Goal: Task Accomplishment & Management: Manage account settings

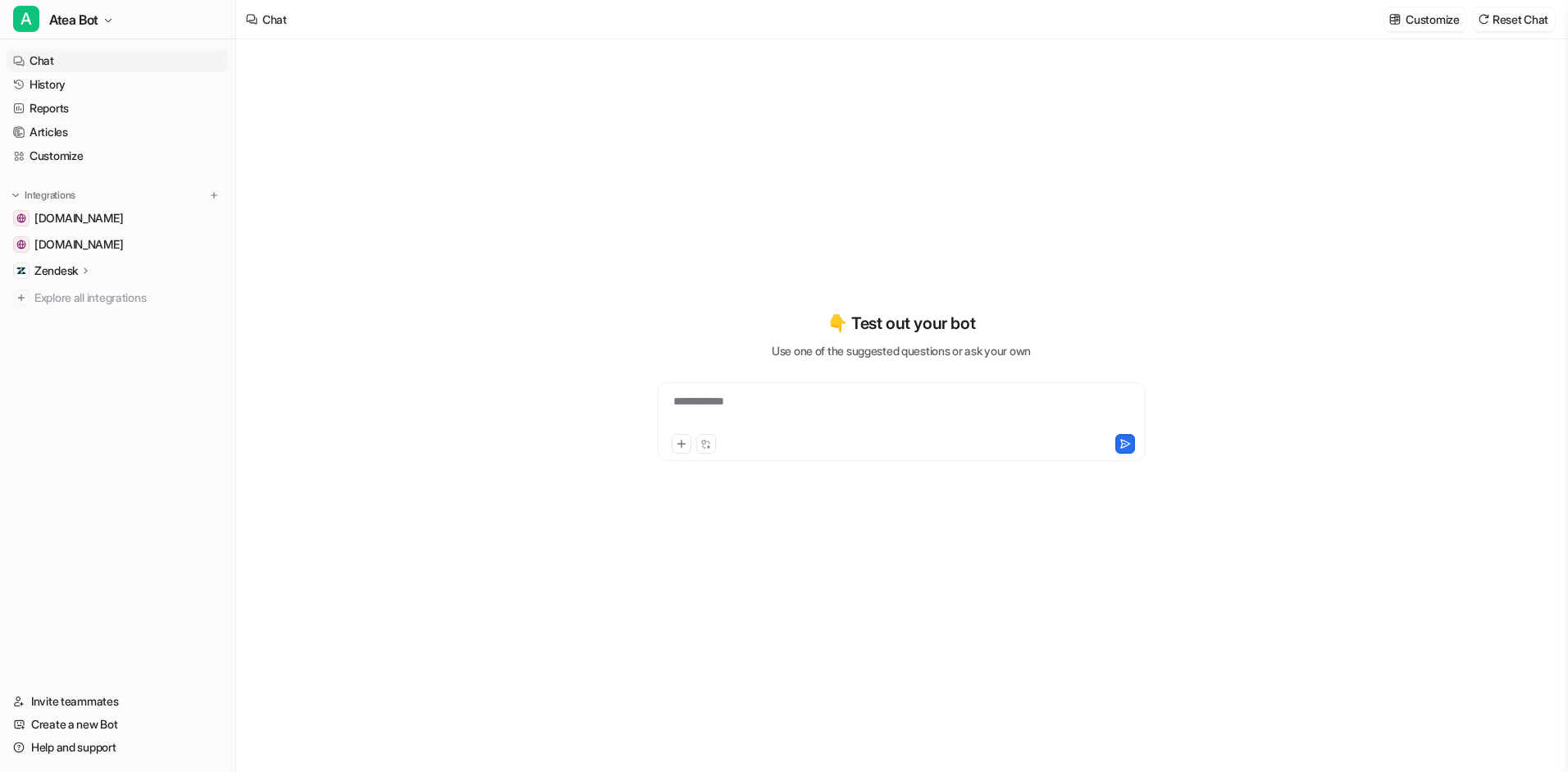
type textarea "**********"
click at [111, 19] on icon "button" at bounding box center [108, 21] width 10 height 10
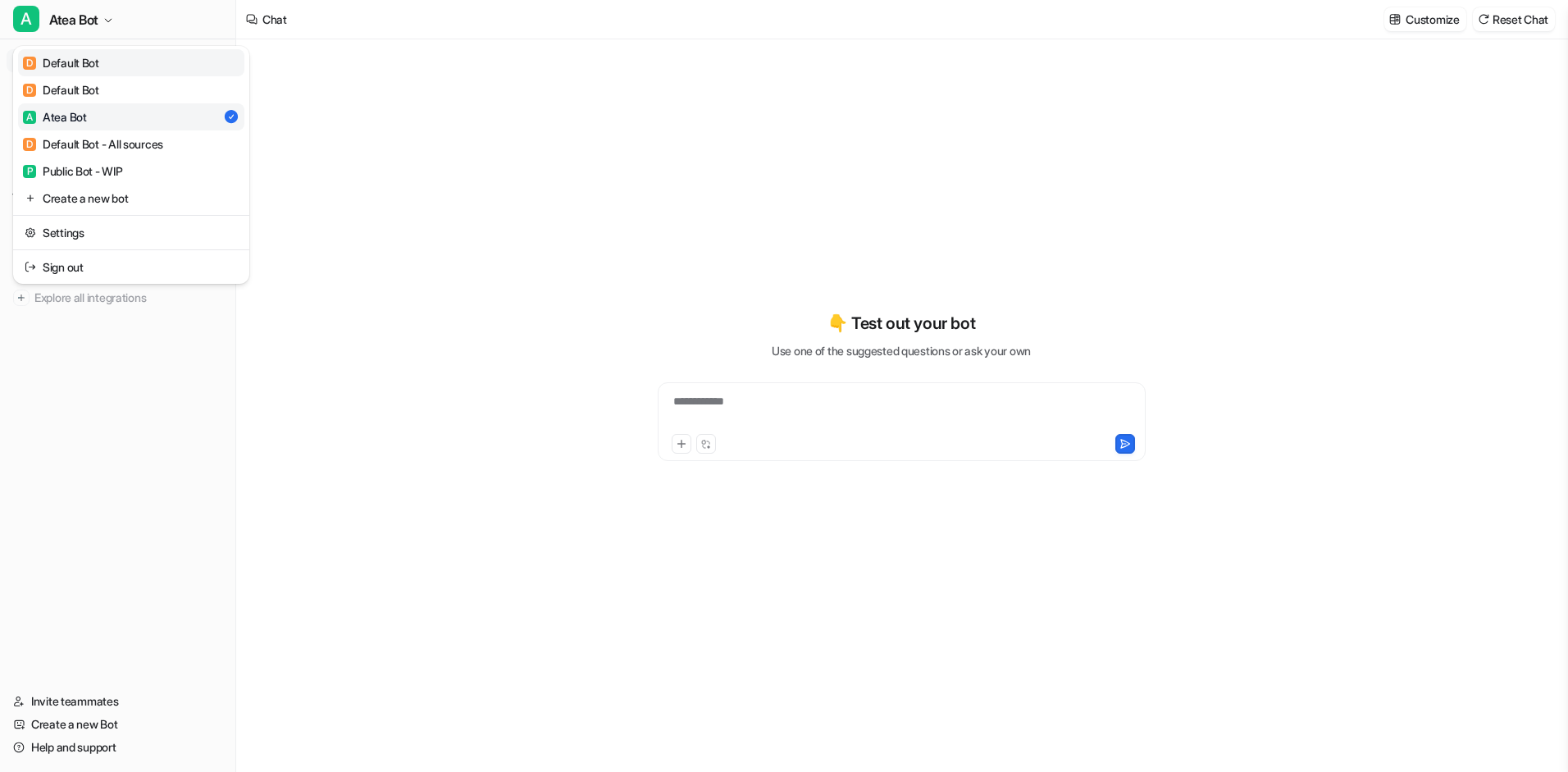
click at [107, 56] on link "D Default Bot" at bounding box center [131, 62] width 227 height 27
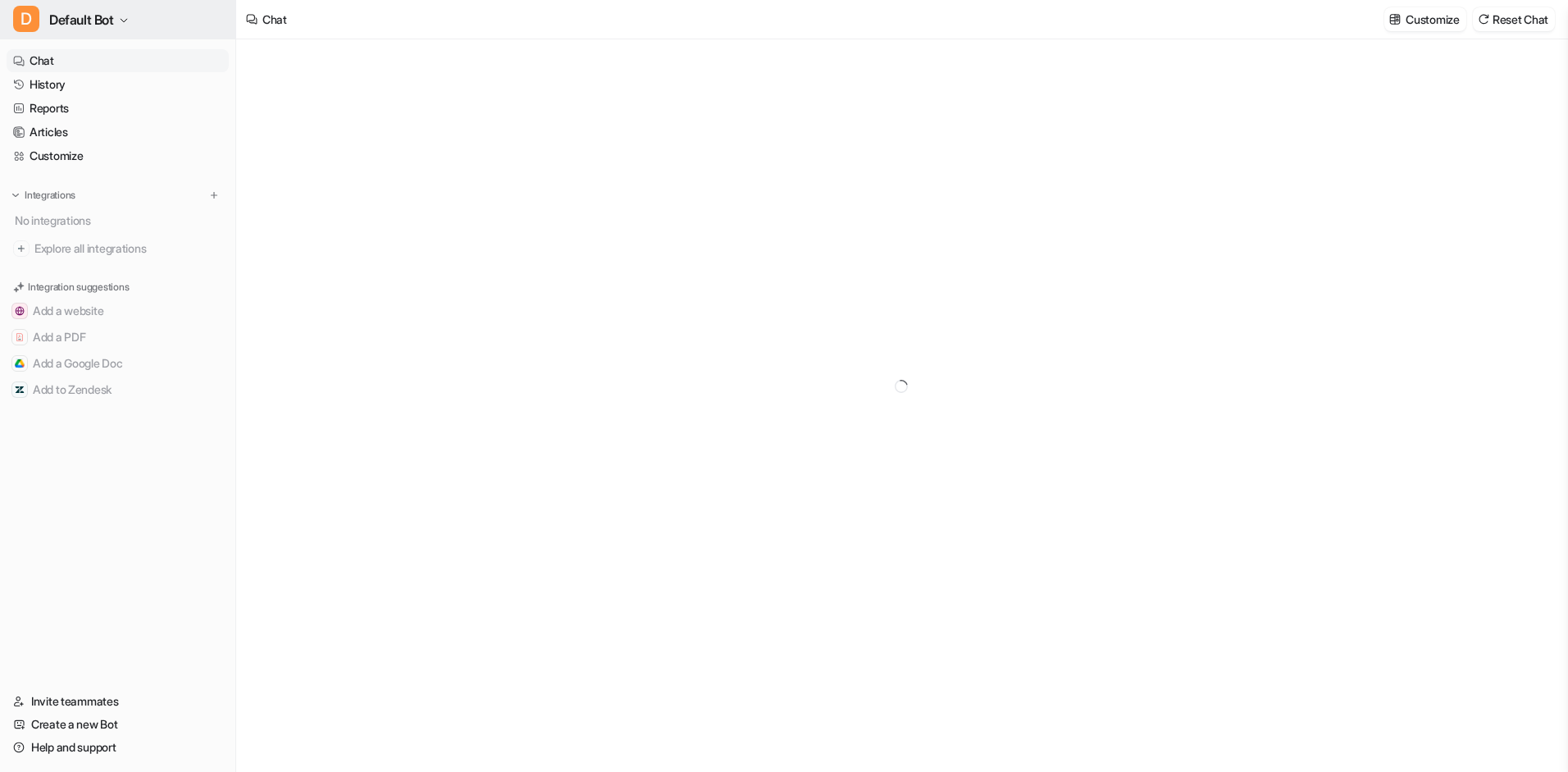
type textarea "**********"
click at [125, 24] on icon "button" at bounding box center [124, 21] width 10 height 10
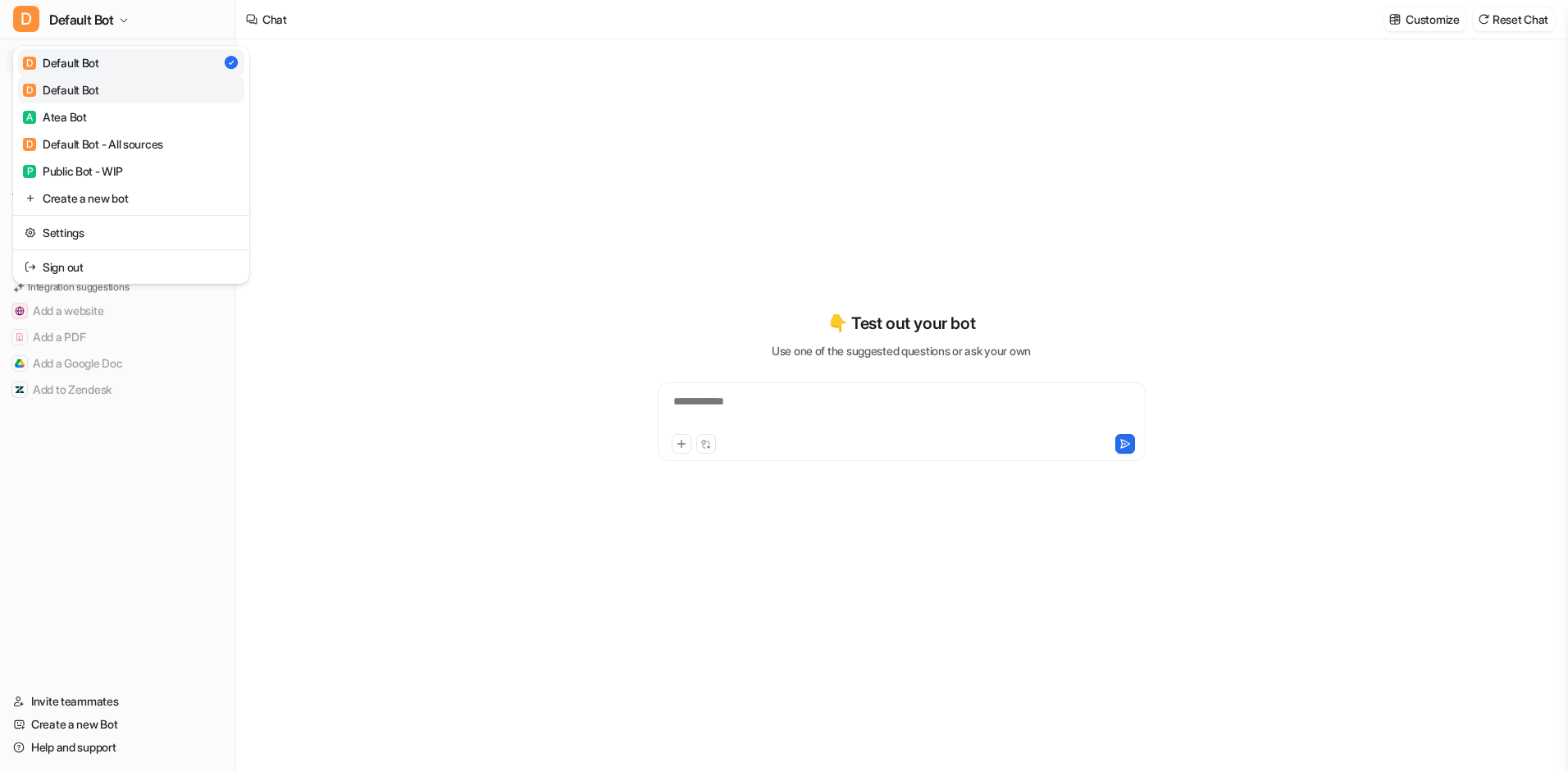
click at [110, 89] on link "D Default Bot" at bounding box center [131, 89] width 227 height 27
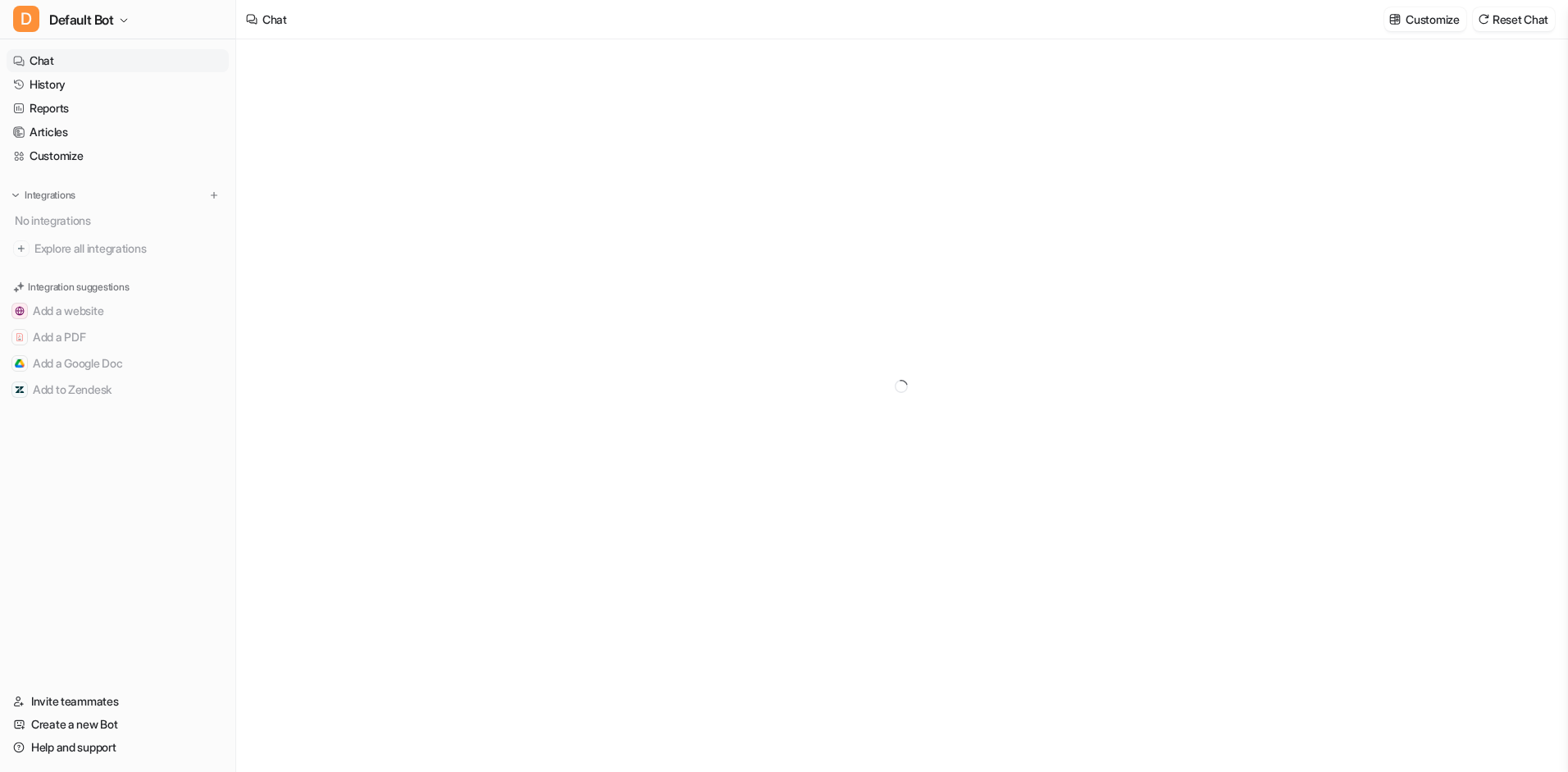
type textarea "**********"
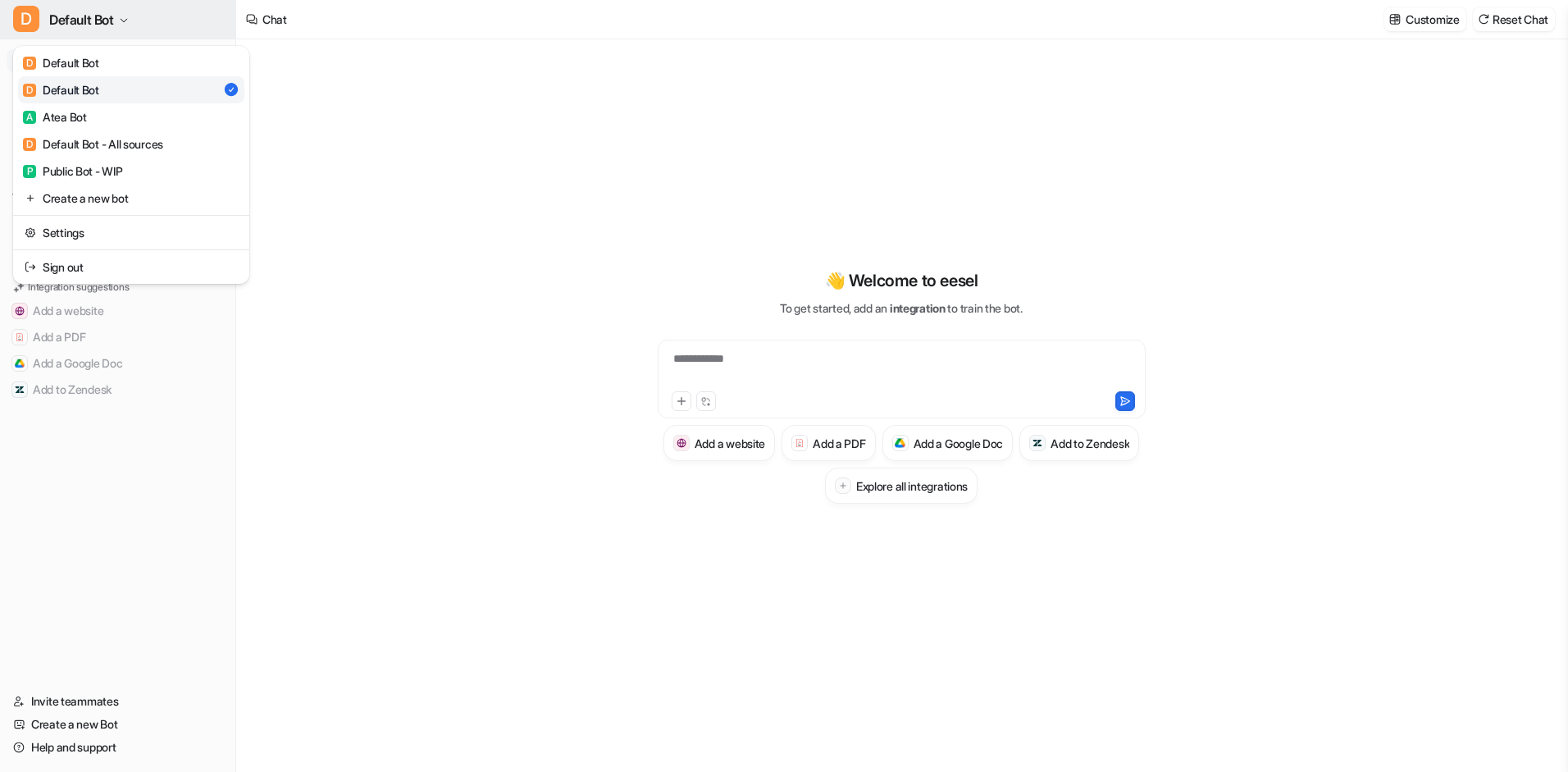
click at [118, 18] on button "D Default Bot" at bounding box center [118, 20] width 236 height 40
click at [92, 244] on link "Settings" at bounding box center [131, 232] width 227 height 27
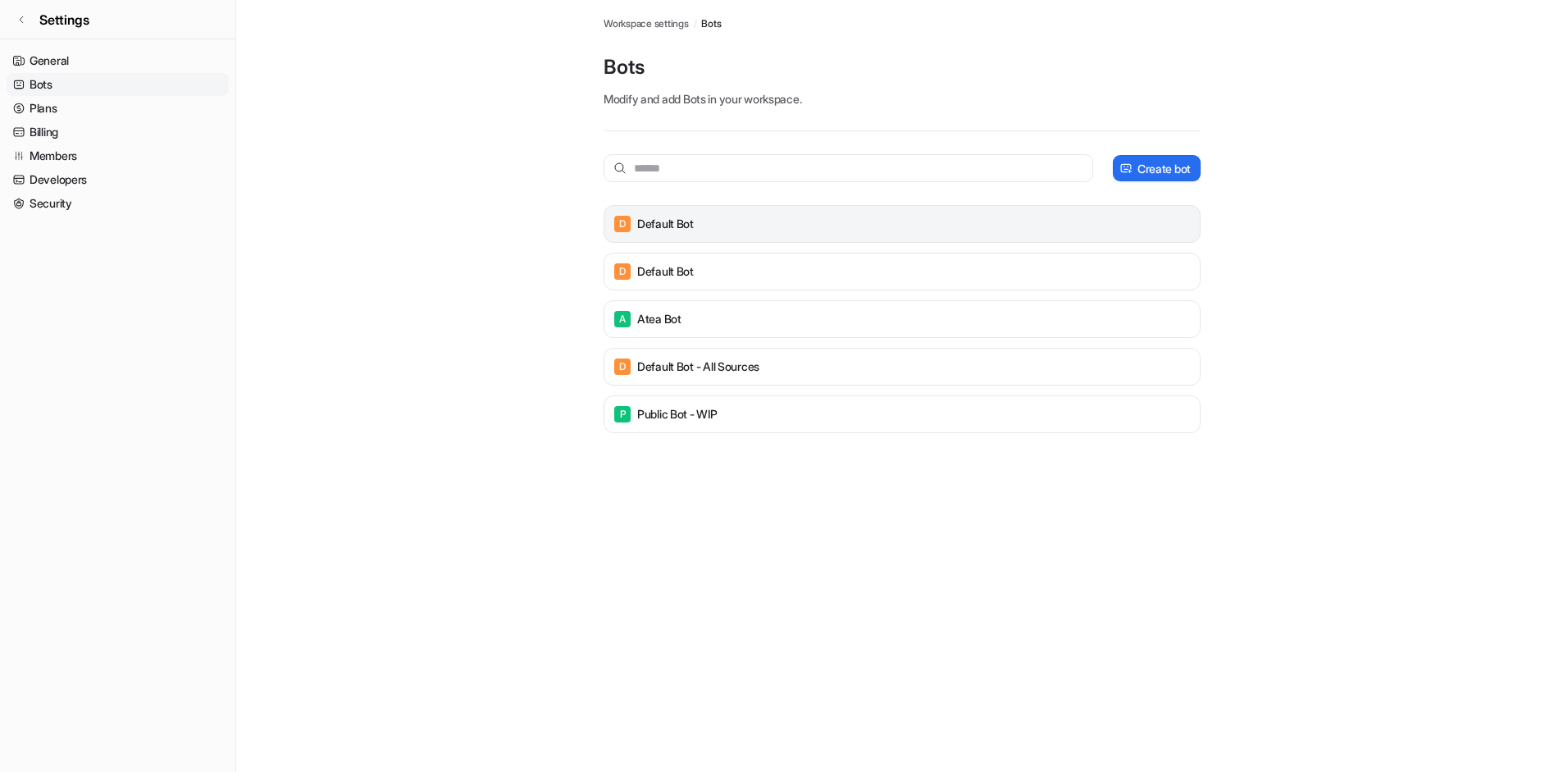
click at [726, 230] on div "D Default Bot" at bounding box center [902, 223] width 582 height 23
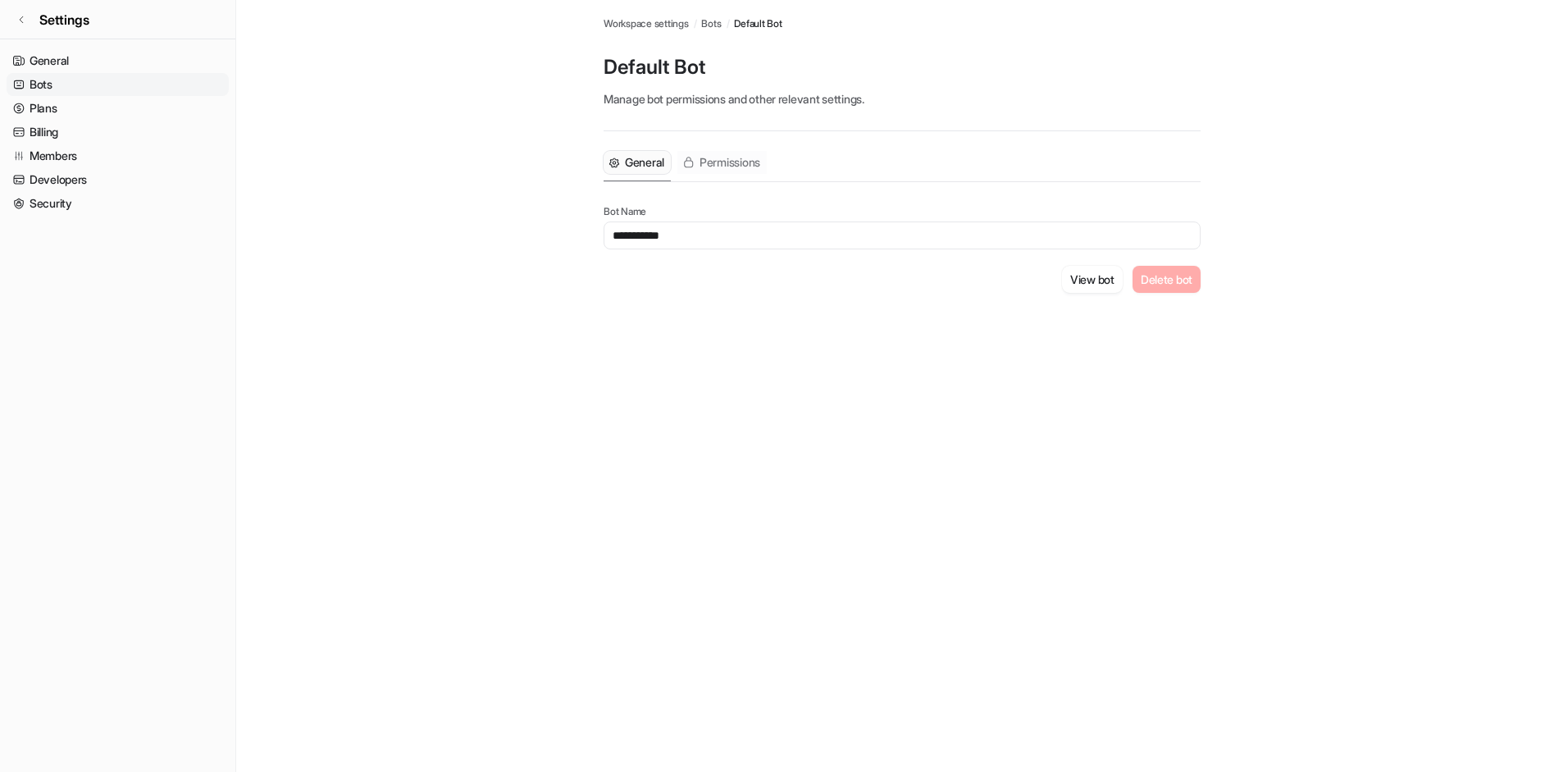
click at [719, 162] on span "Permissions" at bounding box center [729, 163] width 60 height 17
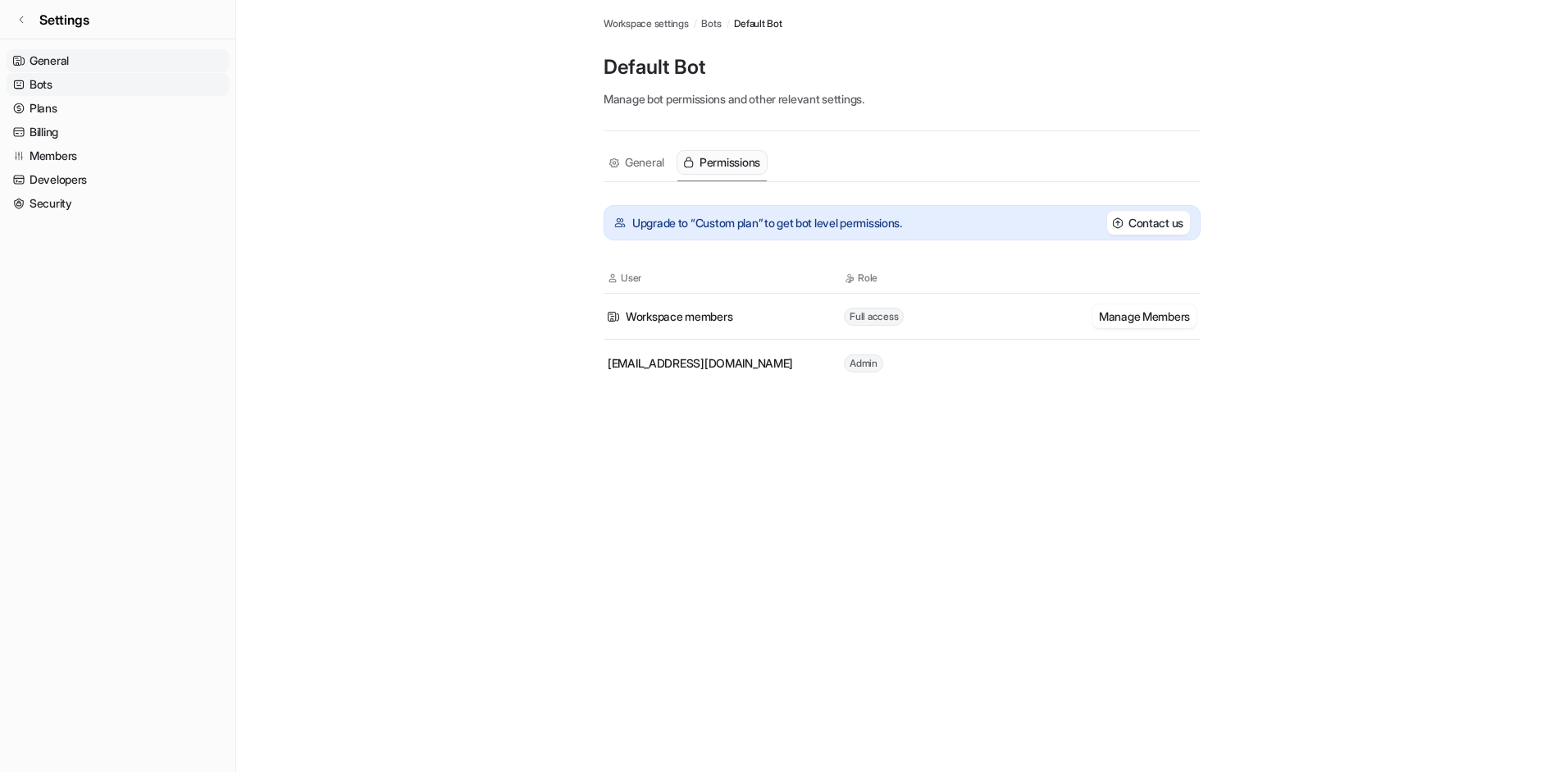
click at [52, 63] on link "General" at bounding box center [118, 60] width 222 height 23
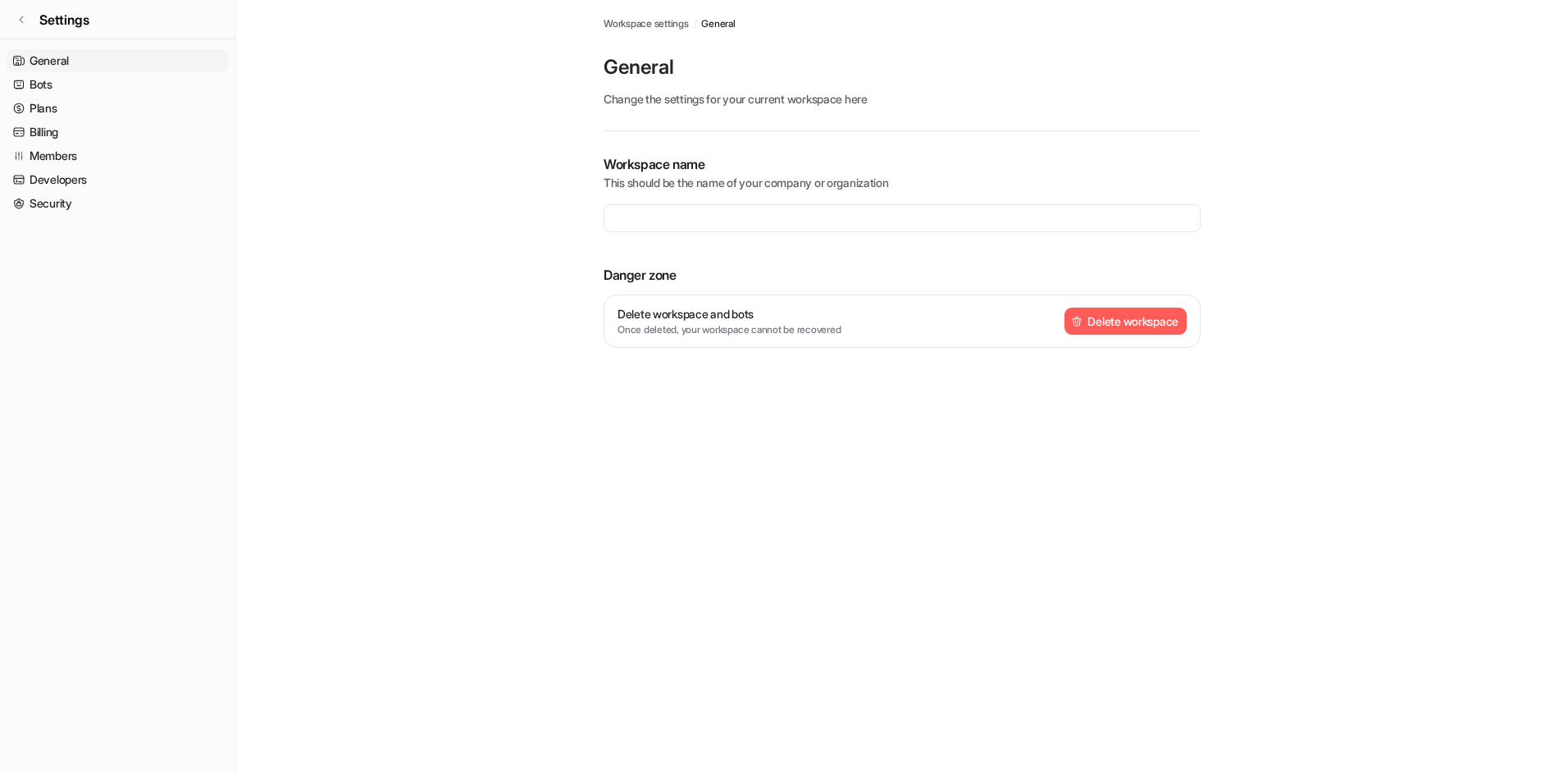
type input "**********"
click at [23, 23] on icon at bounding box center [22, 20] width 10 height 10
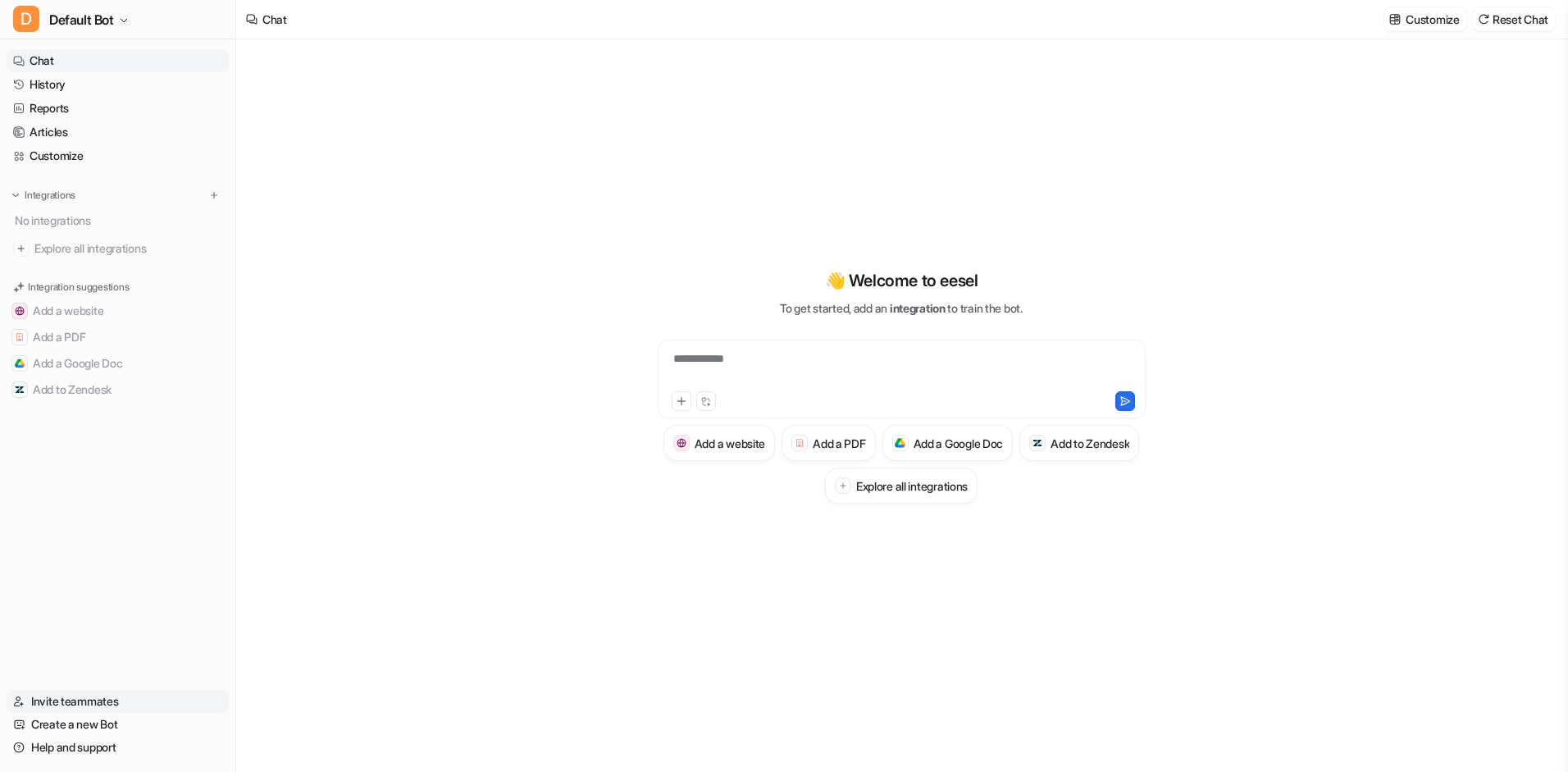
click at [101, 701] on link "Invite teammates" at bounding box center [118, 701] width 222 height 23
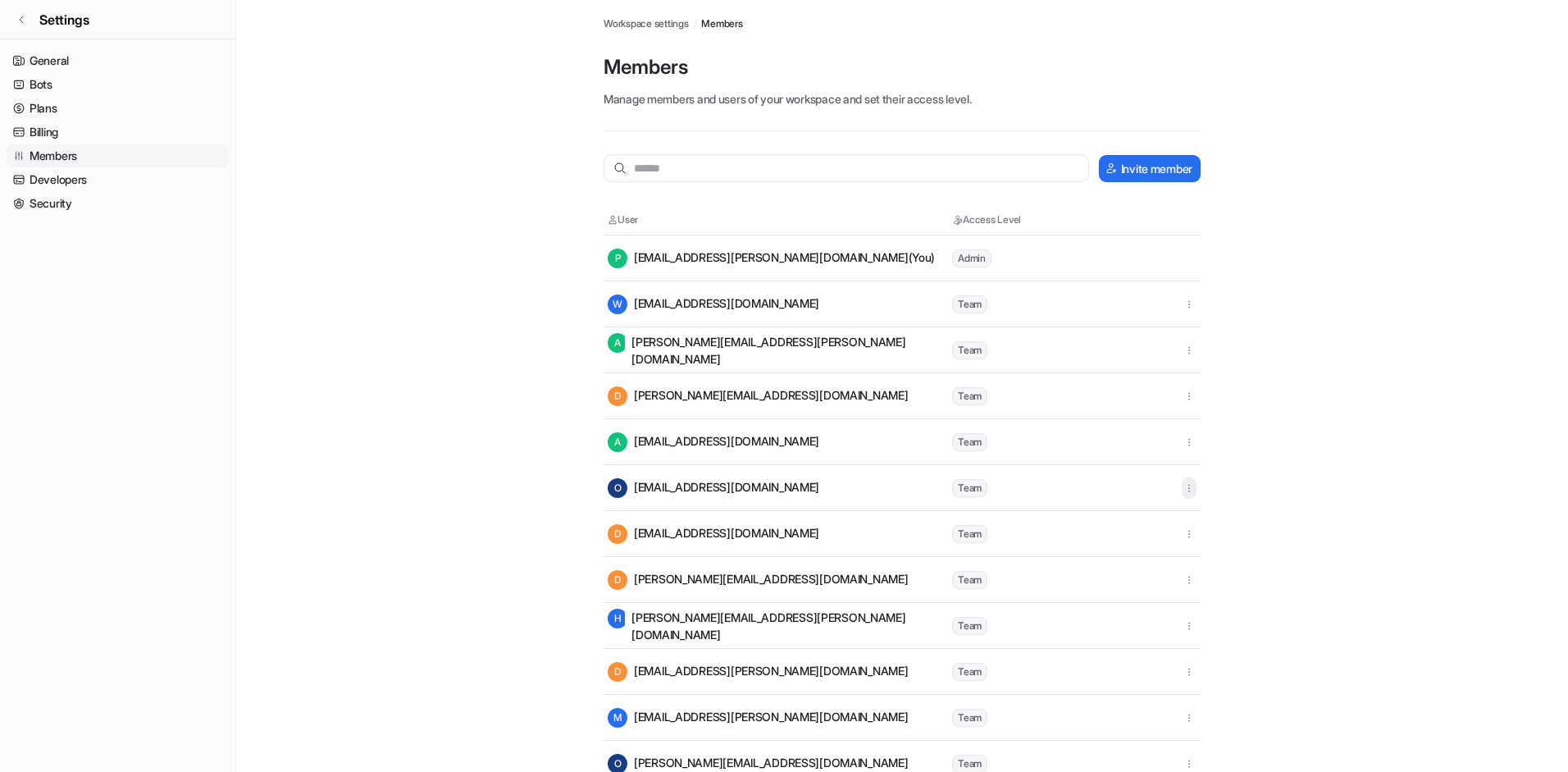
click at [1191, 489] on icon "button" at bounding box center [1190, 489] width 12 height 12
click at [1142, 514] on button "Remove access" at bounding box center [1104, 523] width 177 height 31
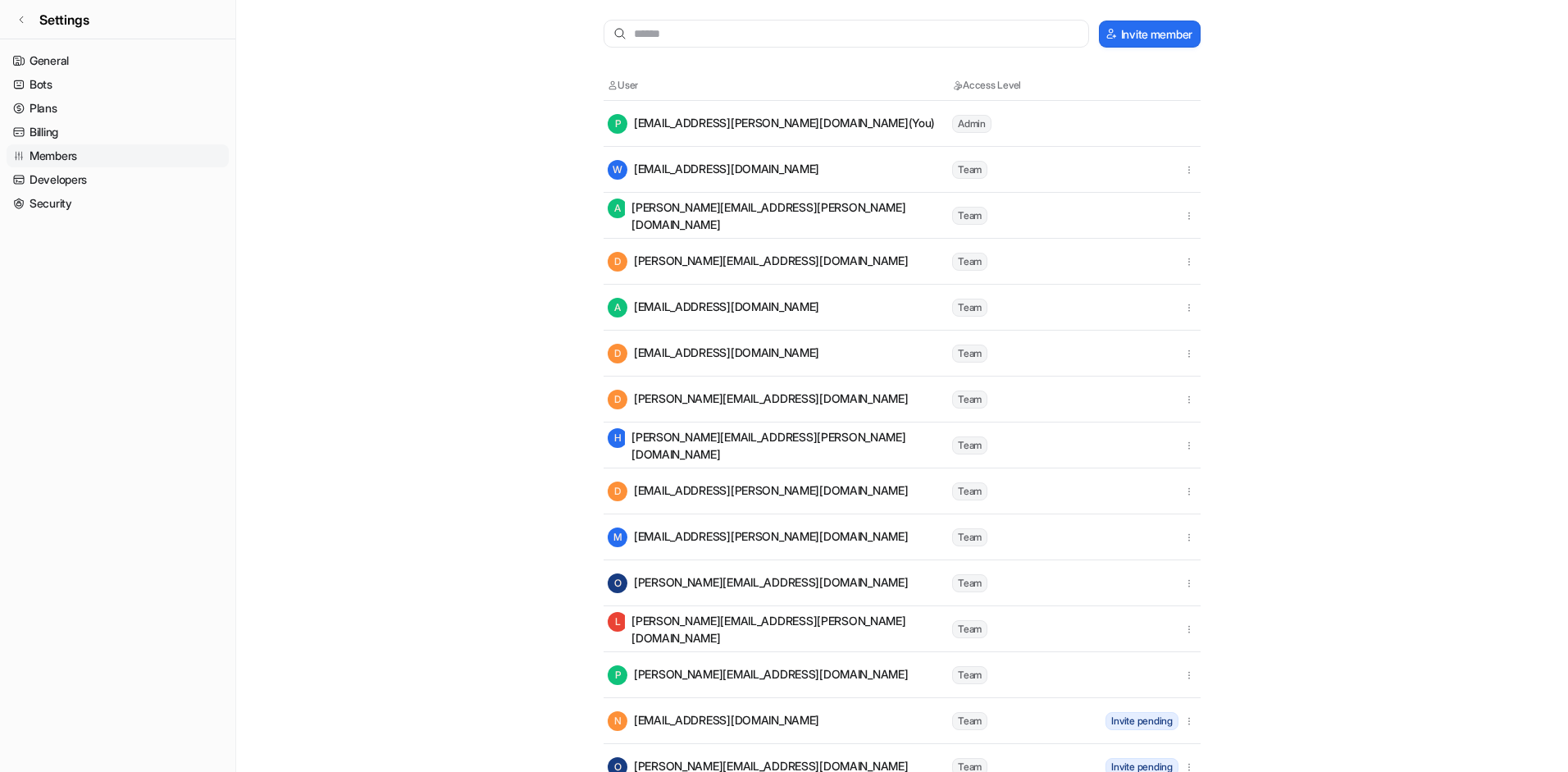
scroll to position [198, 0]
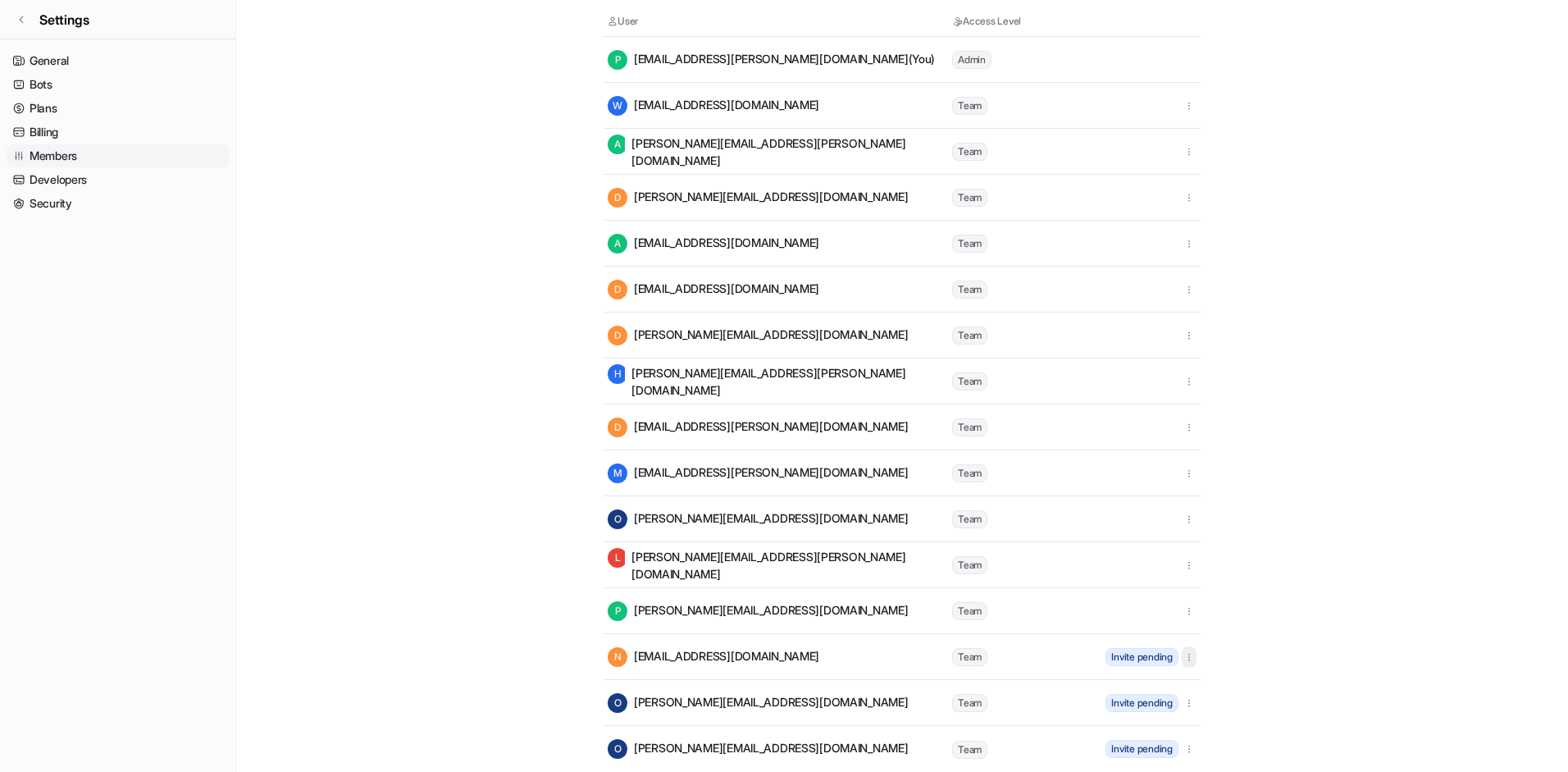
click at [1189, 661] on icon "button" at bounding box center [1190, 657] width 12 height 12
click at [1316, 658] on main "Workspace settings / Members Members Manage members and users of your workspace…" at bounding box center [901, 286] width 1332 height 970
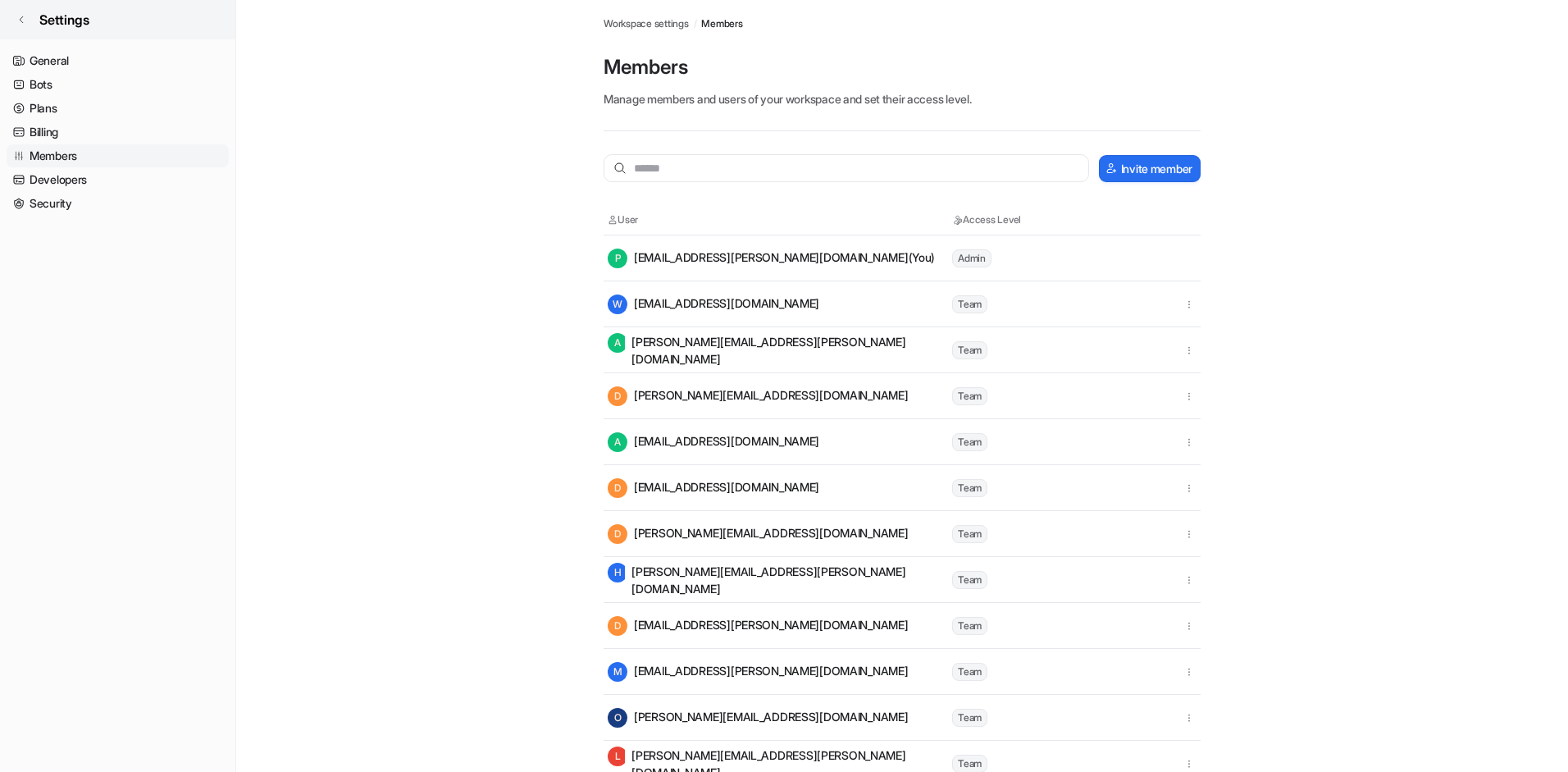
click at [19, 28] on link "Settings" at bounding box center [118, 20] width 236 height 40
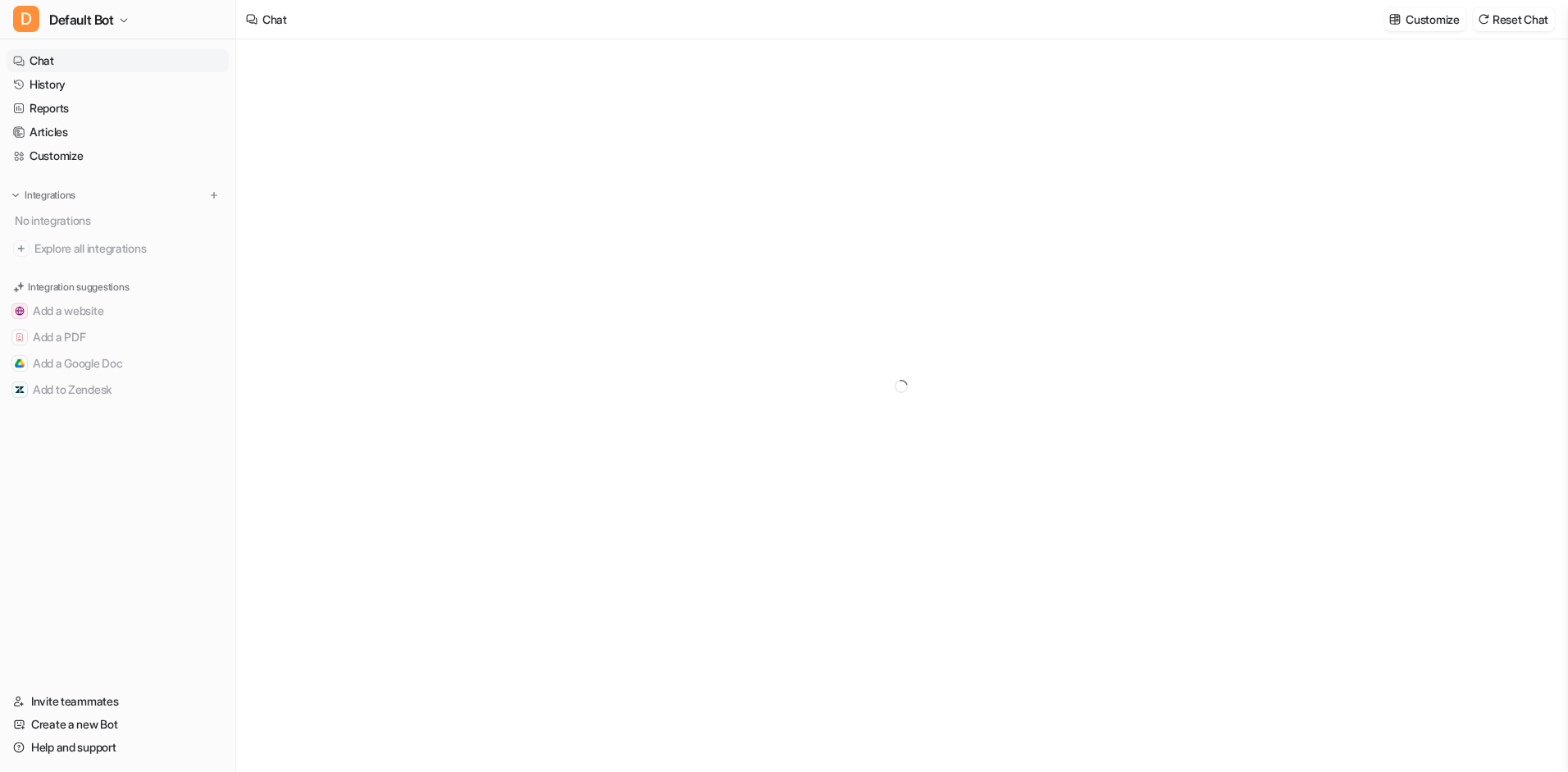
type textarea "**********"
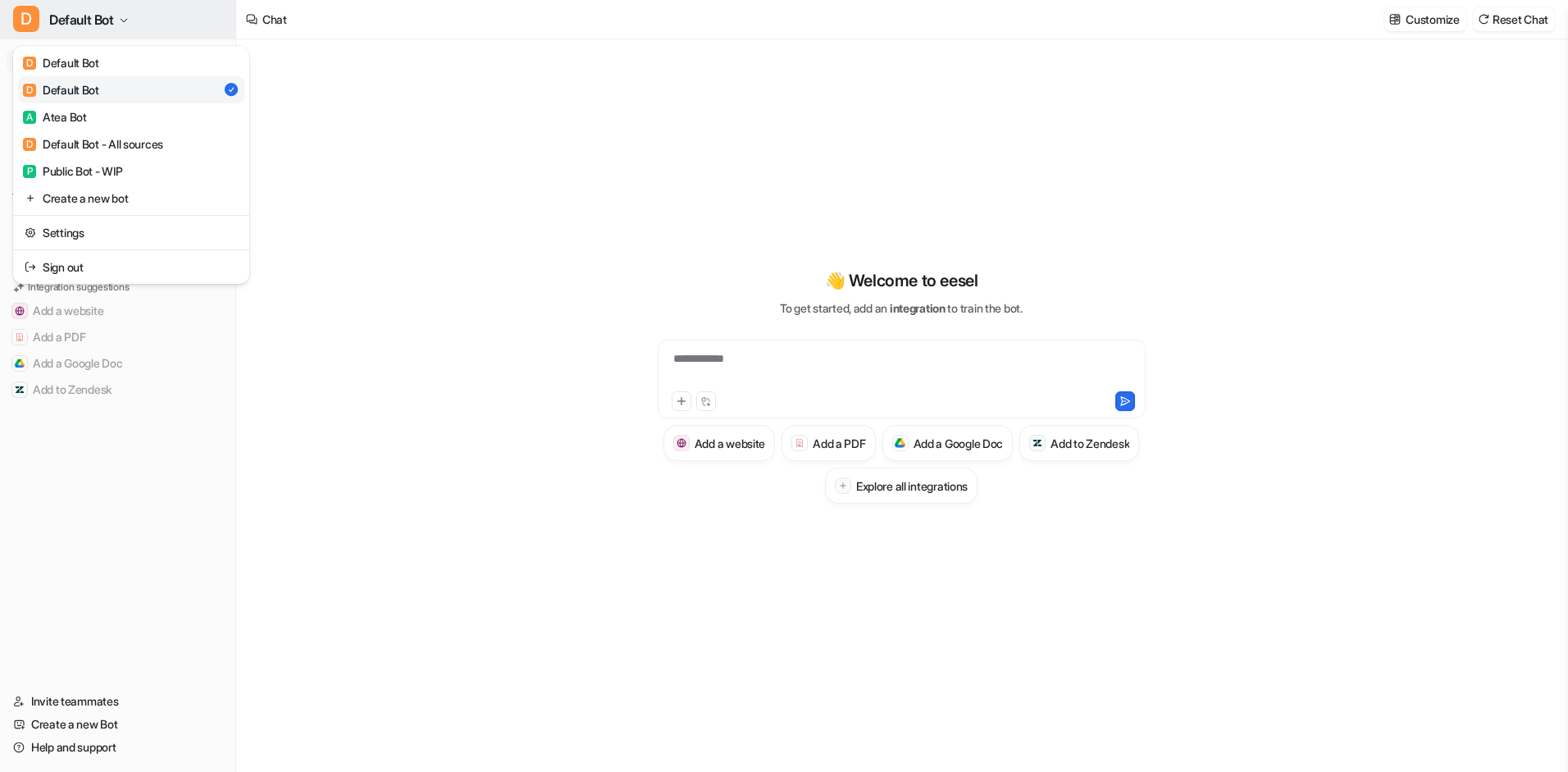
click at [132, 17] on button "D Default Bot" at bounding box center [118, 20] width 236 height 40
click at [81, 228] on link "Settings" at bounding box center [131, 232] width 227 height 27
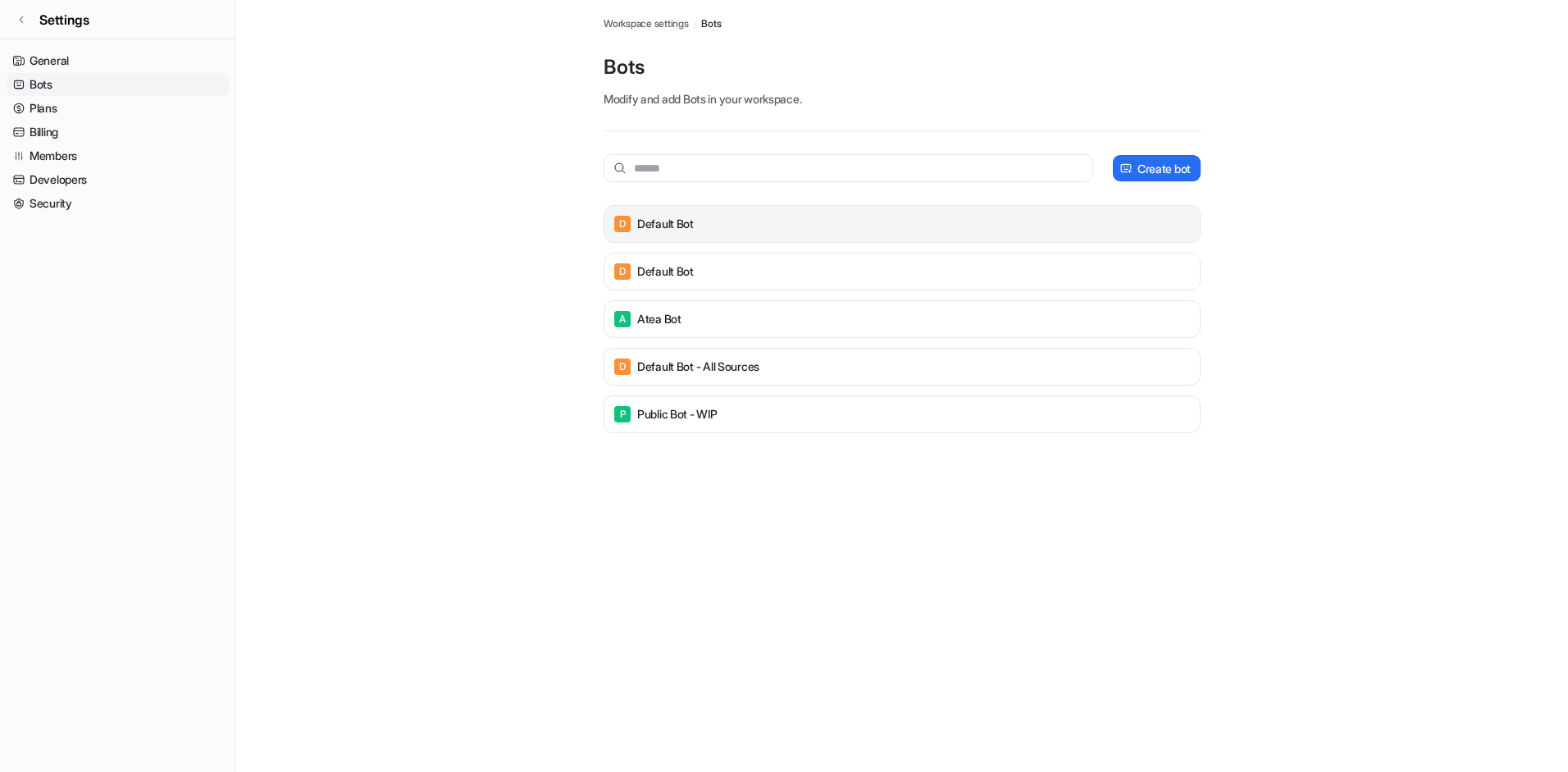
click at [665, 227] on p "Default Bot" at bounding box center [665, 224] width 56 height 17
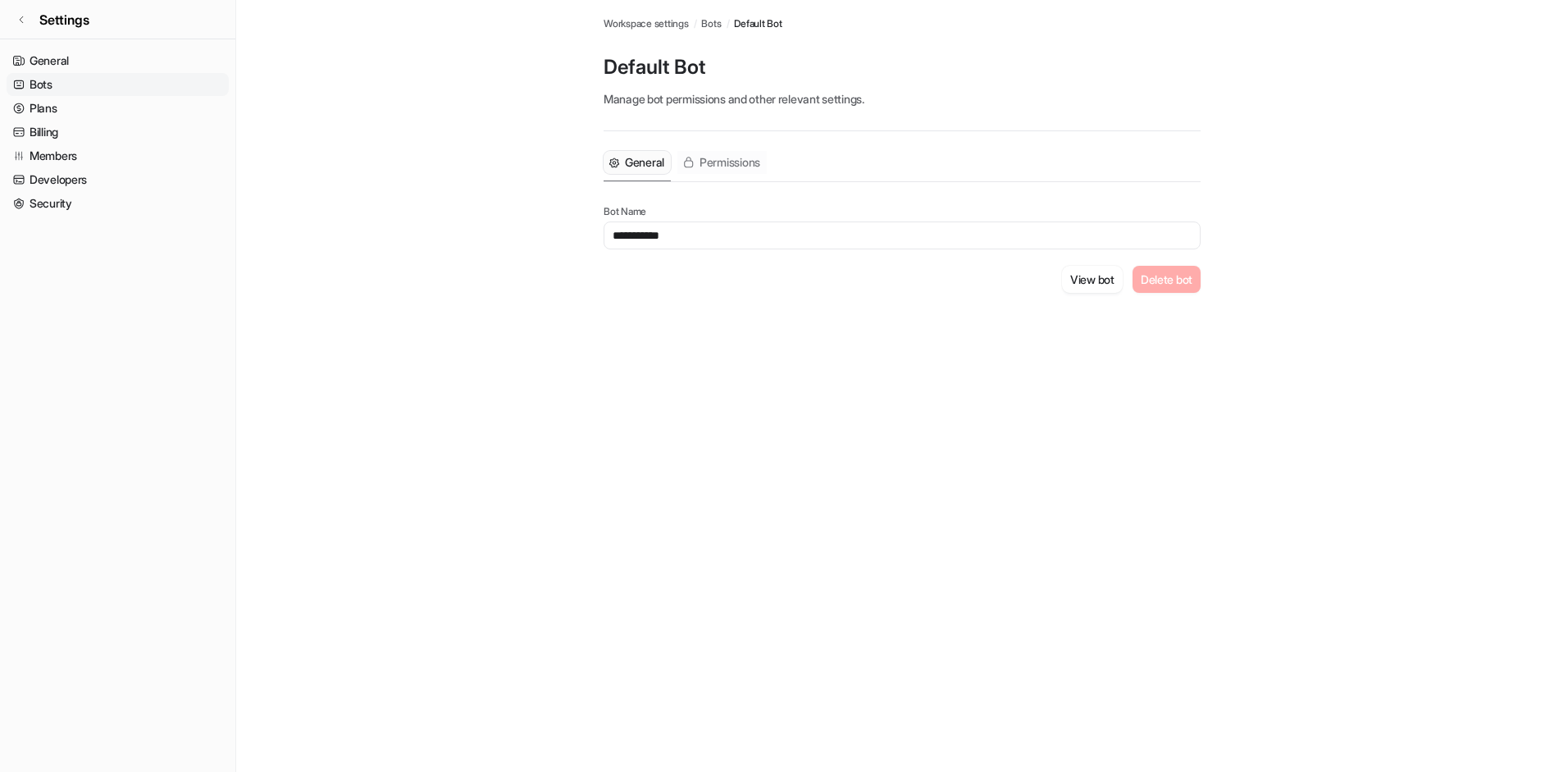
click at [751, 165] on span "Permissions" at bounding box center [729, 163] width 60 height 17
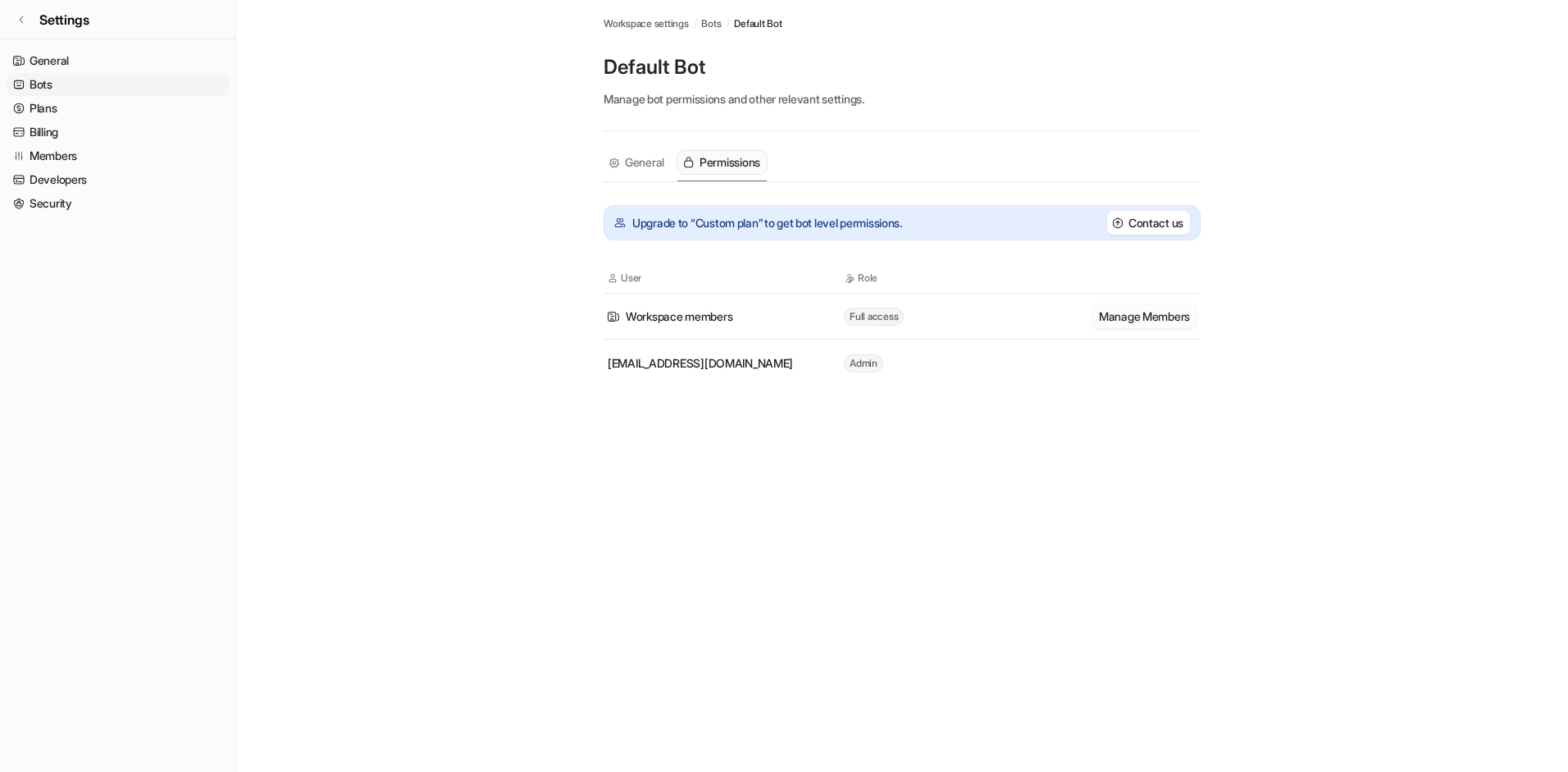
click at [1127, 314] on button "Manage Members" at bounding box center [1144, 316] width 104 height 24
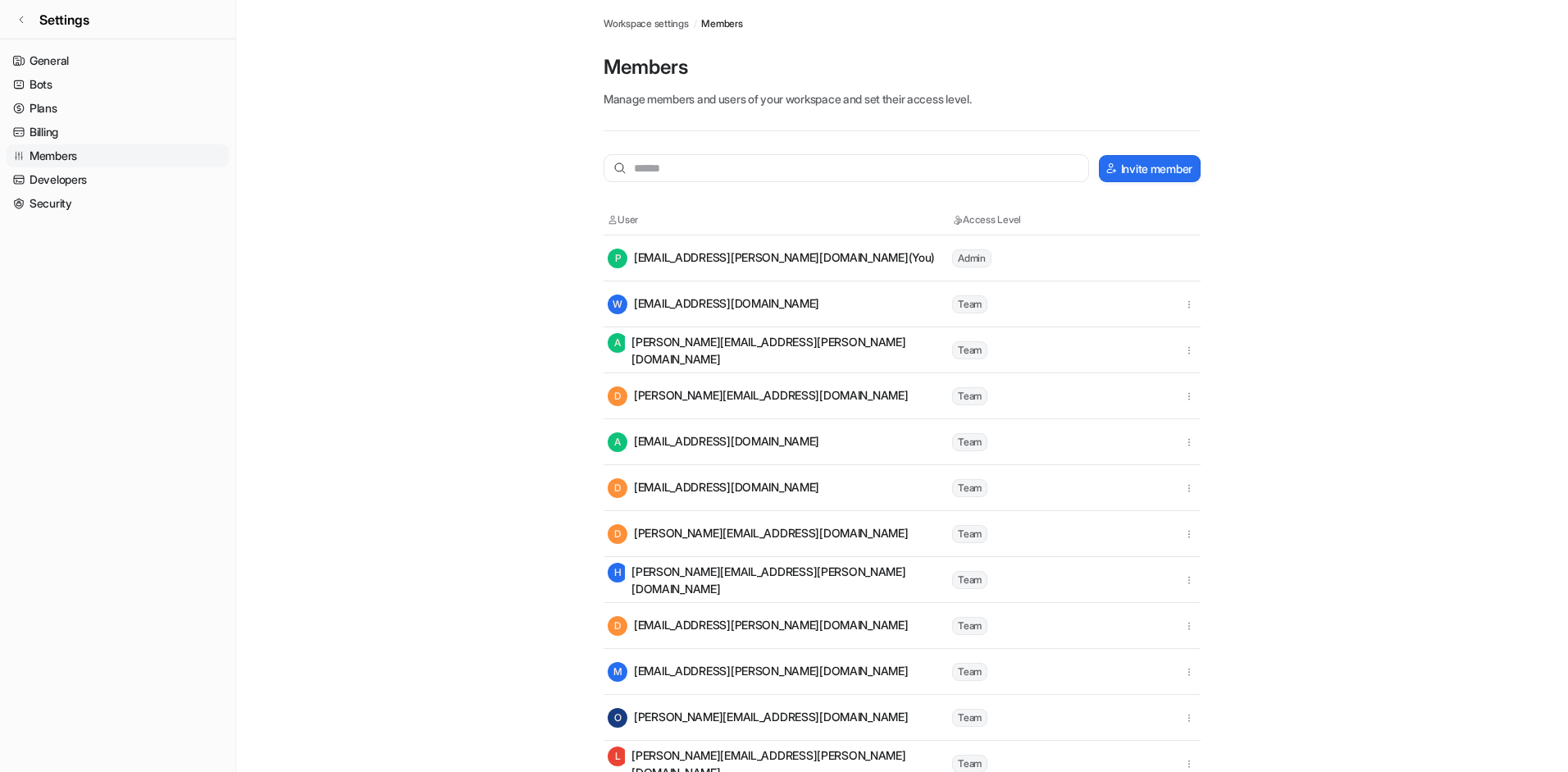
scroll to position [1, 0]
click at [22, 22] on icon at bounding box center [22, 20] width 10 height 10
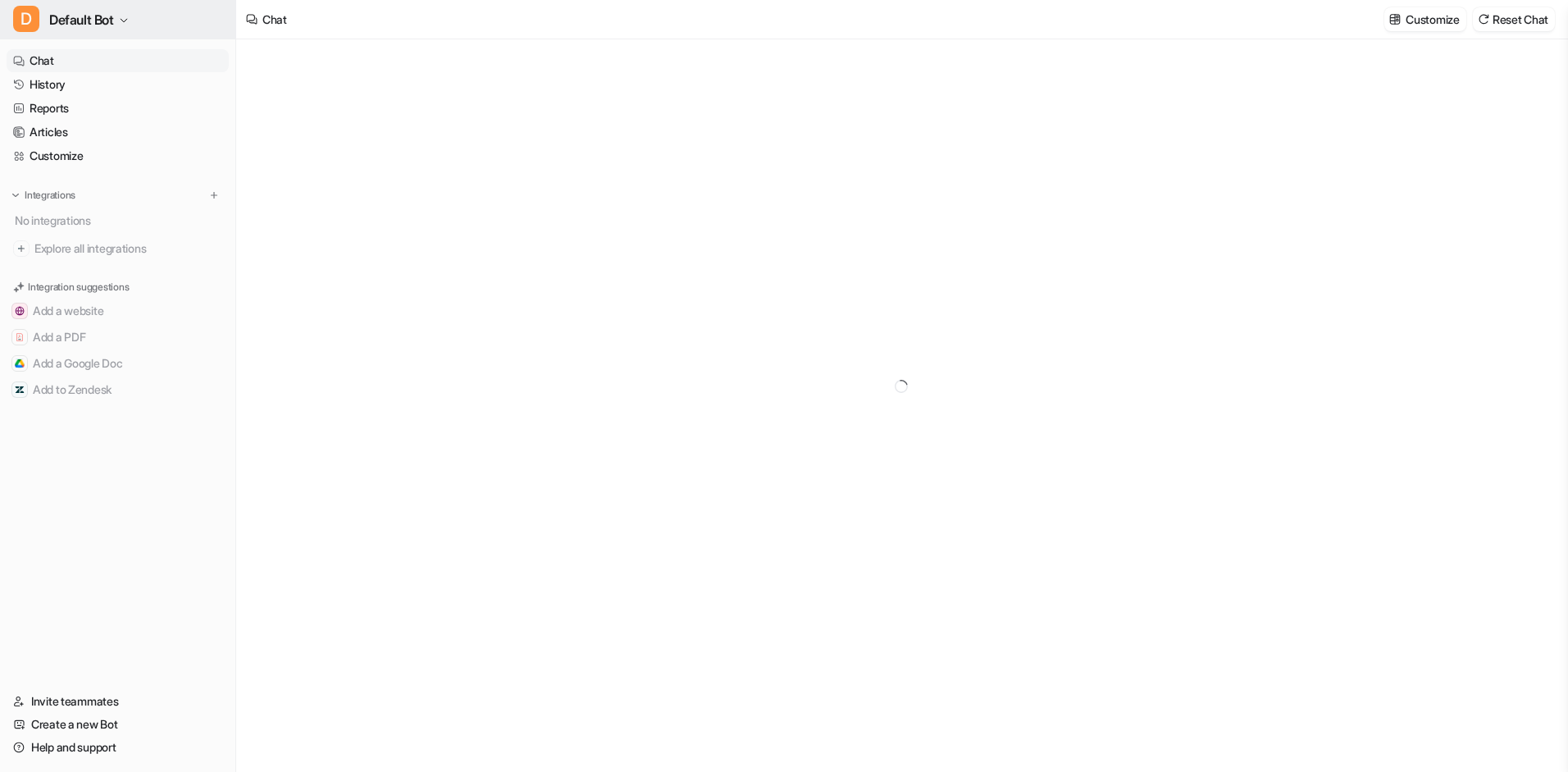
click at [118, 29] on button "D Default Bot" at bounding box center [118, 20] width 236 height 40
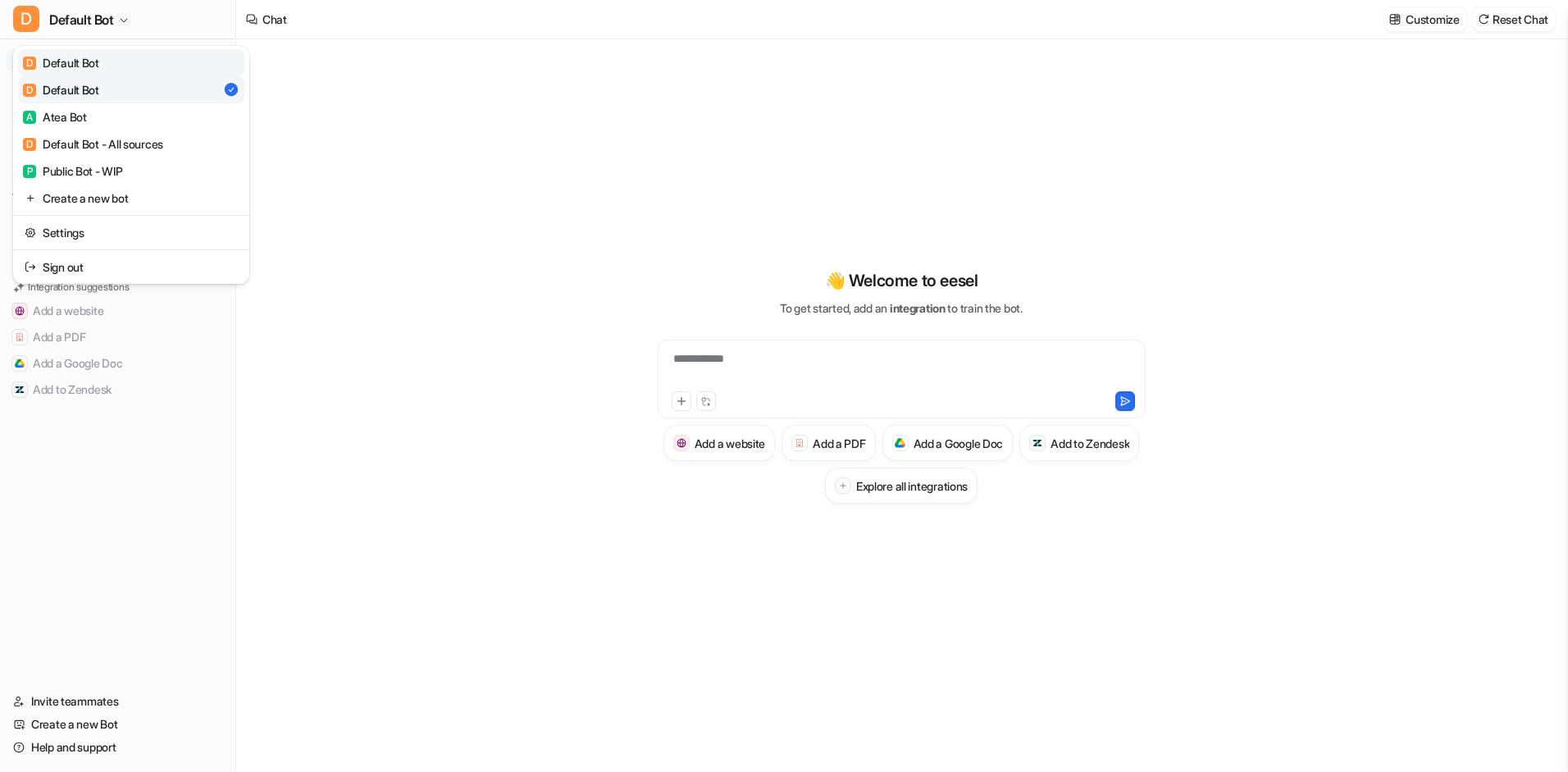
click at [115, 68] on link "D Default Bot" at bounding box center [131, 62] width 227 height 27
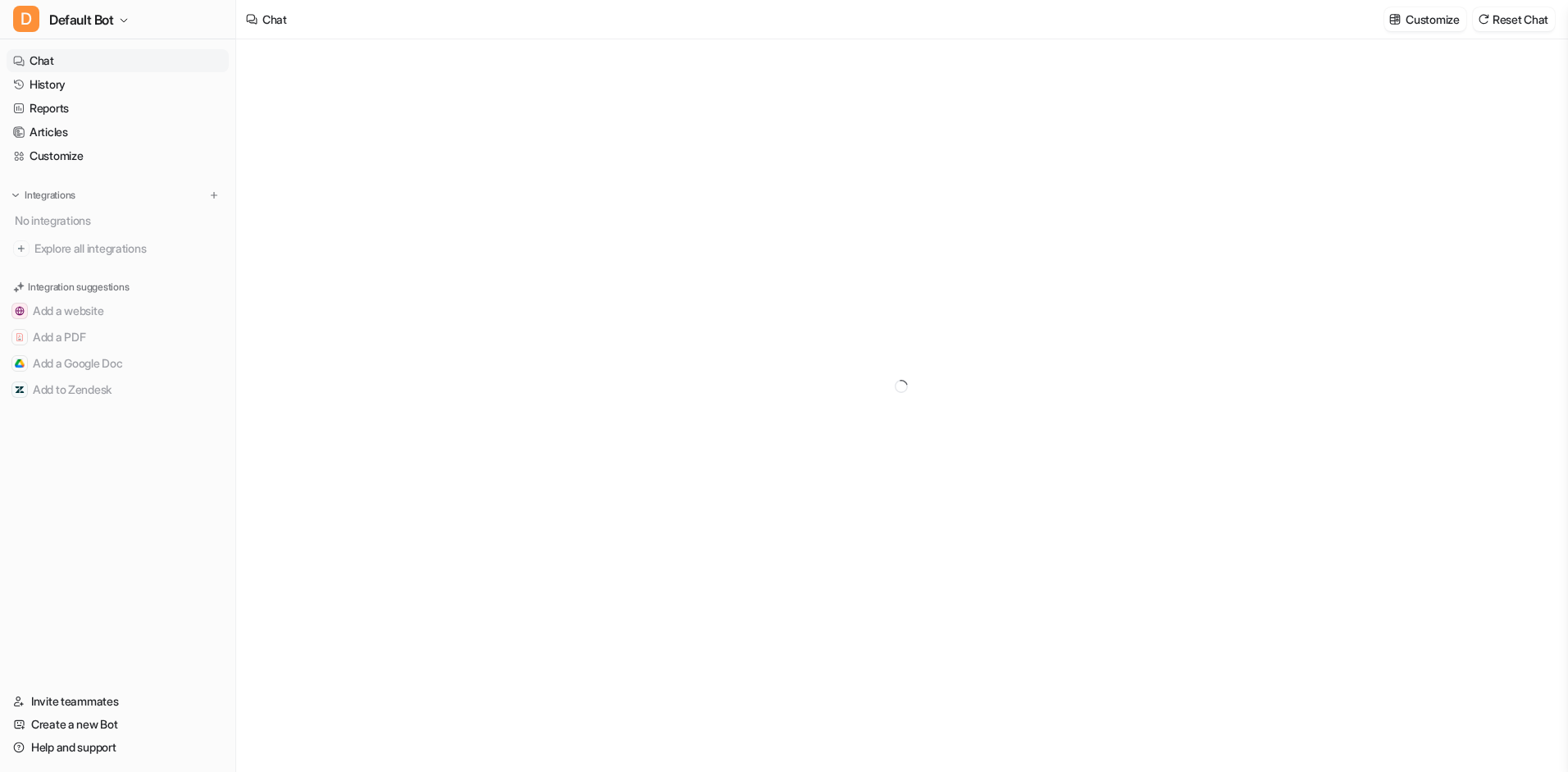
type textarea "**********"
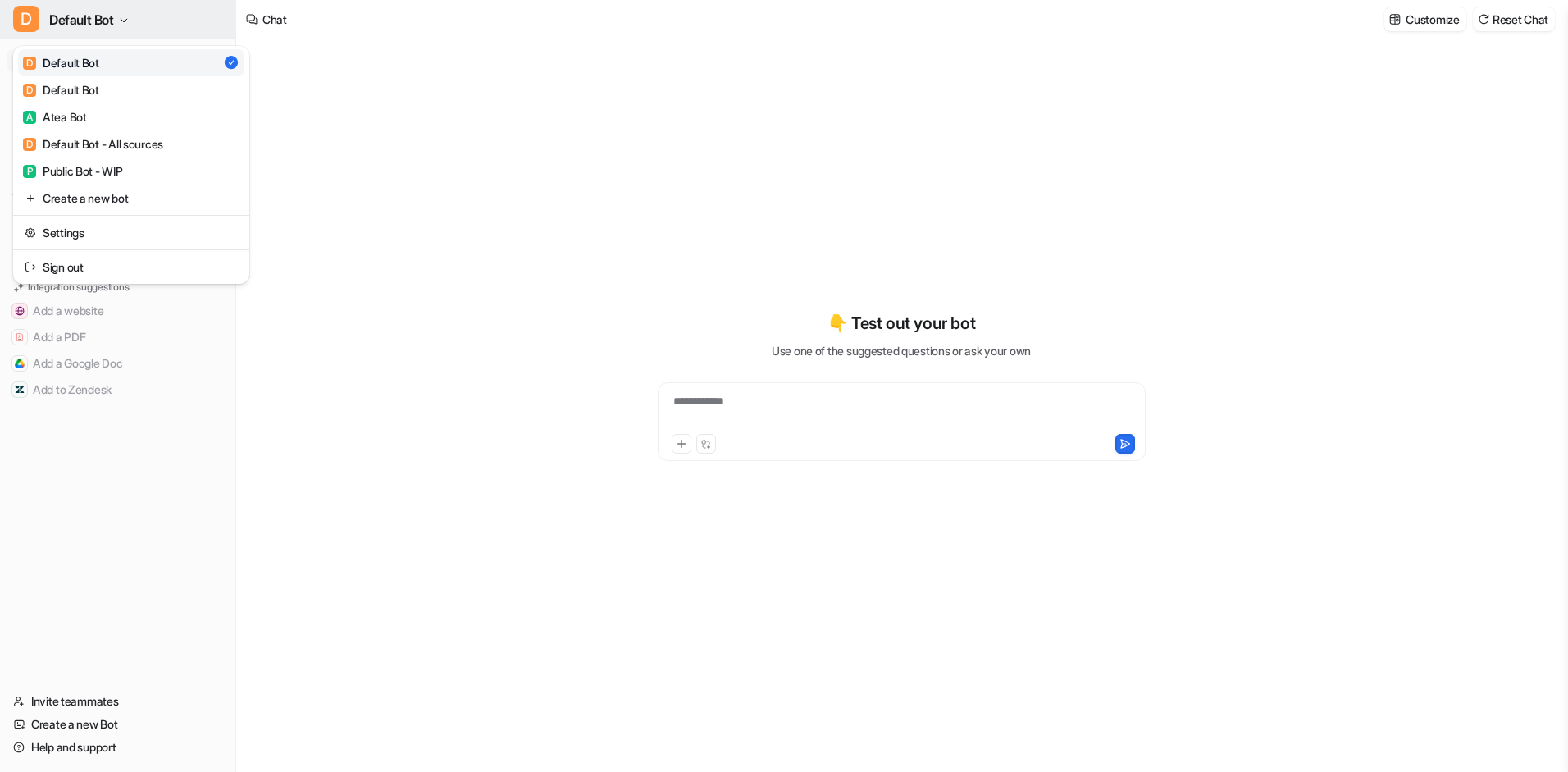
click at [128, 26] on button "D Default Bot" at bounding box center [118, 20] width 236 height 40
click at [69, 227] on link "Settings" at bounding box center [131, 232] width 227 height 27
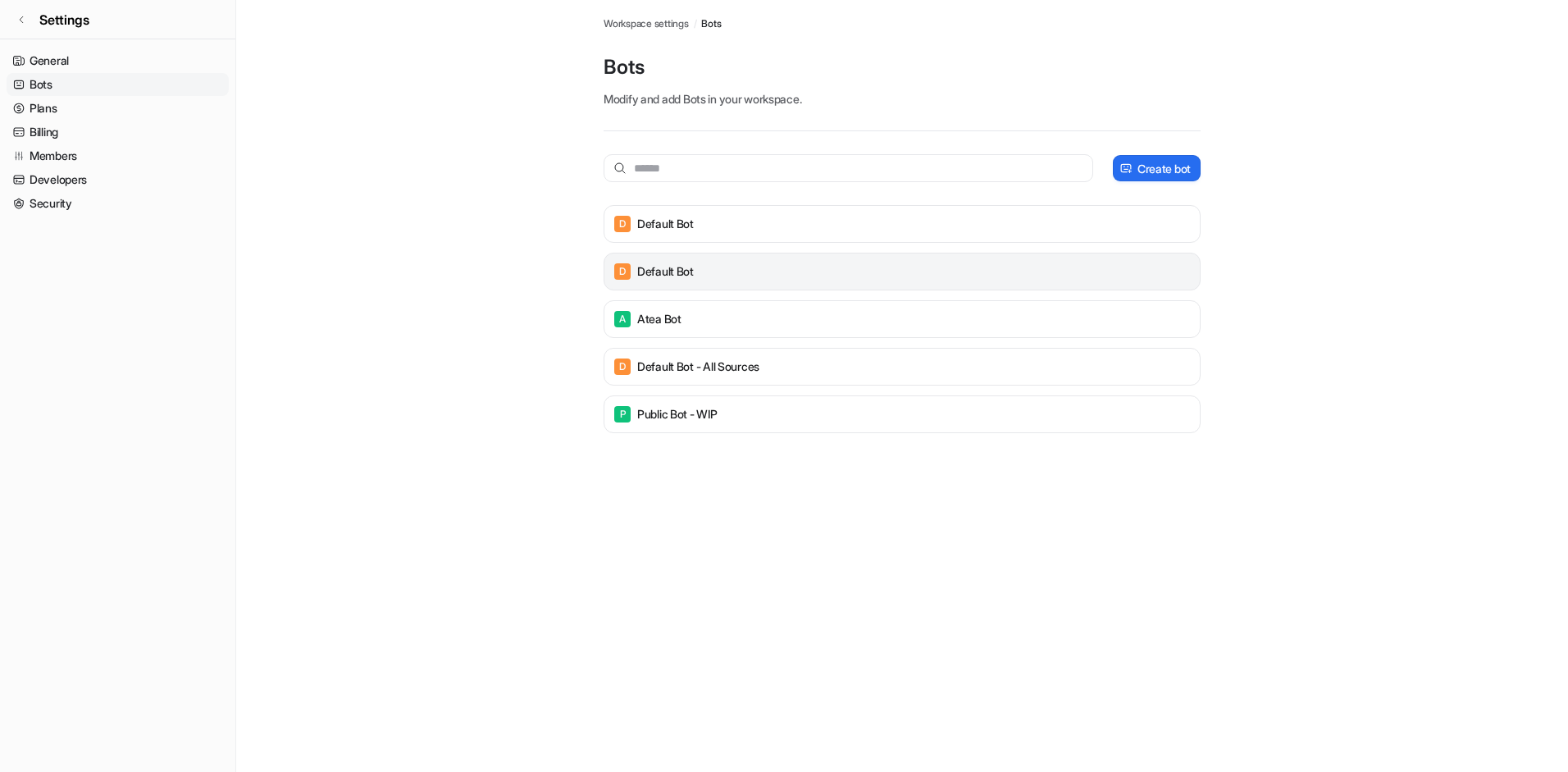
click at [841, 273] on div "D Default Bot" at bounding box center [902, 271] width 582 height 23
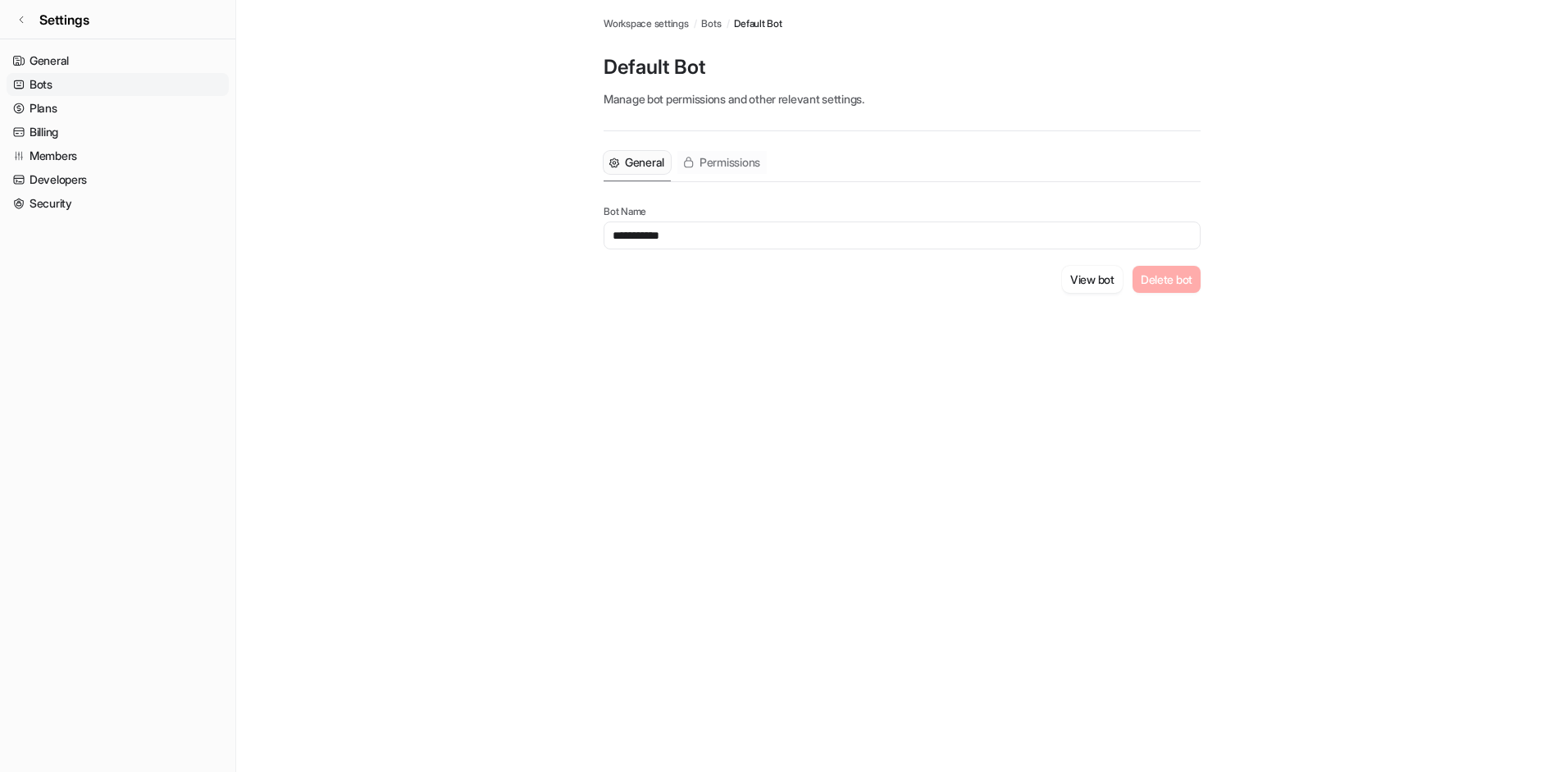
click at [742, 163] on span "Permissions" at bounding box center [729, 163] width 60 height 17
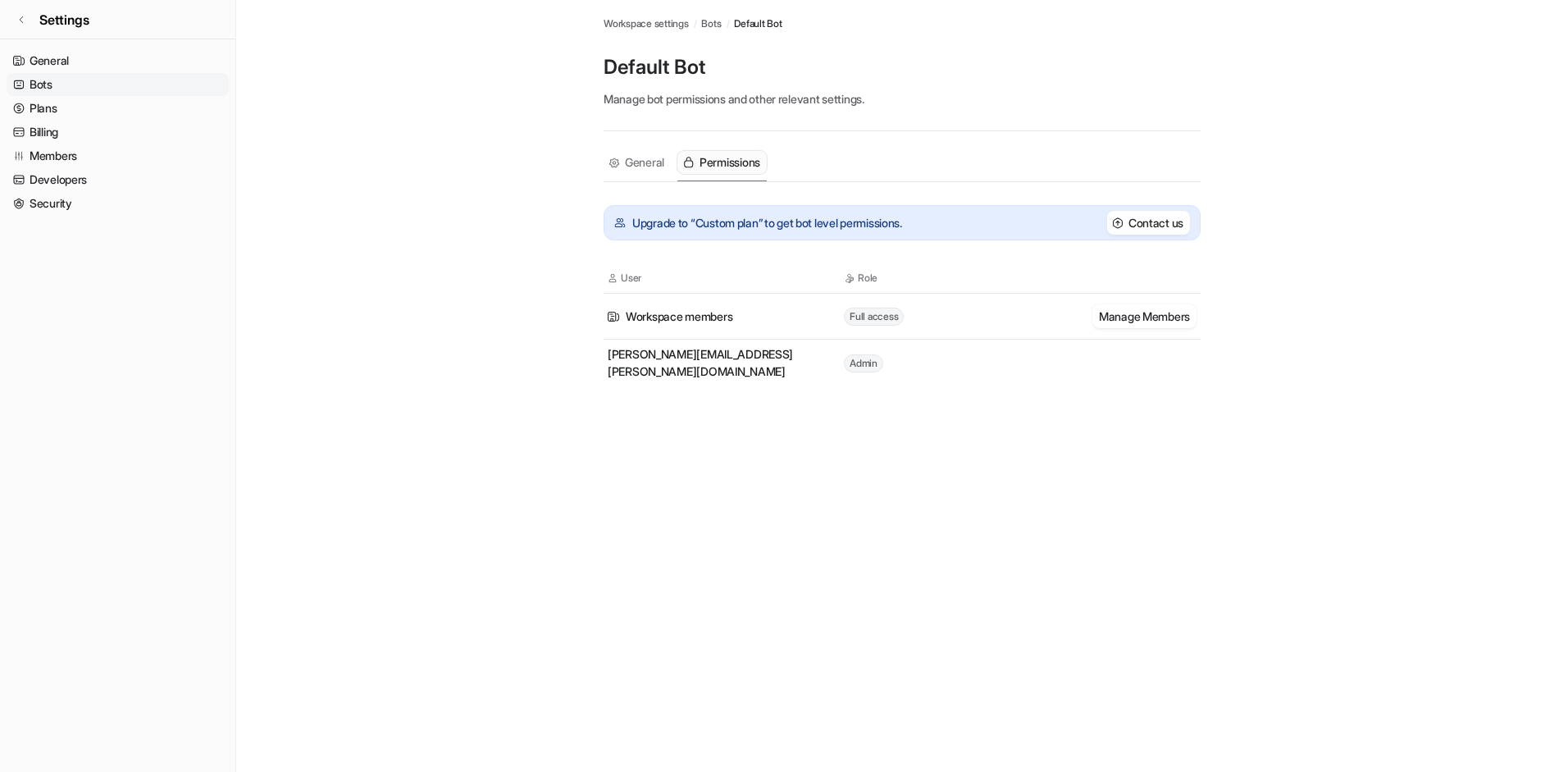
click at [855, 364] on span "Admin" at bounding box center [864, 364] width 40 height 18
click at [646, 159] on span "General" at bounding box center [645, 163] width 40 height 17
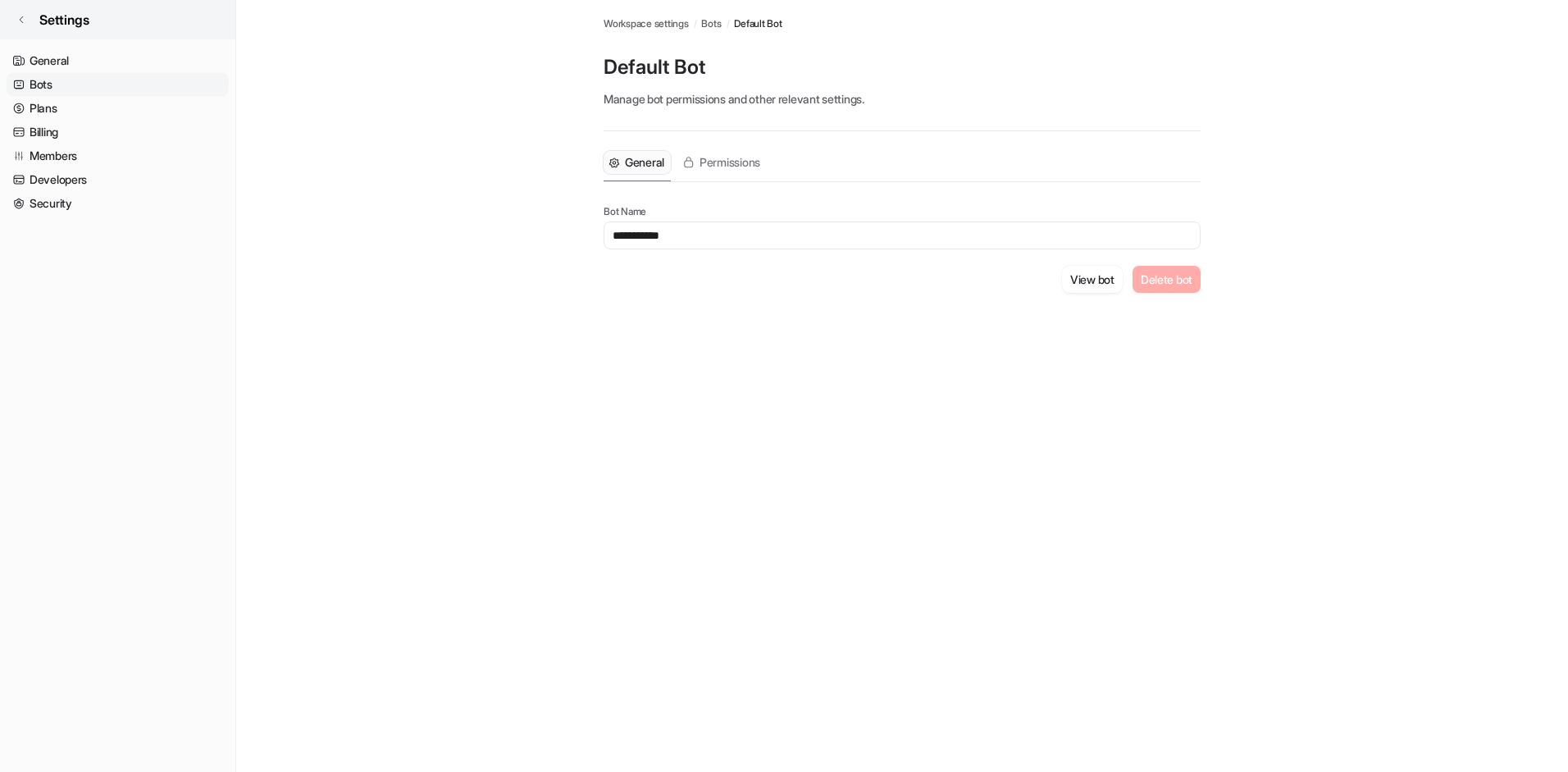
click at [26, 22] on icon at bounding box center [22, 20] width 10 height 10
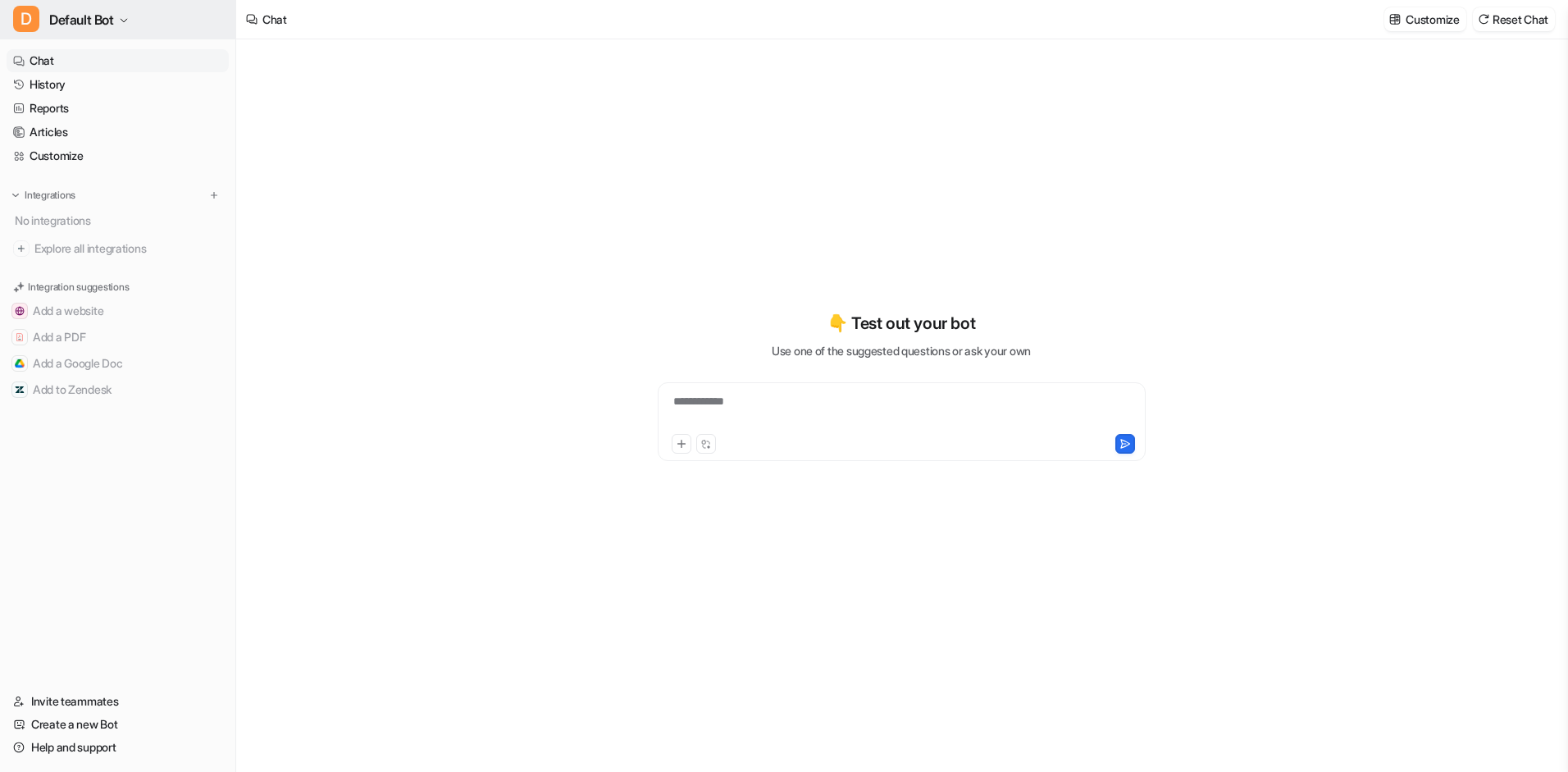
click at [126, 31] on button "D Default Bot" at bounding box center [118, 20] width 236 height 40
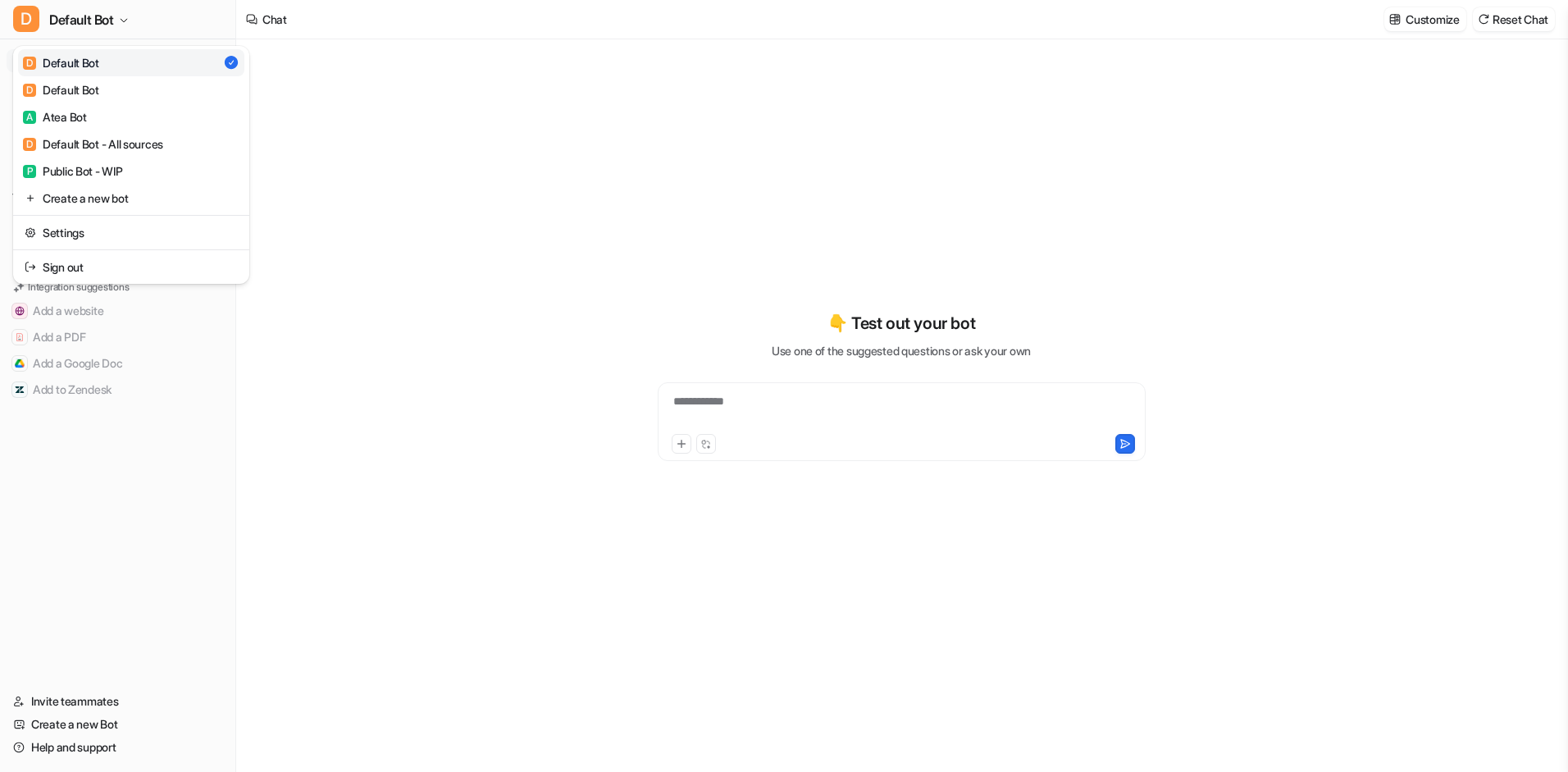
click at [151, 69] on link "D Default Bot" at bounding box center [131, 62] width 227 height 27
click at [126, 22] on icon "button" at bounding box center [124, 20] width 7 height 3
click at [163, 97] on link "D Default Bot" at bounding box center [131, 89] width 227 height 27
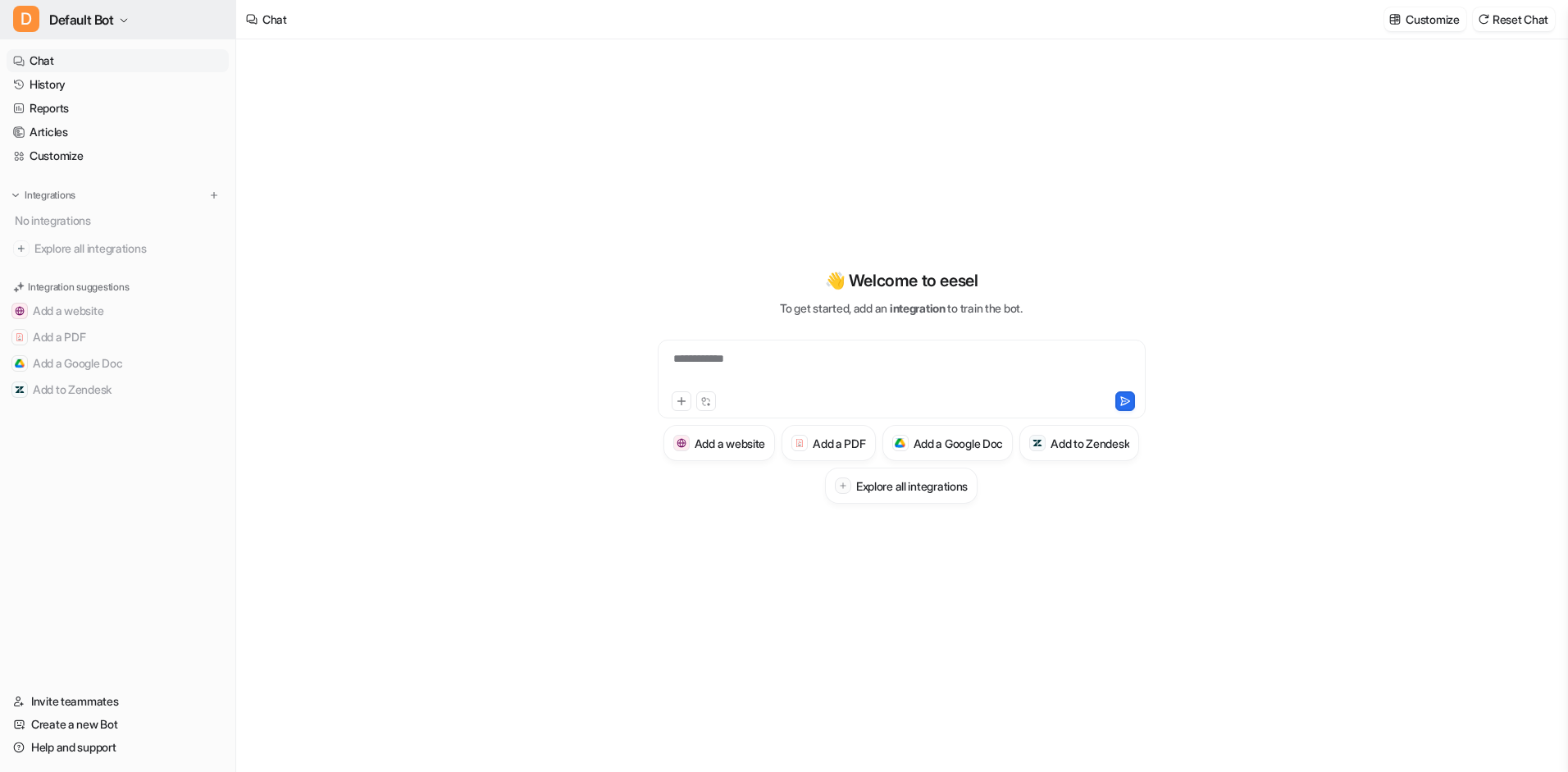
click at [131, 25] on button "D Default Bot" at bounding box center [118, 20] width 236 height 40
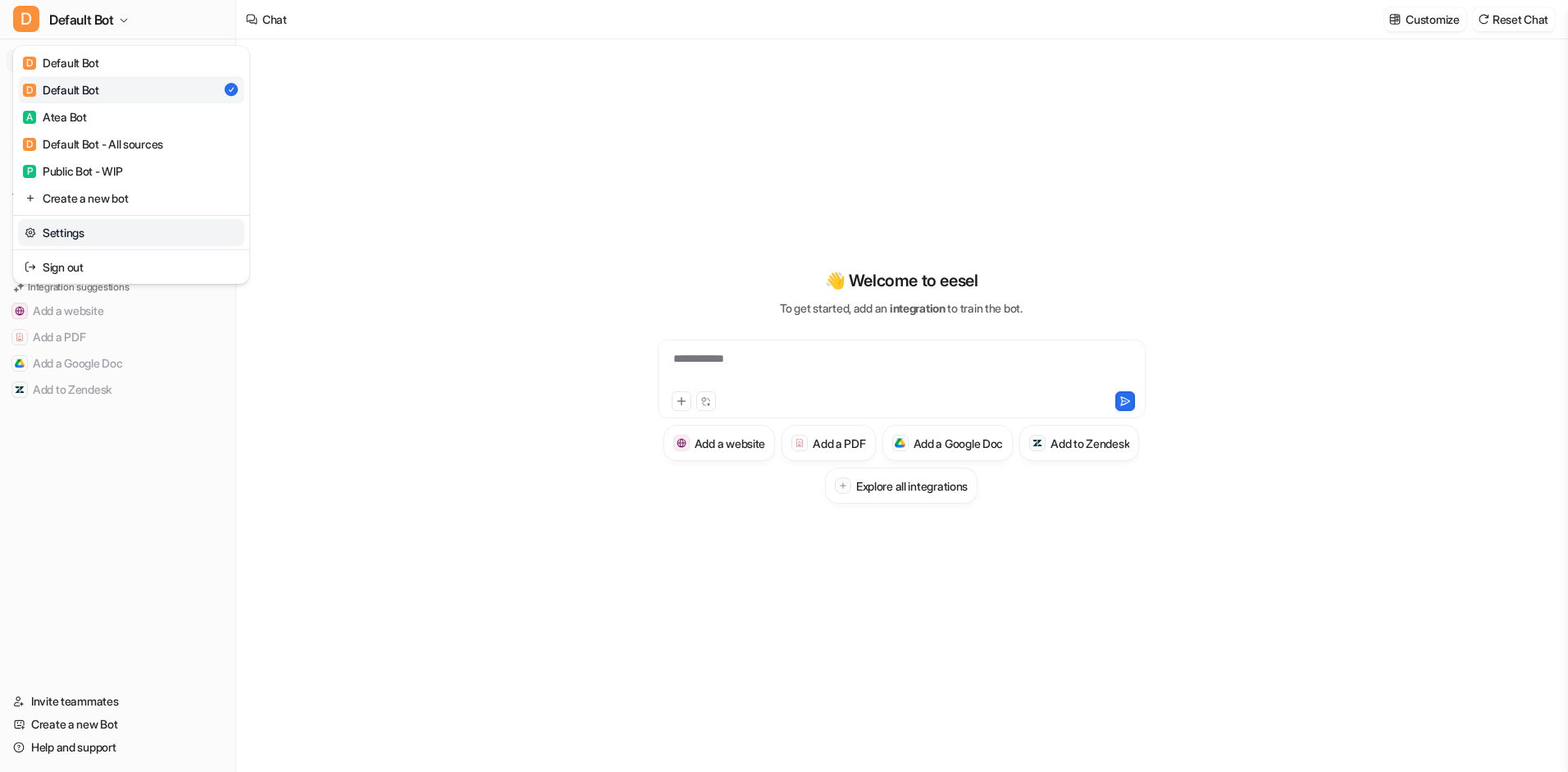
click at [94, 227] on link "Settings" at bounding box center [131, 232] width 227 height 27
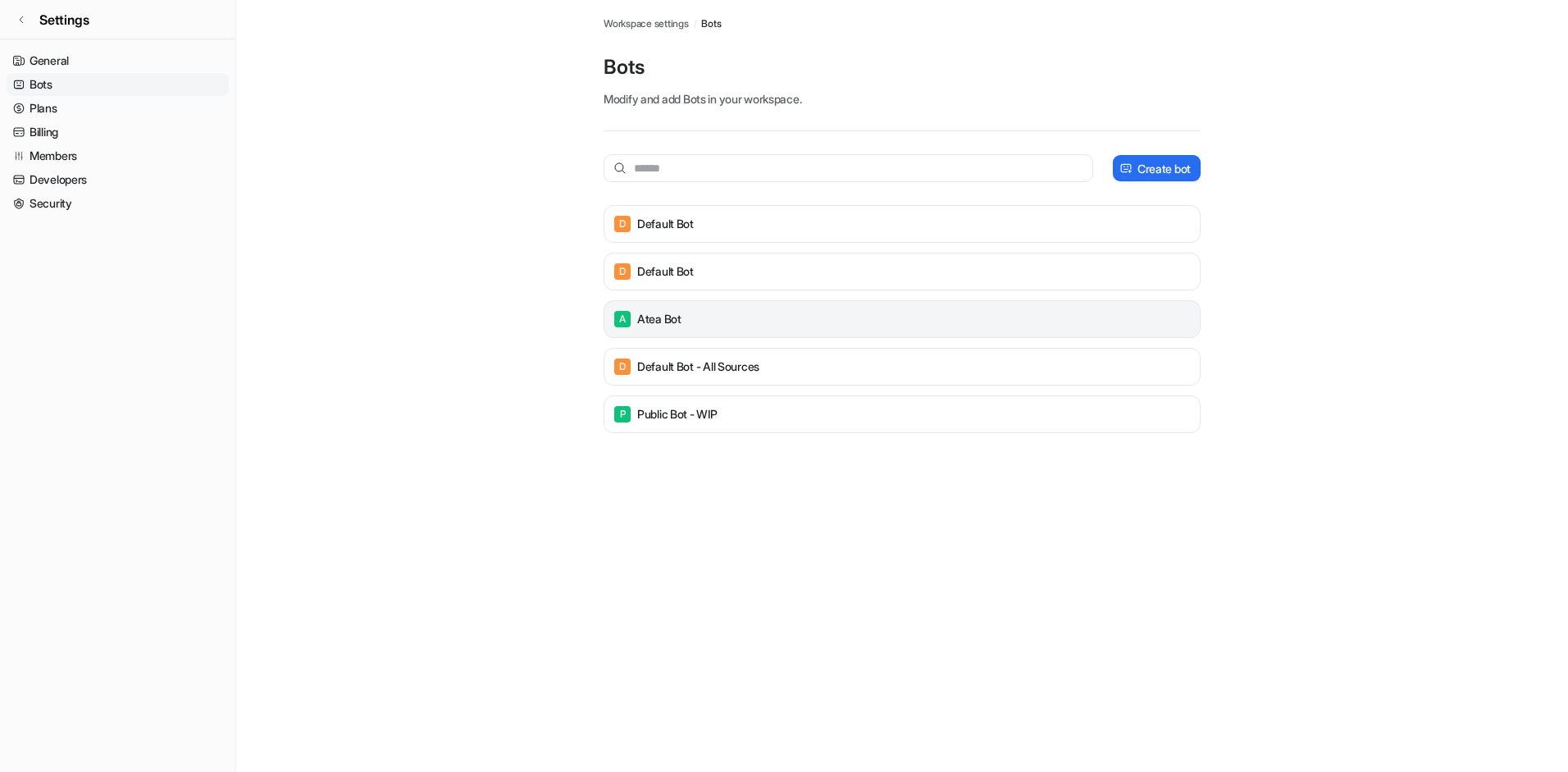
click at [688, 317] on div "A Atea Bot" at bounding box center [902, 318] width 582 height 23
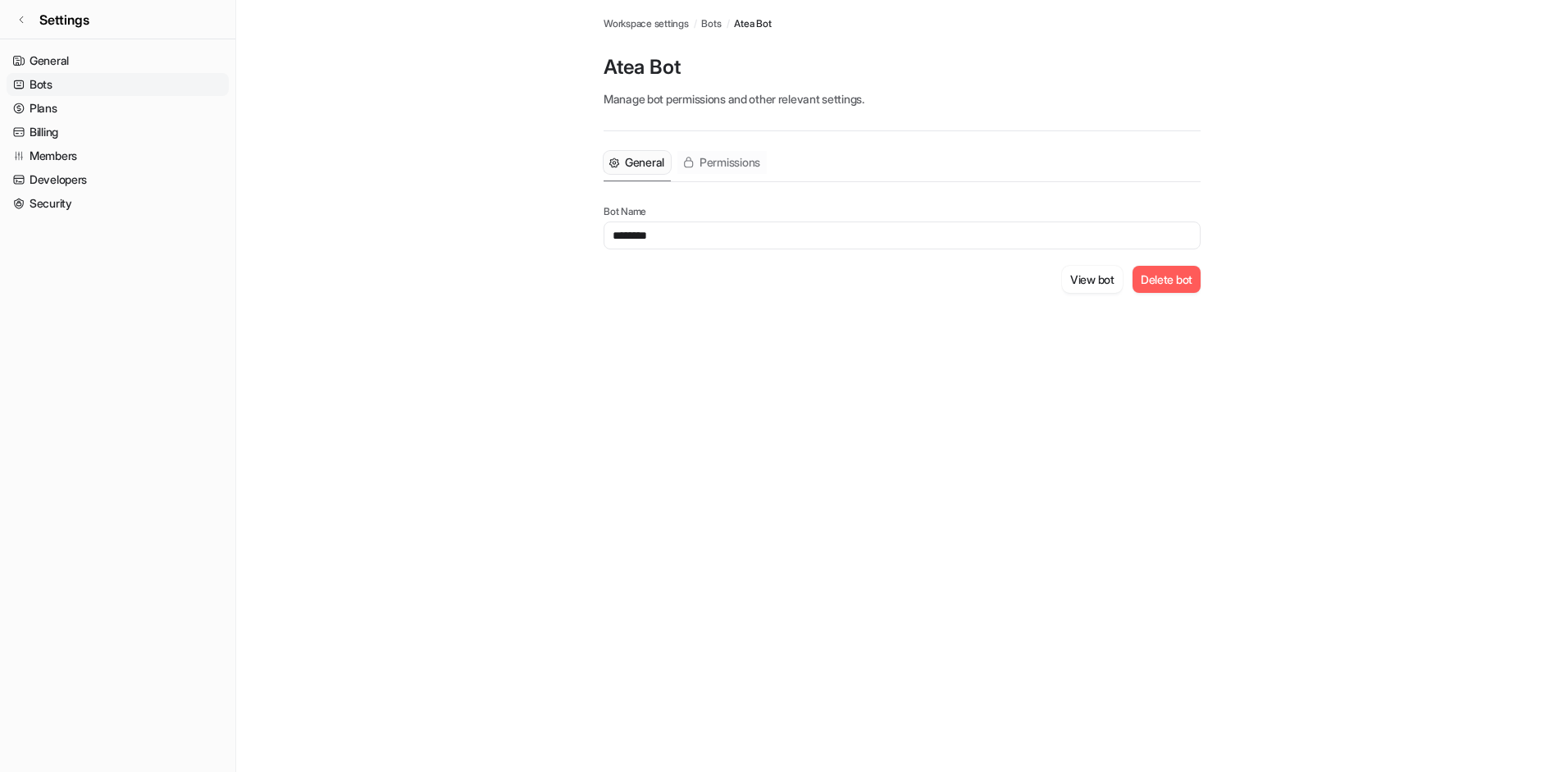
click at [717, 169] on span "Permissions" at bounding box center [729, 163] width 60 height 17
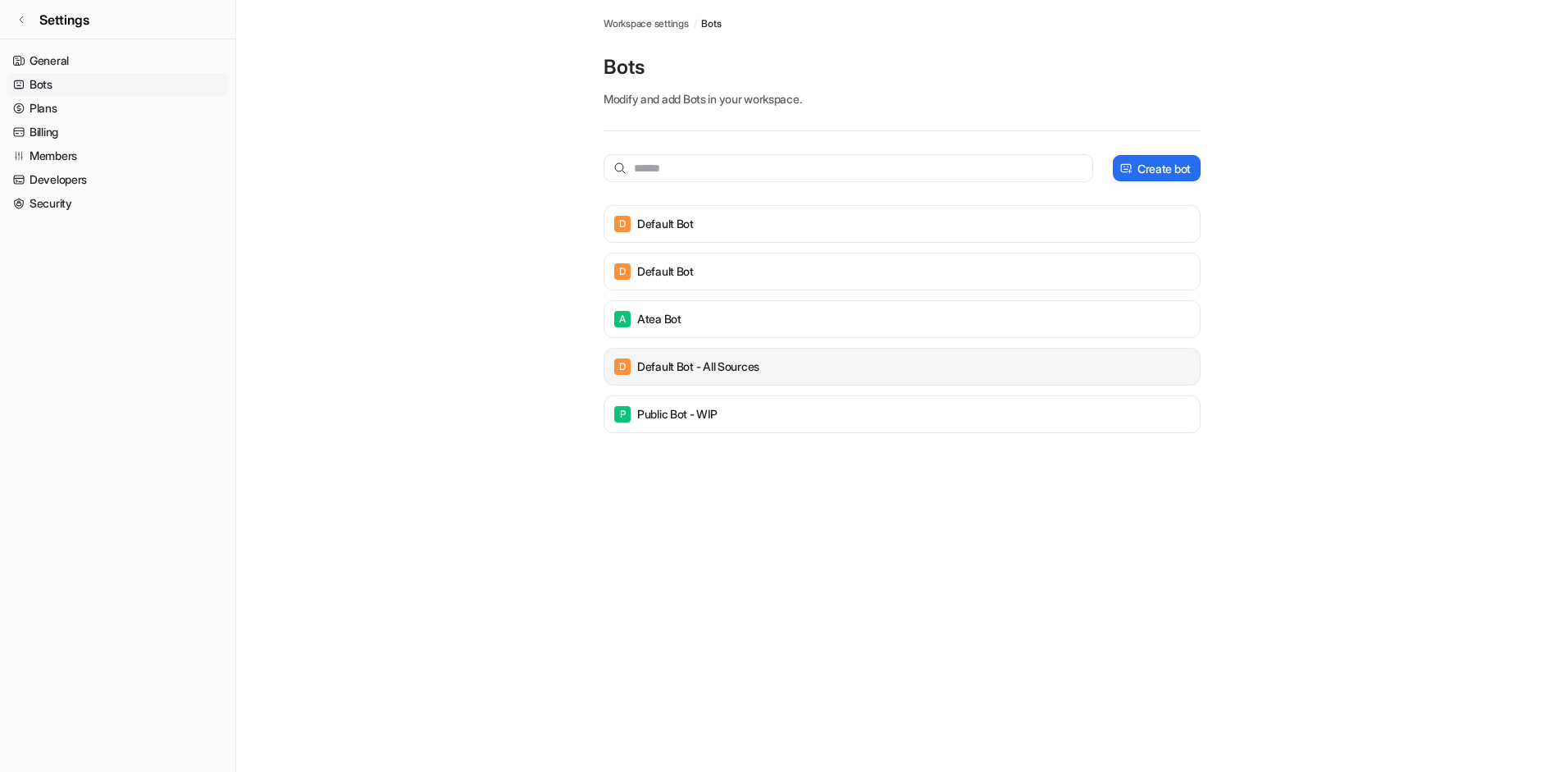
click at [665, 364] on p "Default Bot - All sources" at bounding box center [697, 367] width 122 height 17
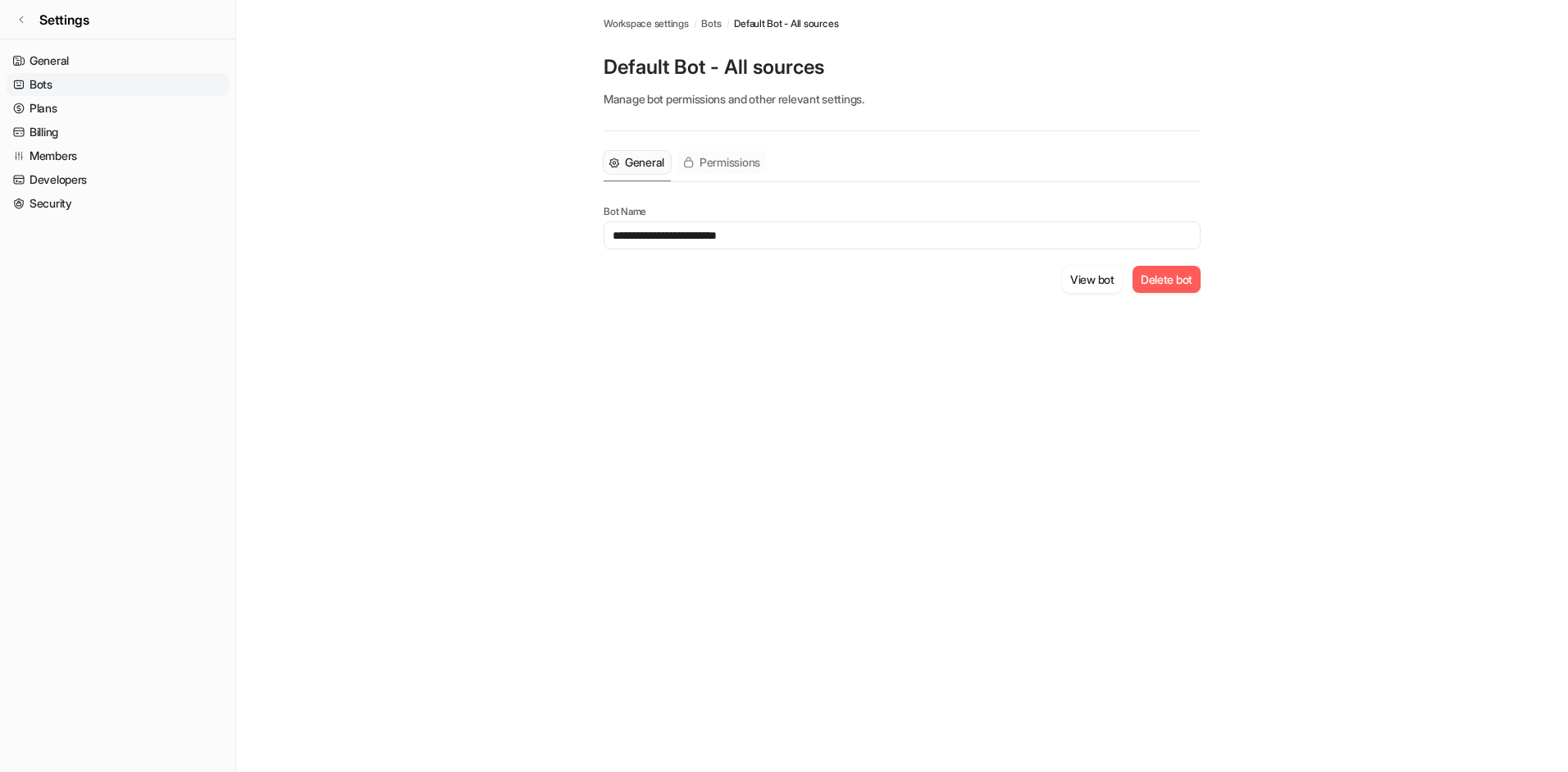
click at [727, 165] on span "Permissions" at bounding box center [729, 163] width 60 height 17
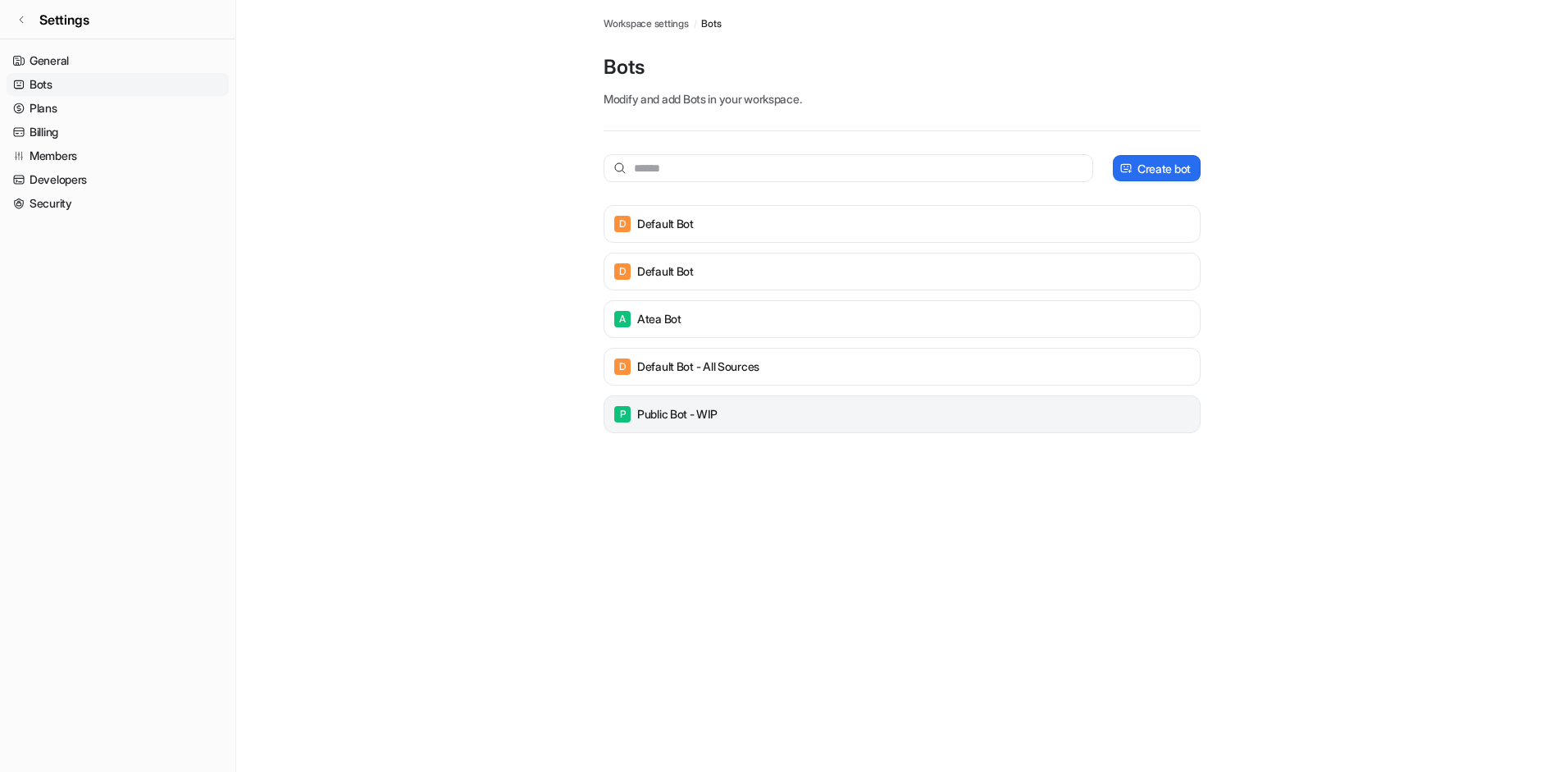
click at [660, 424] on div "P Public Bot - WIP" at bounding box center [902, 414] width 582 height 23
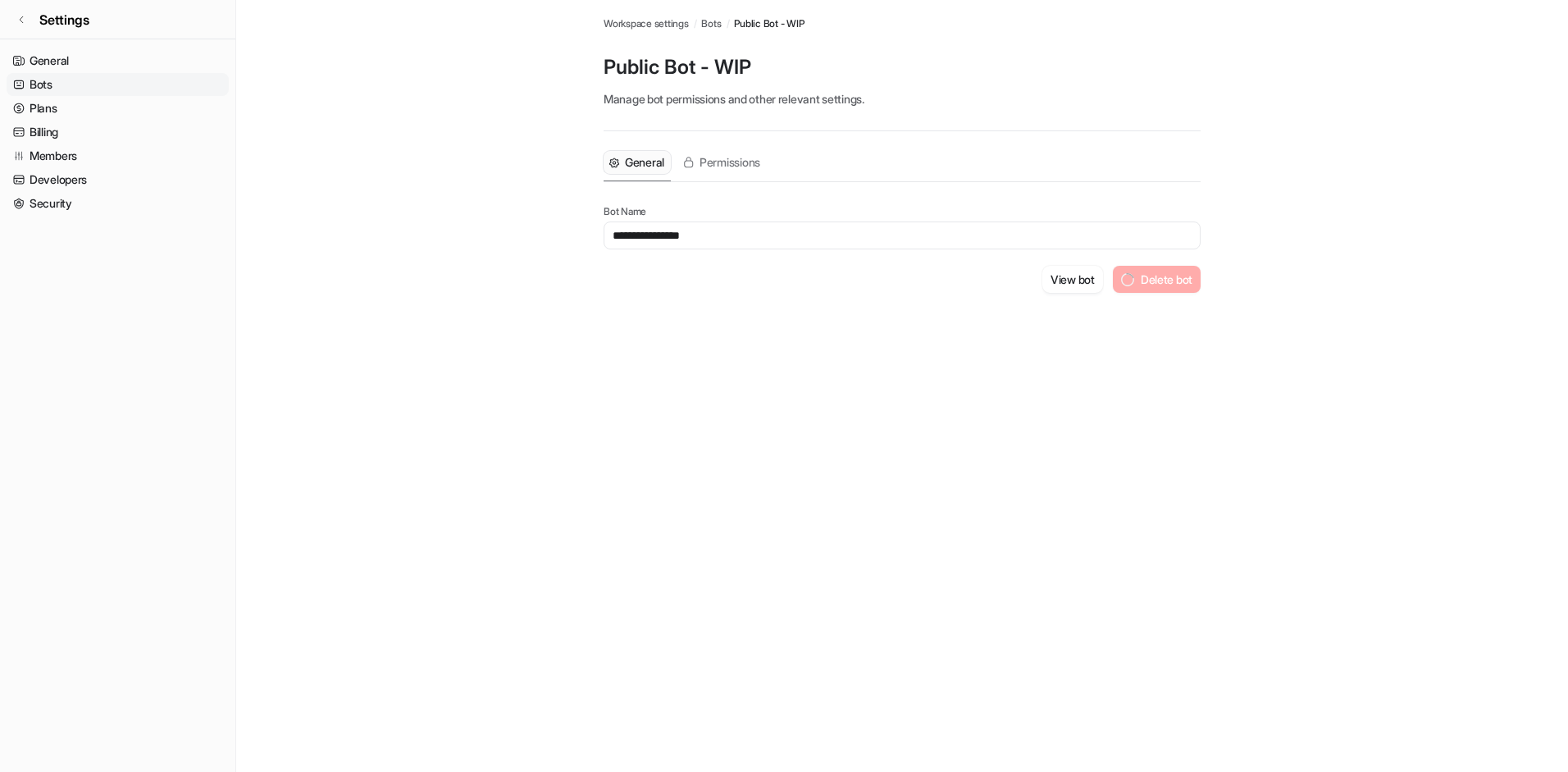
click at [659, 420] on div "**********" at bounding box center [784, 386] width 1568 height 772
click at [731, 169] on span "Permissions" at bounding box center [729, 163] width 60 height 17
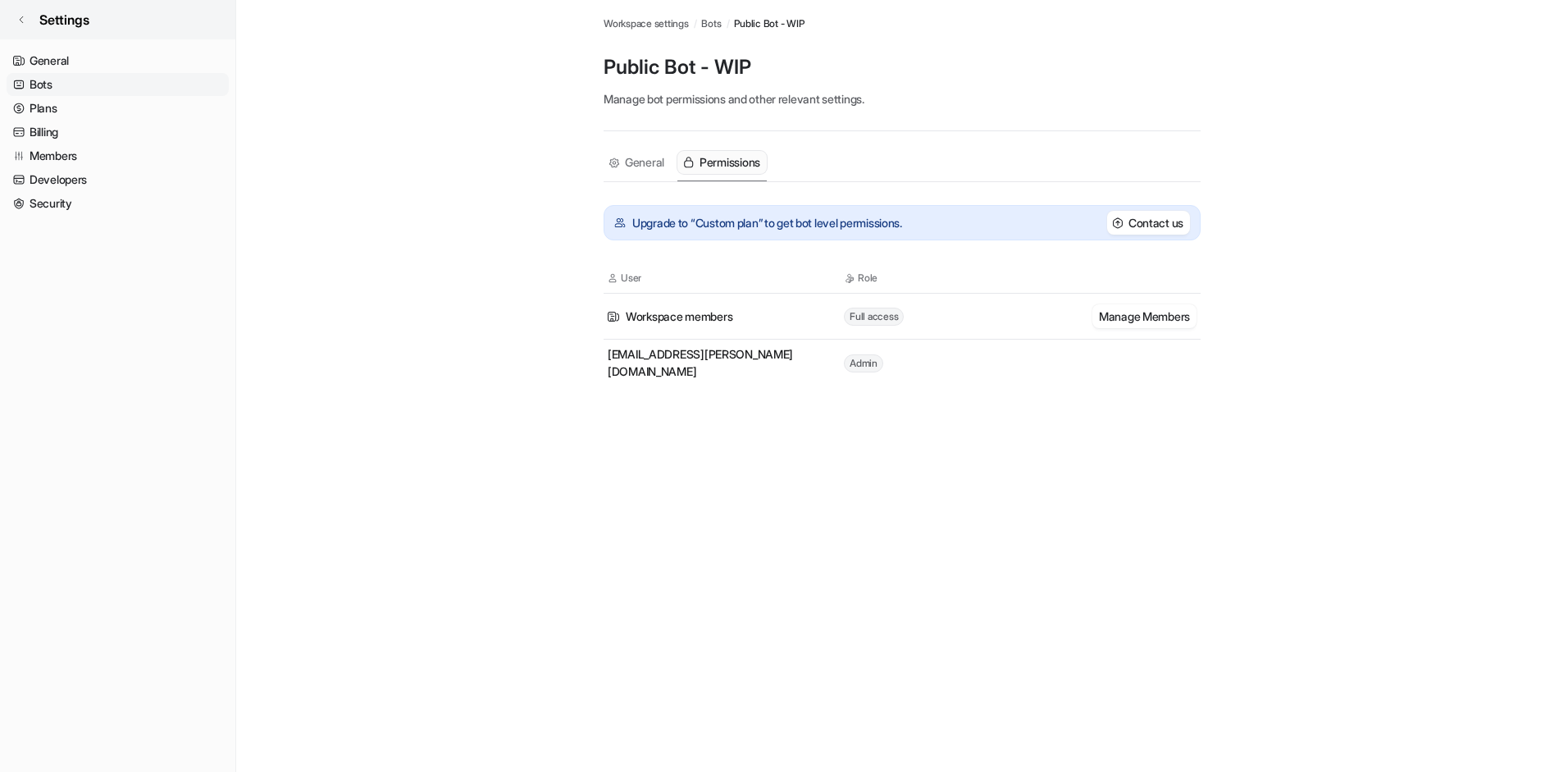
click at [25, 22] on icon at bounding box center [22, 20] width 10 height 10
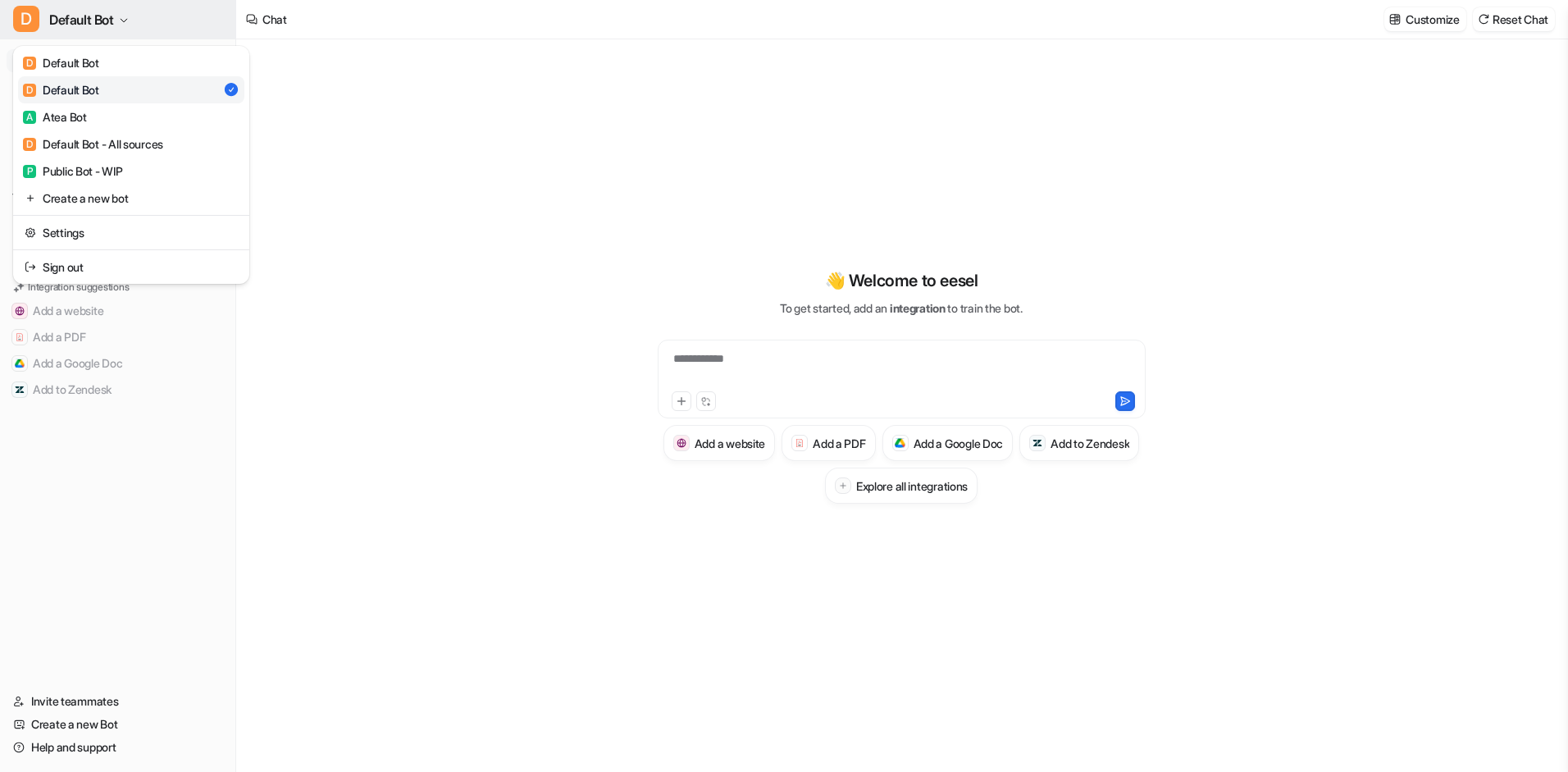
click at [78, 24] on span "Default Bot" at bounding box center [81, 19] width 64 height 23
click at [88, 58] on div "D Default Bot" at bounding box center [60, 62] width 76 height 17
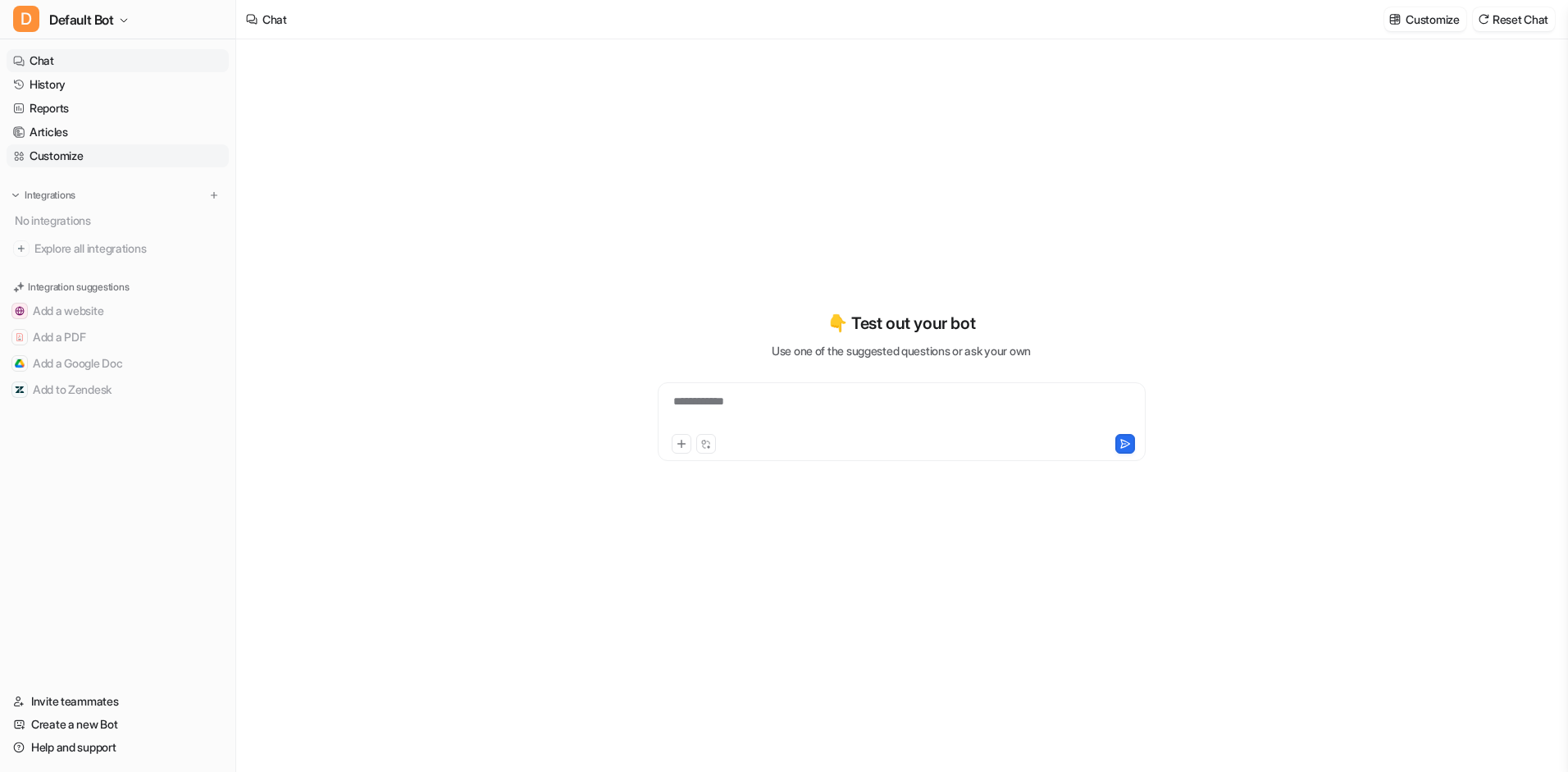
click at [69, 165] on link "Customize" at bounding box center [118, 156] width 222 height 23
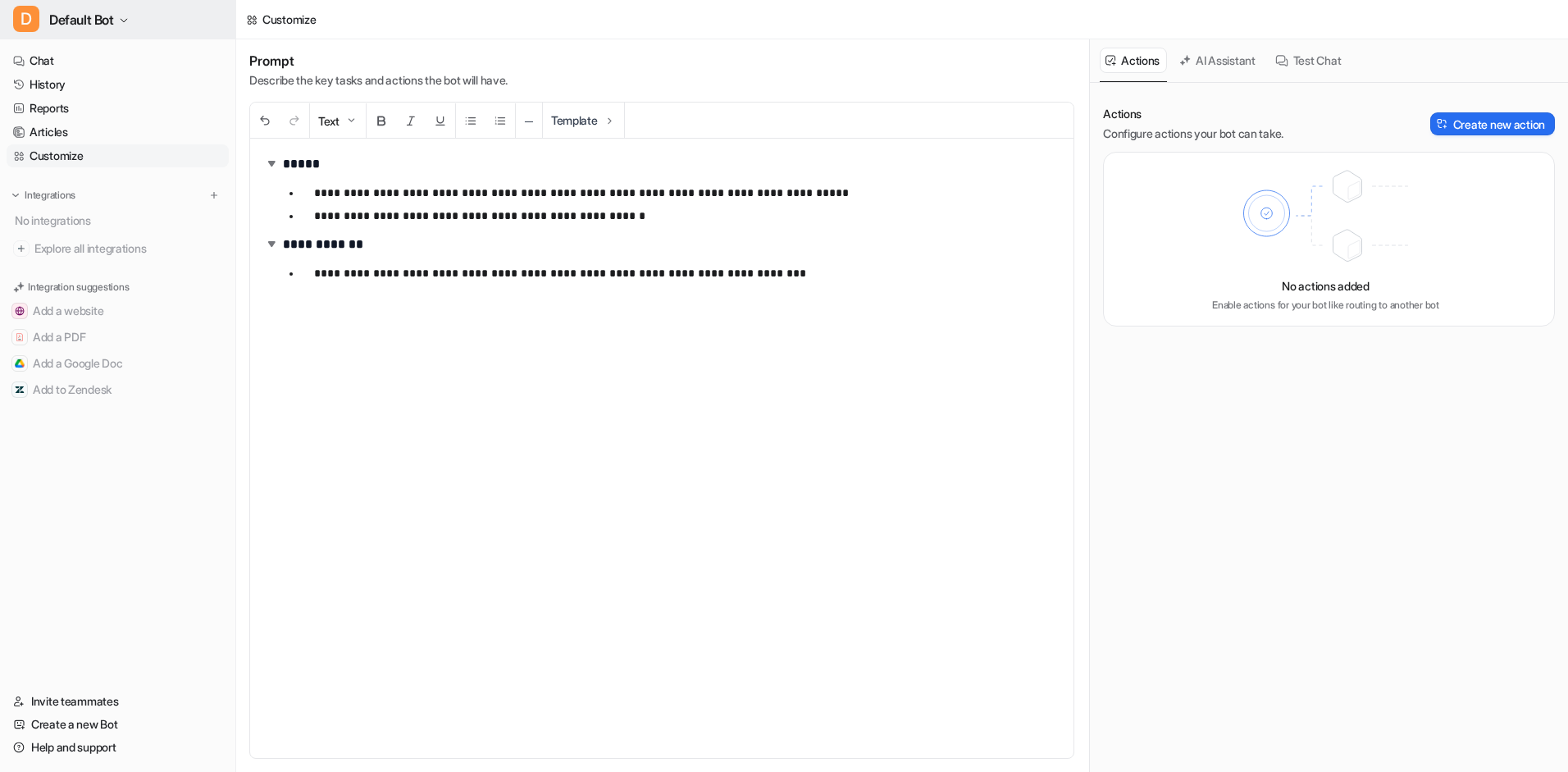
click at [94, 27] on span "Default Bot" at bounding box center [81, 19] width 64 height 23
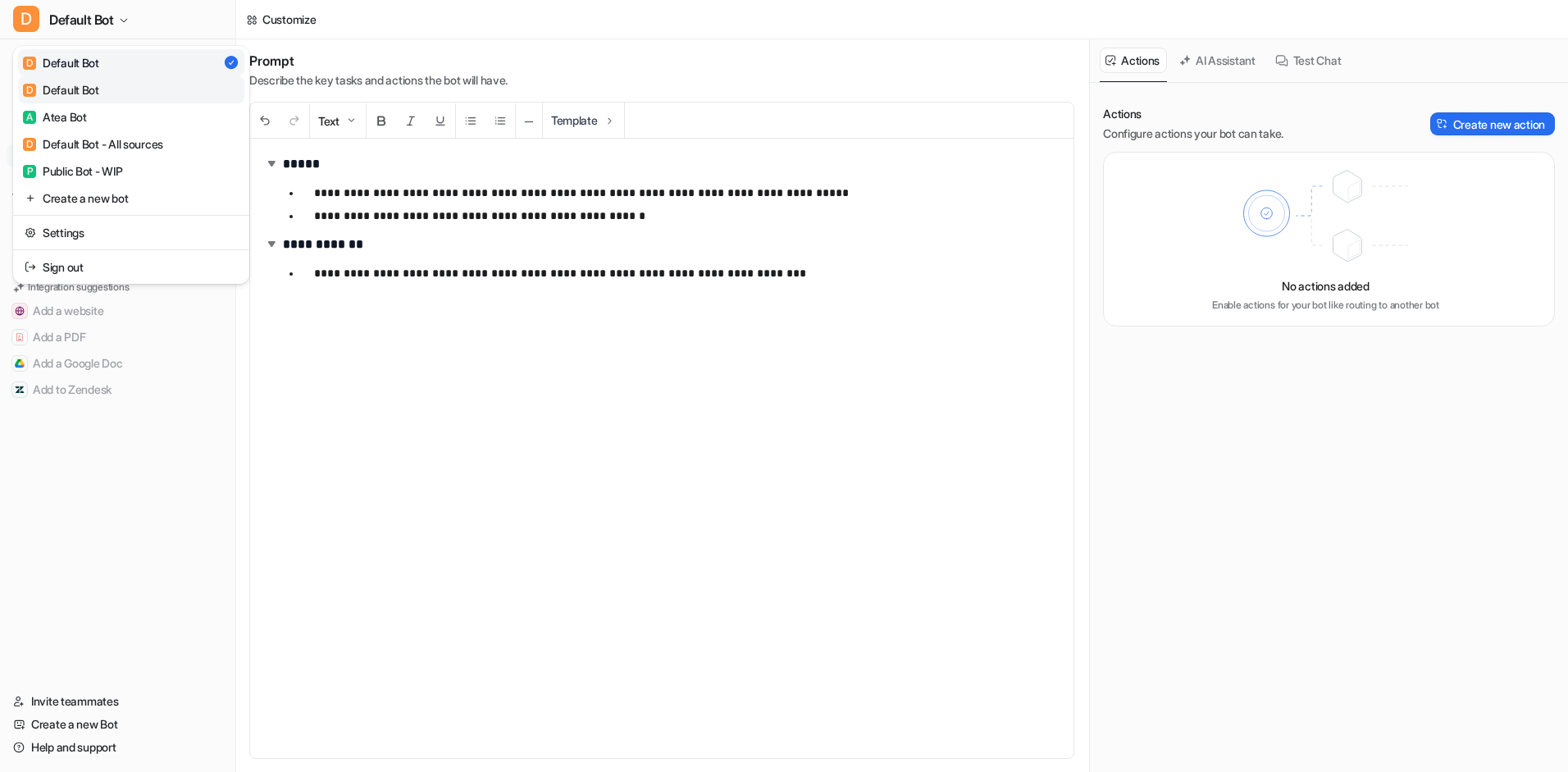
click at [94, 88] on div "D Default Bot" at bounding box center [60, 89] width 76 height 17
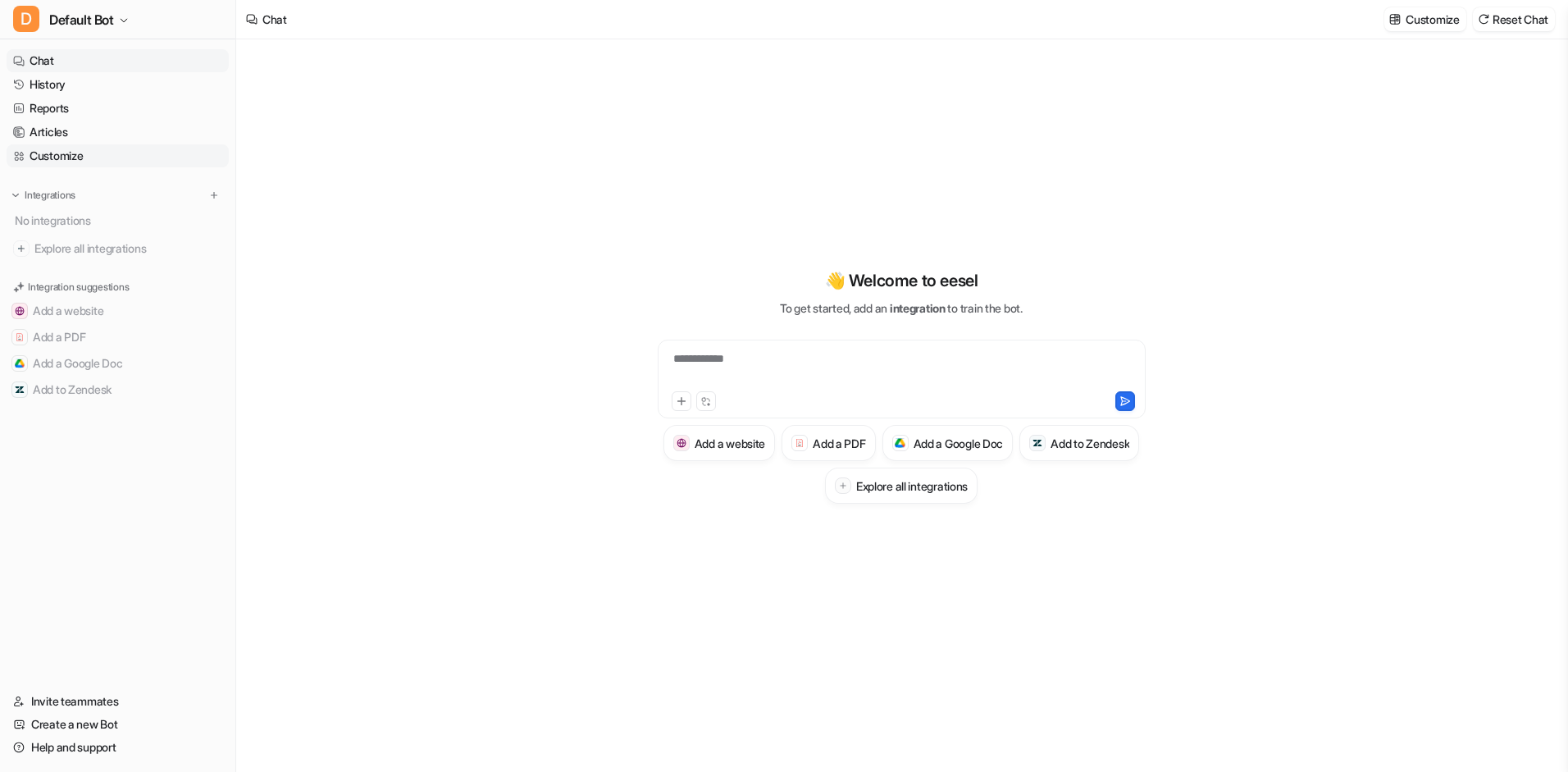
click at [72, 165] on link "Customize" at bounding box center [118, 156] width 222 height 23
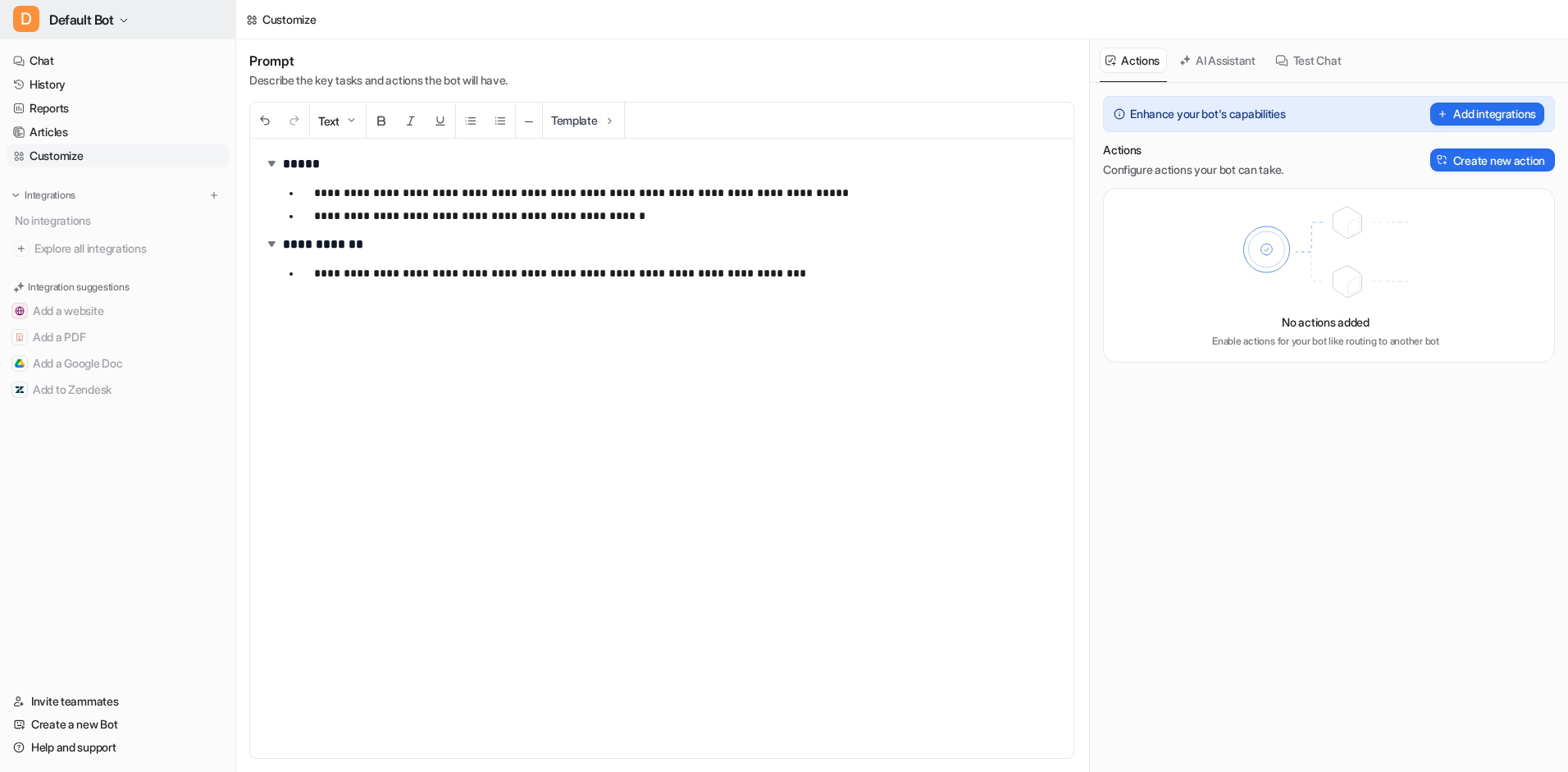
click at [121, 27] on button "D Default Bot" at bounding box center [118, 20] width 236 height 40
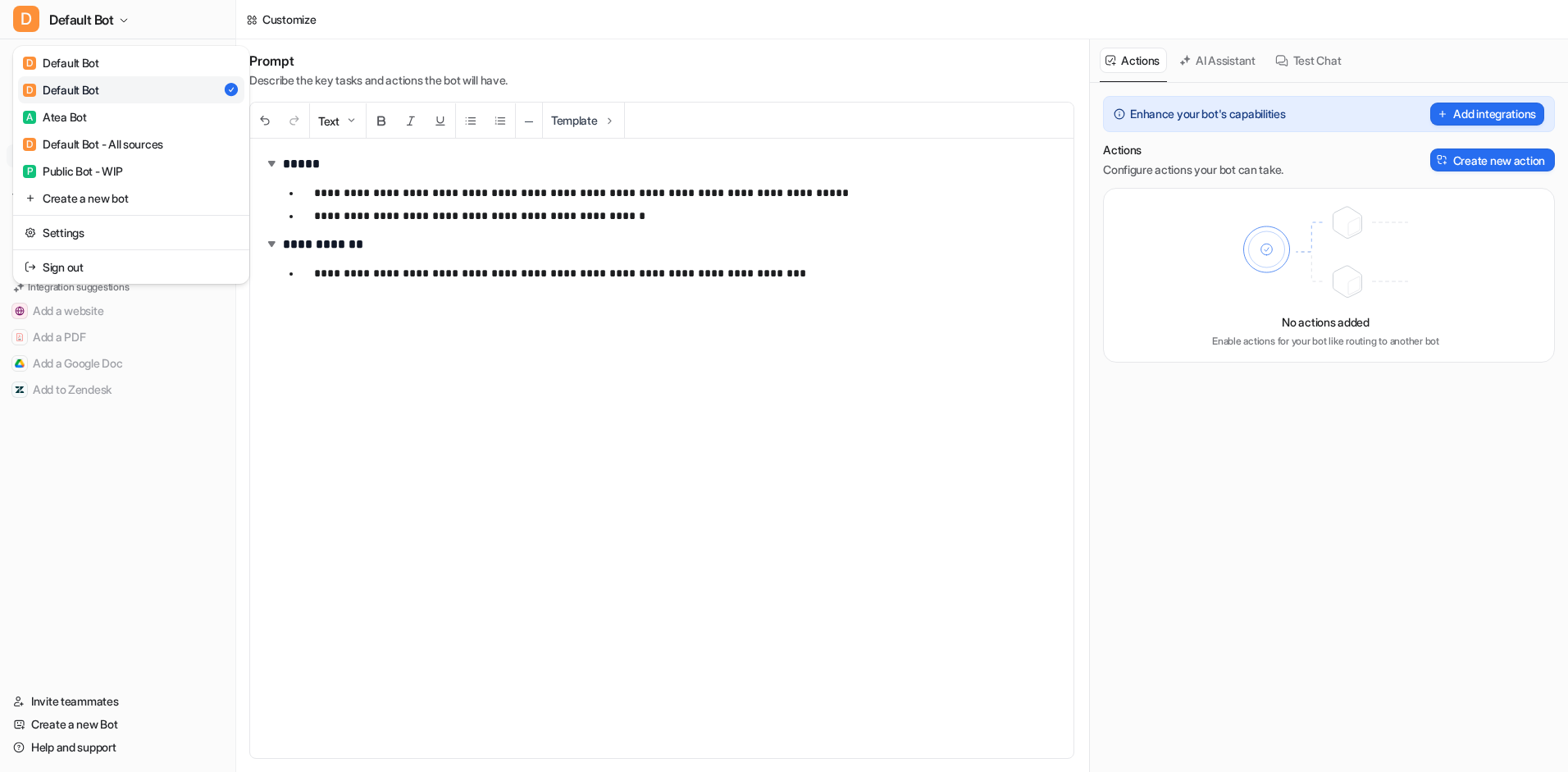
click at [106, 88] on link "D Default Bot" at bounding box center [131, 89] width 227 height 27
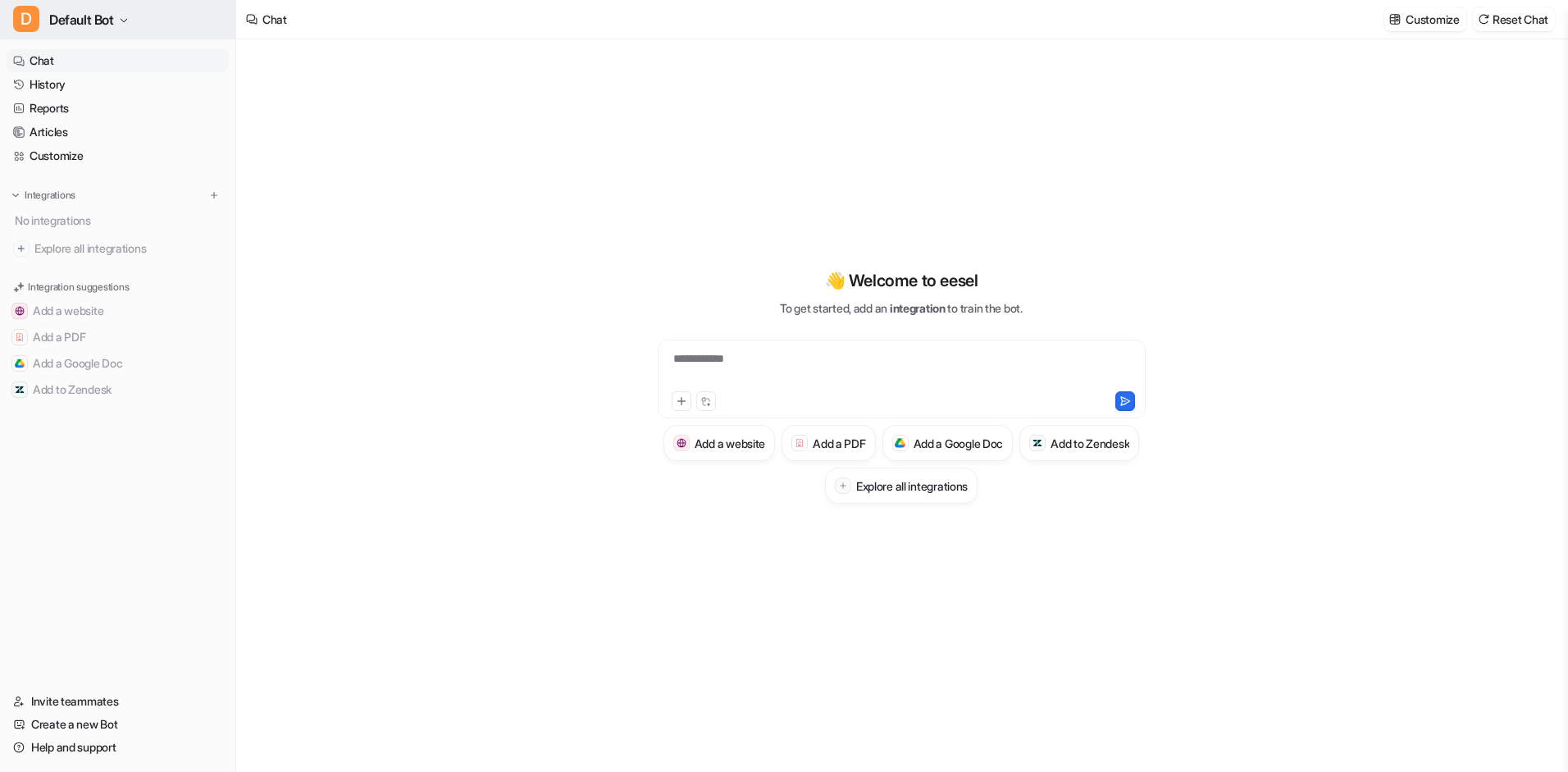
click at [128, 17] on icon "button" at bounding box center [124, 21] width 10 height 10
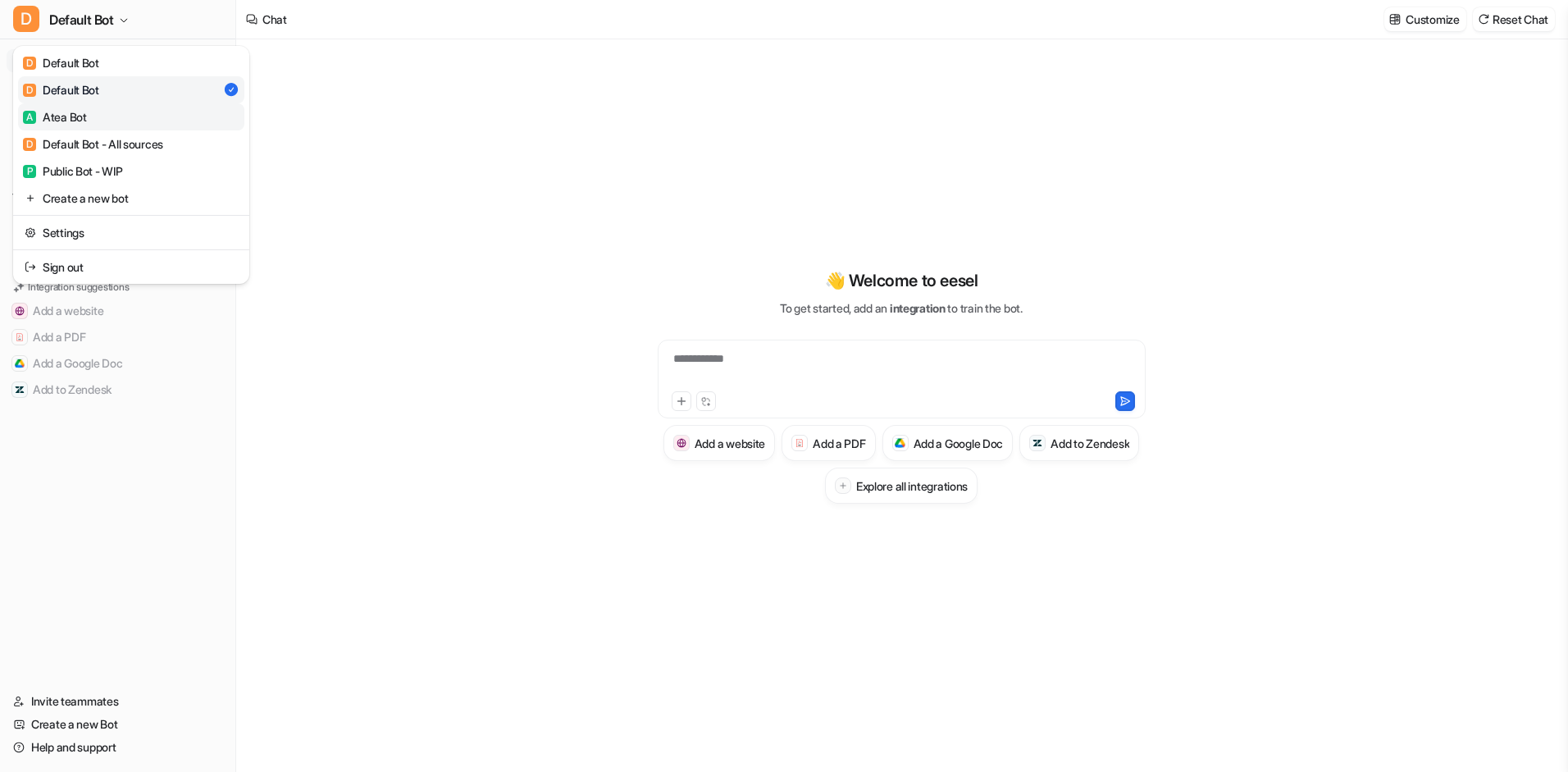
click at [79, 113] on div "A Atea Bot" at bounding box center [54, 116] width 64 height 17
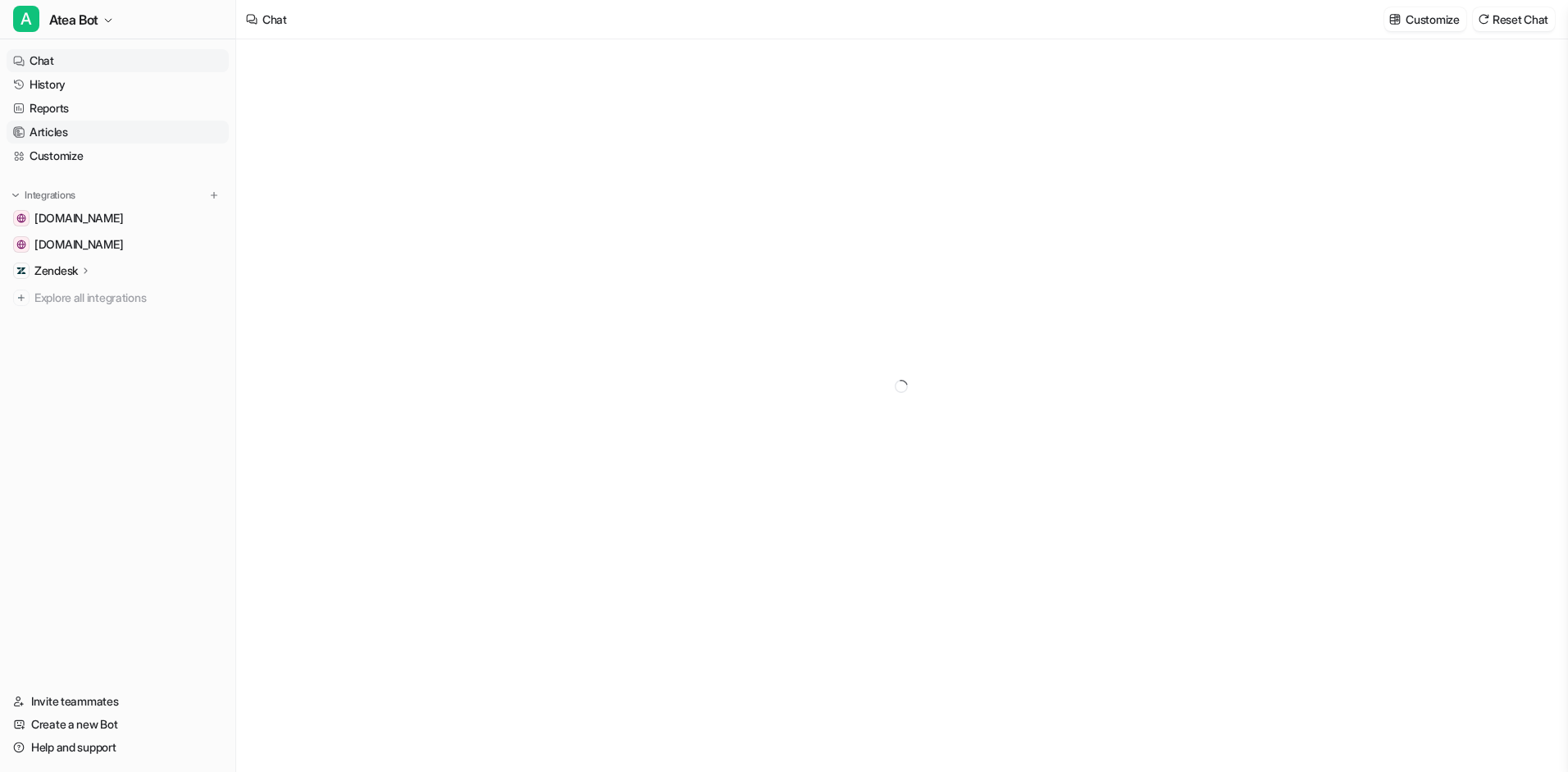
type textarea "**********"
click at [84, 273] on icon at bounding box center [86, 271] width 12 height 12
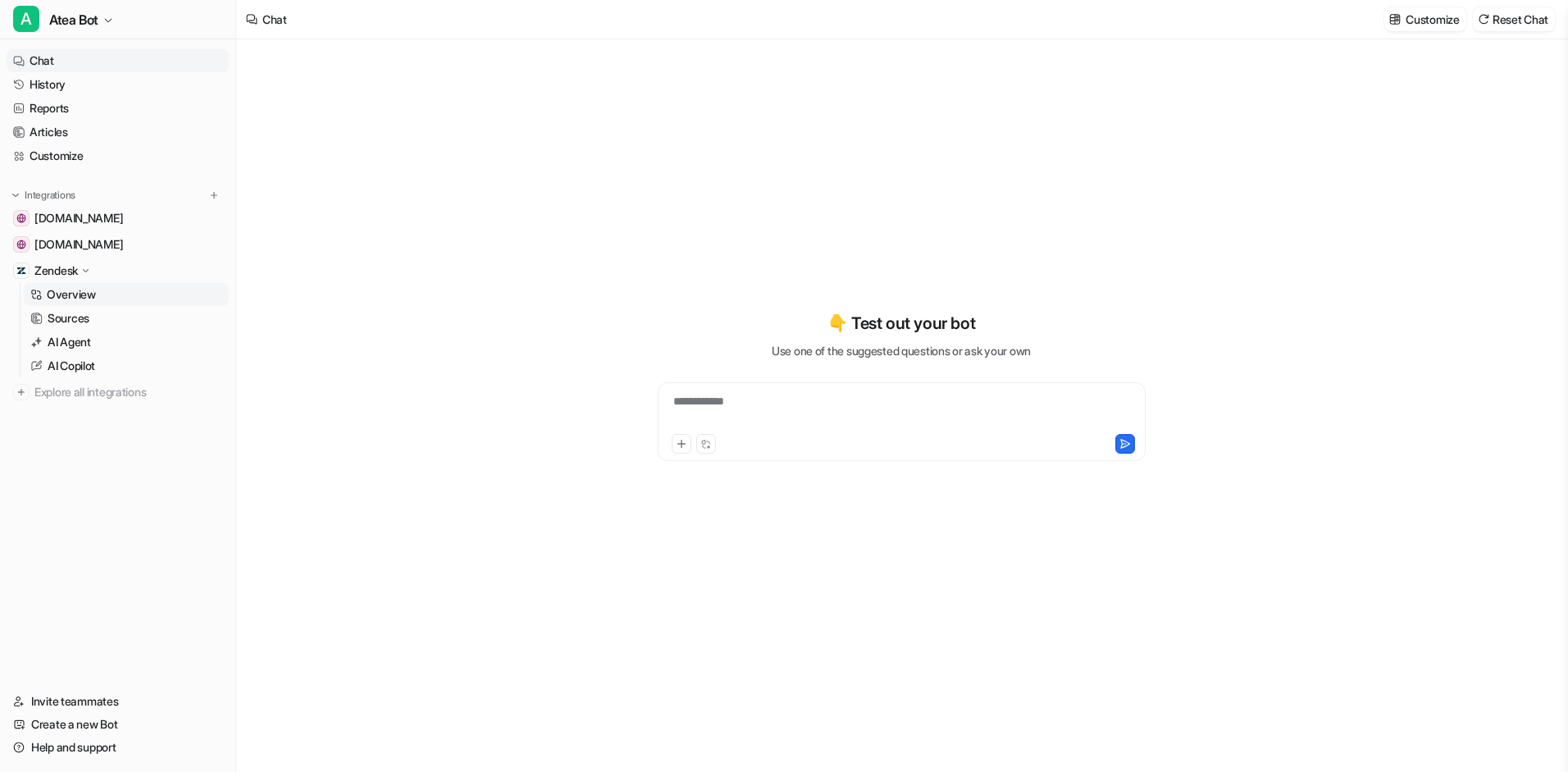
click at [78, 288] on p "Overview" at bounding box center [71, 294] width 50 height 17
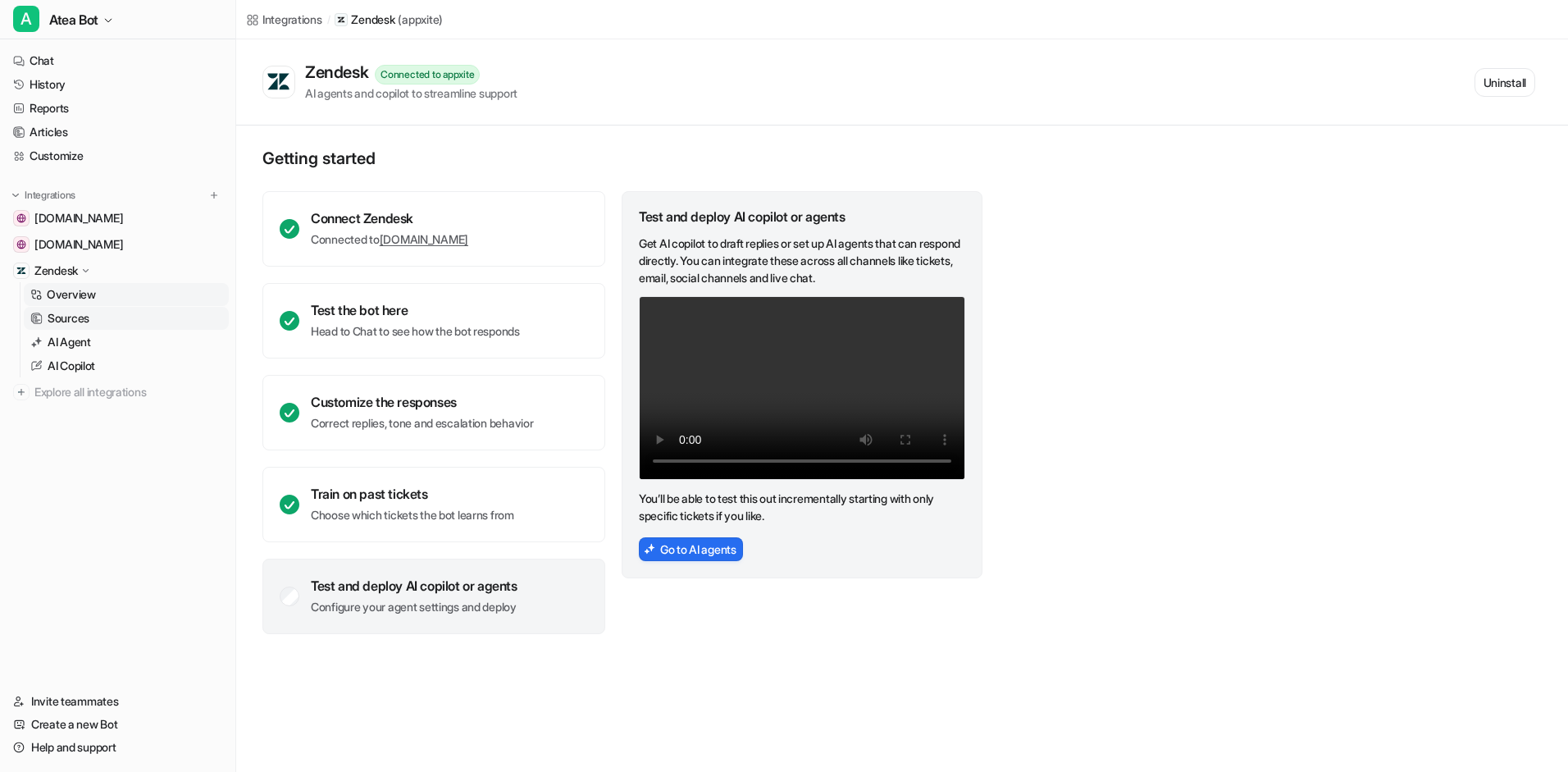
click at [74, 310] on p "Sources" at bounding box center [68, 318] width 42 height 17
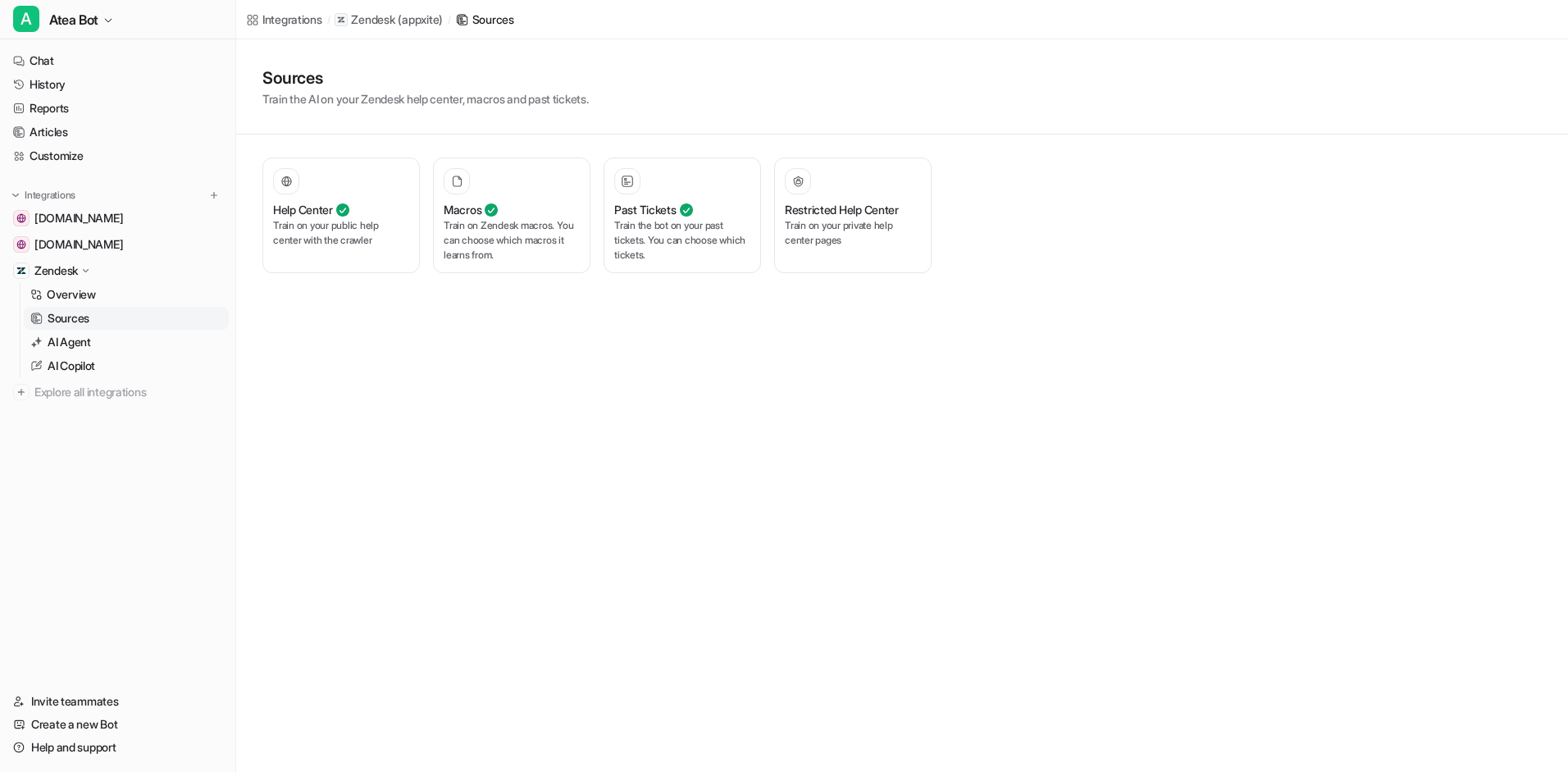
click at [73, 313] on p "Sources" at bounding box center [68, 318] width 42 height 17
click at [135, 338] on link "AI Agent" at bounding box center [126, 342] width 205 height 23
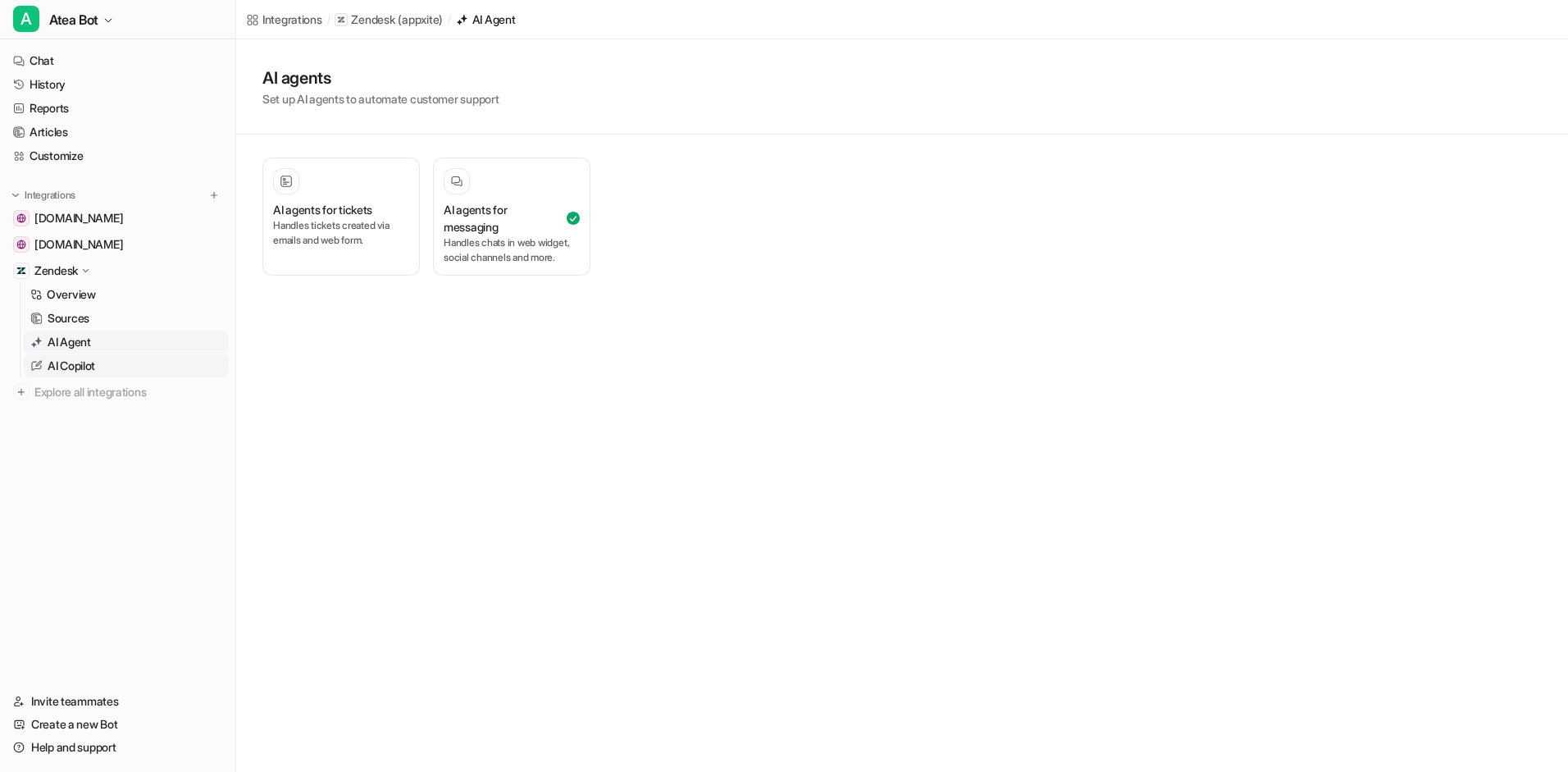
click at [119, 361] on link "AI Copilot" at bounding box center [126, 366] width 205 height 23
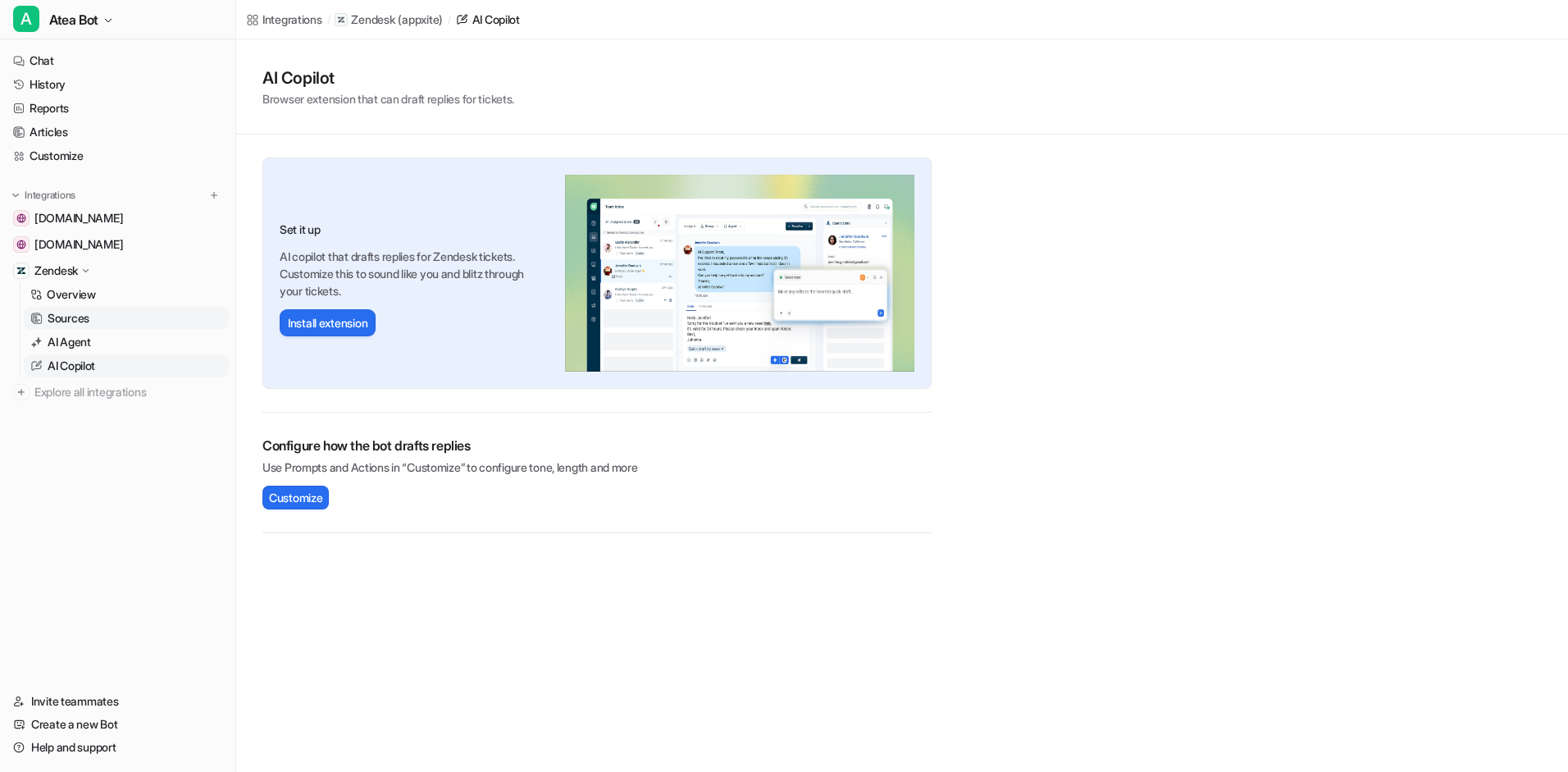
click at [122, 322] on link "Sources" at bounding box center [126, 318] width 205 height 23
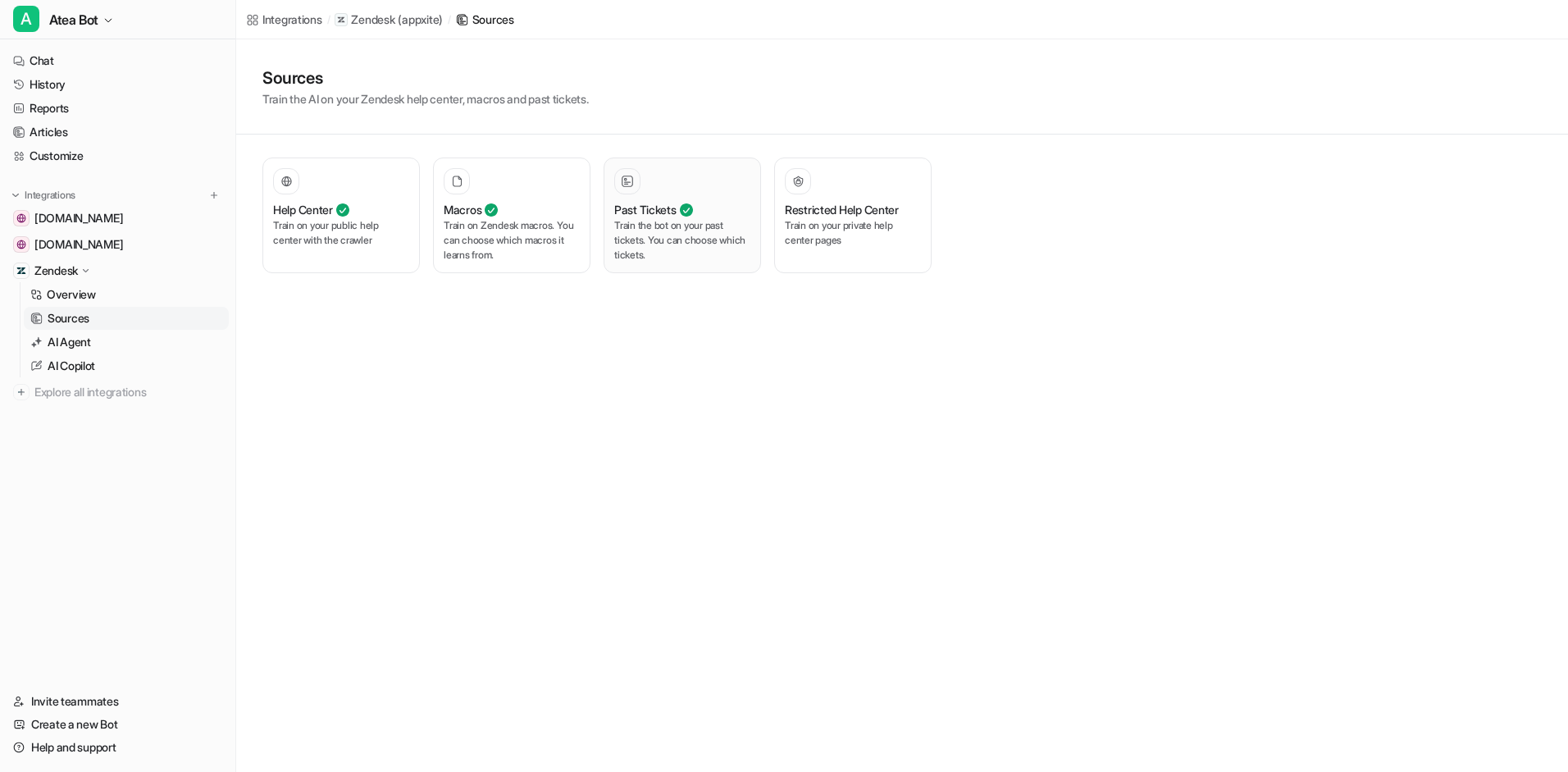
click at [705, 234] on p "Train the bot on your past tickets. You can choose which tickets." at bounding box center [681, 240] width 136 height 45
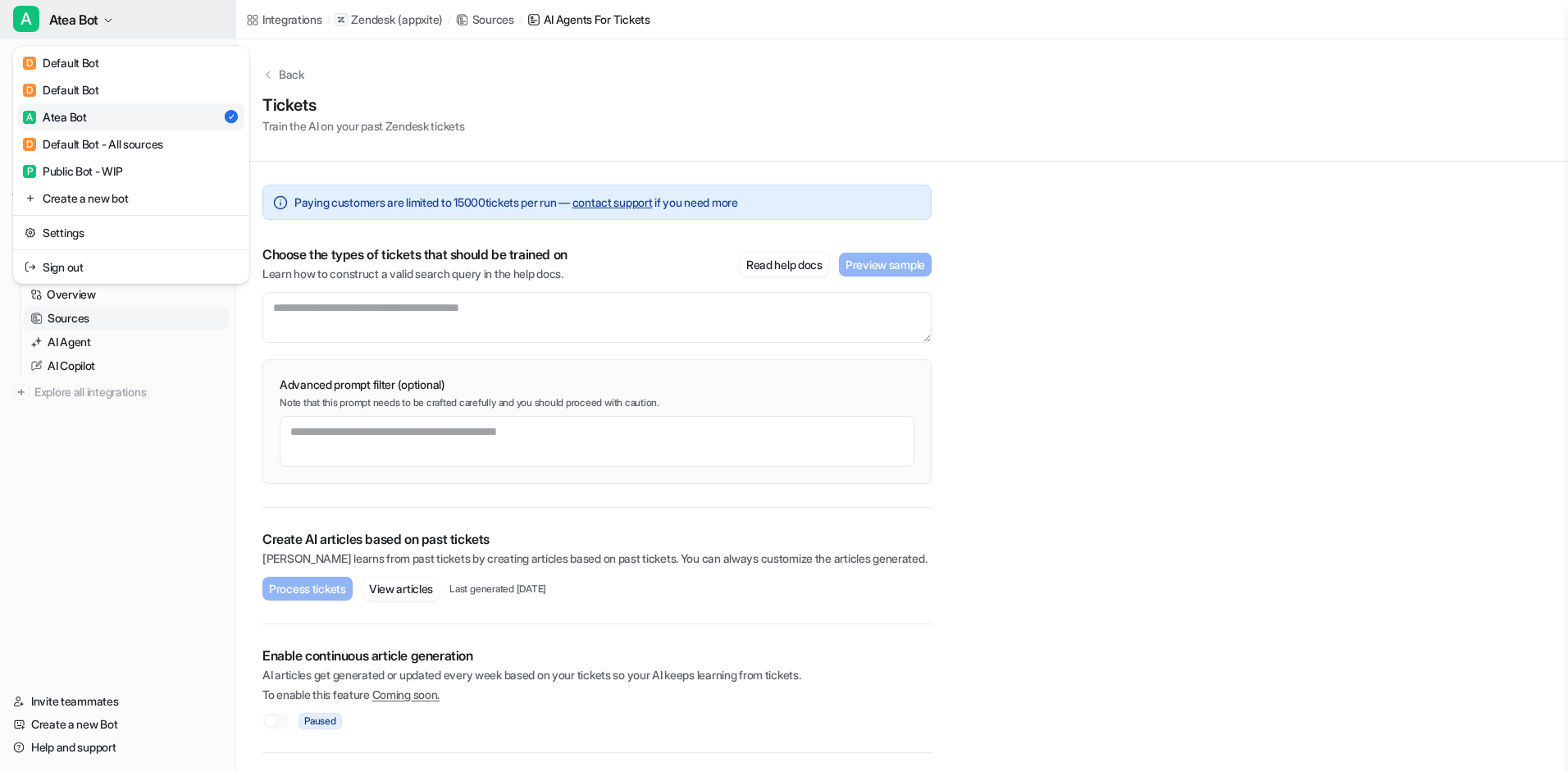
click at [109, 24] on icon "button" at bounding box center [108, 21] width 10 height 10
click at [57, 224] on link "Settings" at bounding box center [131, 232] width 227 height 27
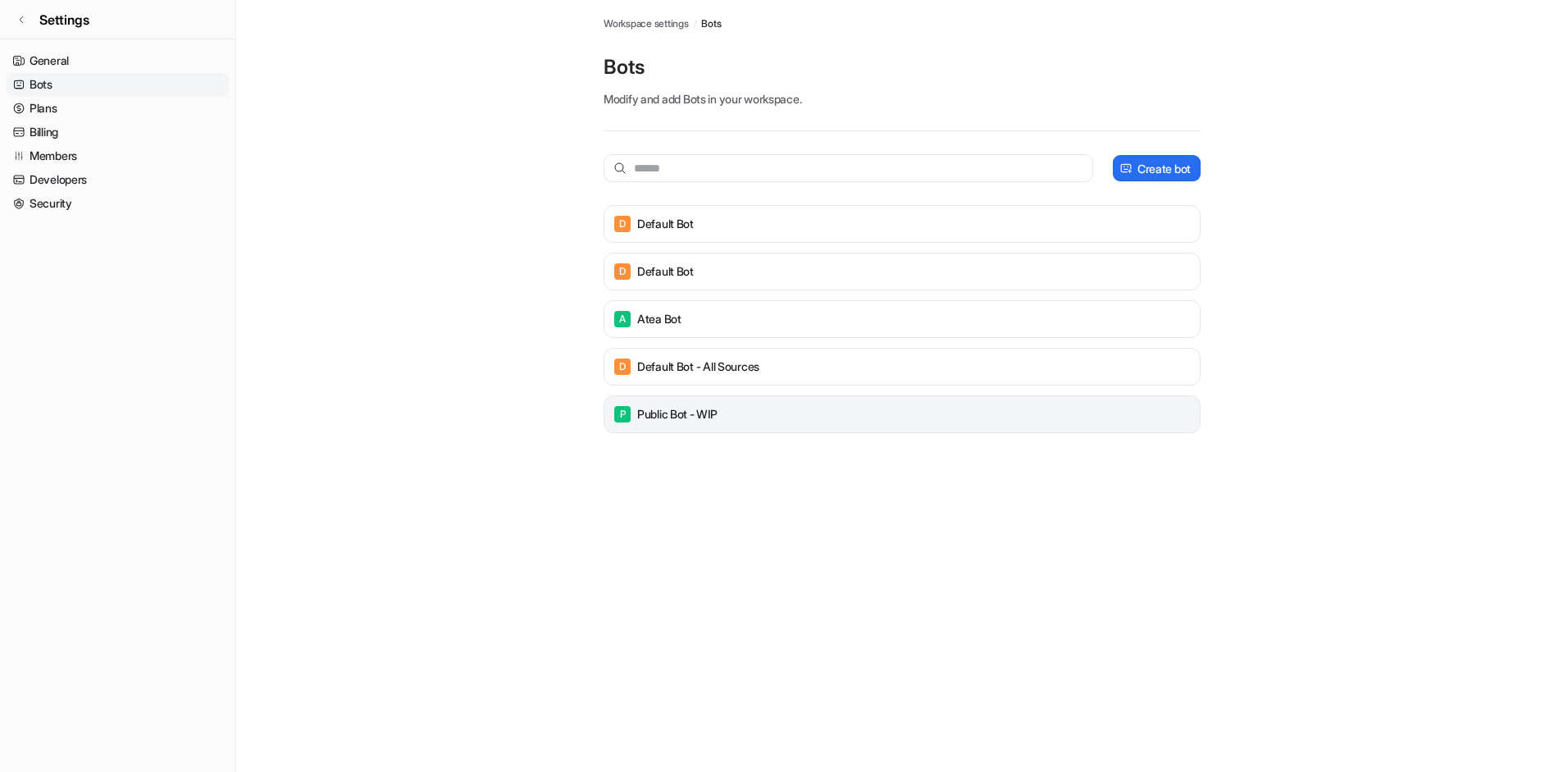
click at [775, 419] on div "P Public Bot - WIP" at bounding box center [902, 414] width 582 height 23
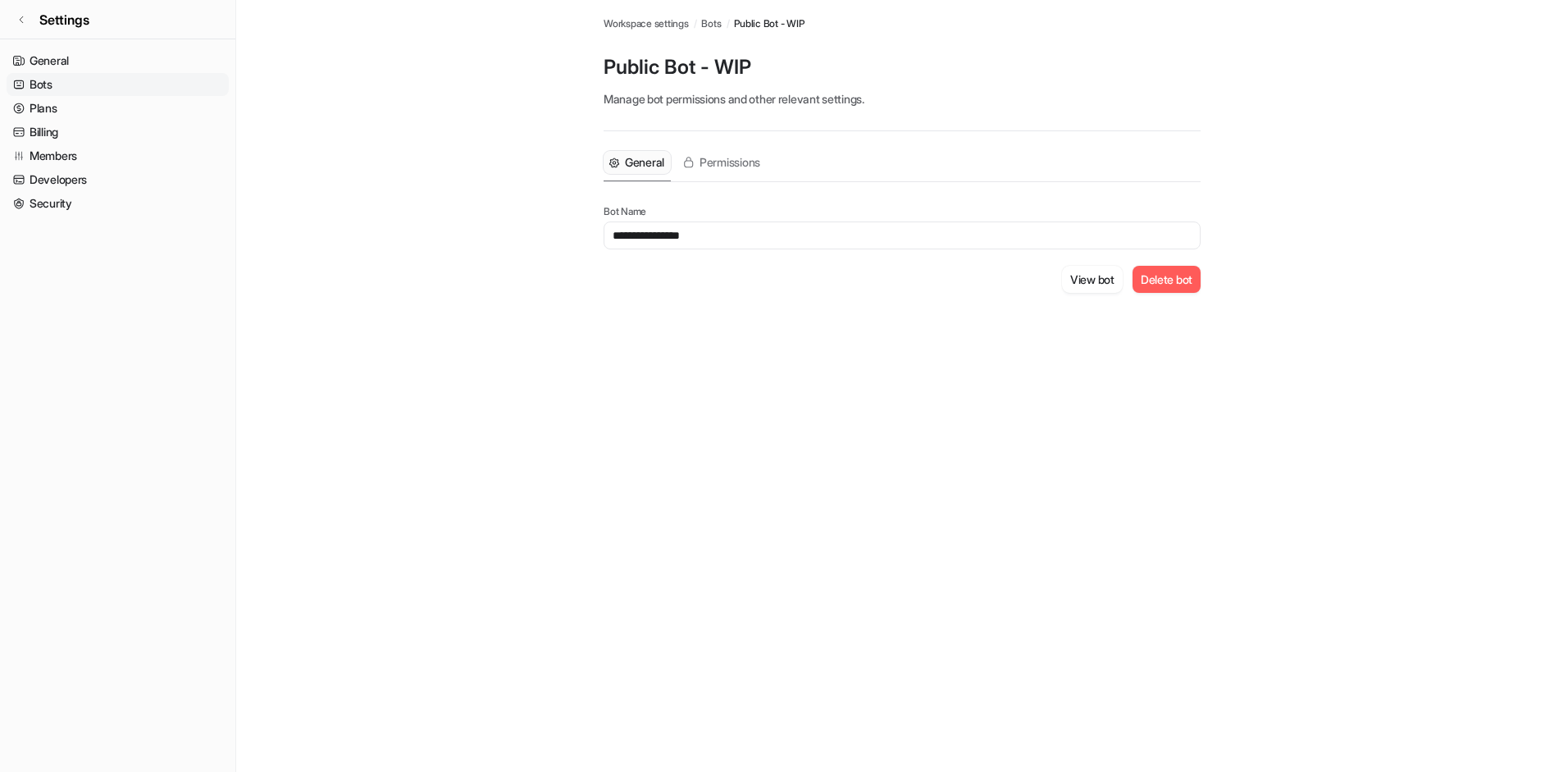
click at [723, 238] on input "**********" at bounding box center [901, 236] width 597 height 28
type input "*"
type input "***"
click at [944, 283] on div "View bot Delete bot" at bounding box center [901, 278] width 597 height 27
click at [24, 21] on icon at bounding box center [22, 20] width 10 height 10
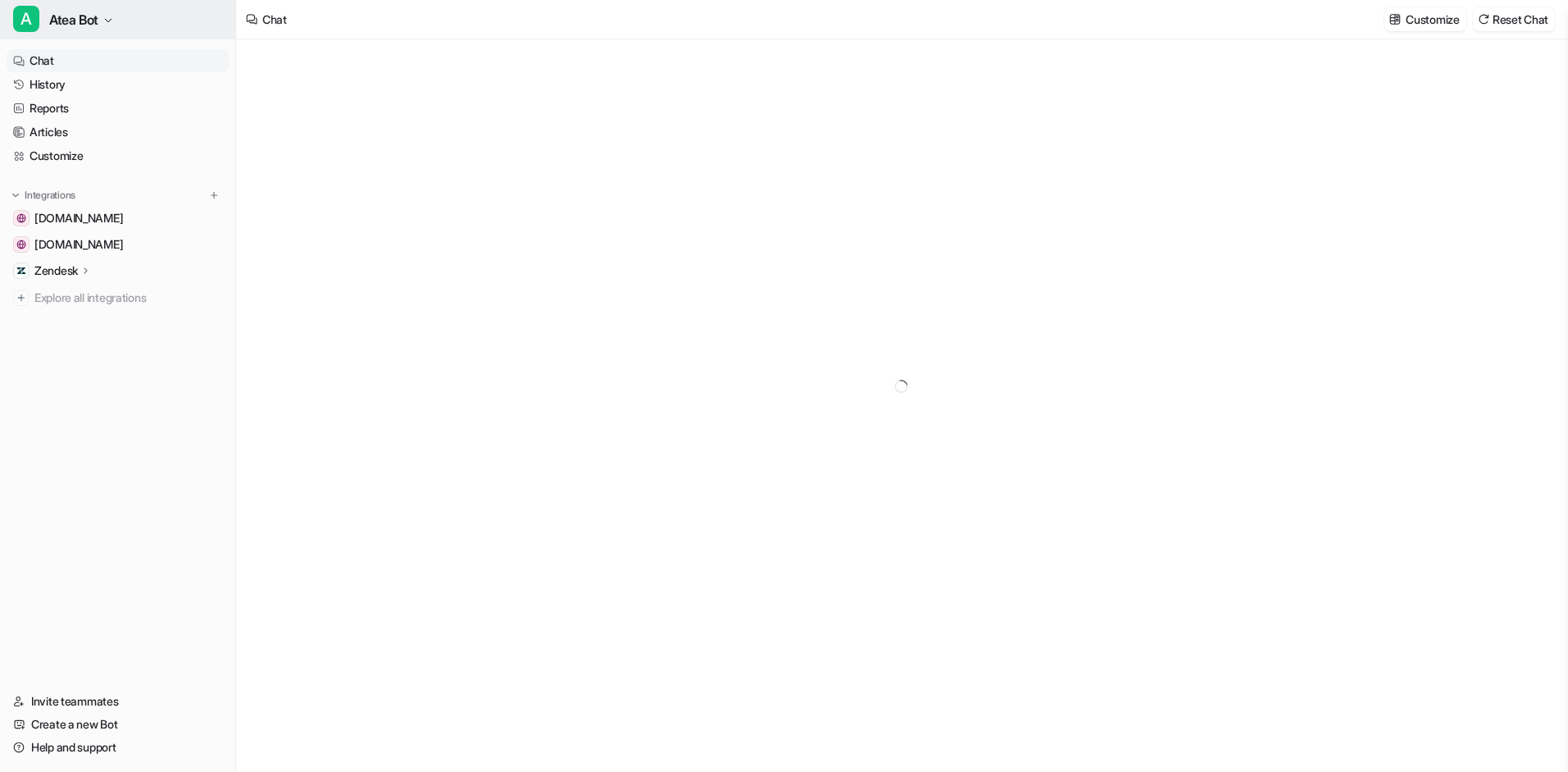
click at [79, 27] on span "Atea Bot" at bounding box center [74, 19] width 50 height 23
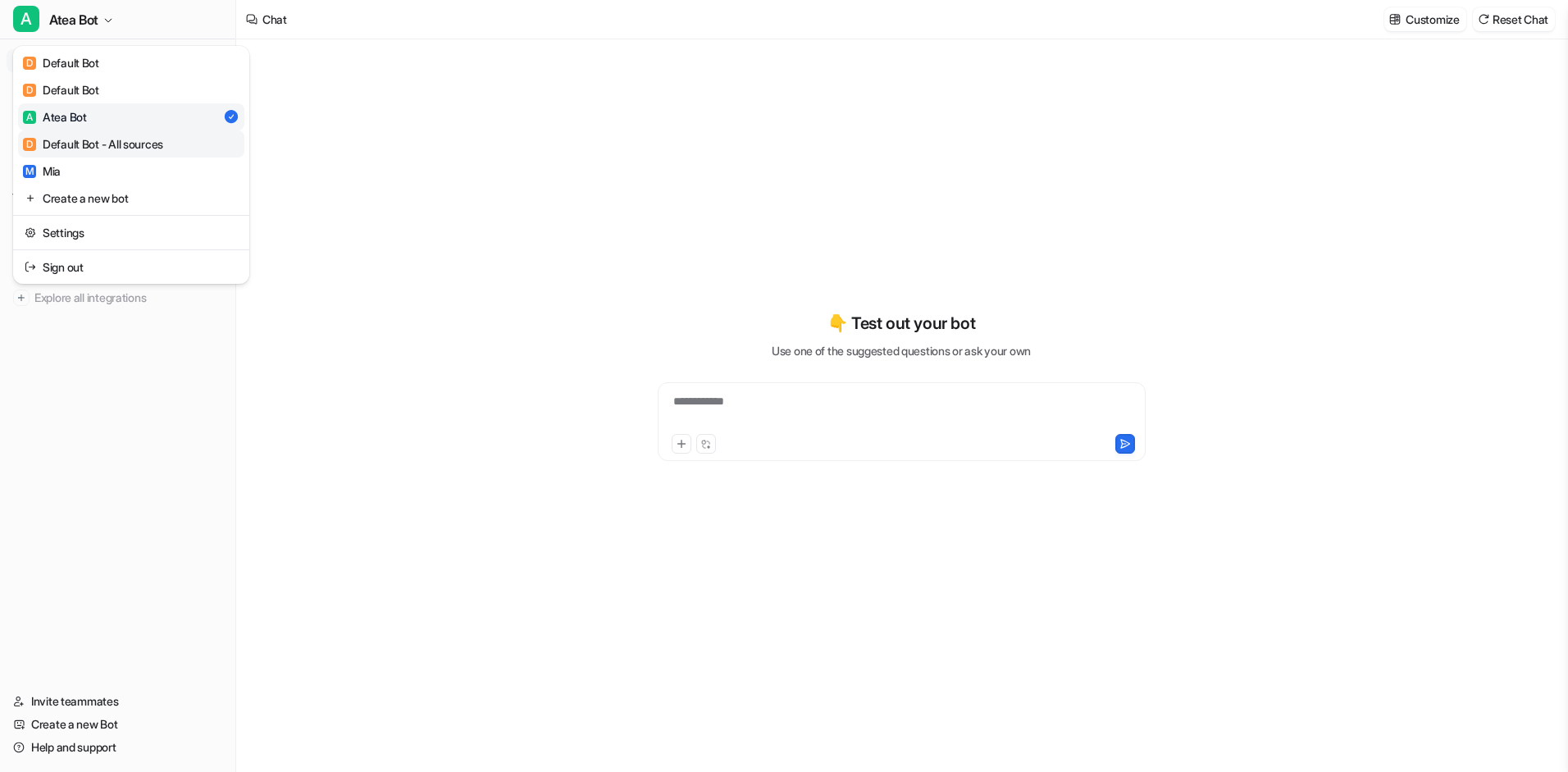
click at [100, 151] on div "D Default Bot - All sources" at bounding box center [93, 144] width 141 height 17
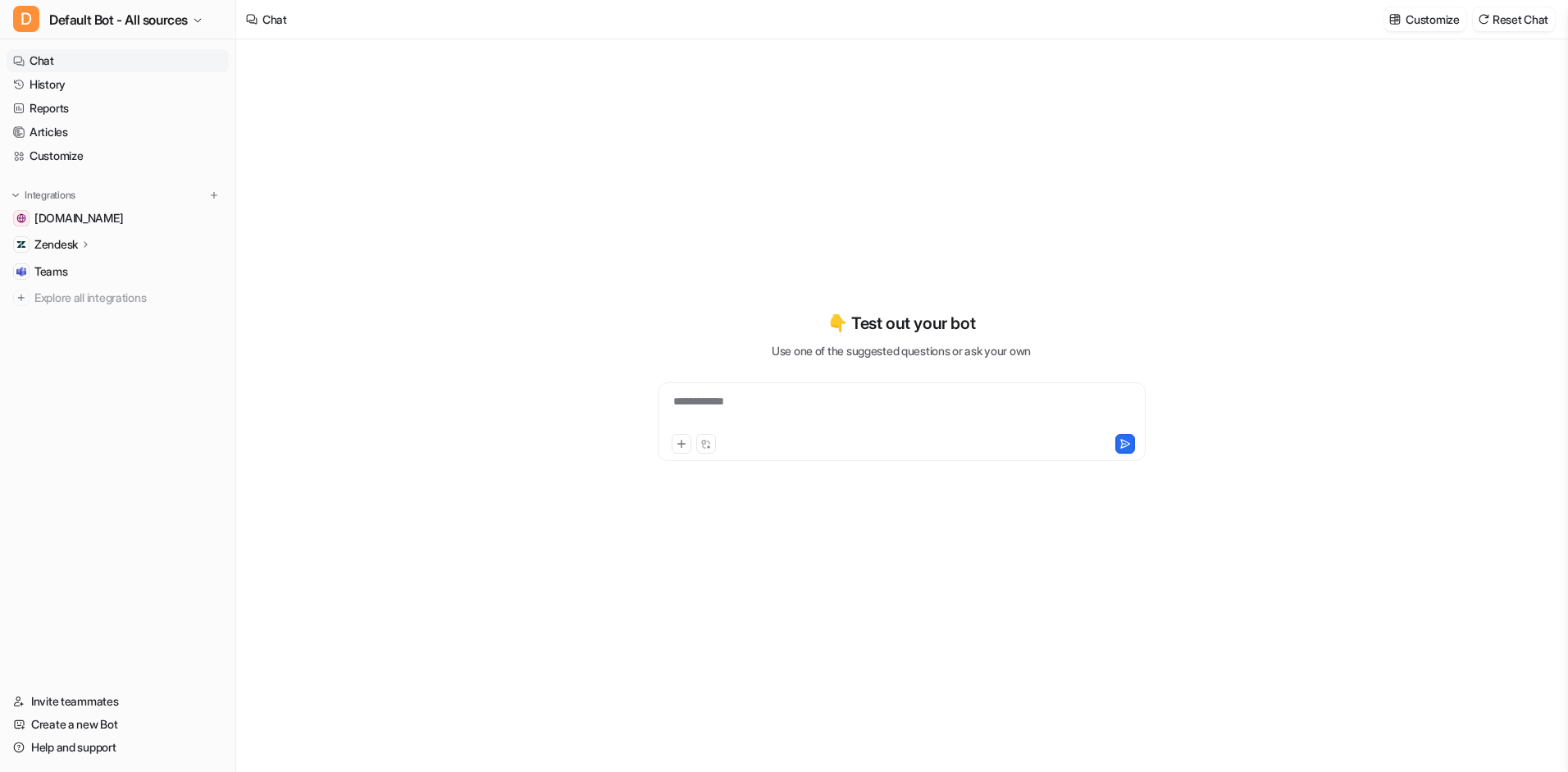
type textarea "**********"
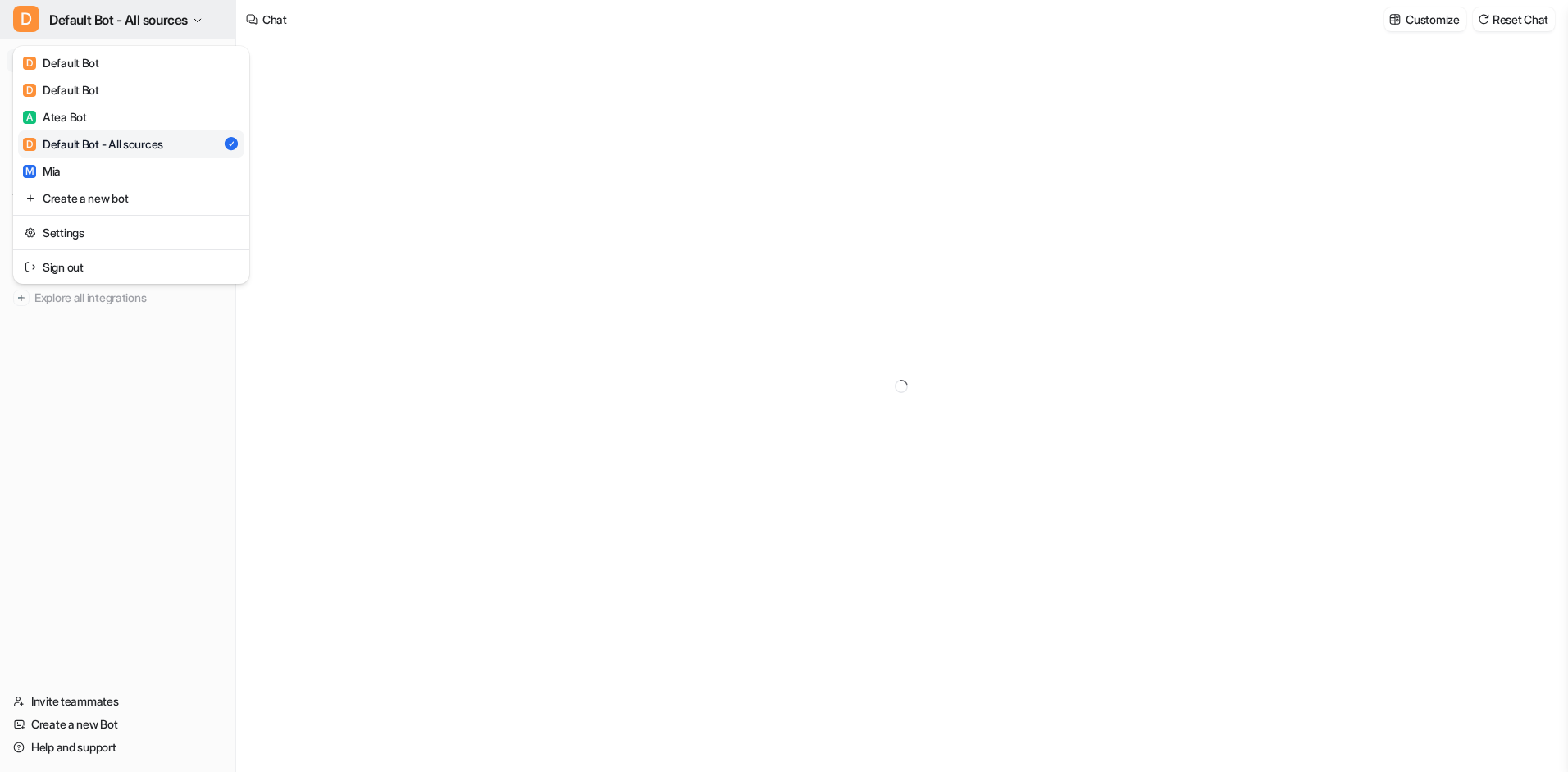
click at [146, 26] on span "Default Bot - All sources" at bounding box center [119, 19] width 139 height 23
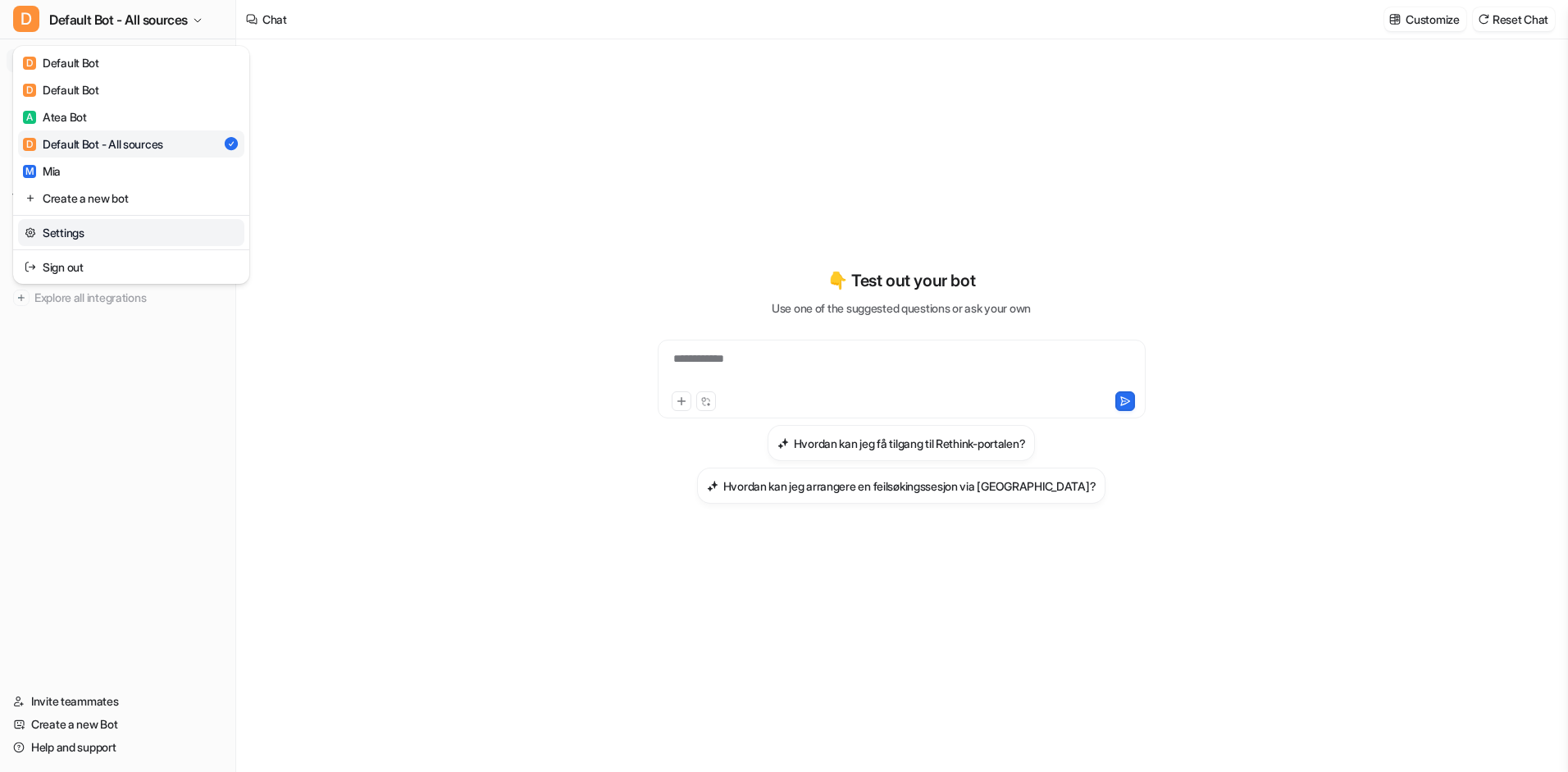
click at [88, 228] on link "Settings" at bounding box center [131, 232] width 227 height 27
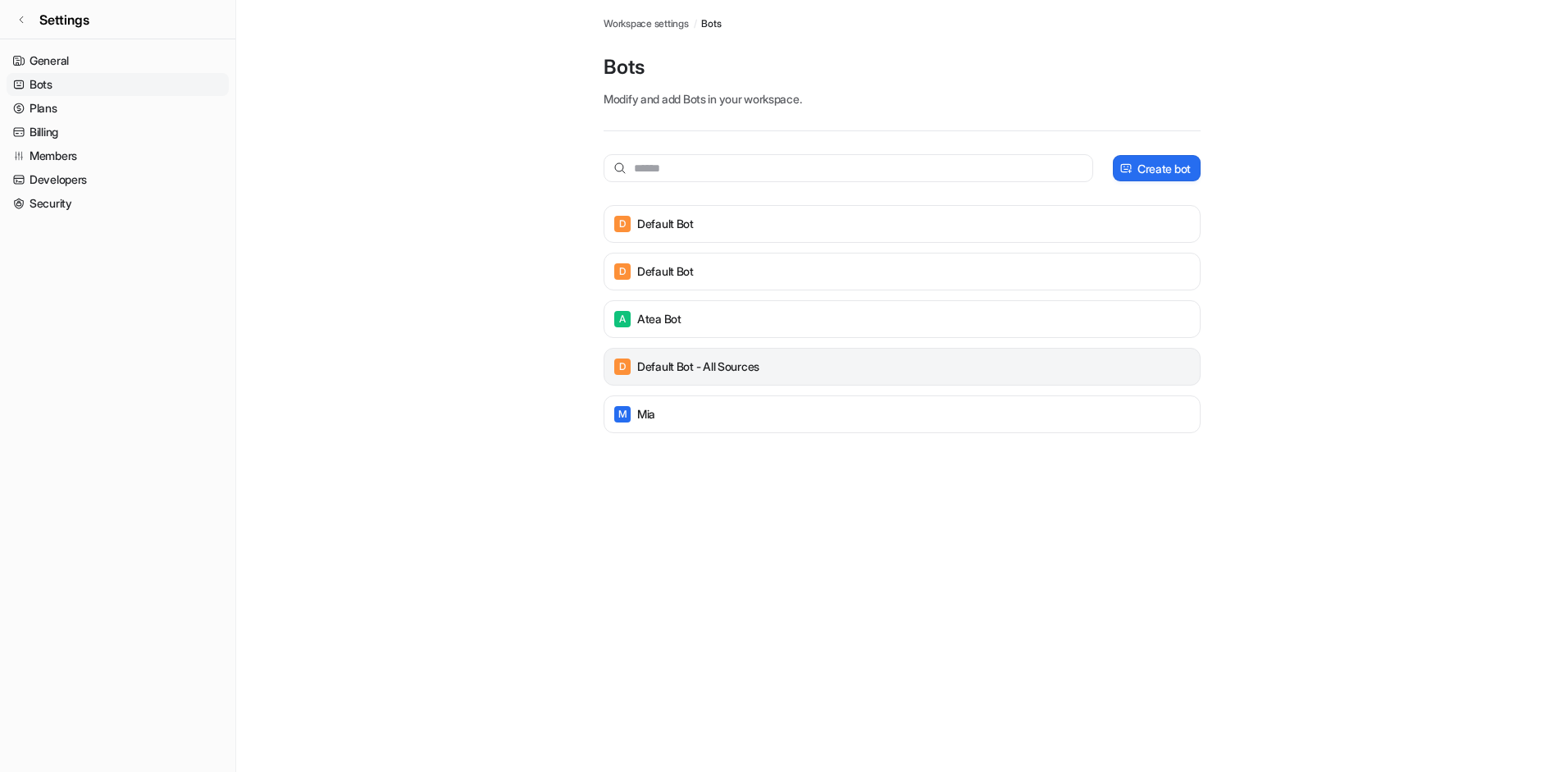
click at [713, 365] on p "Default Bot - All sources" at bounding box center [697, 367] width 122 height 17
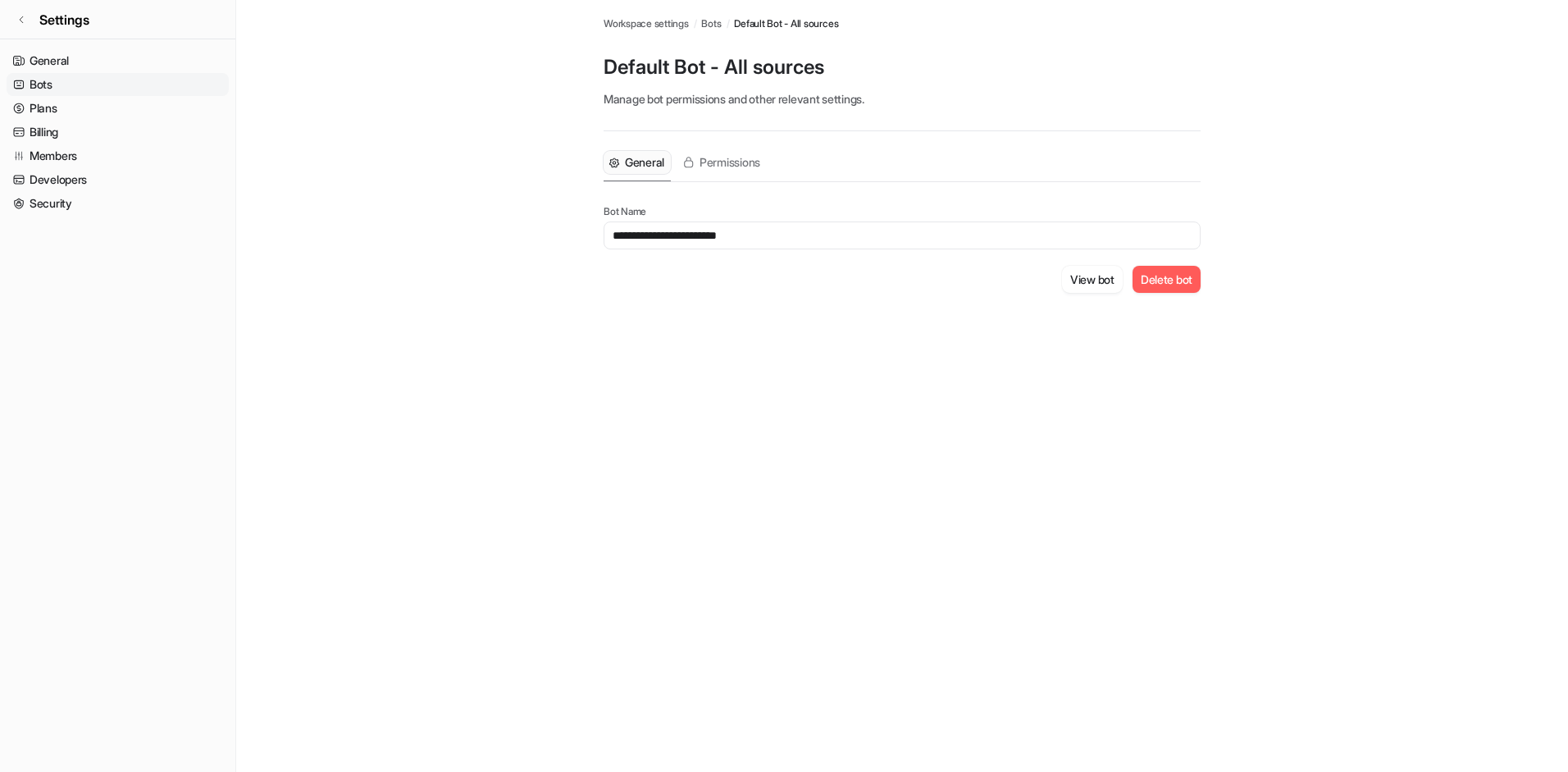
click at [658, 236] on input "**********" at bounding box center [901, 236] width 597 height 28
click at [698, 241] on input "**********" at bounding box center [901, 236] width 597 height 28
type input "**********"
click at [870, 288] on div "View bot Delete bot" at bounding box center [901, 278] width 597 height 27
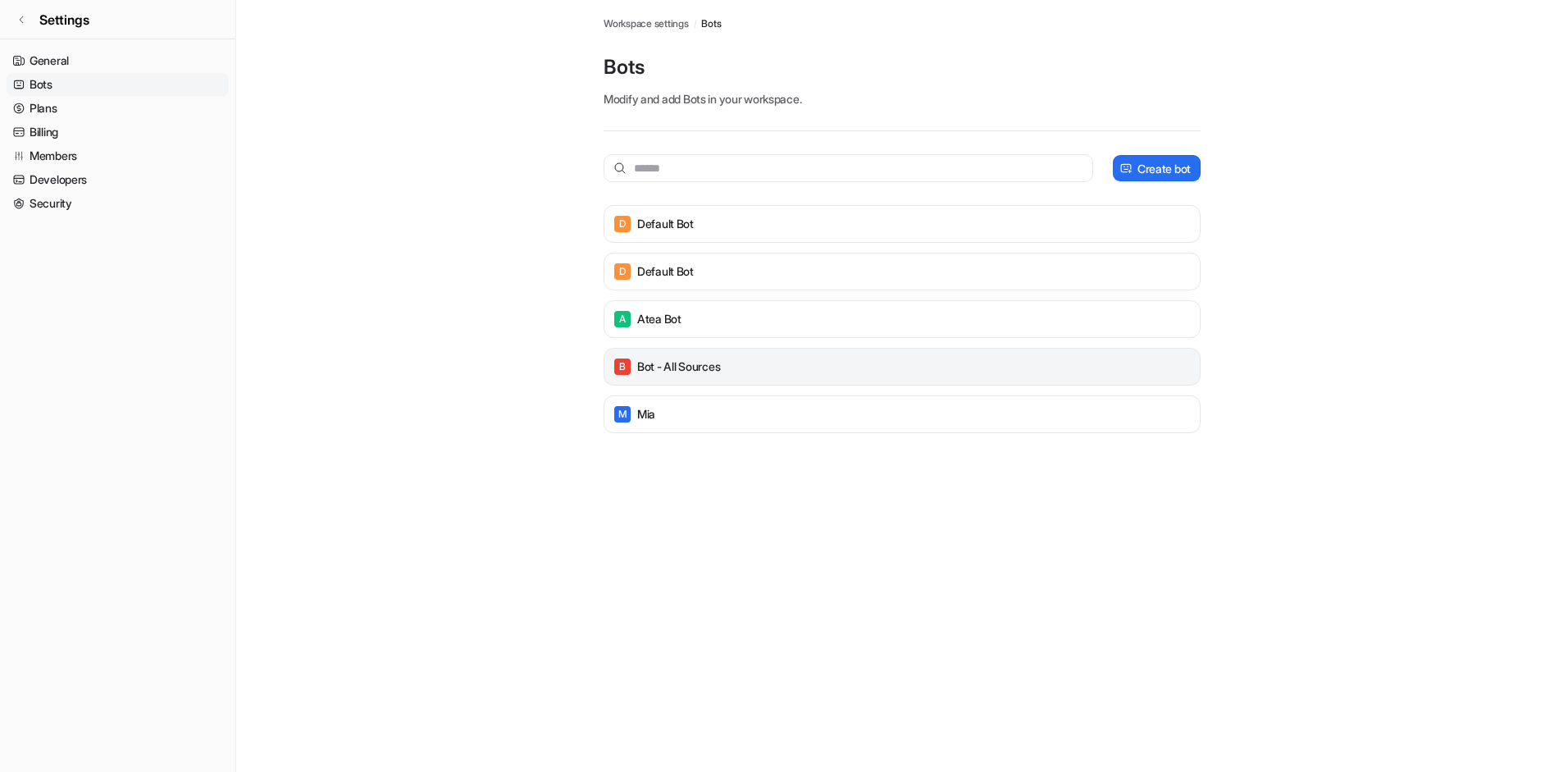
click at [871, 381] on div "B Bot - All sources" at bounding box center [901, 367] width 597 height 38
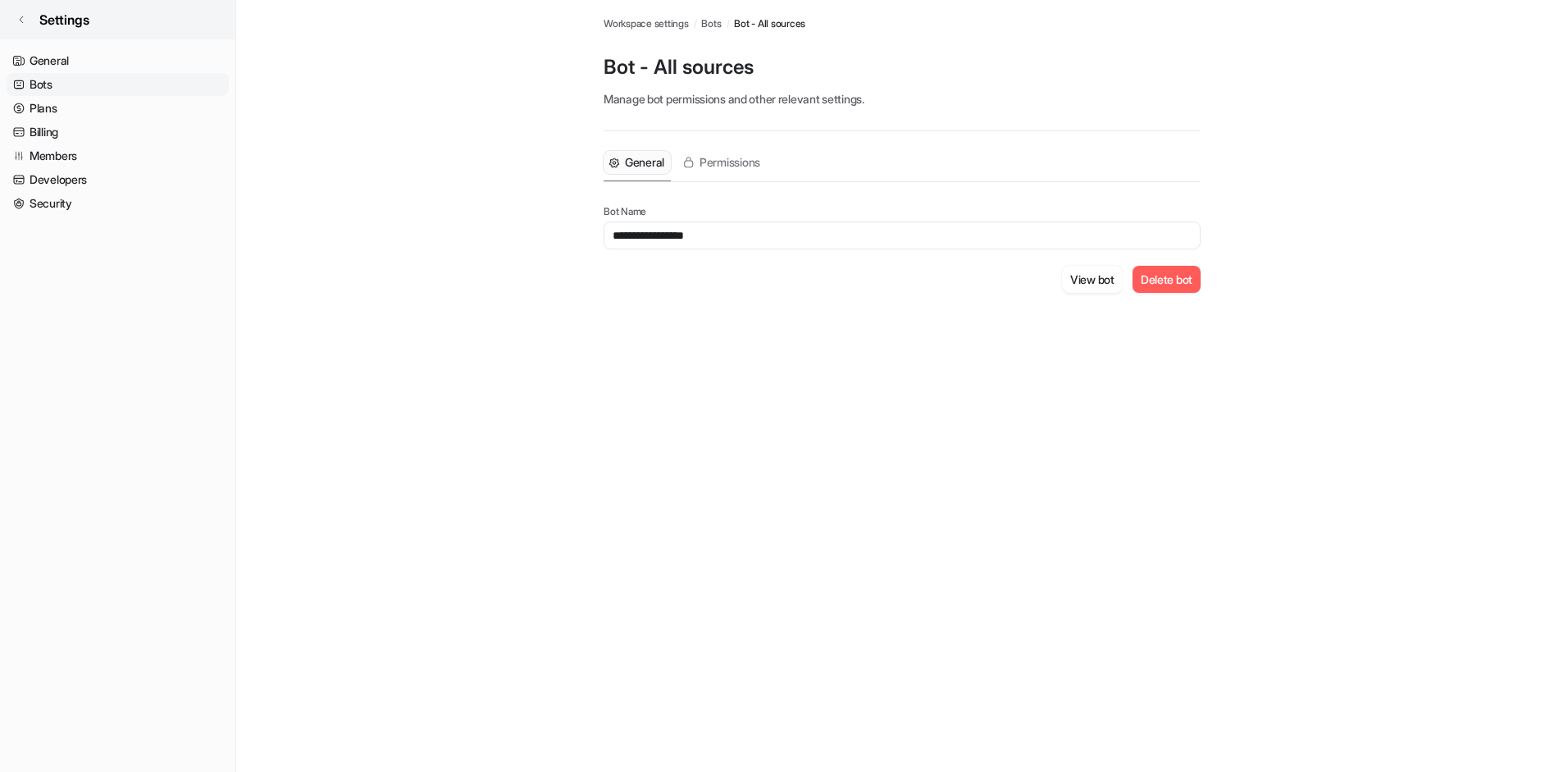
click at [22, 22] on icon at bounding box center [22, 20] width 10 height 10
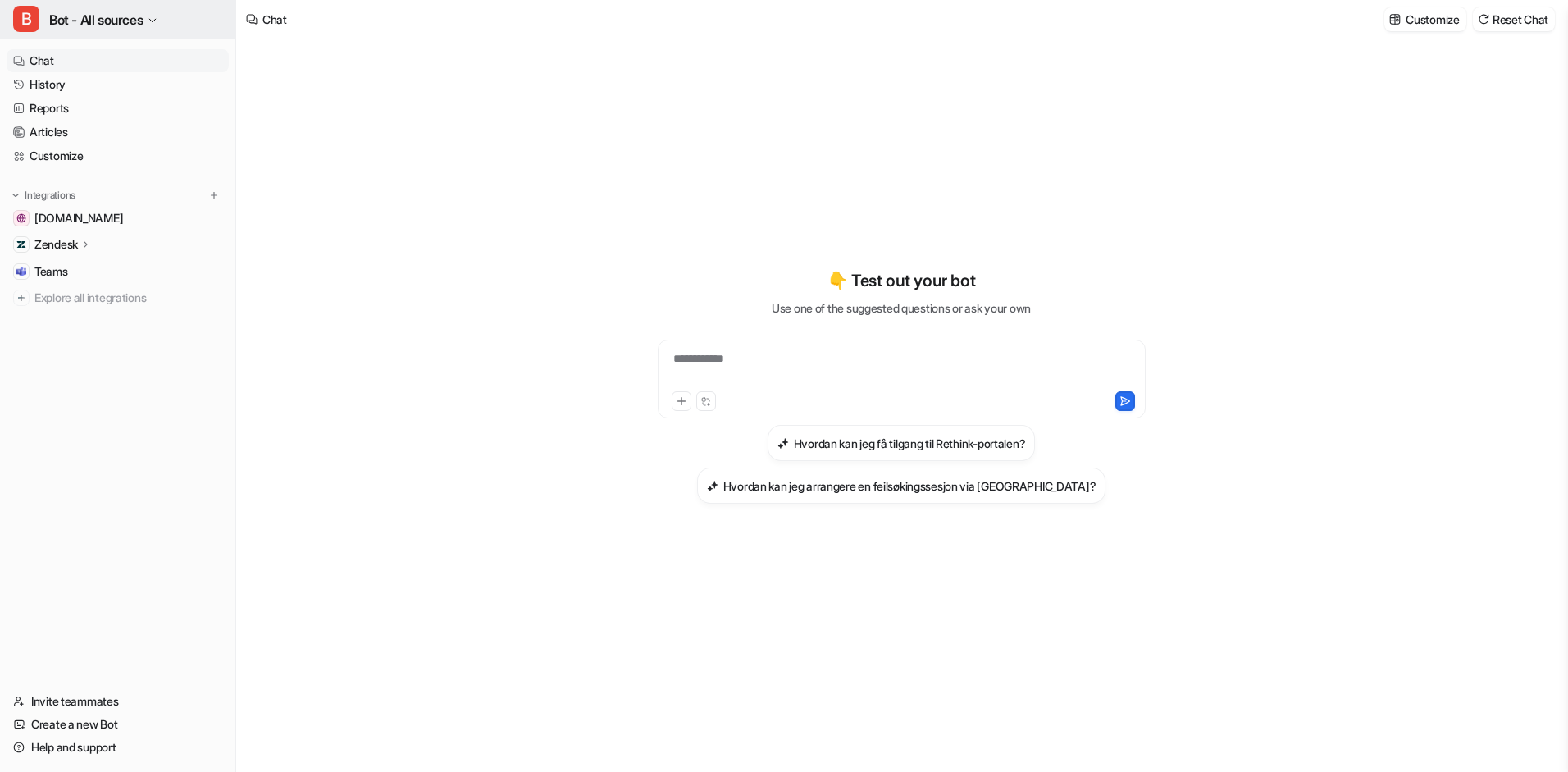
click at [157, 24] on icon "button" at bounding box center [153, 21] width 10 height 10
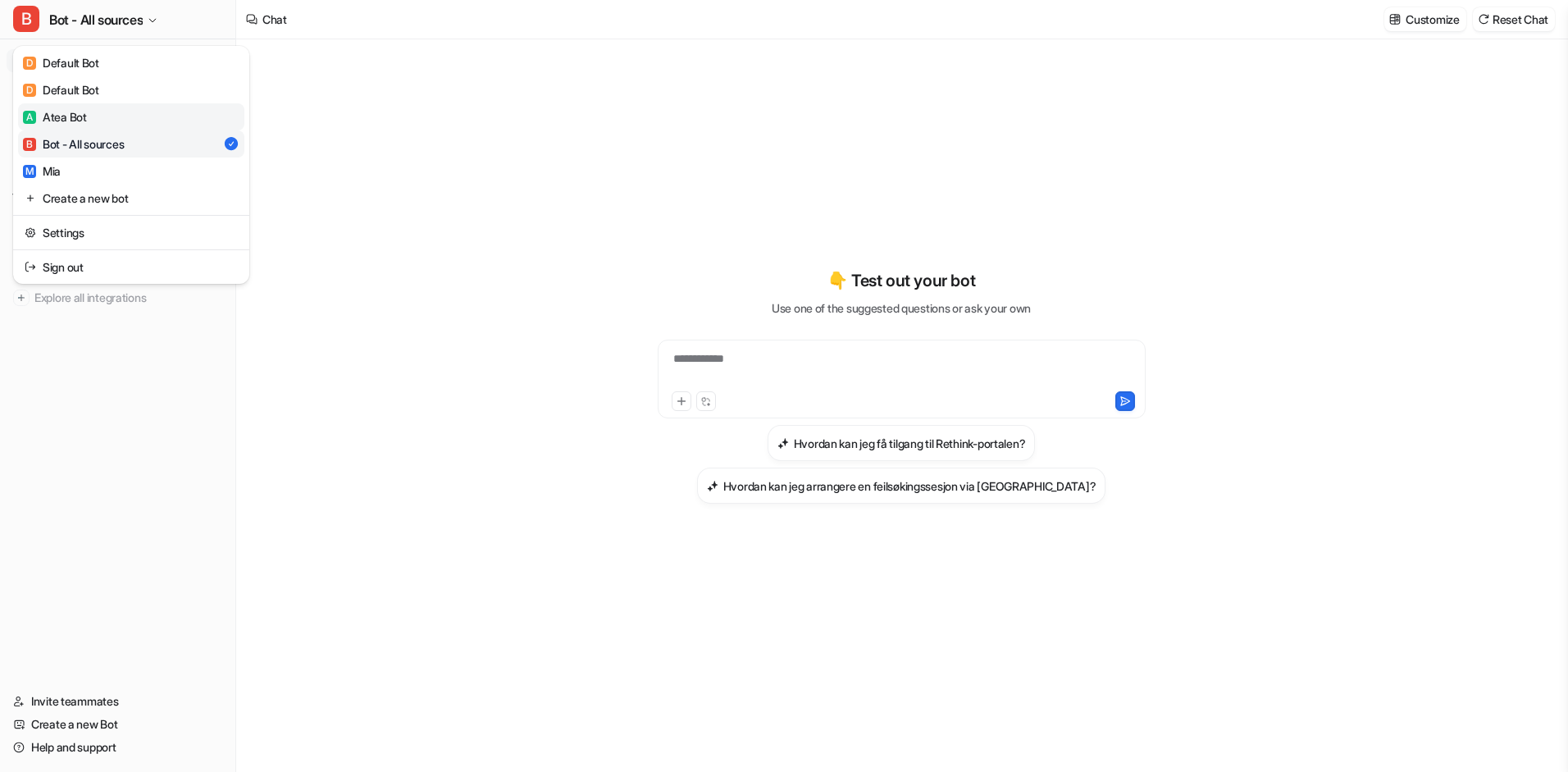
click at [97, 115] on link "A Atea Bot" at bounding box center [131, 116] width 227 height 27
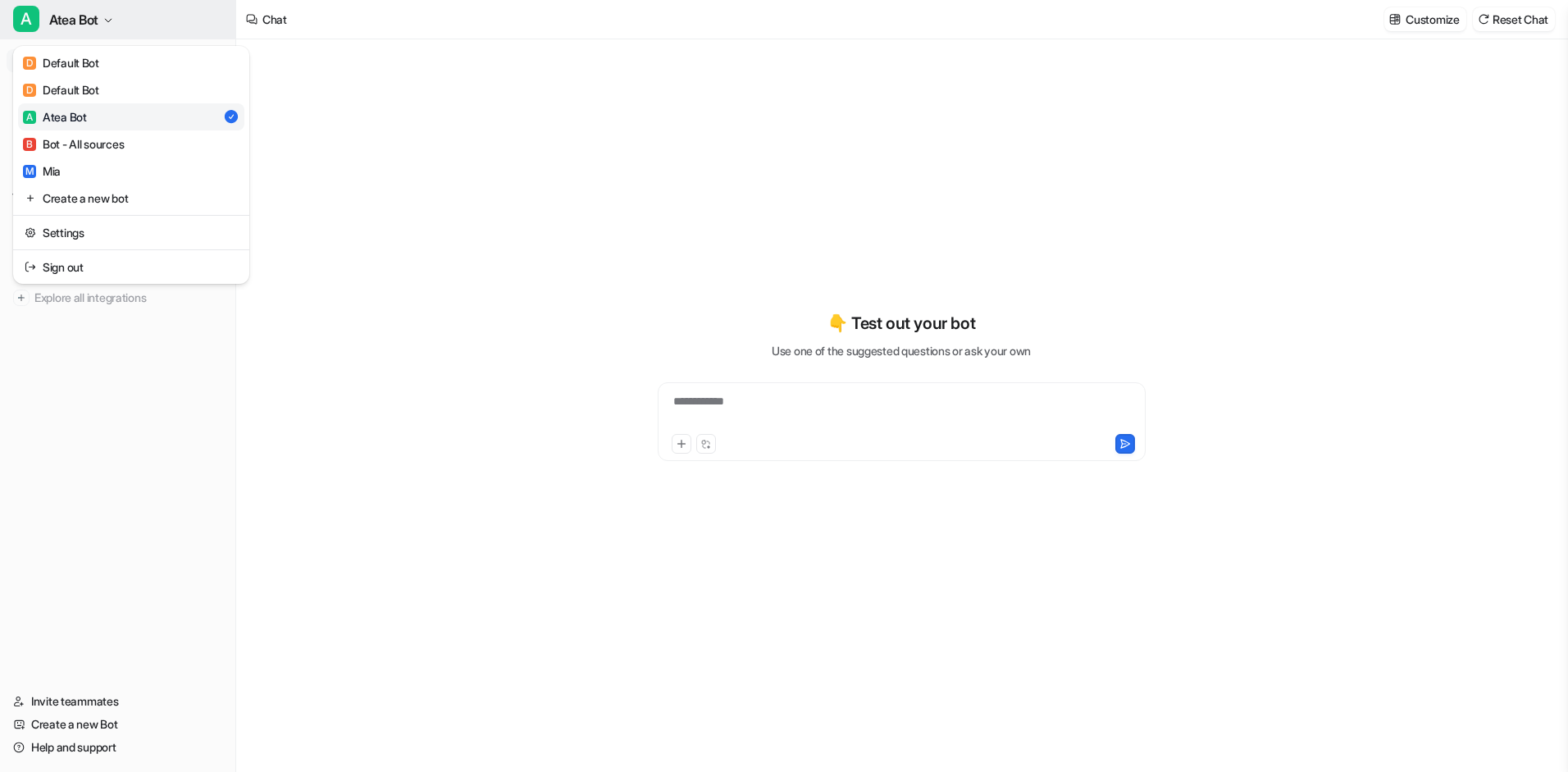
click at [113, 22] on icon "button" at bounding box center [108, 21] width 10 height 10
click at [83, 162] on link "M [PERSON_NAME]" at bounding box center [131, 170] width 227 height 27
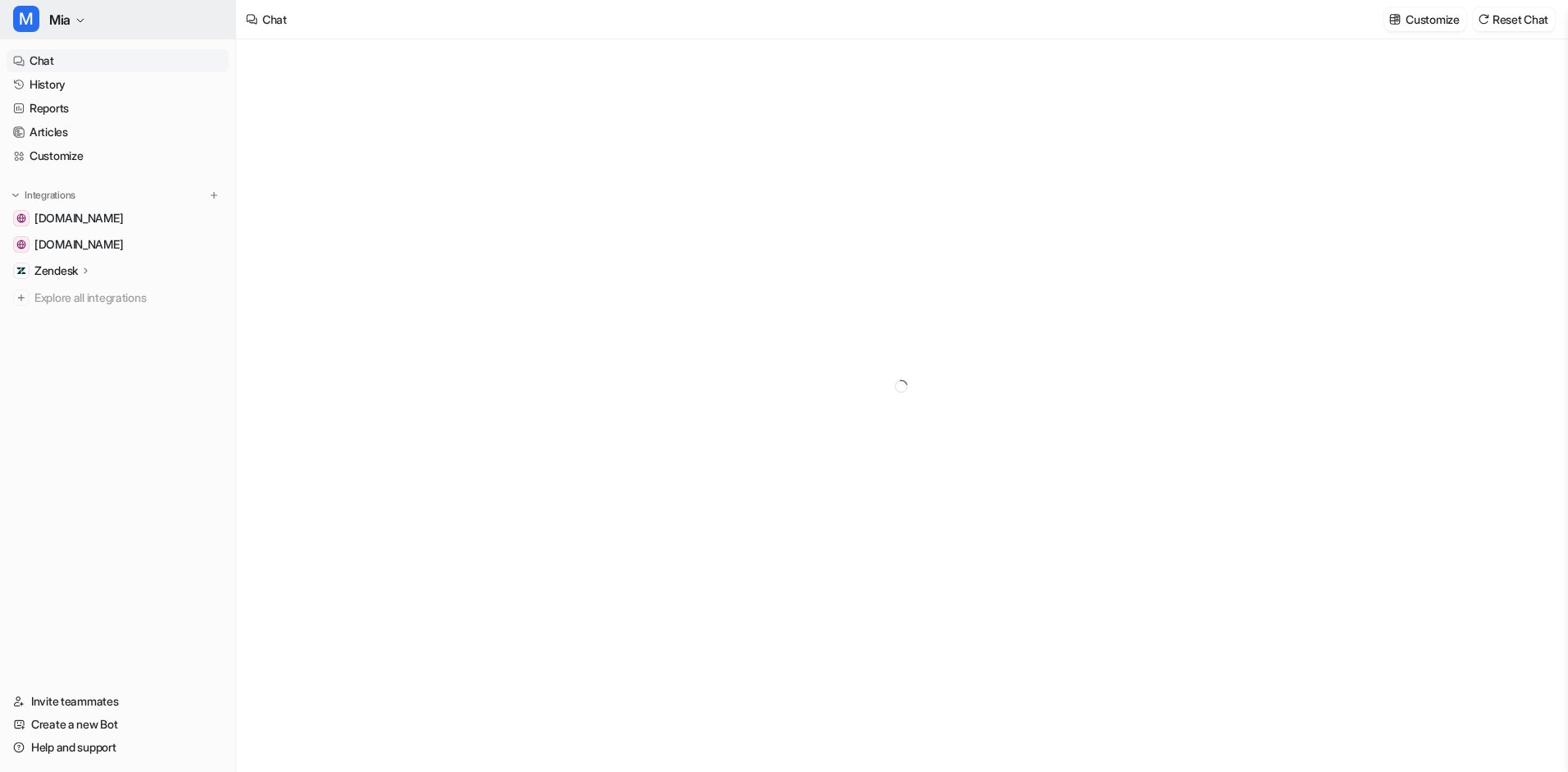
type textarea "**********"
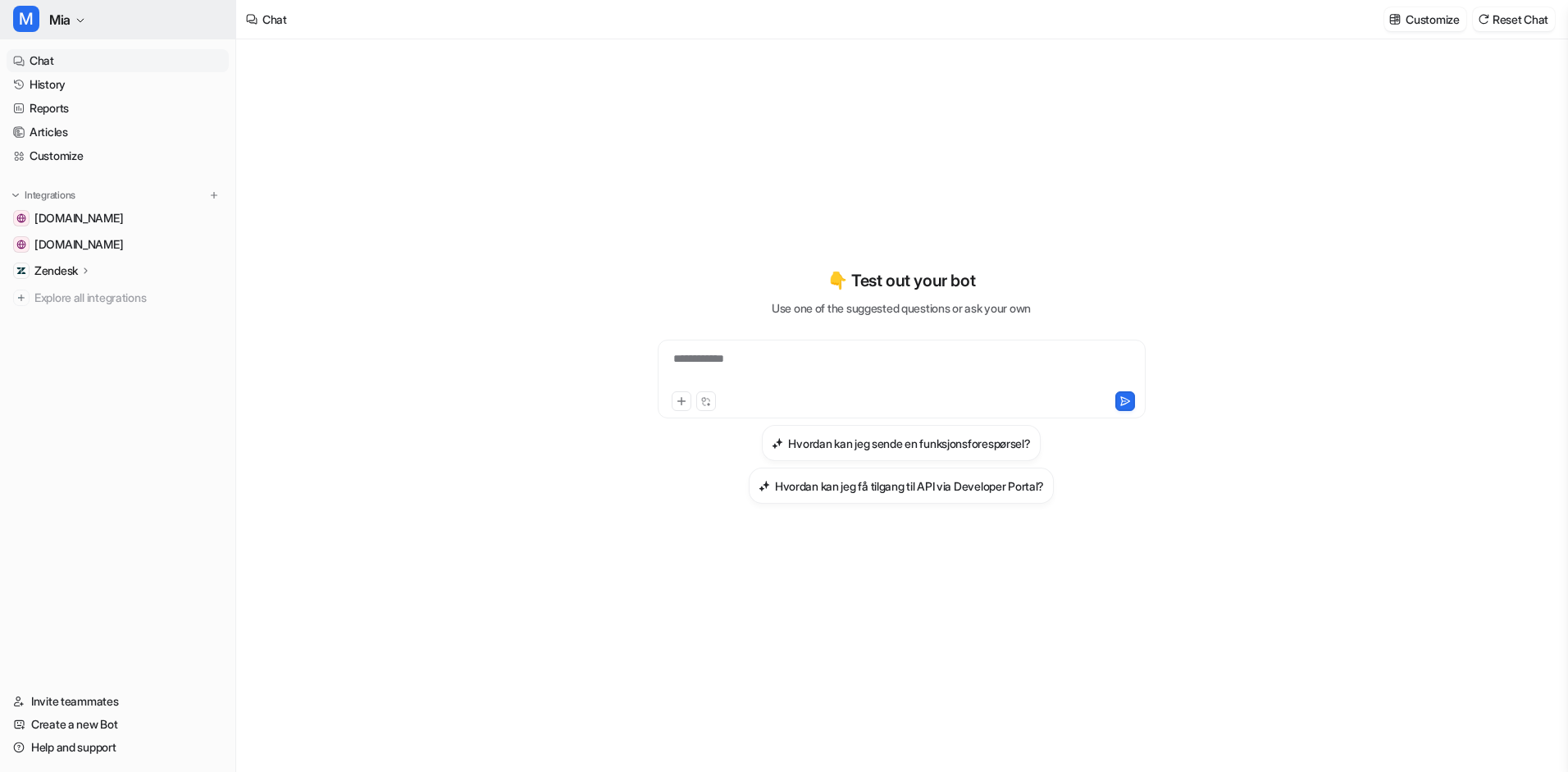
click at [80, 20] on icon "button" at bounding box center [80, 21] width 10 height 10
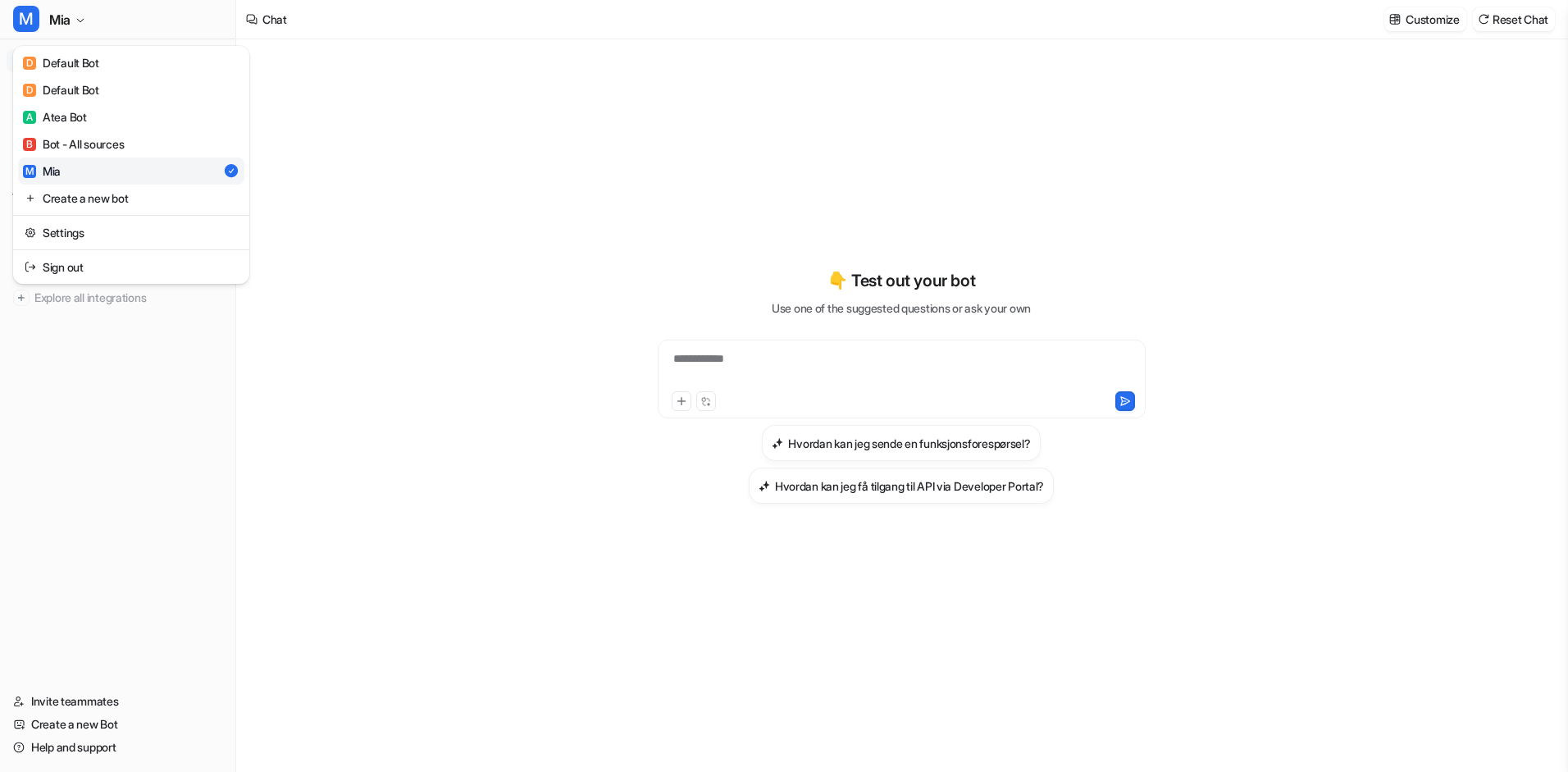
click at [446, 268] on div "**********" at bounding box center [784, 386] width 1568 height 772
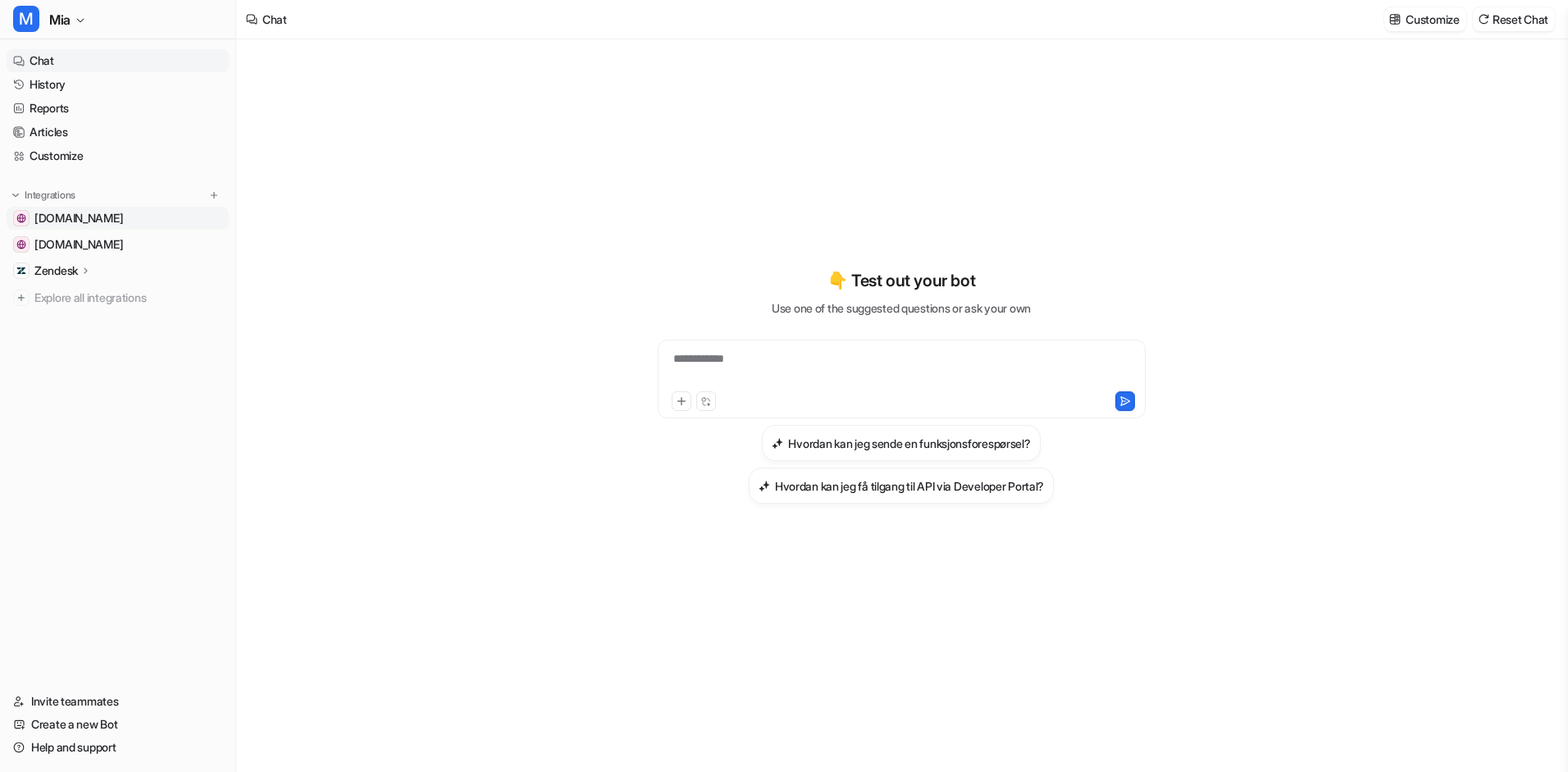
click at [60, 216] on span "[DOMAIN_NAME]" at bounding box center [78, 218] width 88 height 17
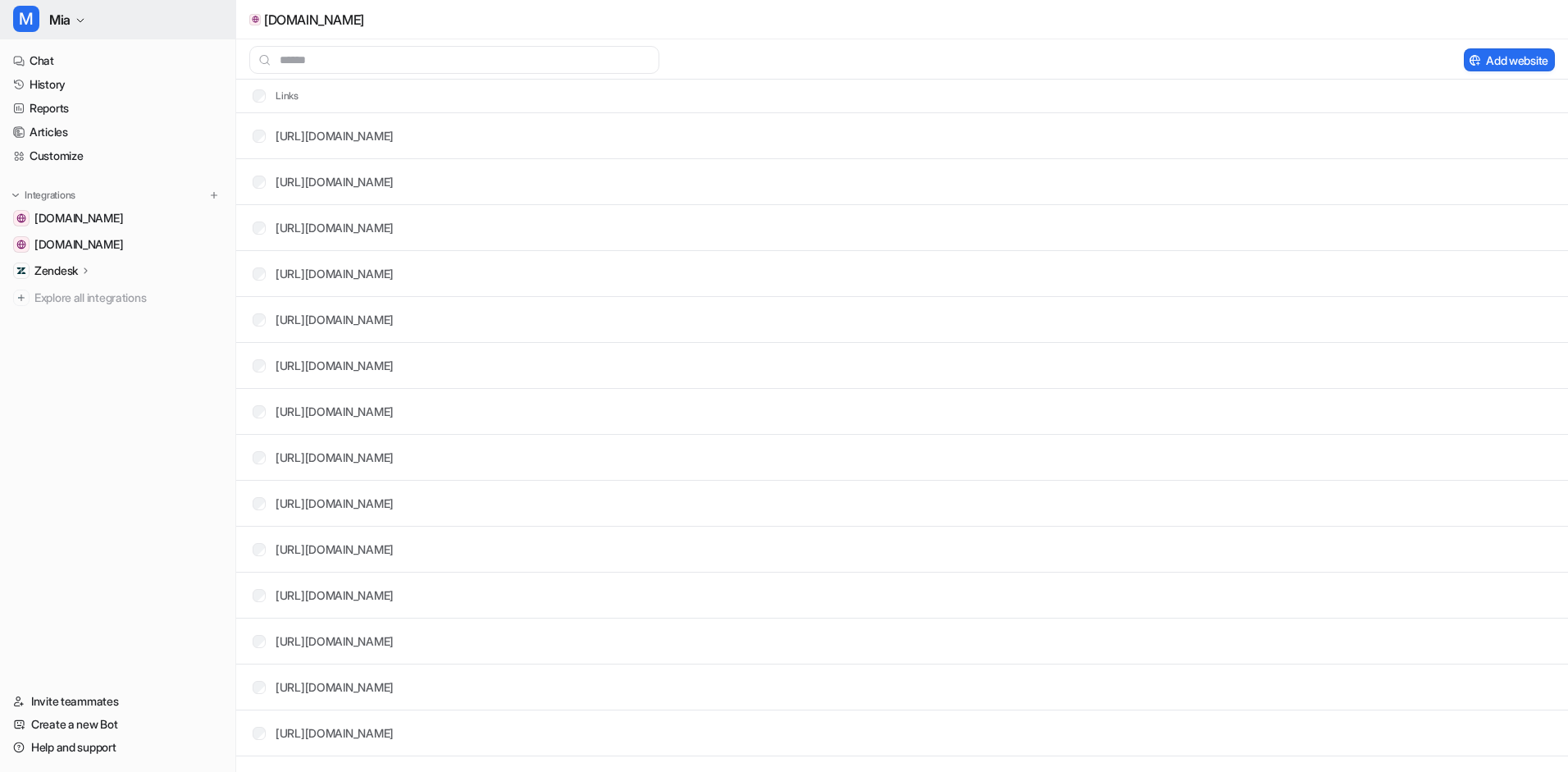
click at [83, 25] on icon "button" at bounding box center [80, 21] width 10 height 10
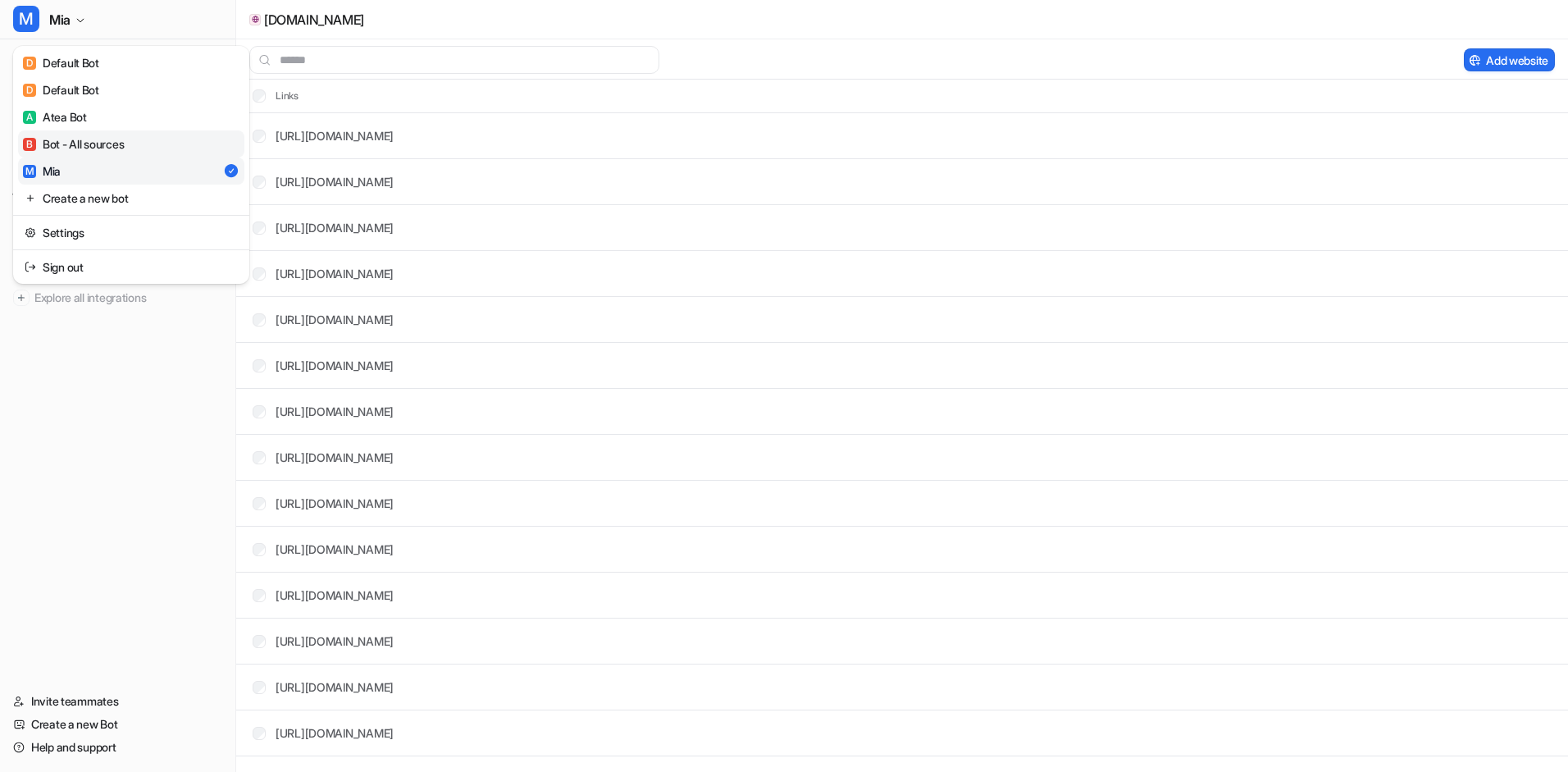
click at [85, 139] on div "B Bot - All sources" at bounding box center [73, 144] width 101 height 17
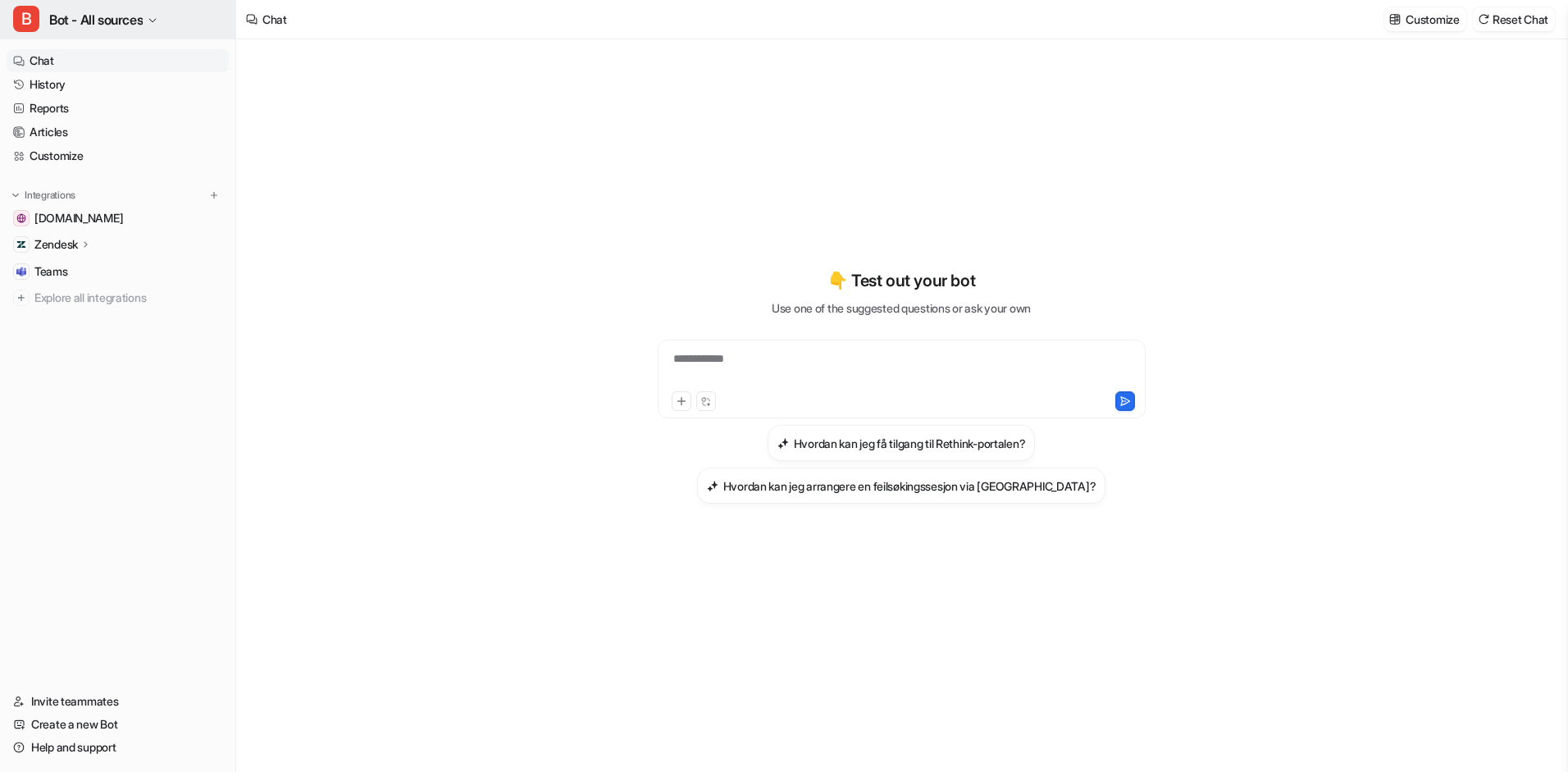
click at [151, 25] on button "B Bot - All sources" at bounding box center [118, 20] width 236 height 40
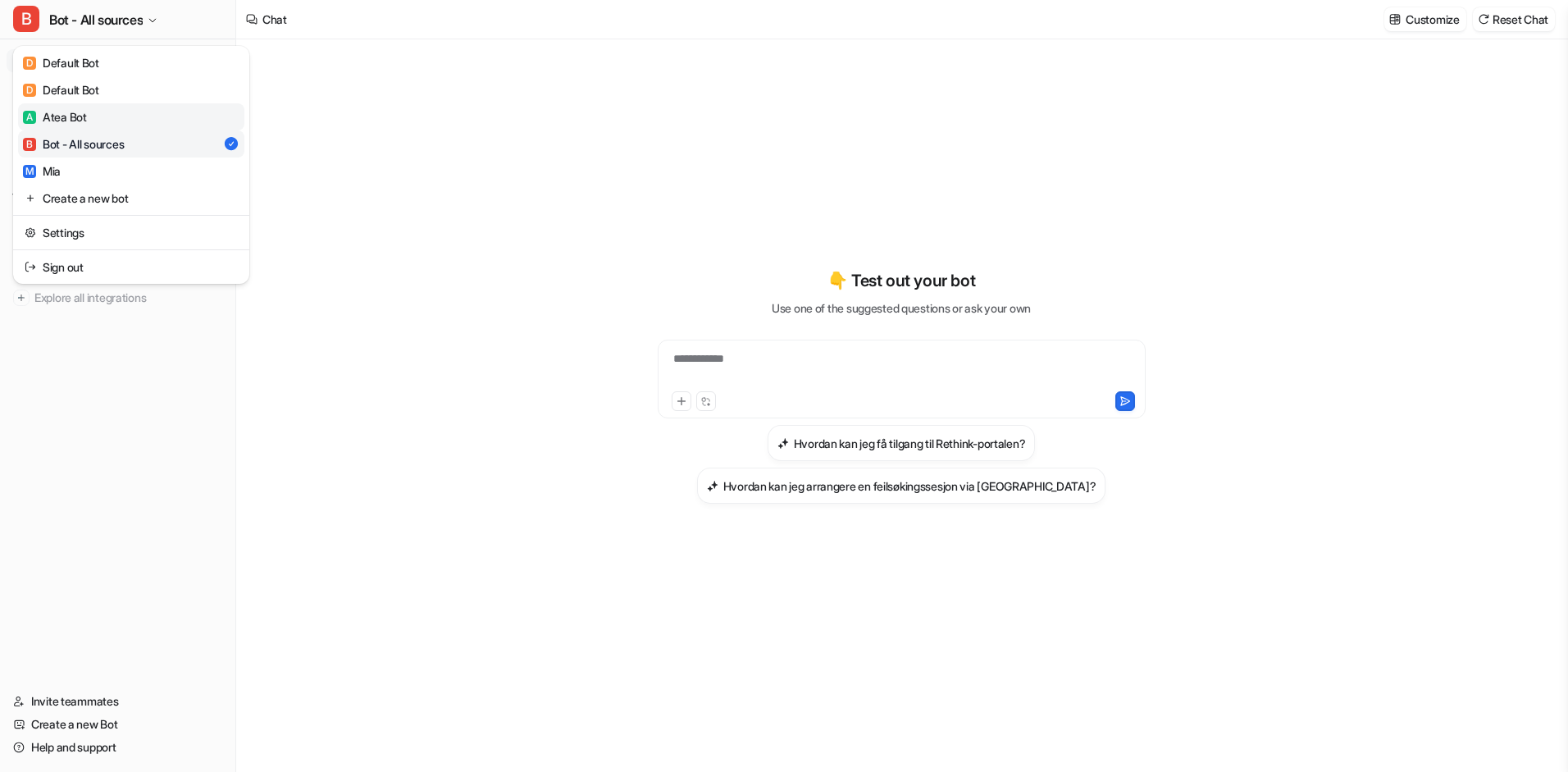
click at [80, 113] on div "A Atea Bot" at bounding box center [54, 116] width 64 height 17
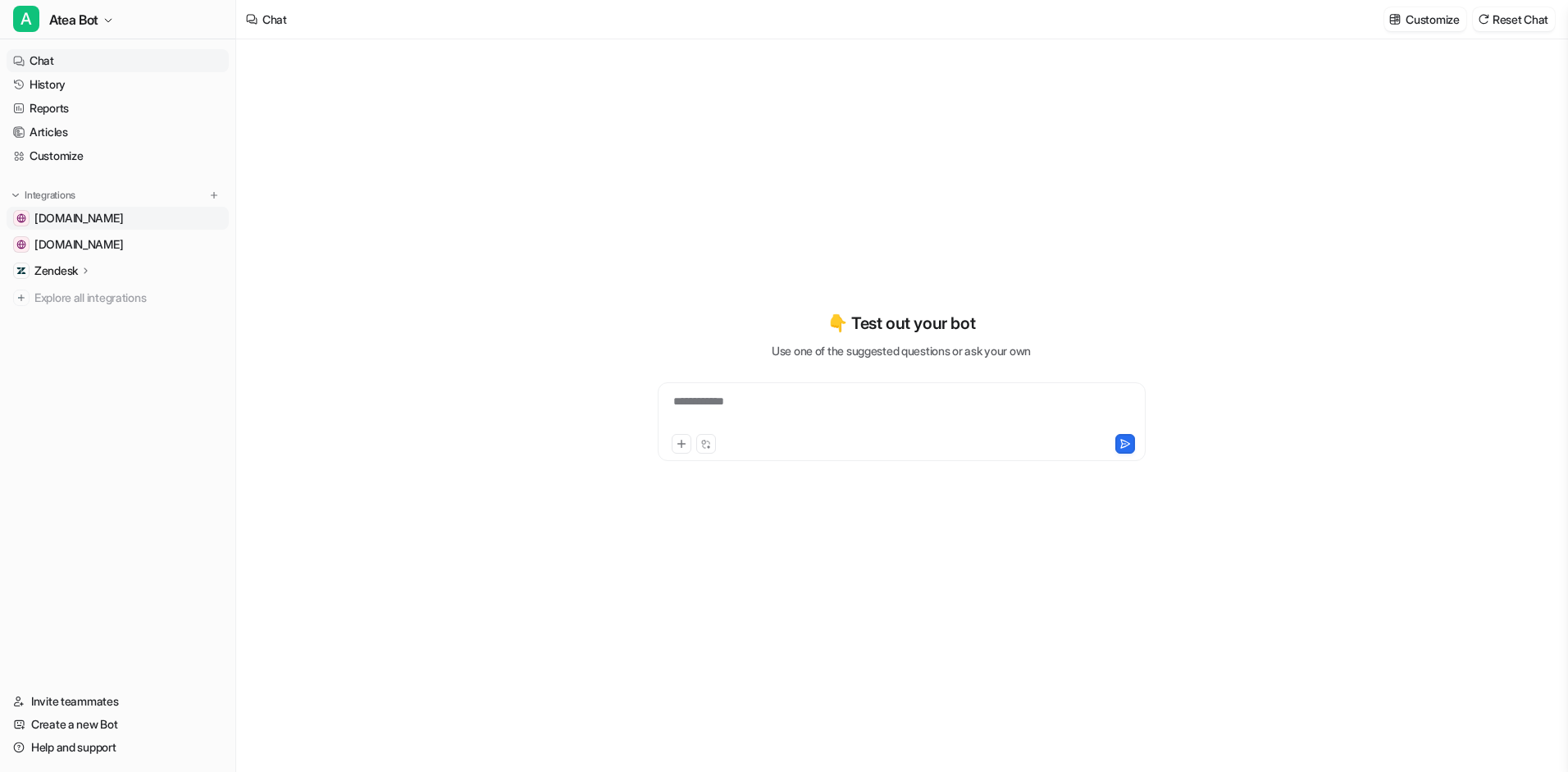
click at [110, 212] on span "[DOMAIN_NAME]" at bounding box center [78, 218] width 88 height 17
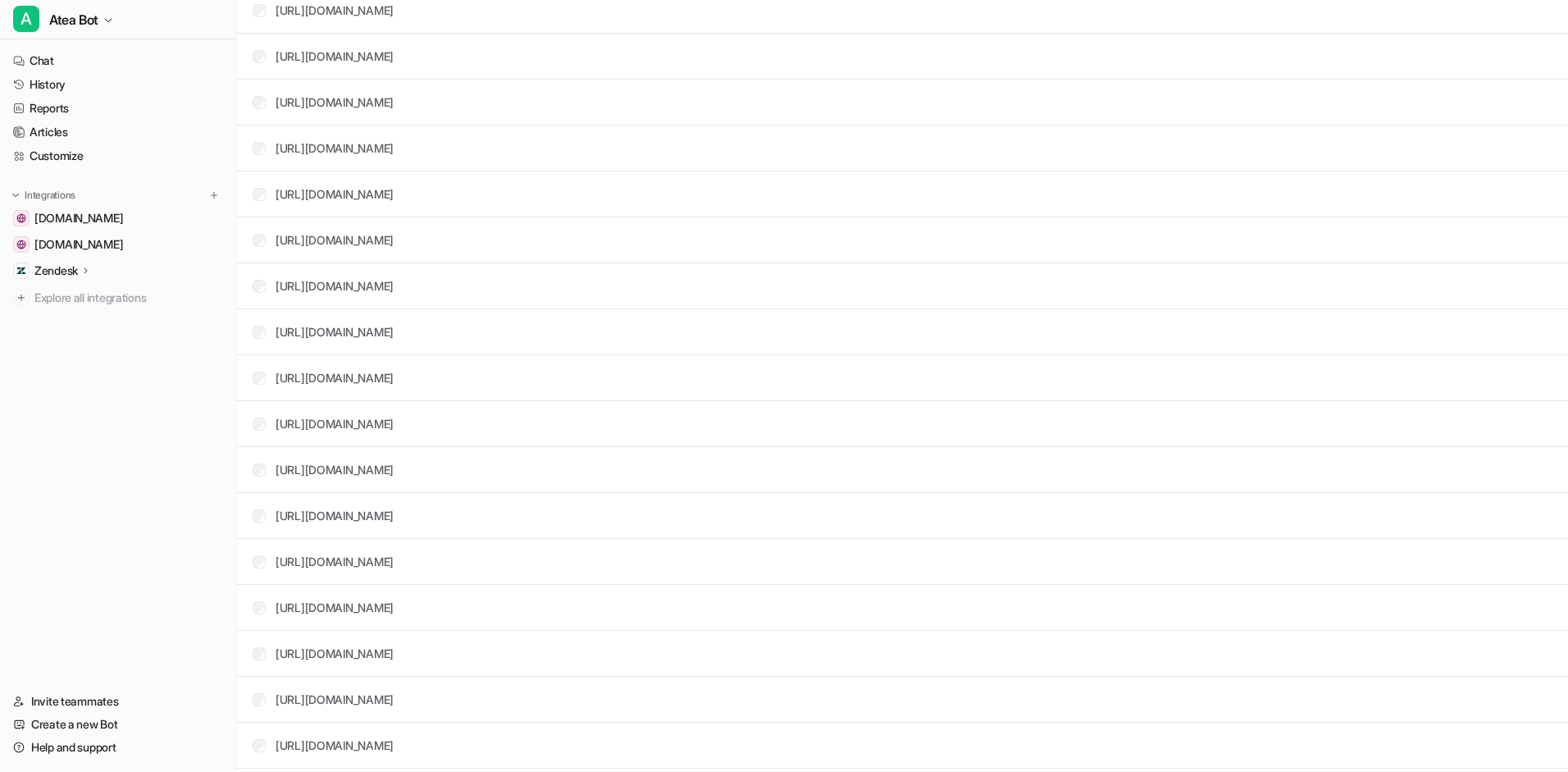
scroll to position [16203, 0]
click at [93, 236] on span "[DOMAIN_NAME]" at bounding box center [78, 244] width 88 height 17
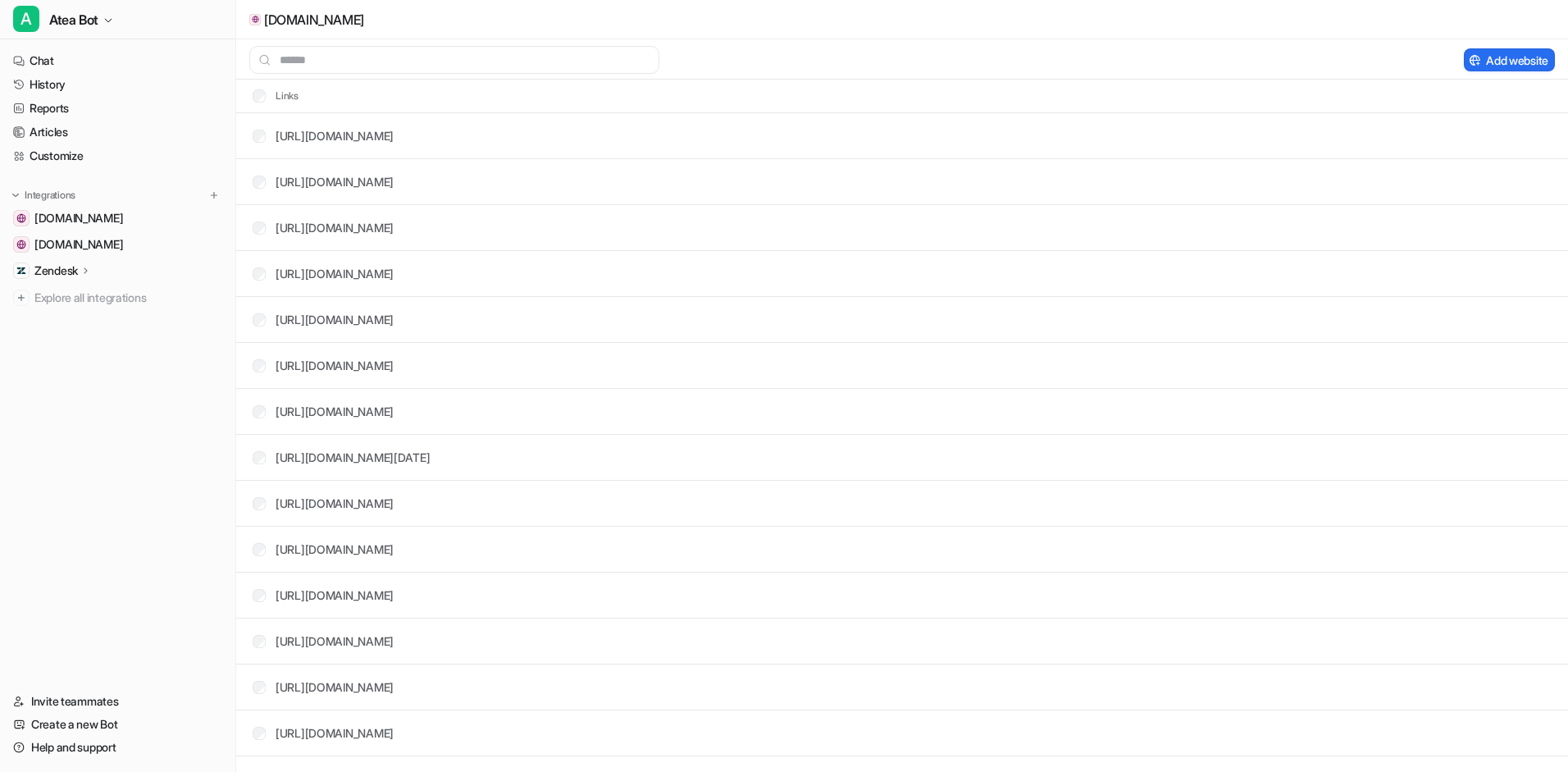
click at [78, 267] on p "Zendesk" at bounding box center [56, 271] width 44 height 17
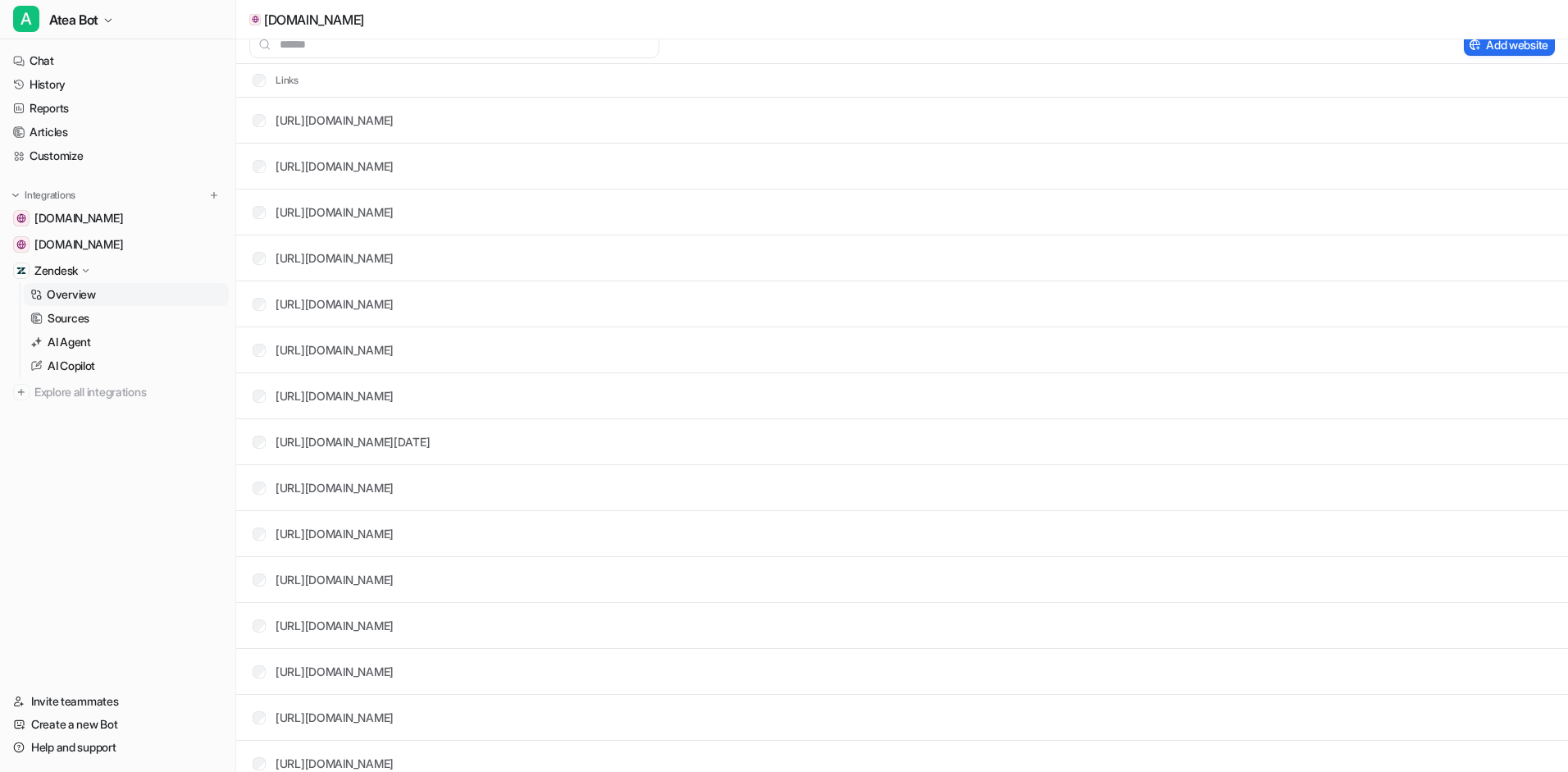
click at [76, 293] on p "Overview" at bounding box center [71, 294] width 50 height 17
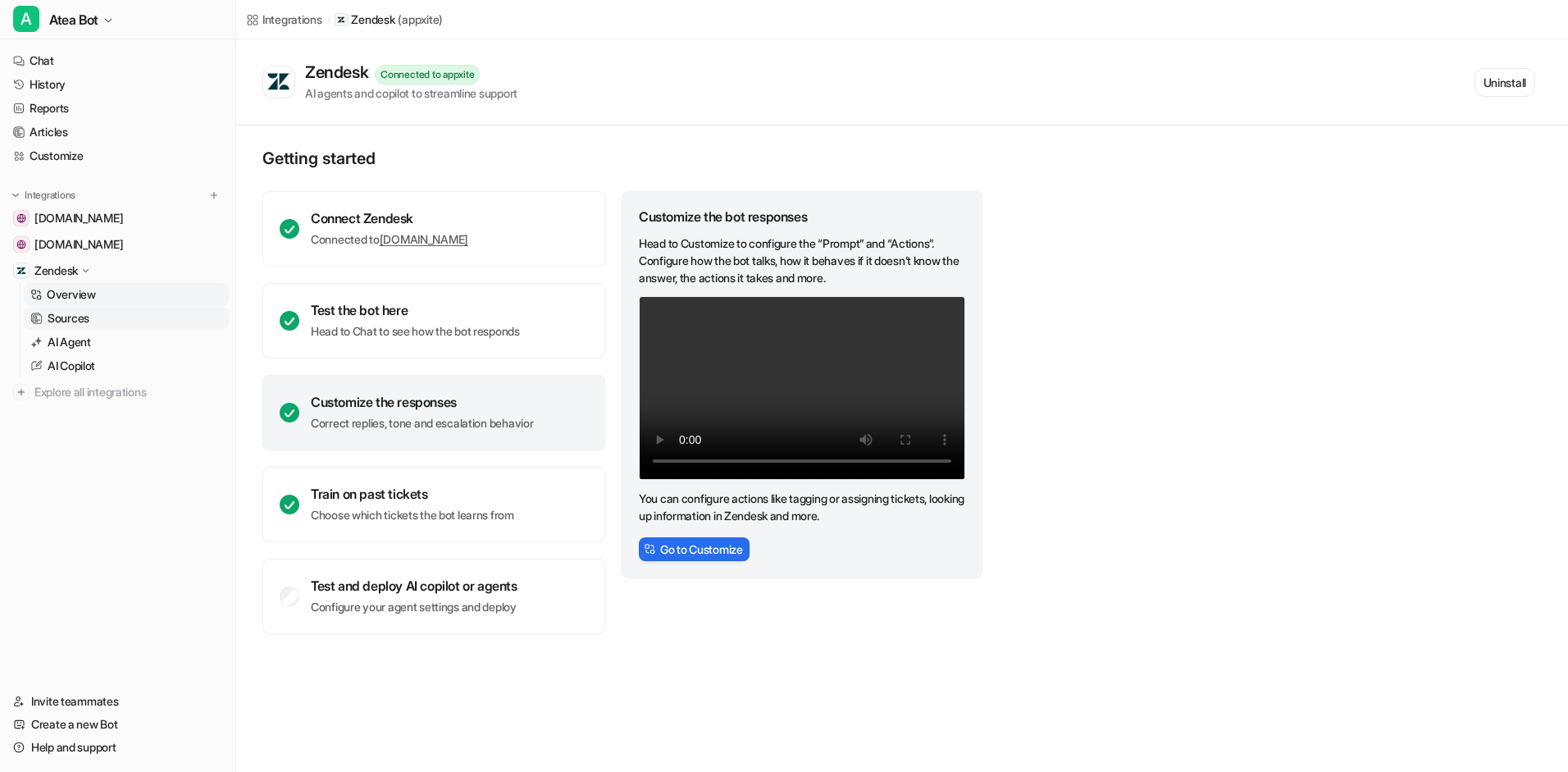
click at [73, 317] on p "Sources" at bounding box center [68, 318] width 42 height 17
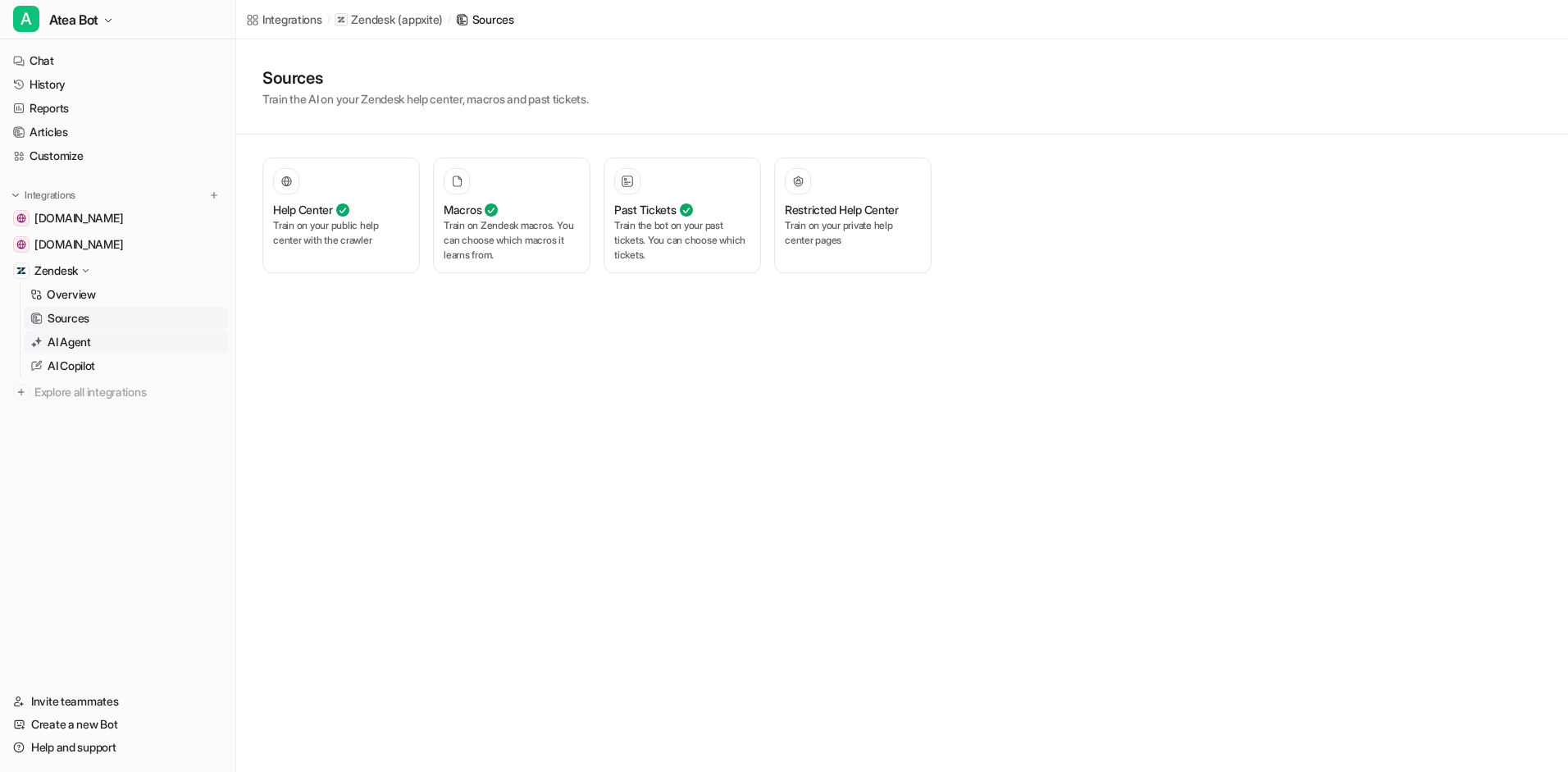
click at [74, 341] on p "AI Agent" at bounding box center [69, 342] width 44 height 17
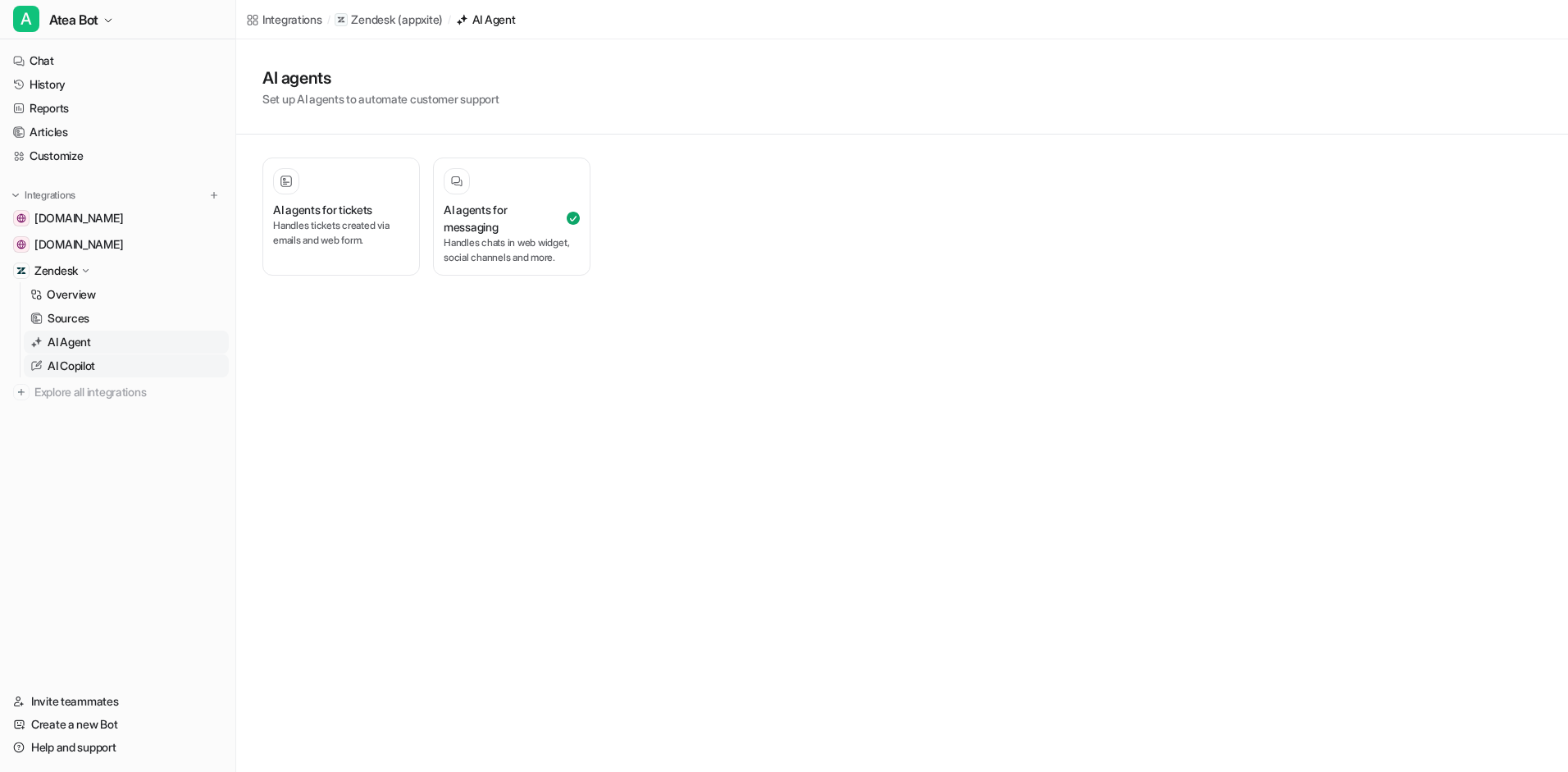
click at [72, 371] on p "AI Copilot" at bounding box center [71, 366] width 48 height 17
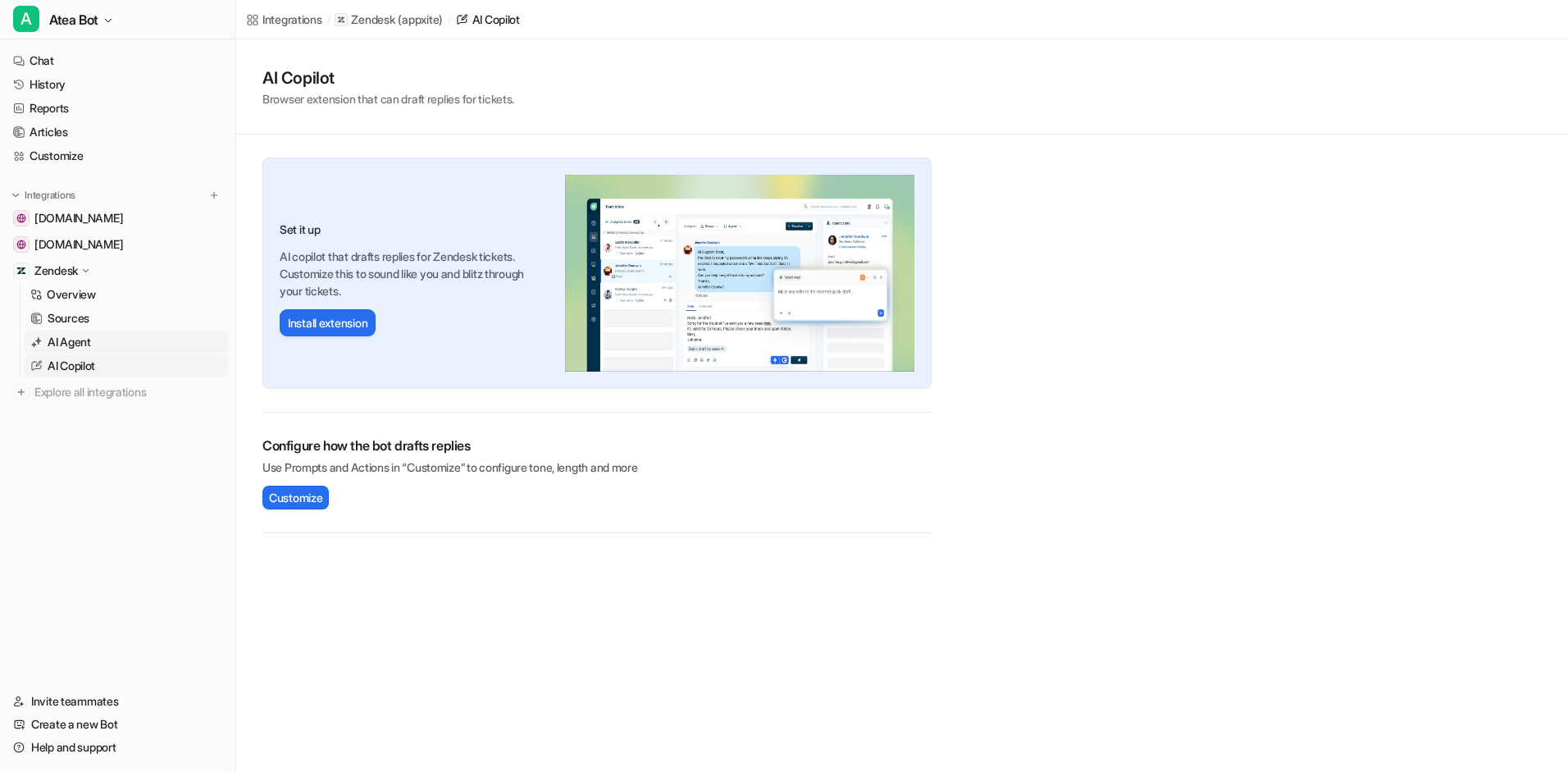
click at [90, 340] on p "AI Agent" at bounding box center [69, 342] width 44 height 17
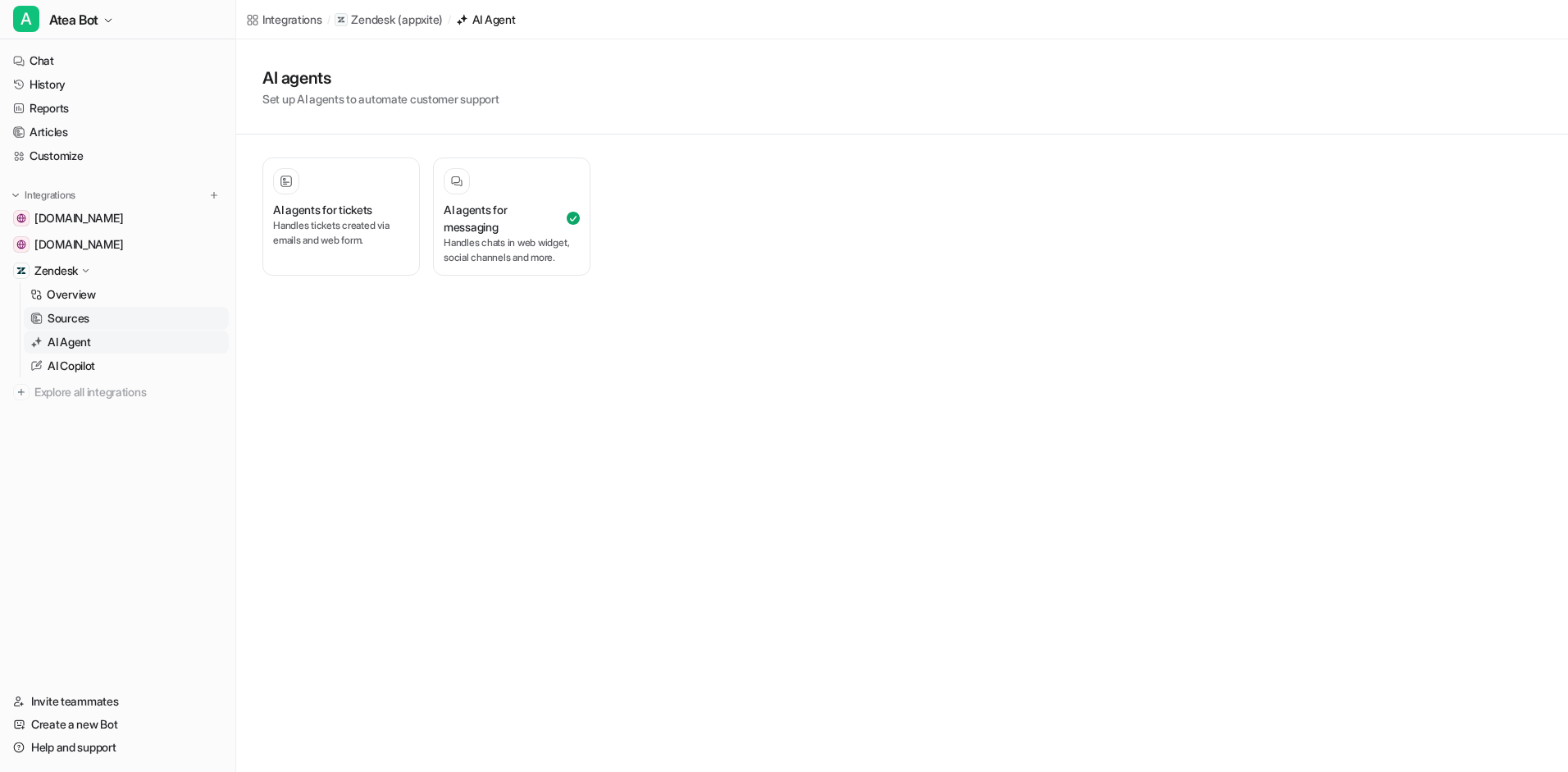
click at [87, 319] on p "Sources" at bounding box center [68, 318] width 42 height 17
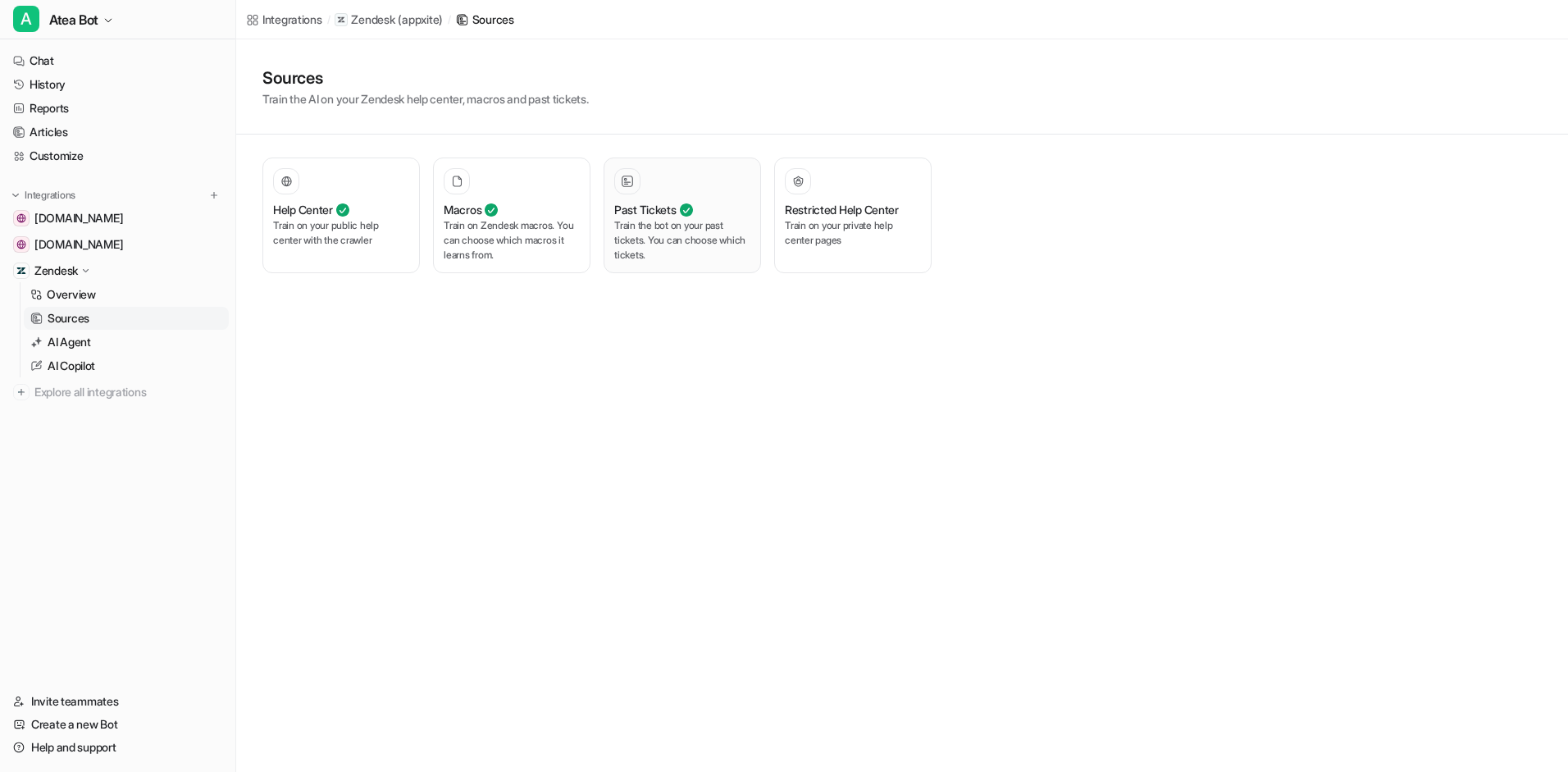
click at [686, 235] on p "Train the bot on your past tickets. You can choose which tickets." at bounding box center [681, 240] width 136 height 45
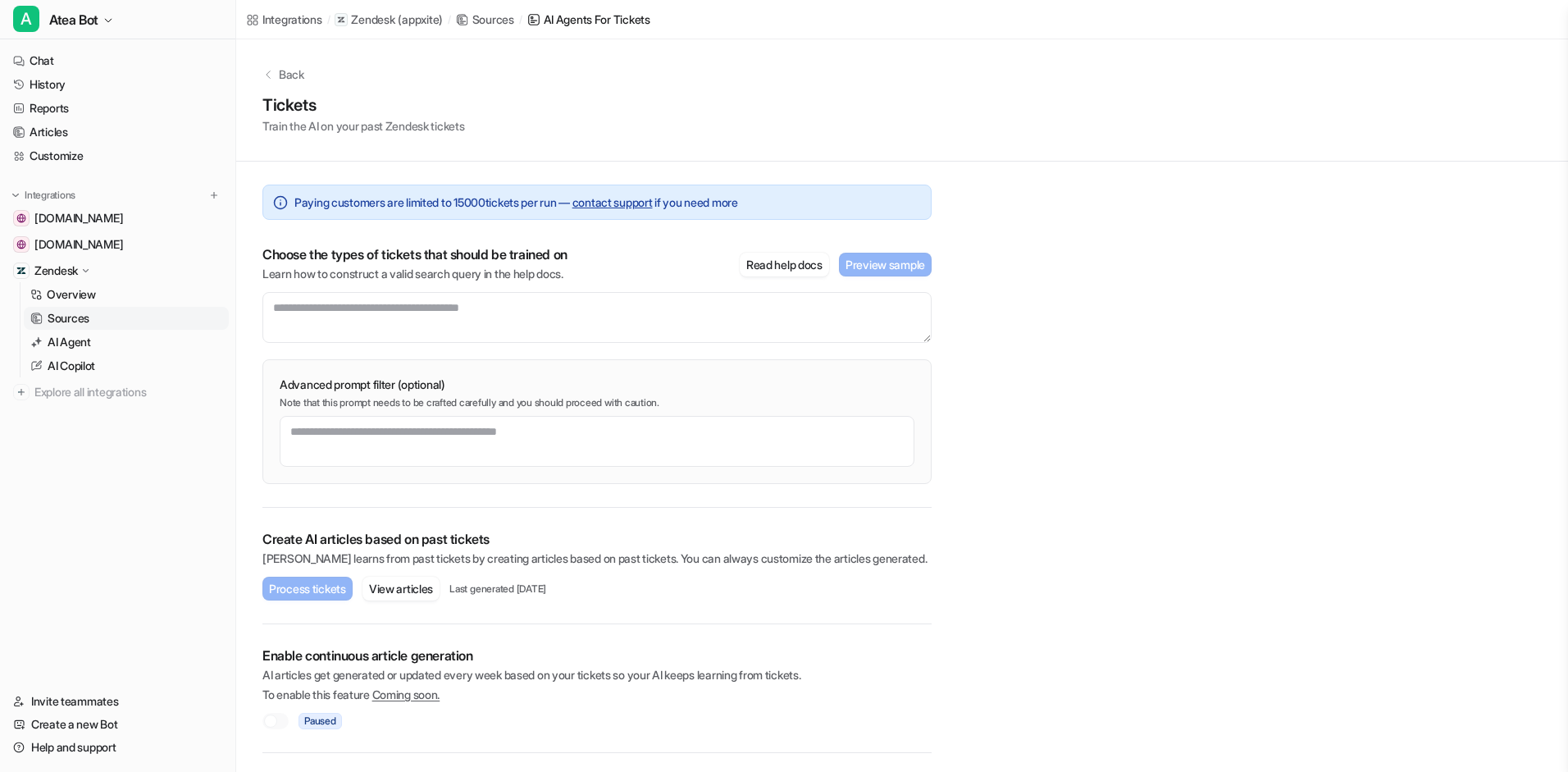
click at [422, 696] on span "Coming soon." at bounding box center [406, 695] width 68 height 14
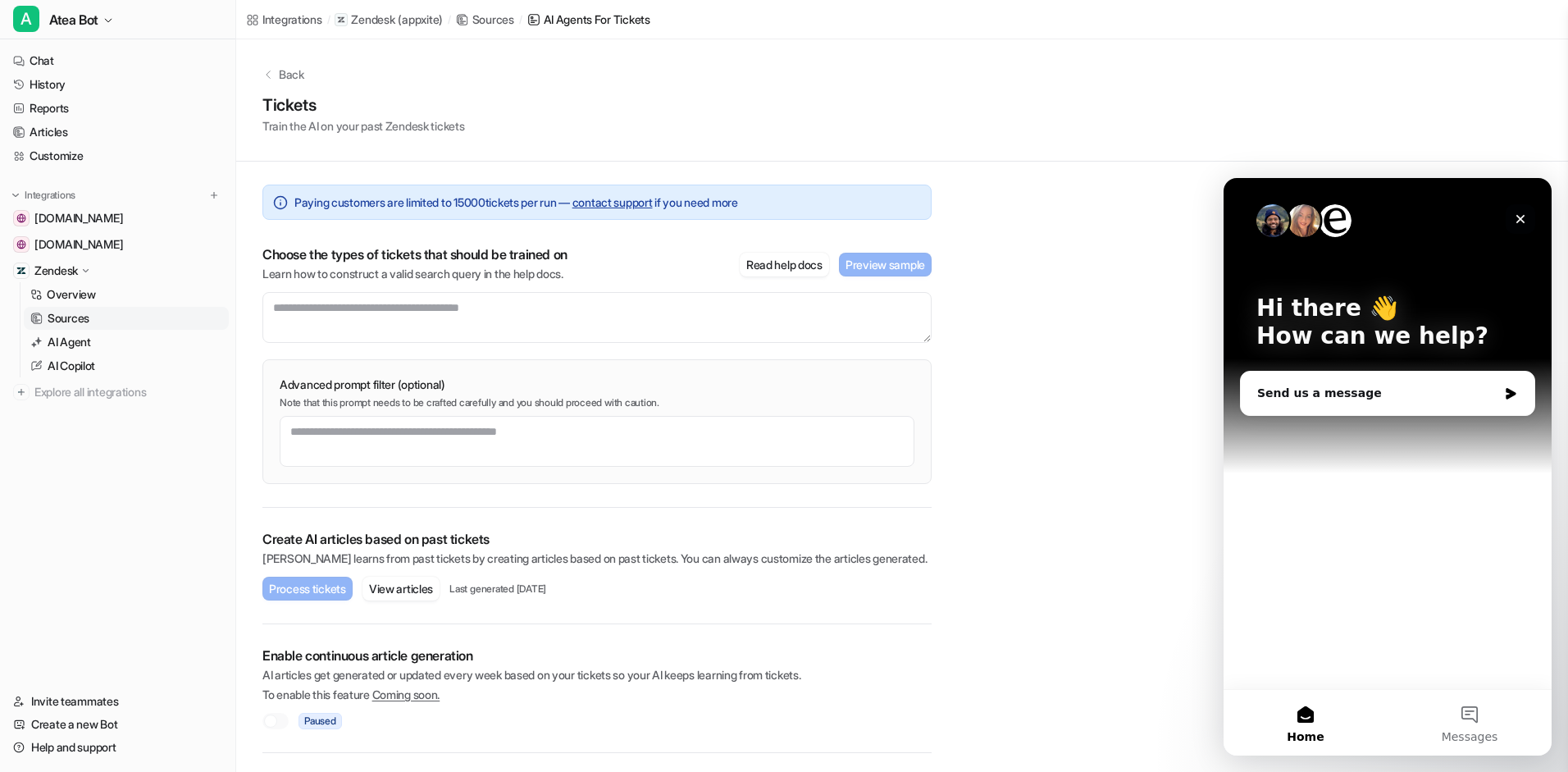
click at [1511, 219] on div "Close" at bounding box center [1520, 219] width 30 height 30
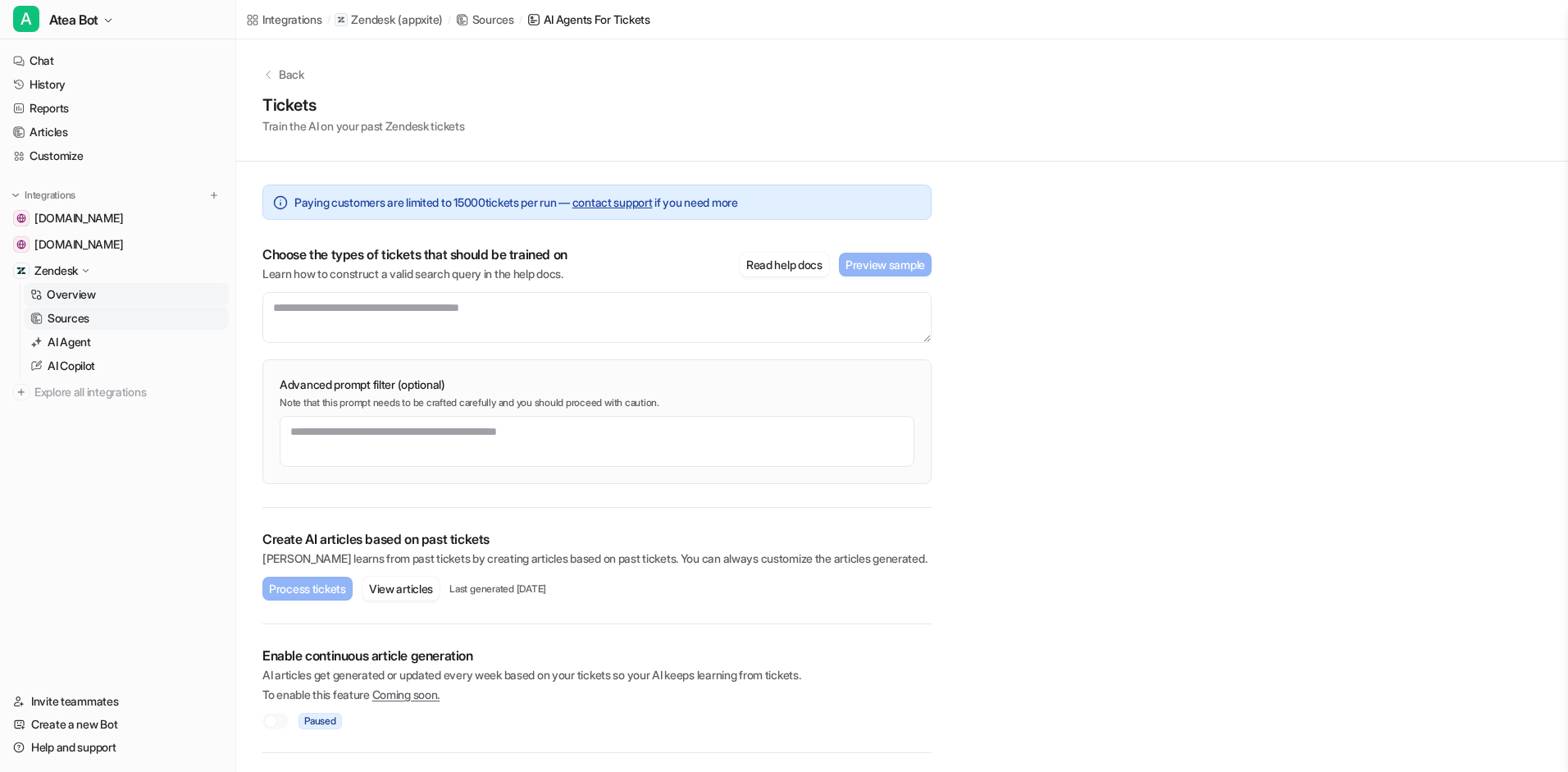
click at [118, 295] on link "Overview" at bounding box center [126, 294] width 205 height 23
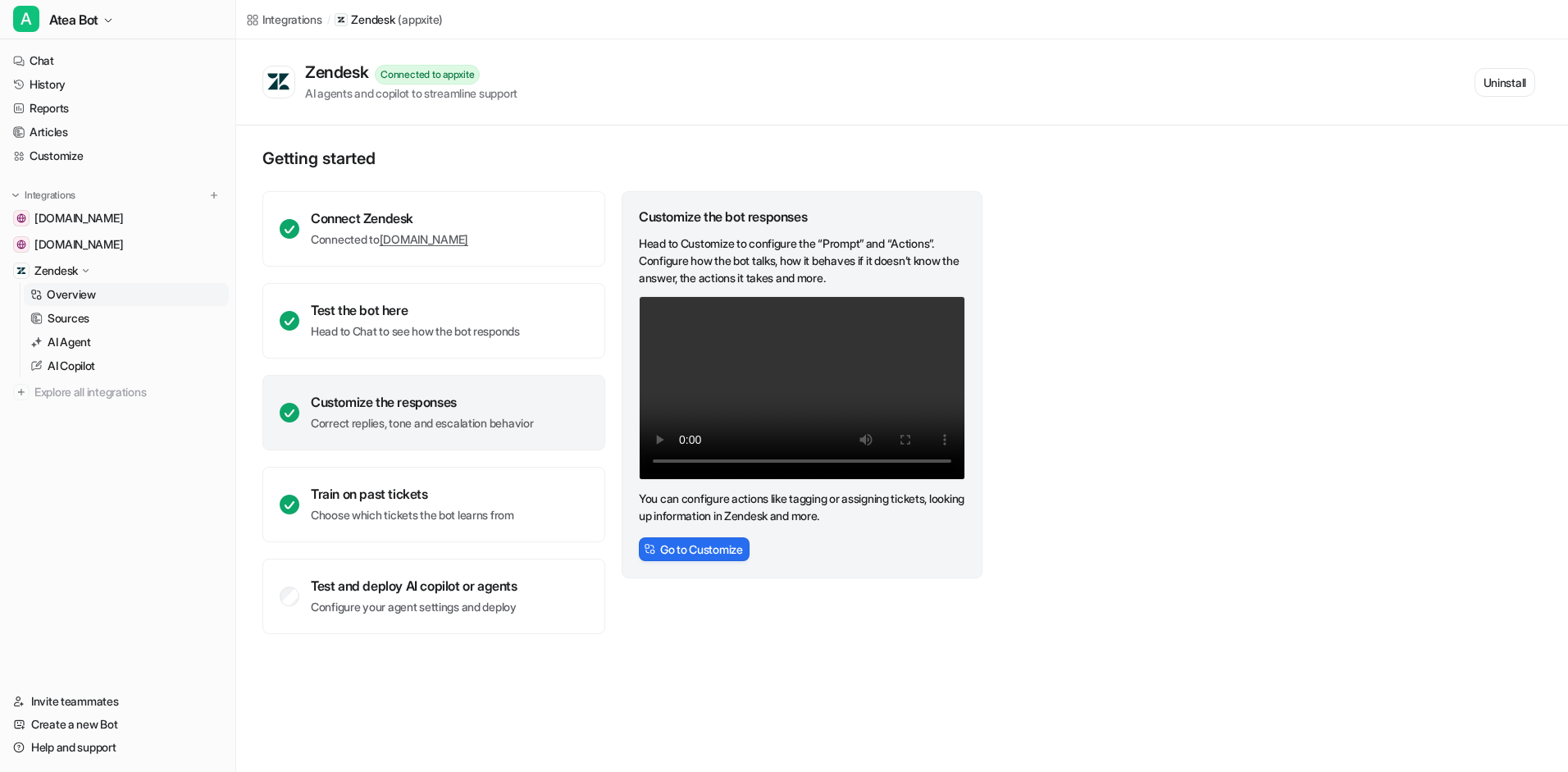
click at [118, 295] on link "Overview" at bounding box center [126, 294] width 205 height 23
click at [108, 315] on link "Sources" at bounding box center [126, 318] width 205 height 23
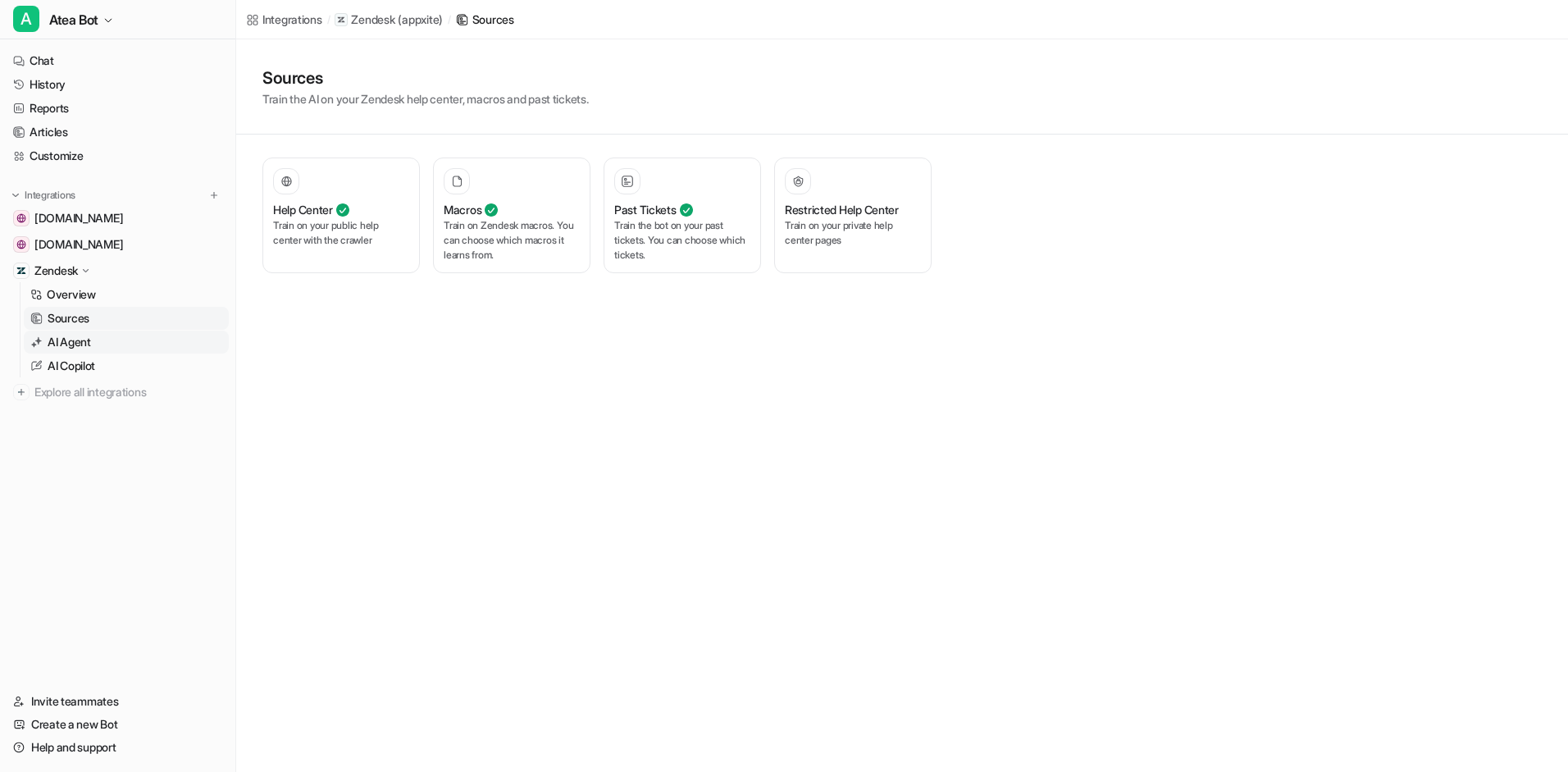
click at [84, 346] on p "AI Agent" at bounding box center [69, 342] width 44 height 17
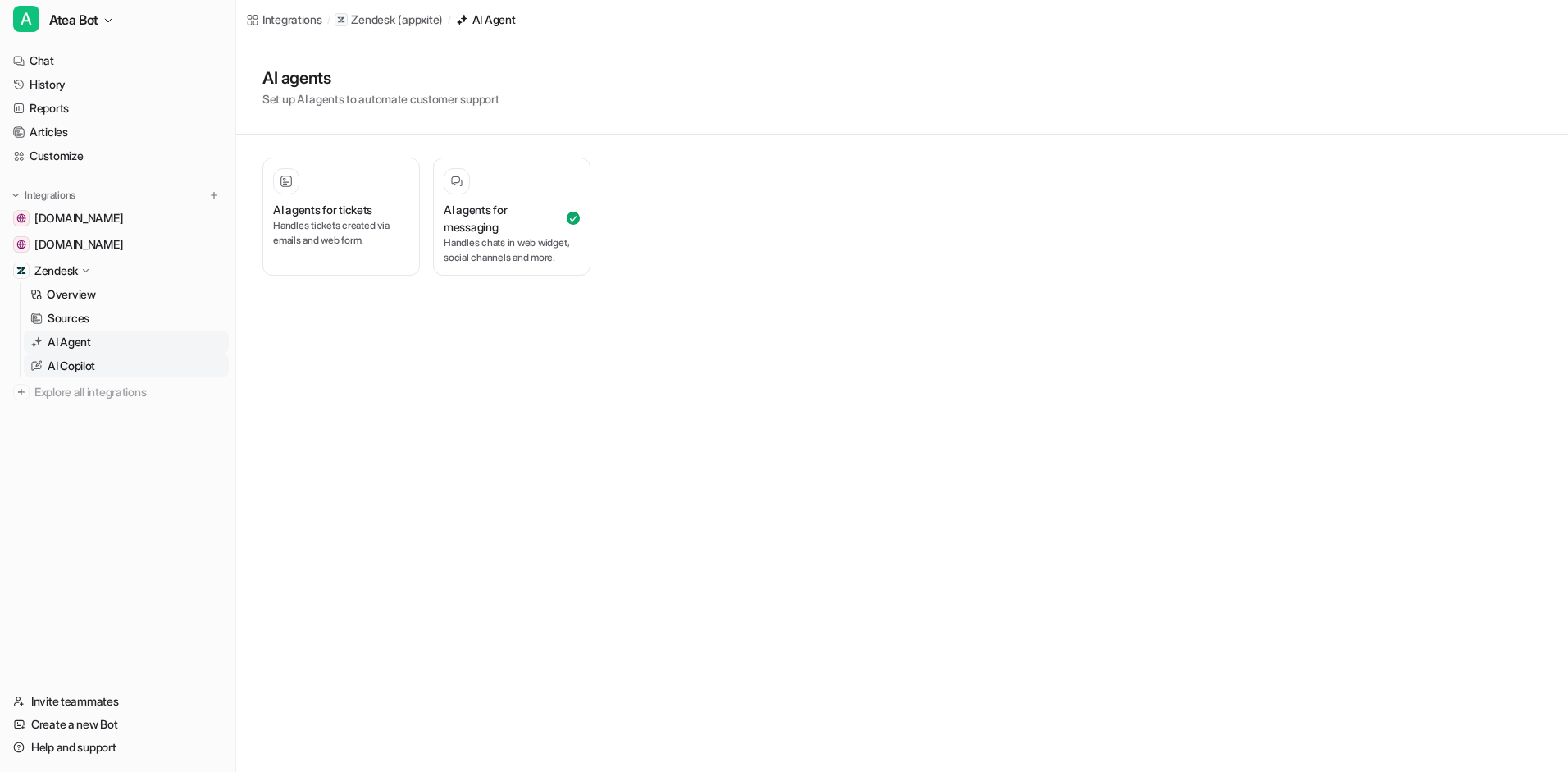
click at [78, 365] on p "AI Copilot" at bounding box center [71, 366] width 48 height 17
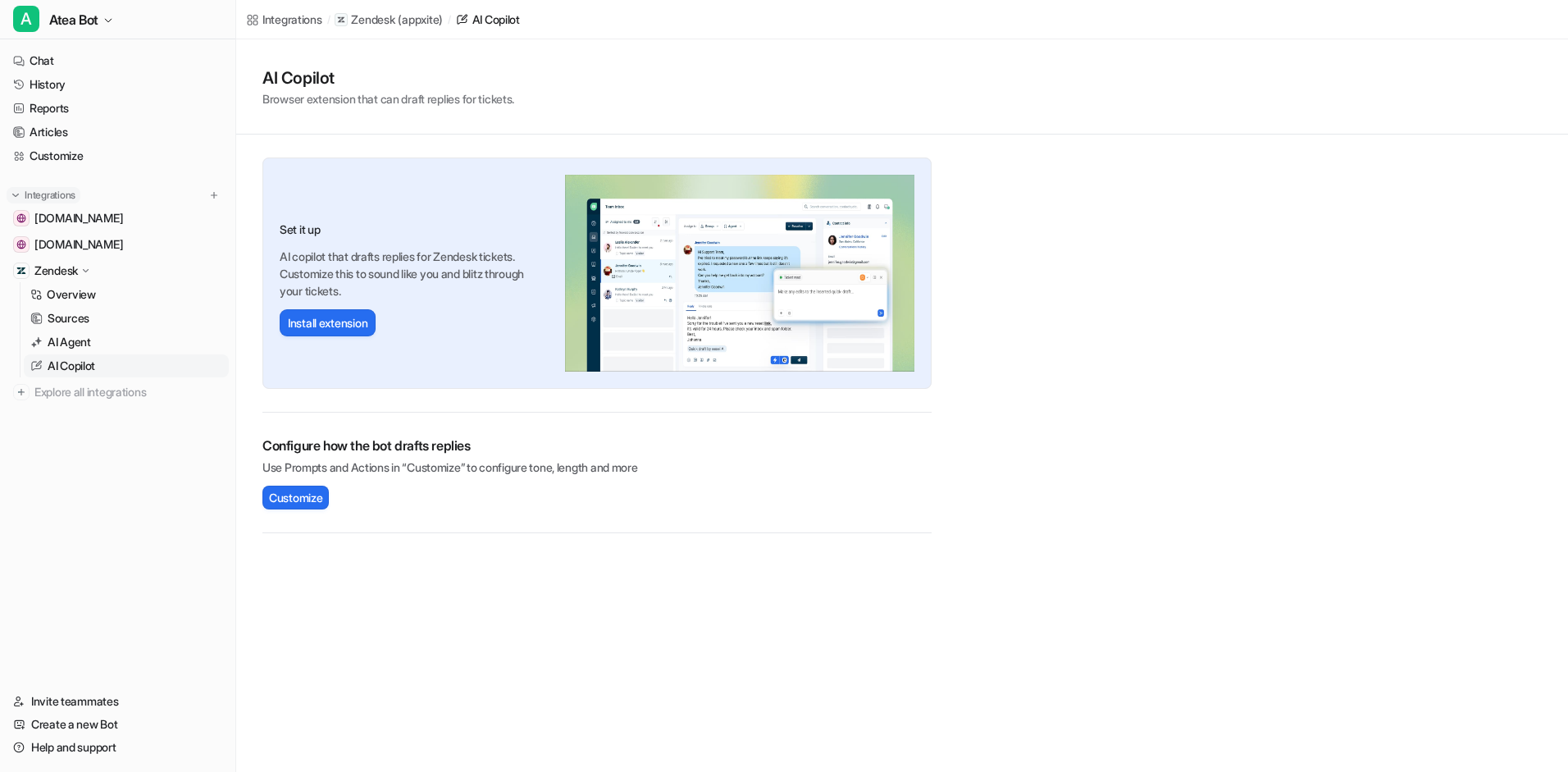
click at [18, 200] on img at bounding box center [16, 195] width 12 height 12
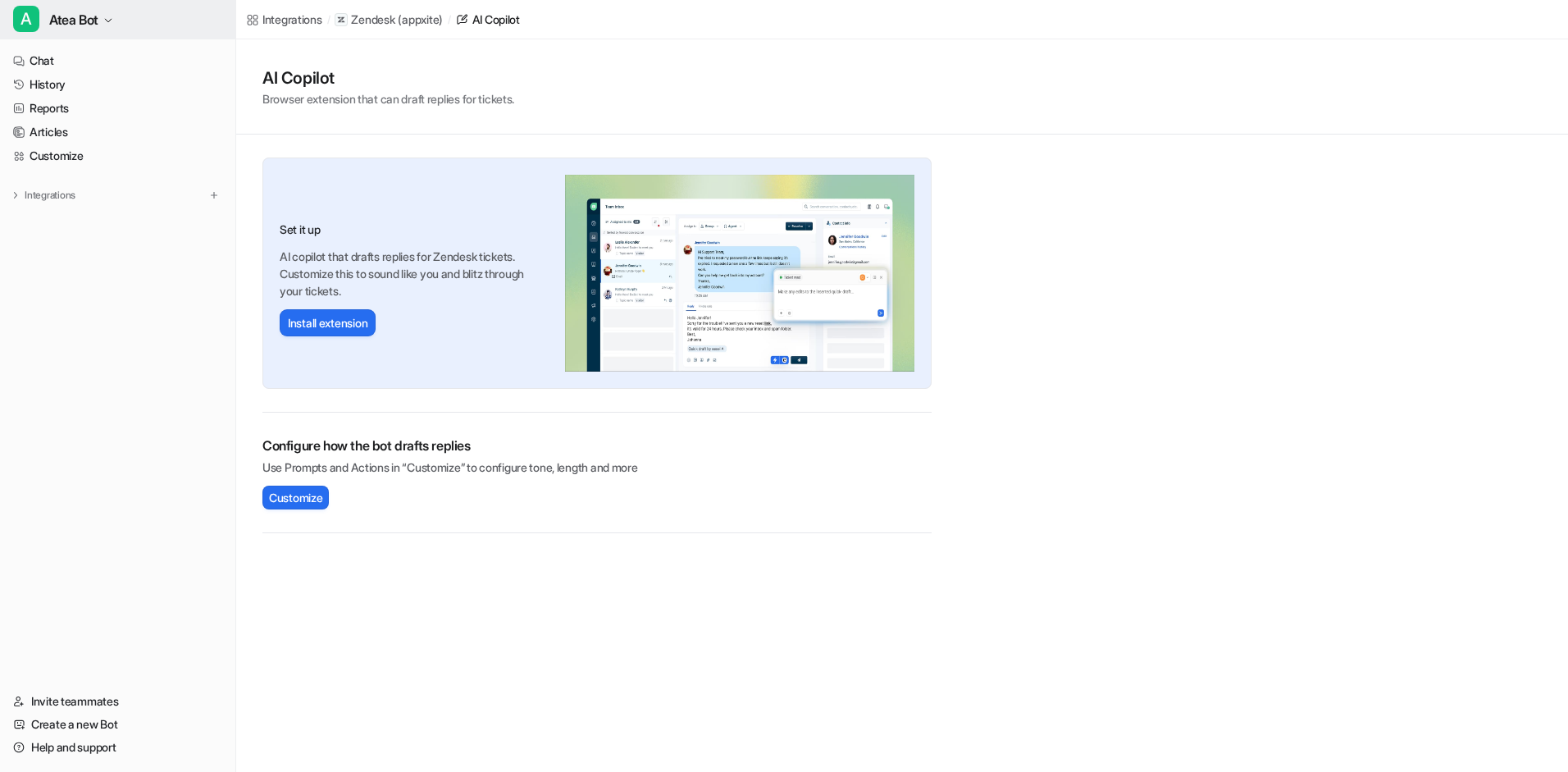
click at [113, 16] on icon "button" at bounding box center [108, 21] width 10 height 10
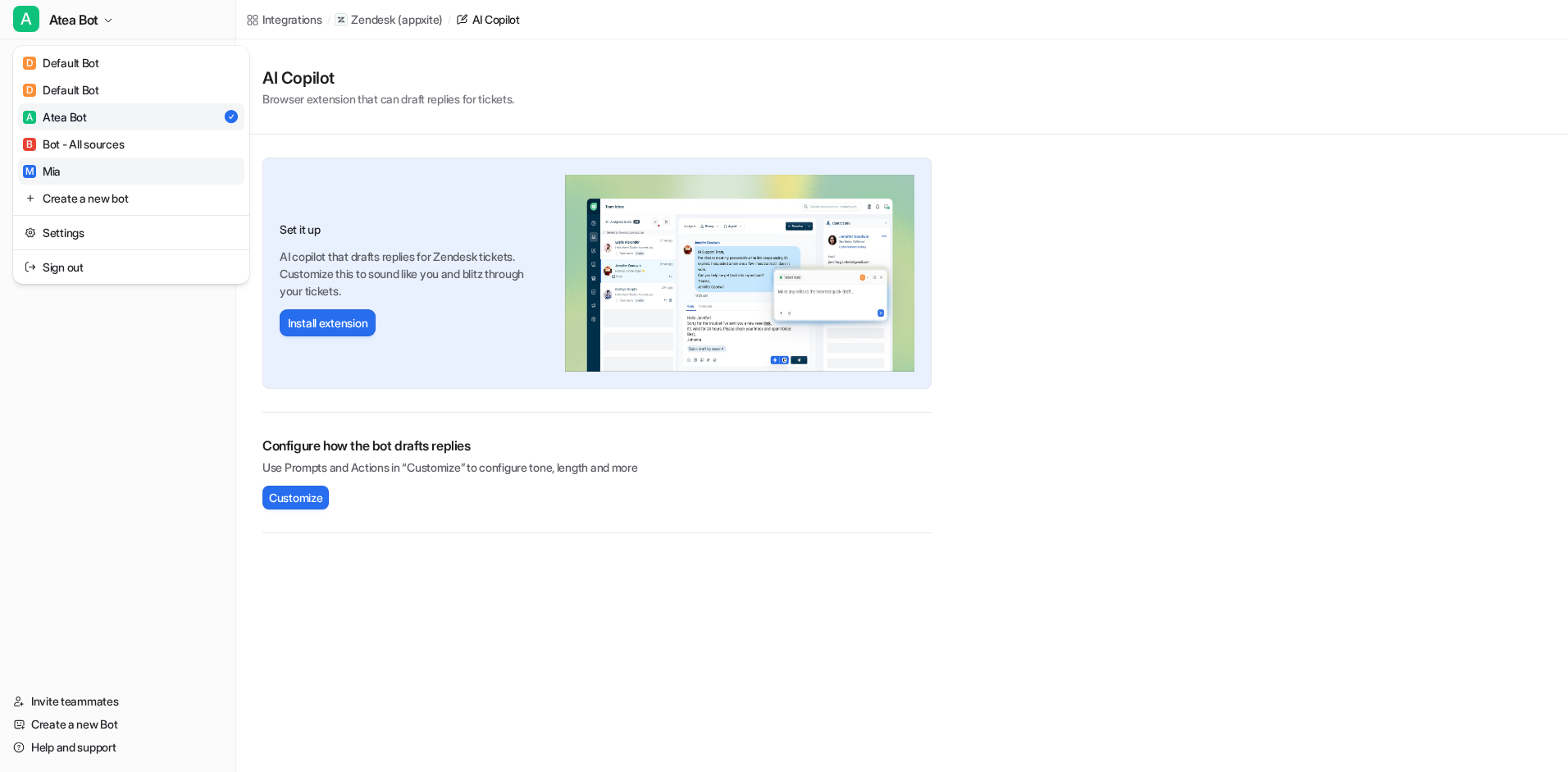
click at [78, 166] on link "M [PERSON_NAME]" at bounding box center [131, 170] width 227 height 27
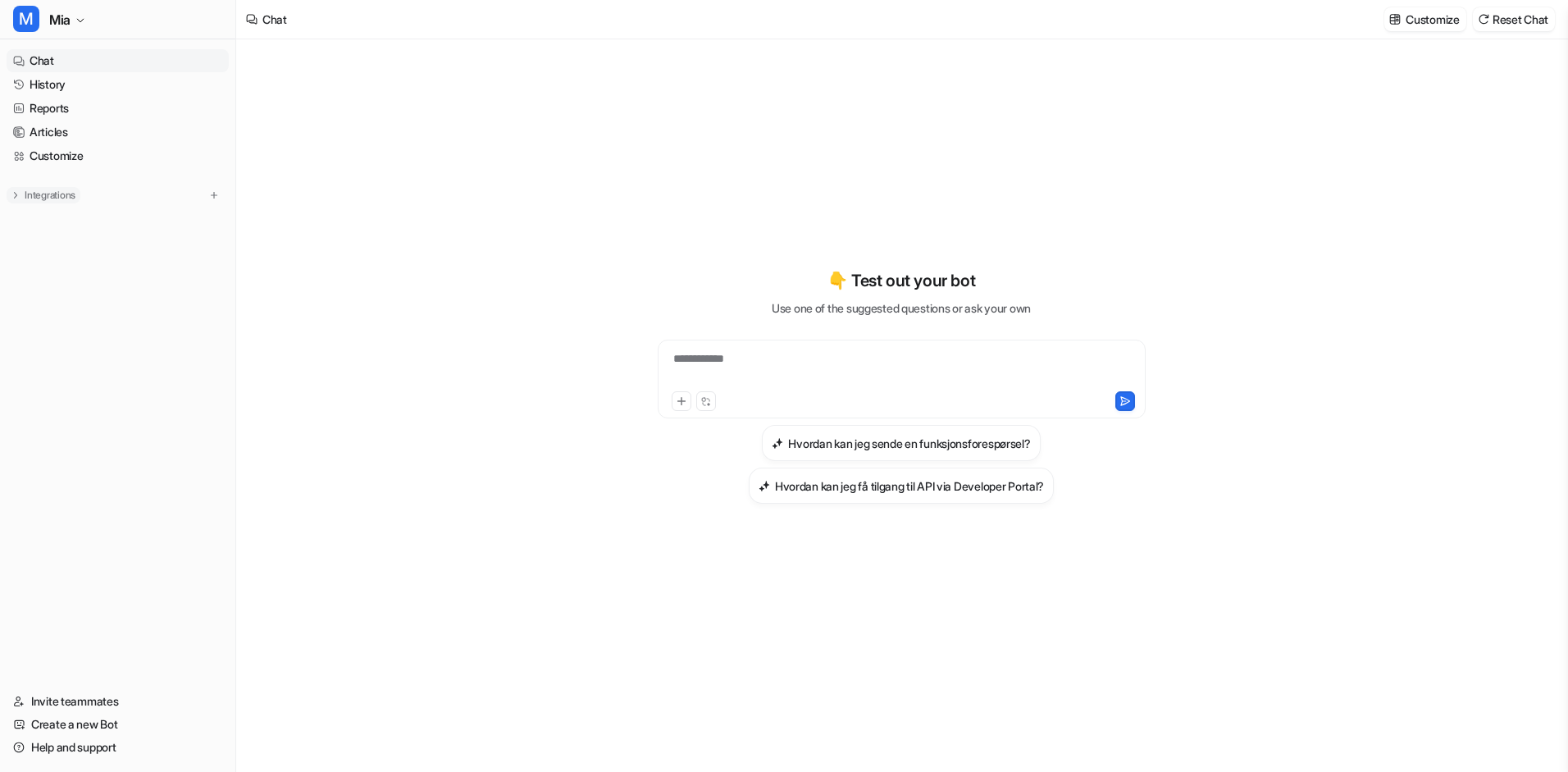
click at [15, 198] on img at bounding box center [16, 195] width 12 height 12
click at [72, 369] on p "AI Copilot" at bounding box center [71, 366] width 48 height 17
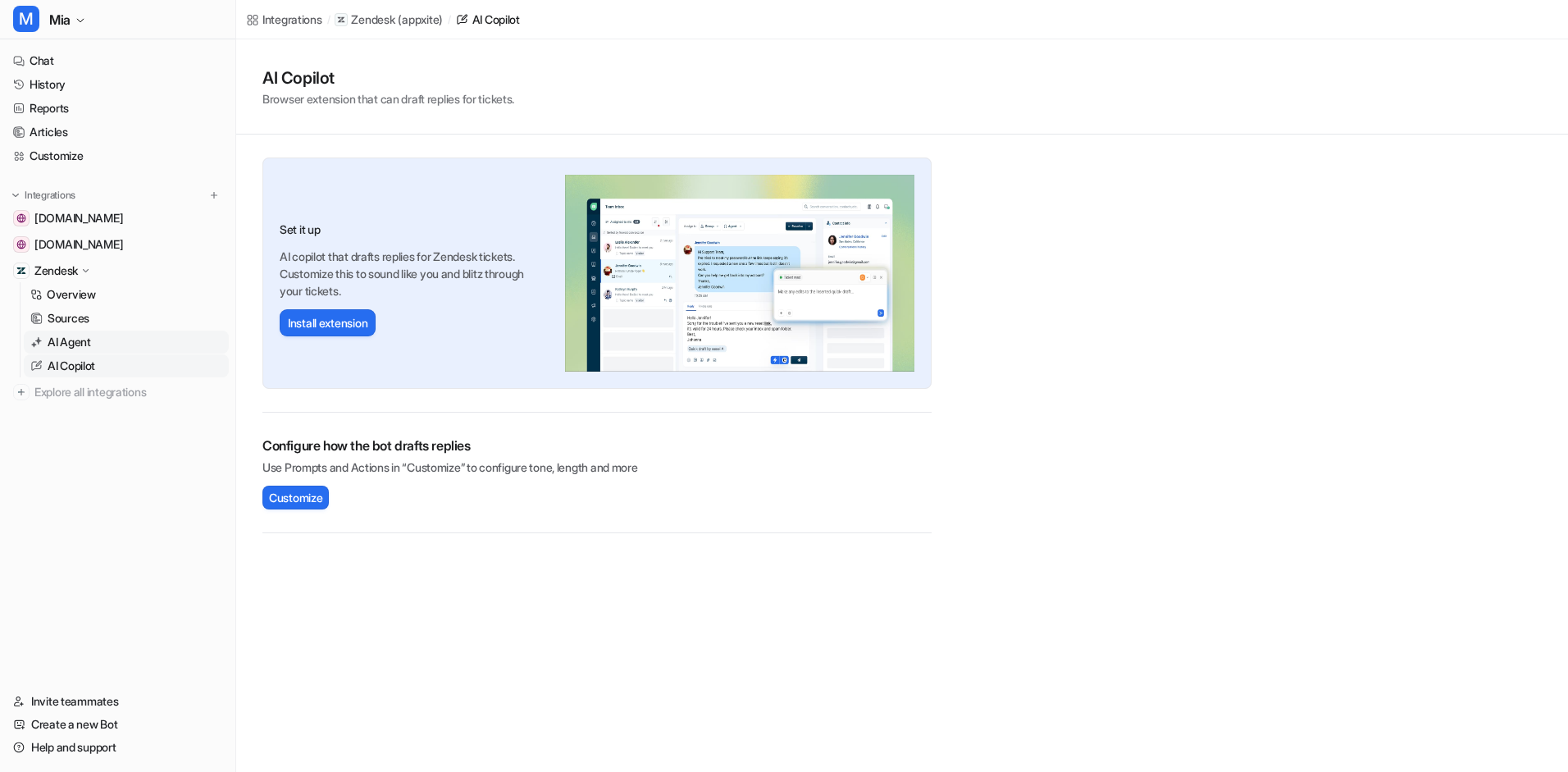
click at [76, 346] on p "AI Agent" at bounding box center [69, 342] width 44 height 17
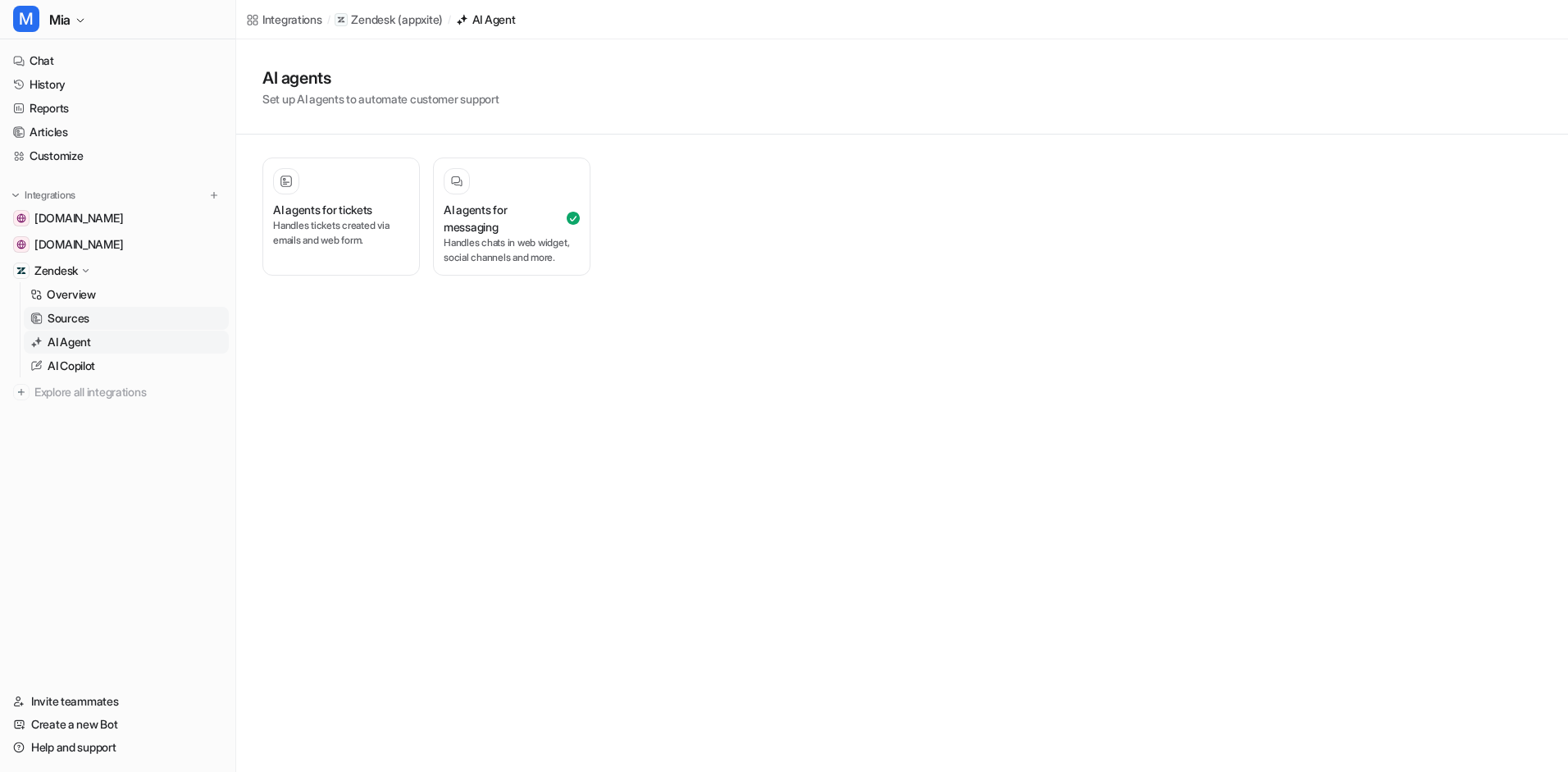
click at [75, 322] on p "Sources" at bounding box center [68, 318] width 42 height 17
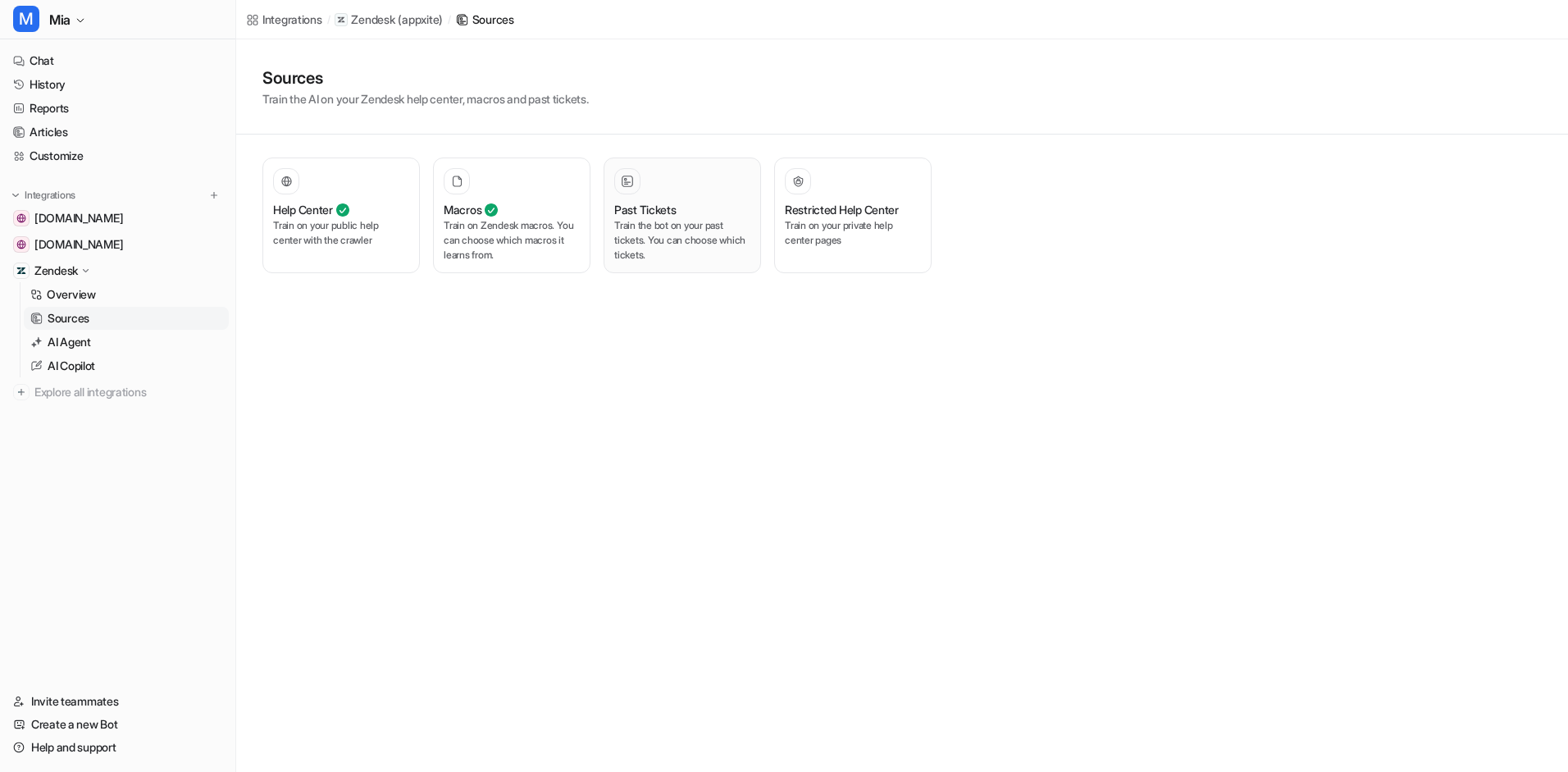
click at [666, 256] on p "Train the bot on your past tickets. You can choose which tickets." at bounding box center [681, 240] width 136 height 45
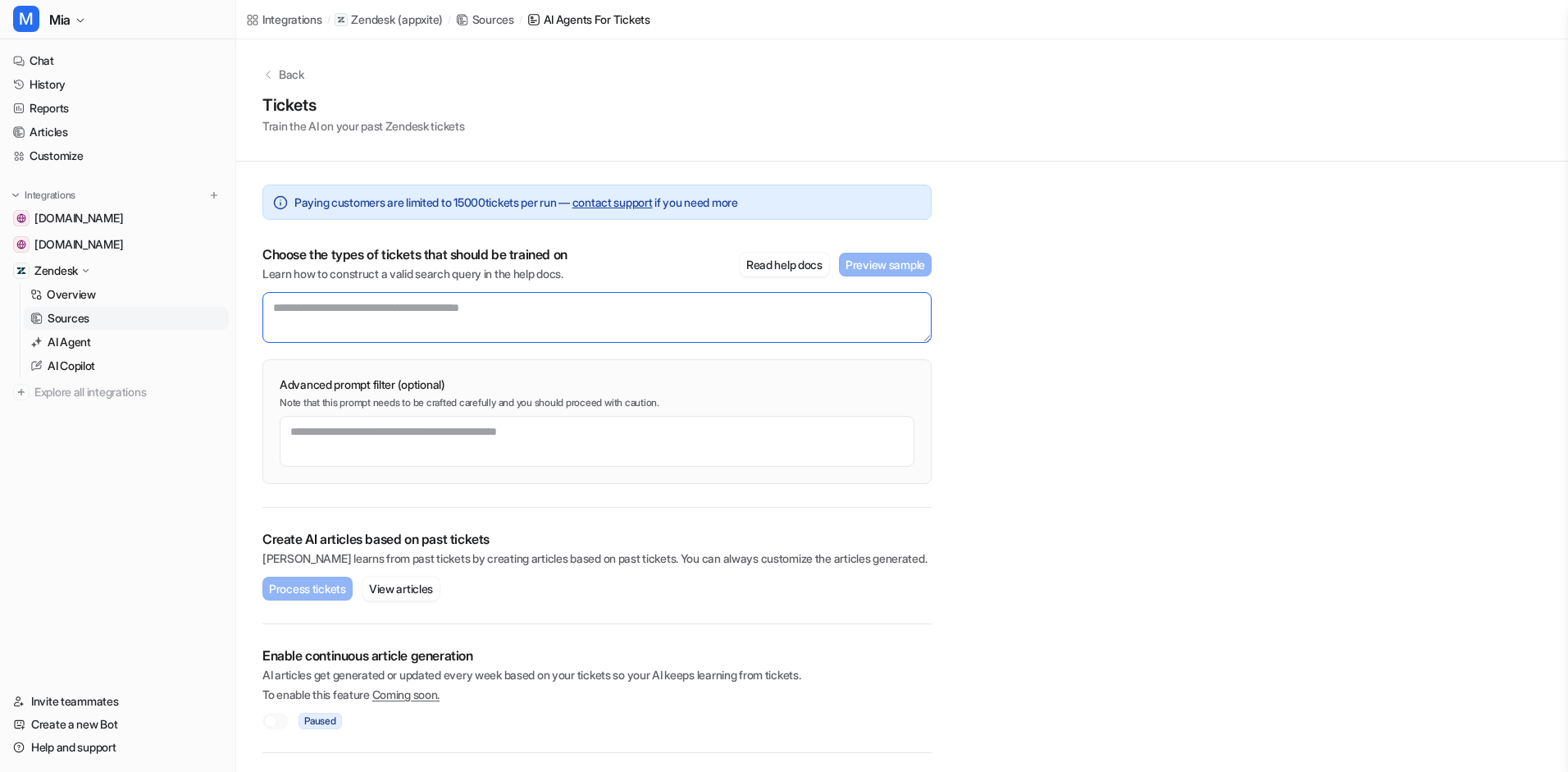
drag, startPoint x: 517, startPoint y: 308, endPoint x: 363, endPoint y: 300, distance: 154.2
click at [363, 300] on textarea at bounding box center [597, 317] width 670 height 51
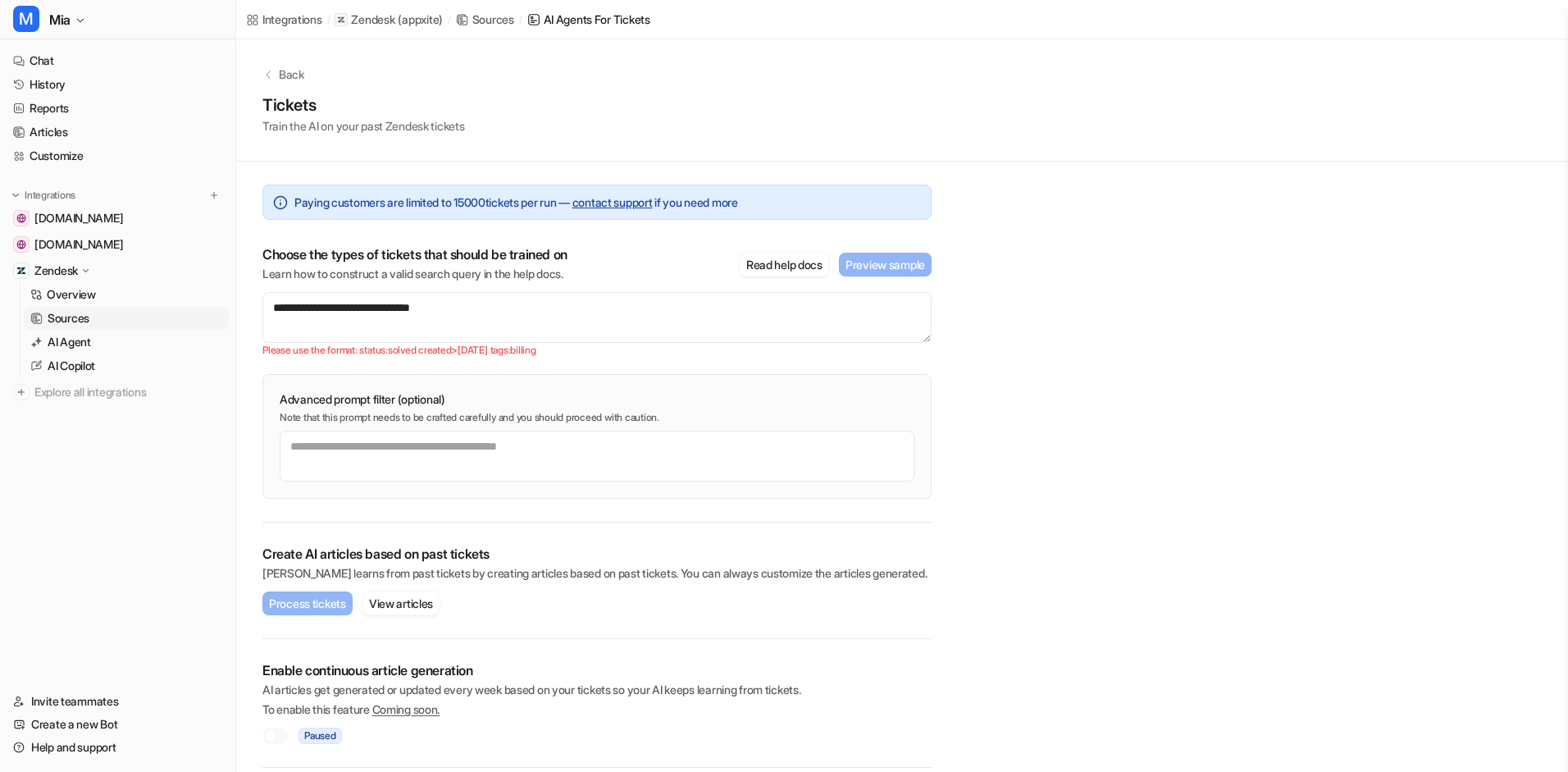
click at [750, 360] on div "**********" at bounding box center [597, 342] width 670 height 361
click at [315, 305] on textarea "**********" at bounding box center [597, 317] width 670 height 51
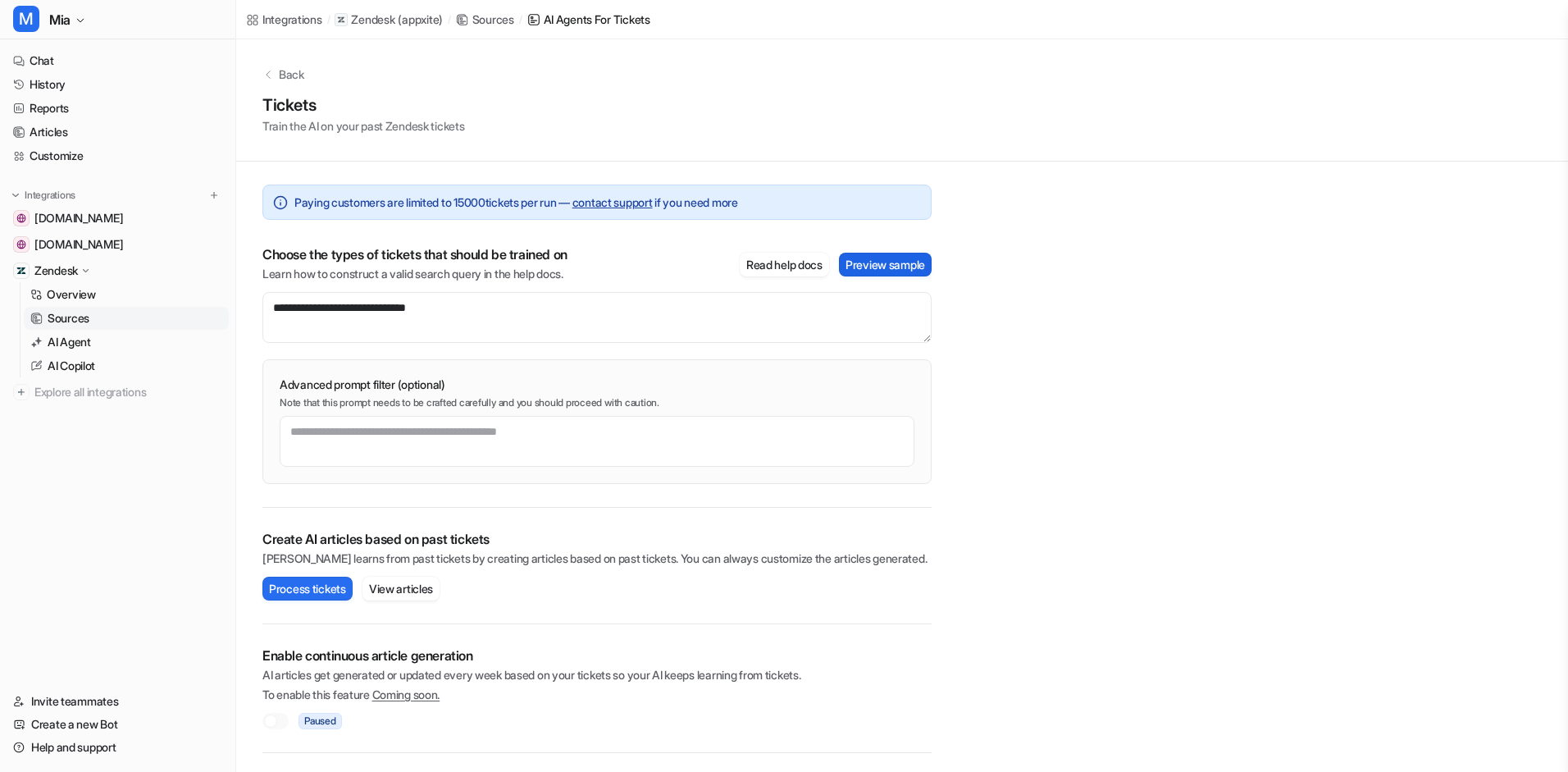
click at [906, 261] on button "Preview sample" at bounding box center [886, 265] width 93 height 24
click at [346, 308] on textarea "**********" at bounding box center [597, 317] width 670 height 51
click at [302, 585] on button "Process tickets" at bounding box center [307, 589] width 90 height 24
click at [473, 309] on textarea "**********" at bounding box center [597, 317] width 670 height 51
type textarea "**********"
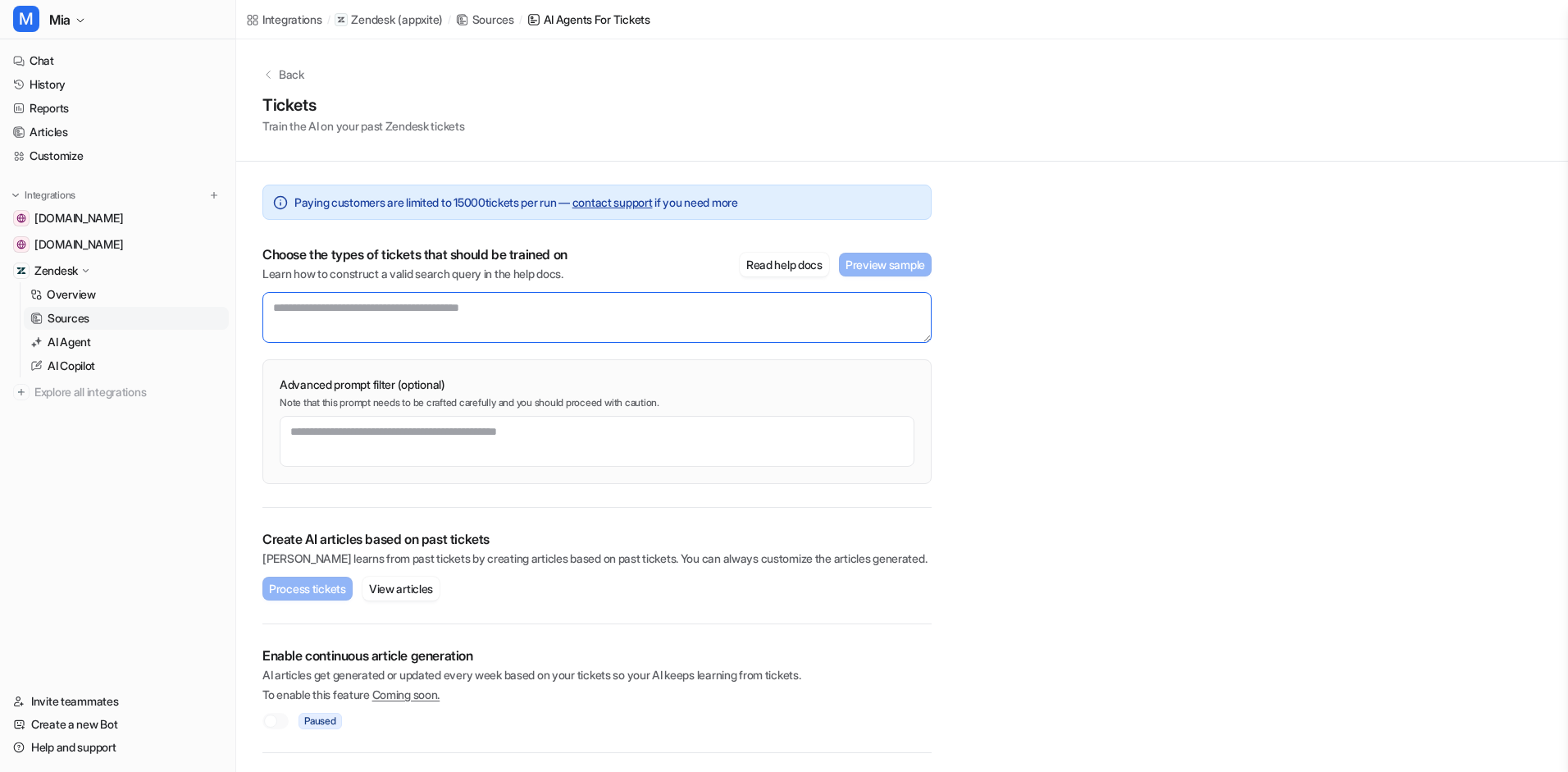
paste textarea "**********"
click at [893, 261] on button "Preview sample" at bounding box center [886, 265] width 93 height 24
click at [328, 589] on button "Process tickets" at bounding box center [307, 589] width 90 height 24
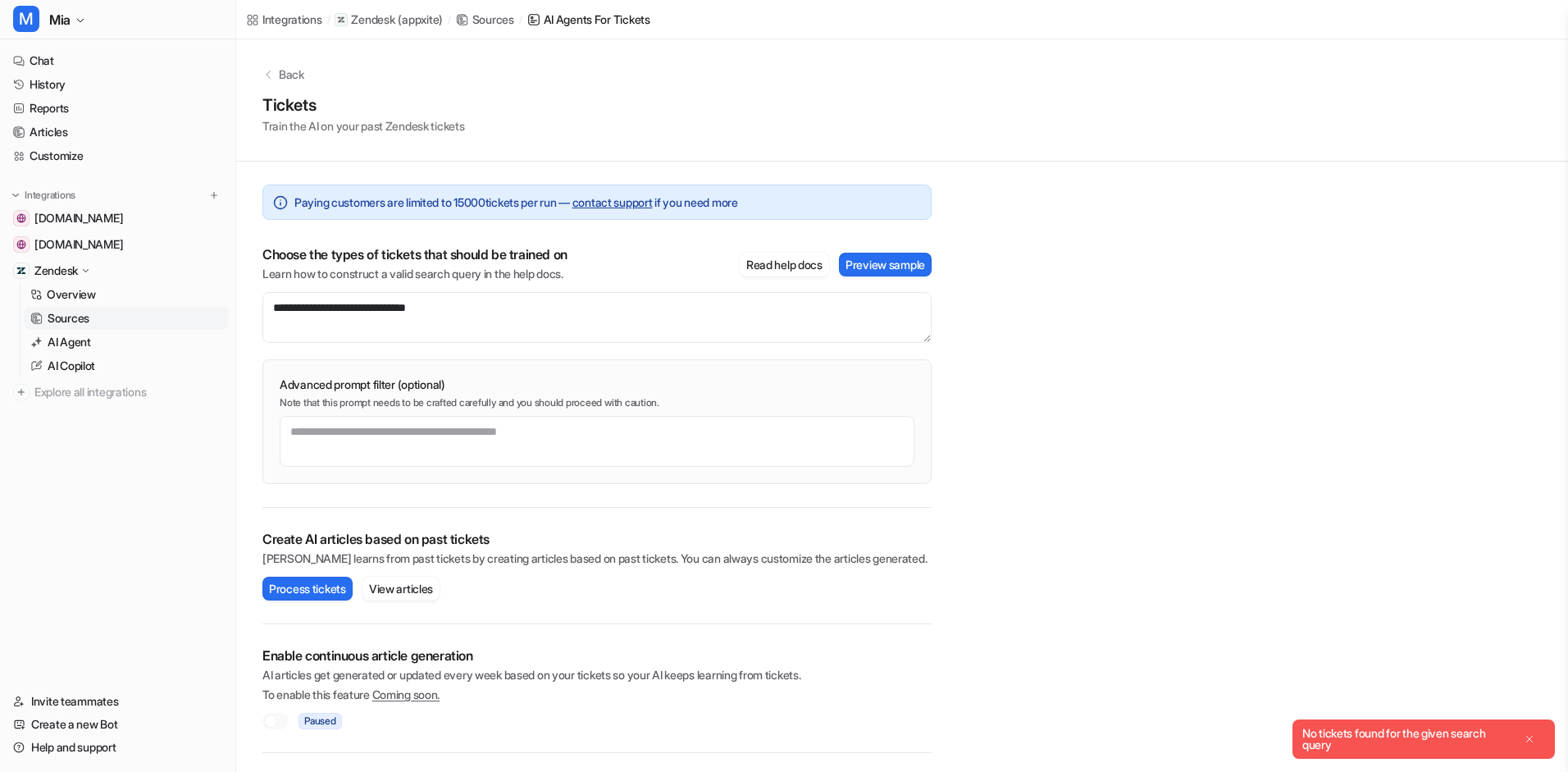
scroll to position [1, 0]
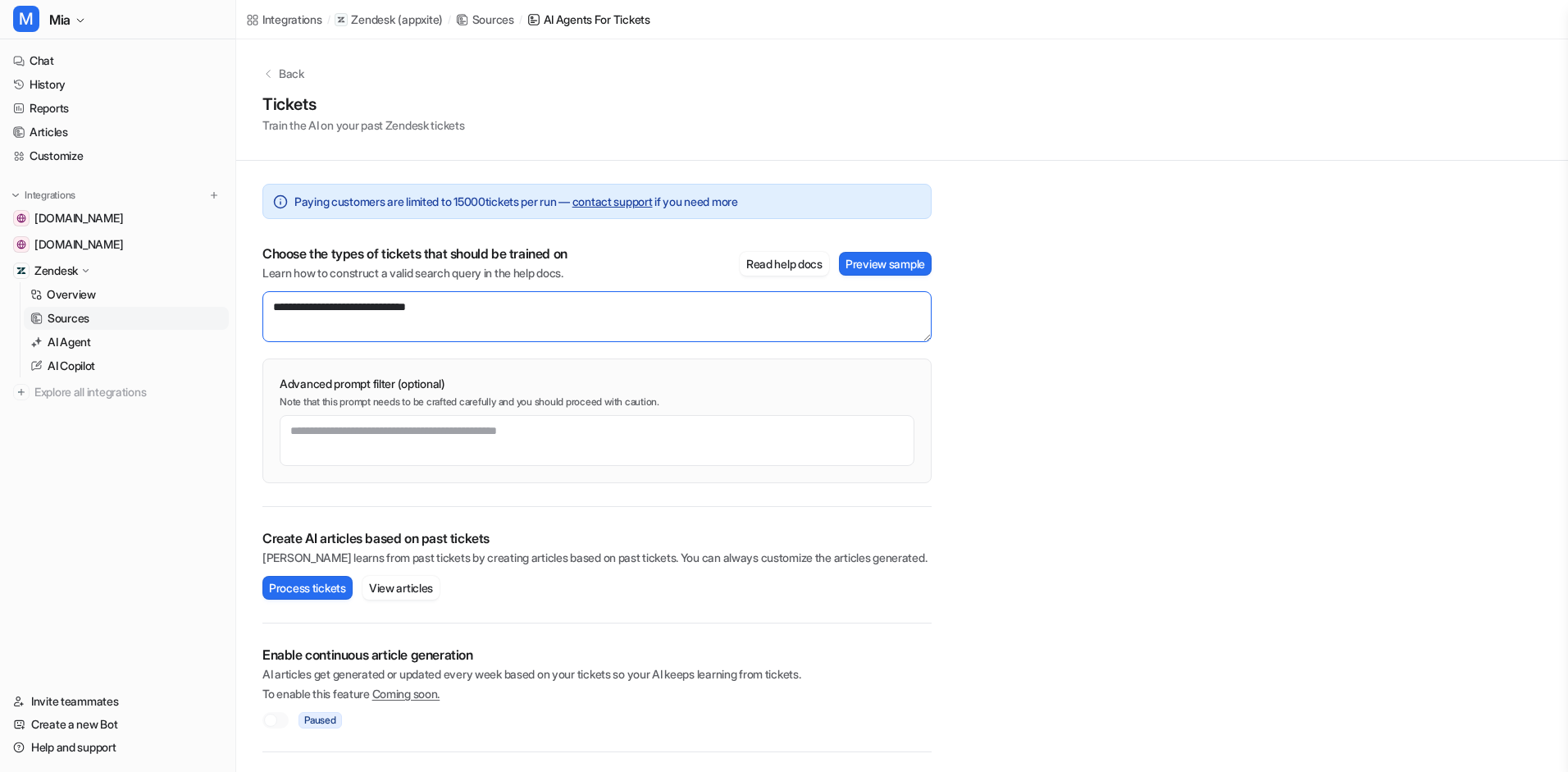
click at [342, 307] on textarea "**********" at bounding box center [597, 316] width 670 height 51
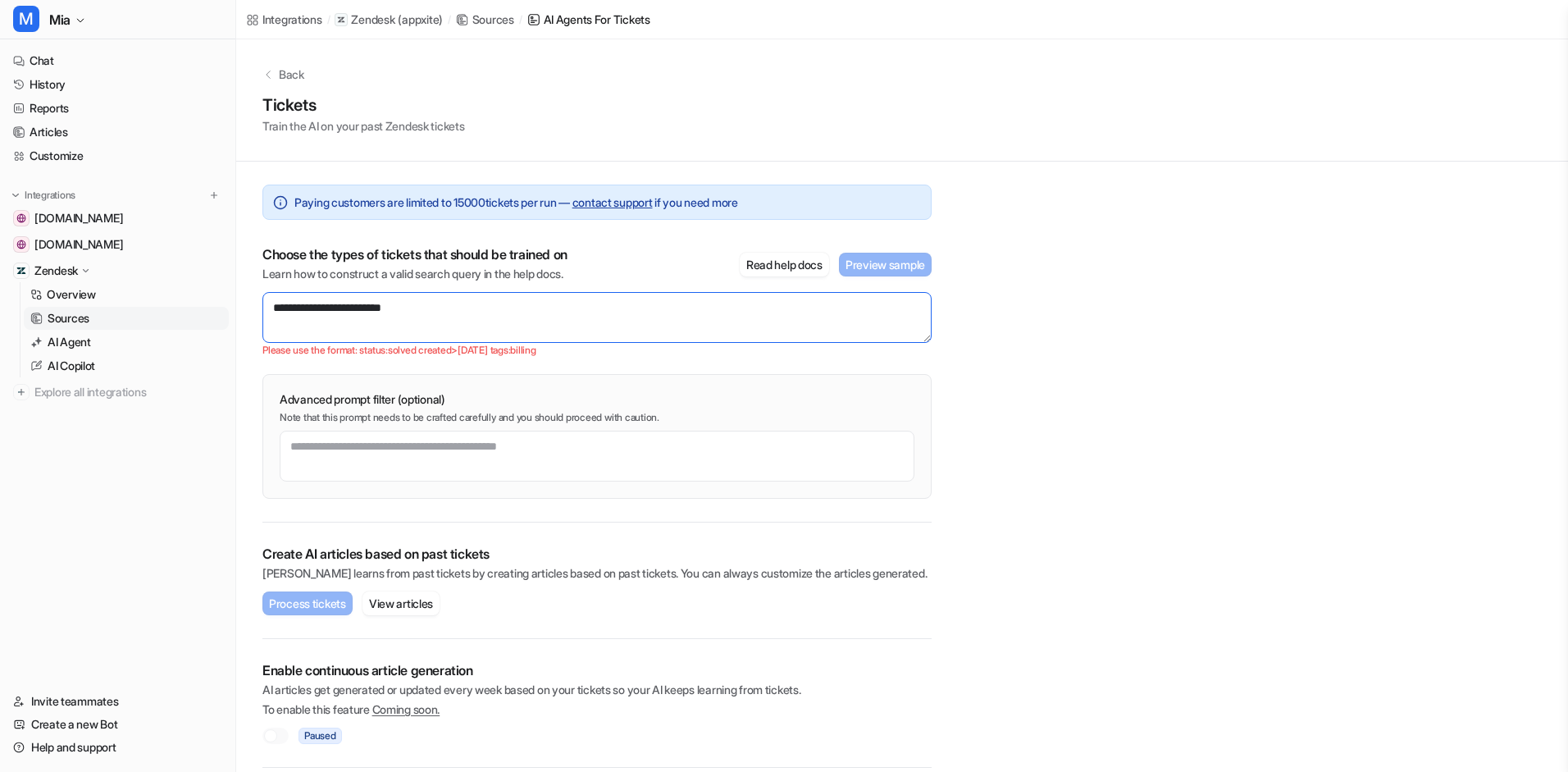
scroll to position [0, 0]
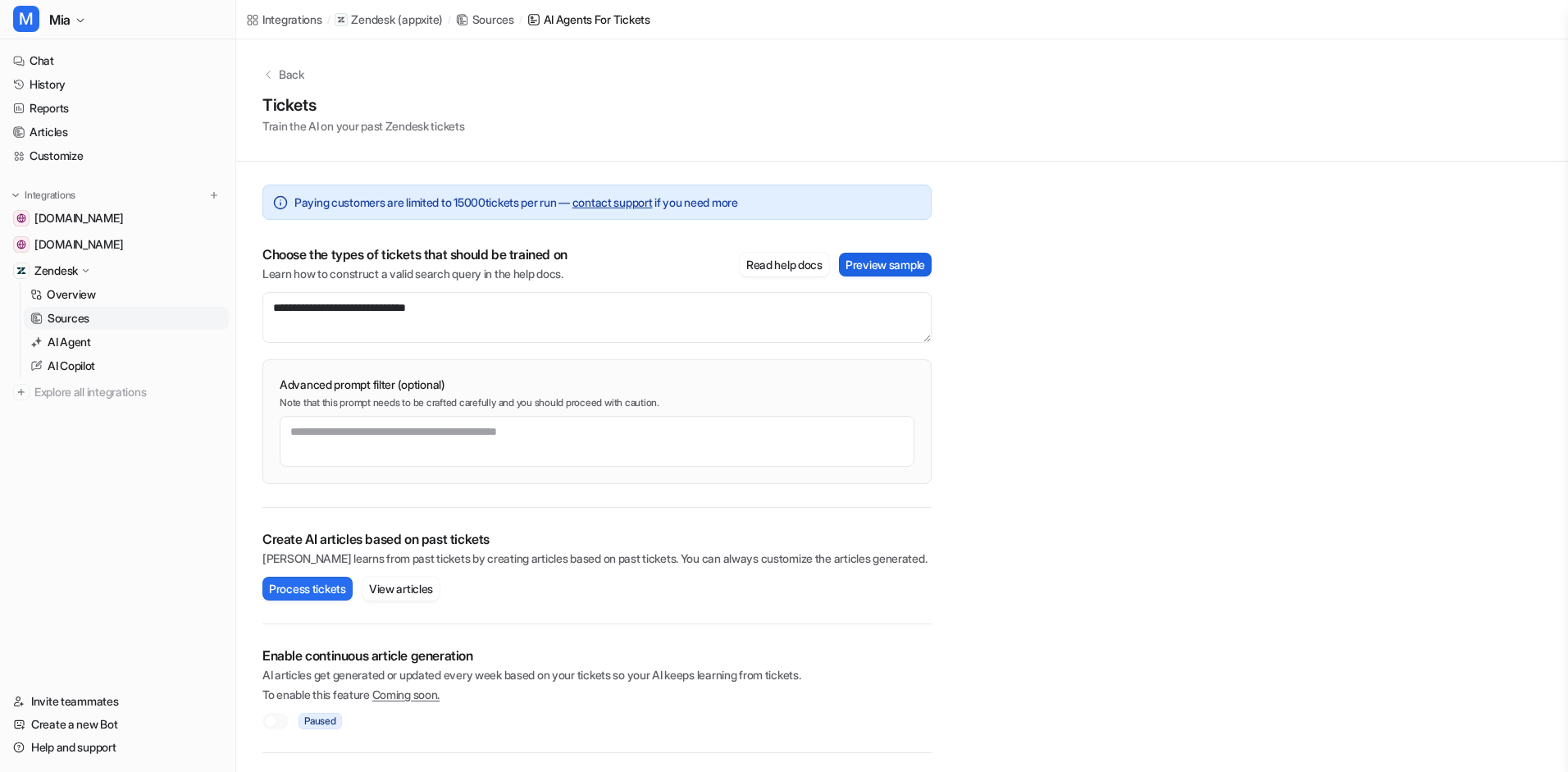
click at [850, 266] on button "Preview sample" at bounding box center [886, 265] width 93 height 24
click at [1541, 16] on icon at bounding box center [1545, 20] width 12 height 12
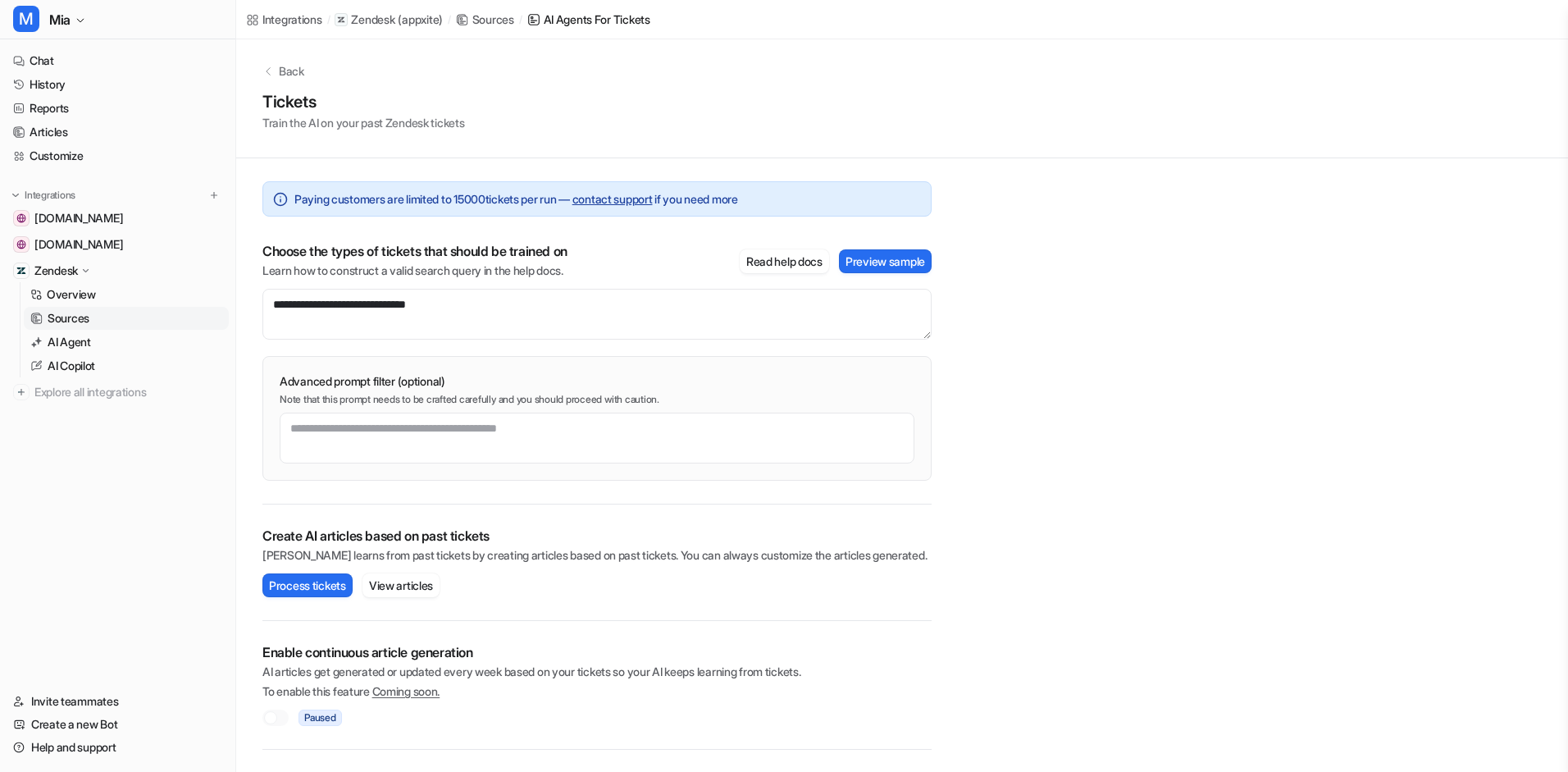
scroll to position [2, 0]
click at [312, 307] on textarea "**********" at bounding box center [597, 315] width 670 height 51
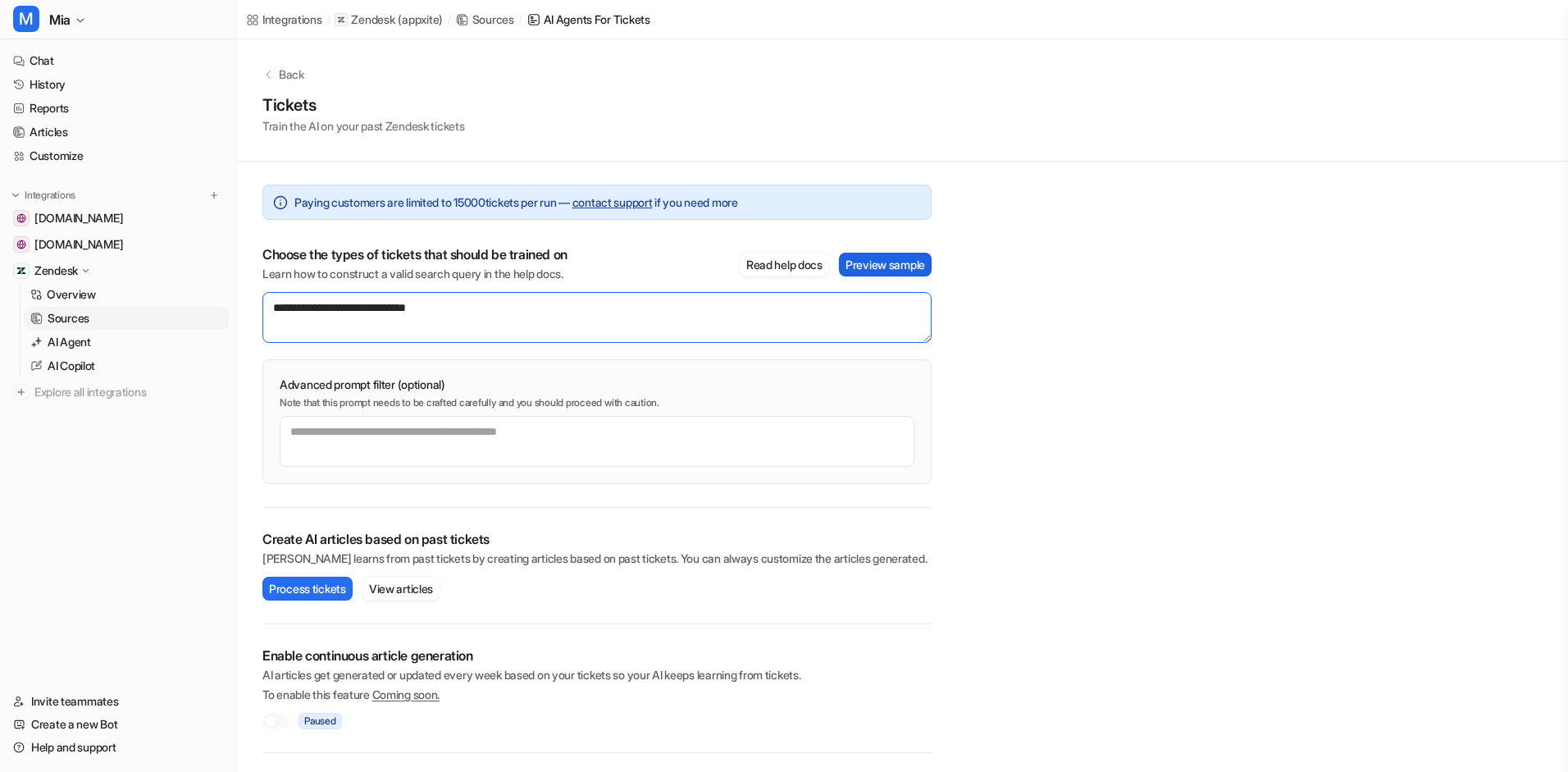
type textarea "**********"
click at [881, 263] on button "Preview sample" at bounding box center [886, 265] width 93 height 24
drag, startPoint x: 403, startPoint y: 307, endPoint x: 155, endPoint y: 298, distance: 248.2
click at [155, 298] on div "**********" at bounding box center [784, 386] width 1568 height 772
type textarea "*"
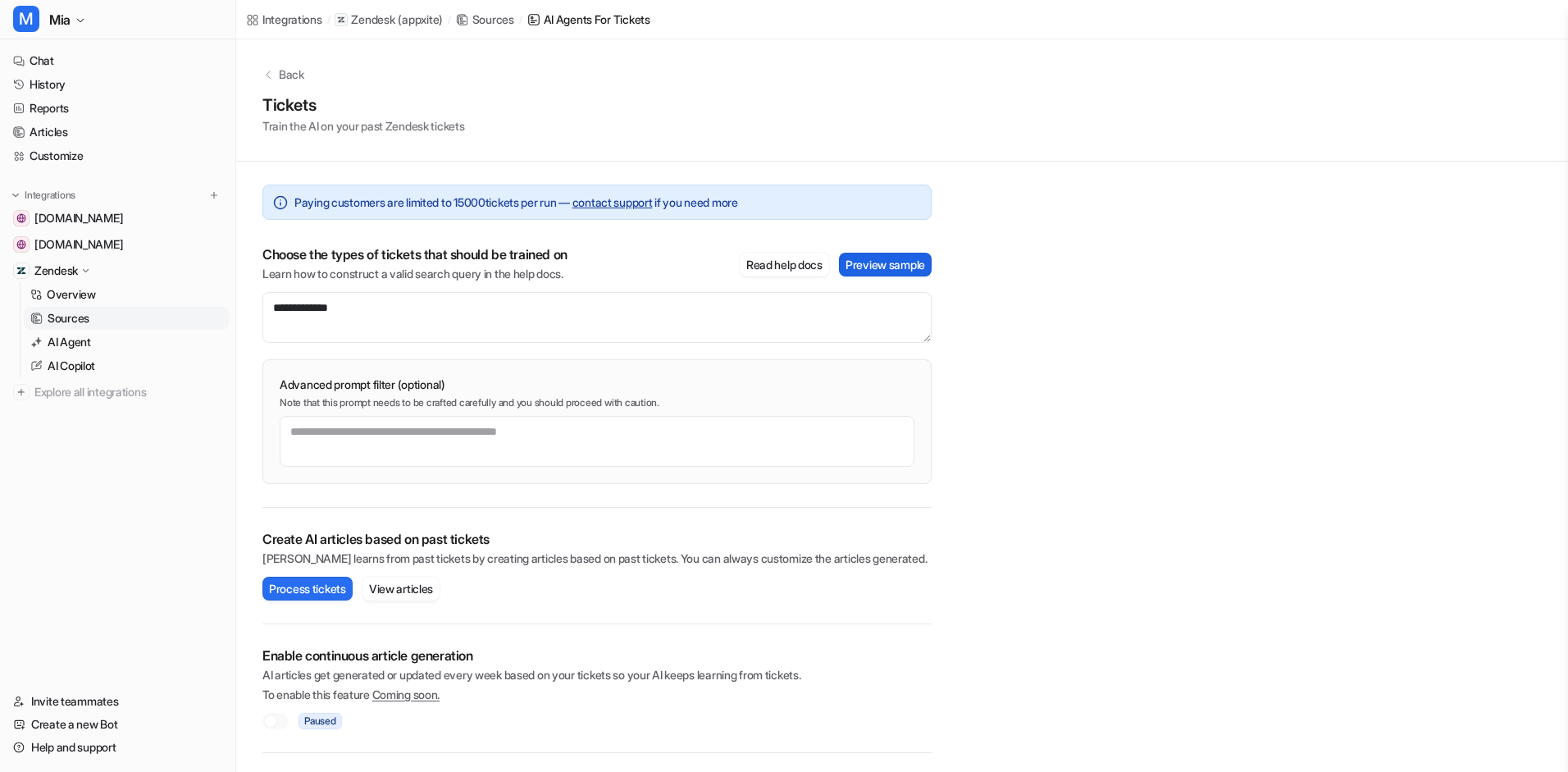
click at [904, 264] on button "Preview sample" at bounding box center [886, 265] width 93 height 24
click at [431, 312] on textarea "**********" at bounding box center [597, 317] width 670 height 51
click at [851, 266] on button "Preview sample" at bounding box center [886, 265] width 93 height 24
drag, startPoint x: 343, startPoint y: 306, endPoint x: 397, endPoint y: 312, distance: 54.3
click at [345, 307] on textarea "**********" at bounding box center [597, 317] width 670 height 51
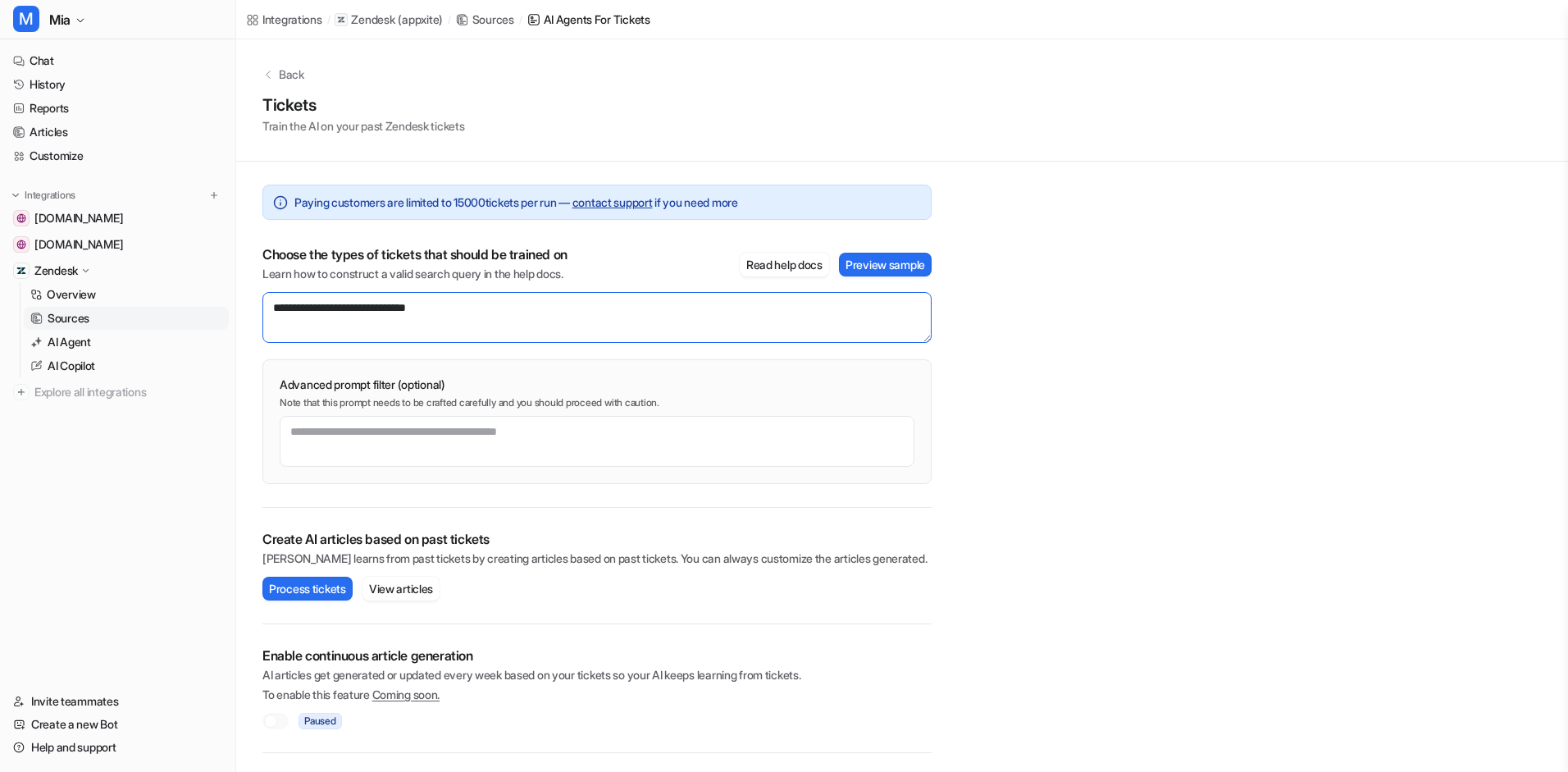
drag, startPoint x: 346, startPoint y: 302, endPoint x: 260, endPoint y: 303, distance: 86.0
click at [260, 303] on div "**********" at bounding box center [596, 457] width 722 height 592
type textarea "**********"
click at [86, 26] on button "M [PERSON_NAME]" at bounding box center [118, 20] width 236 height 40
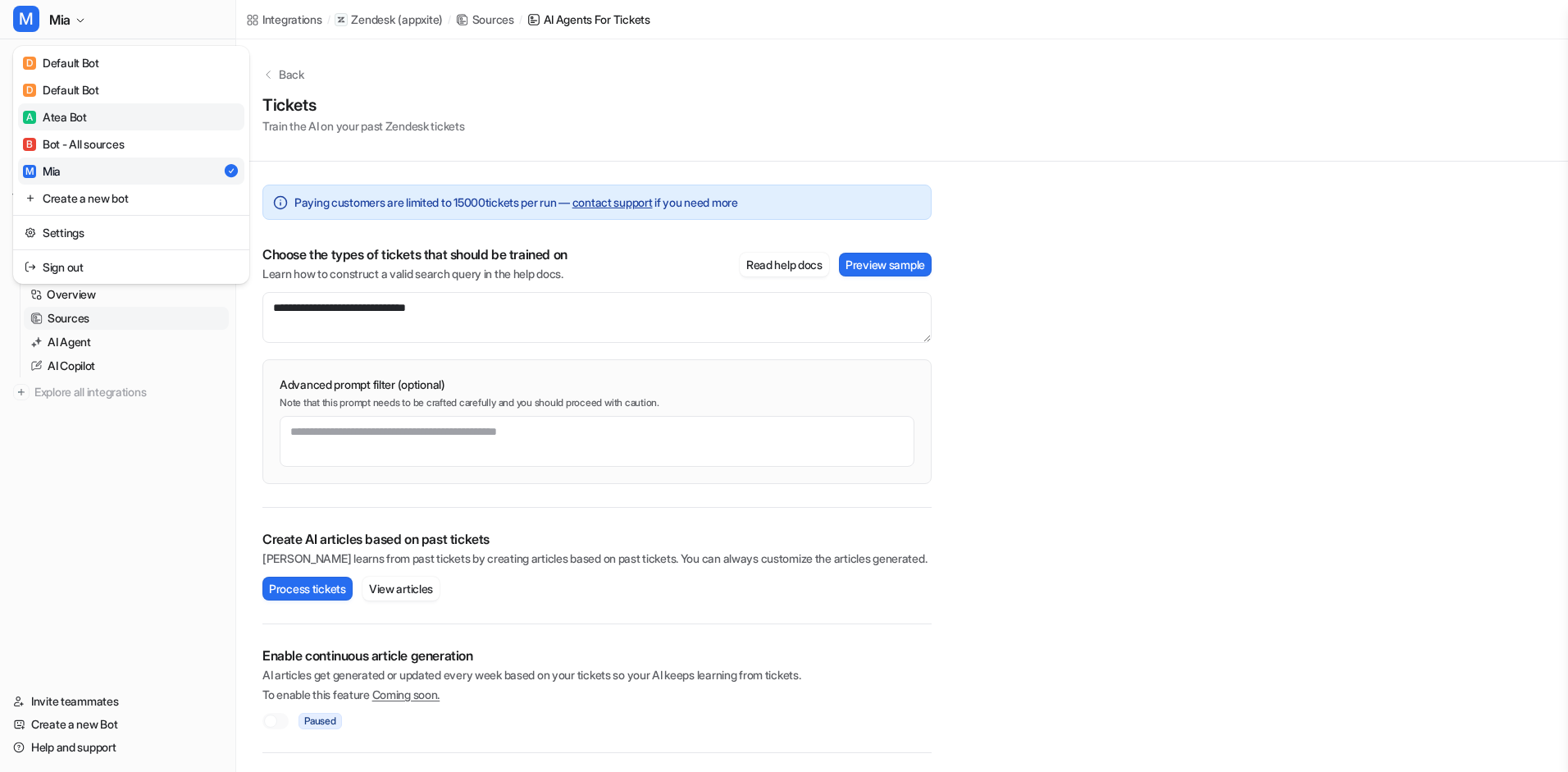
click at [88, 116] on link "A Atea Bot" at bounding box center [131, 116] width 227 height 27
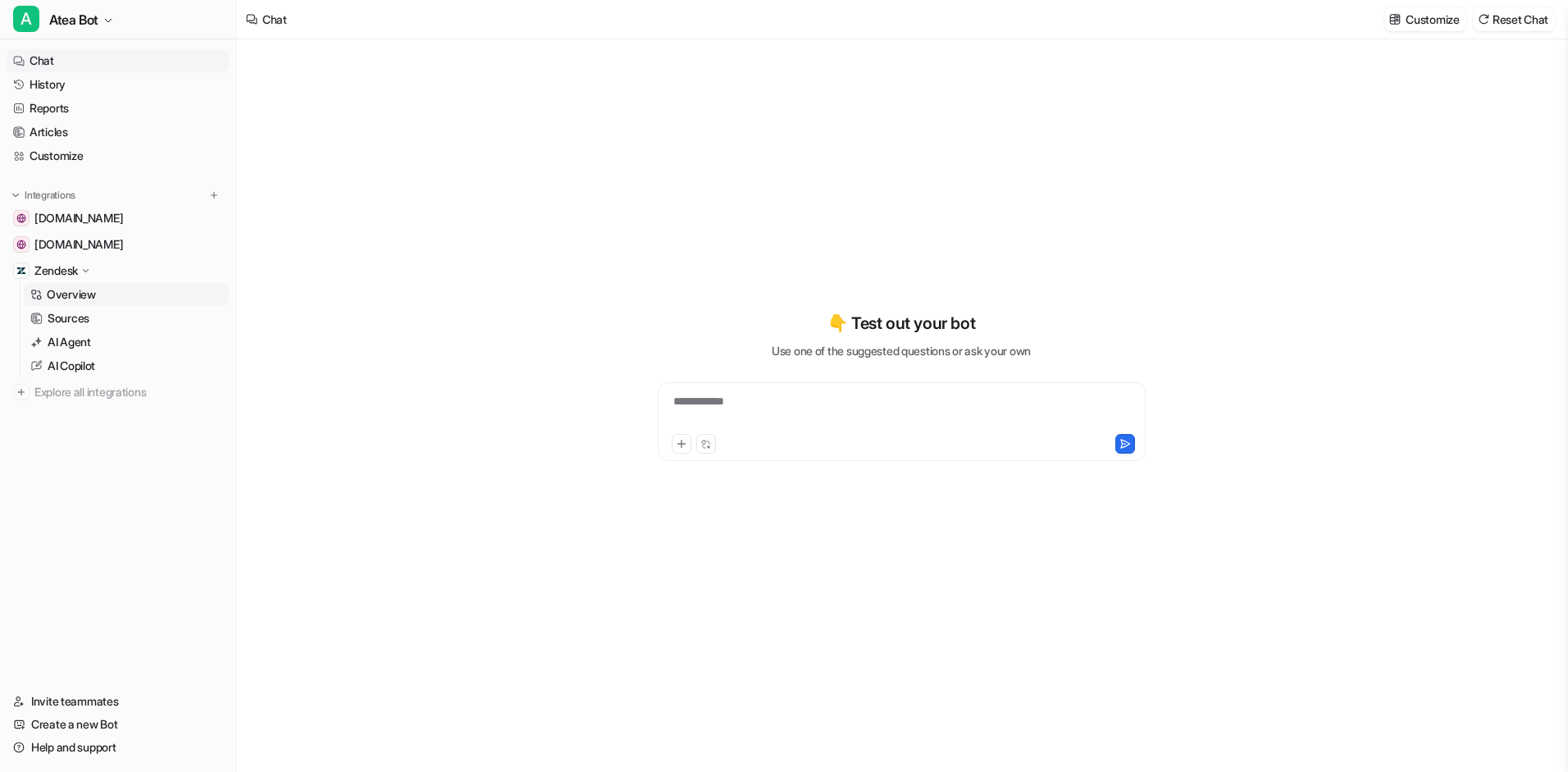
click at [83, 290] on p "Overview" at bounding box center [71, 294] width 50 height 17
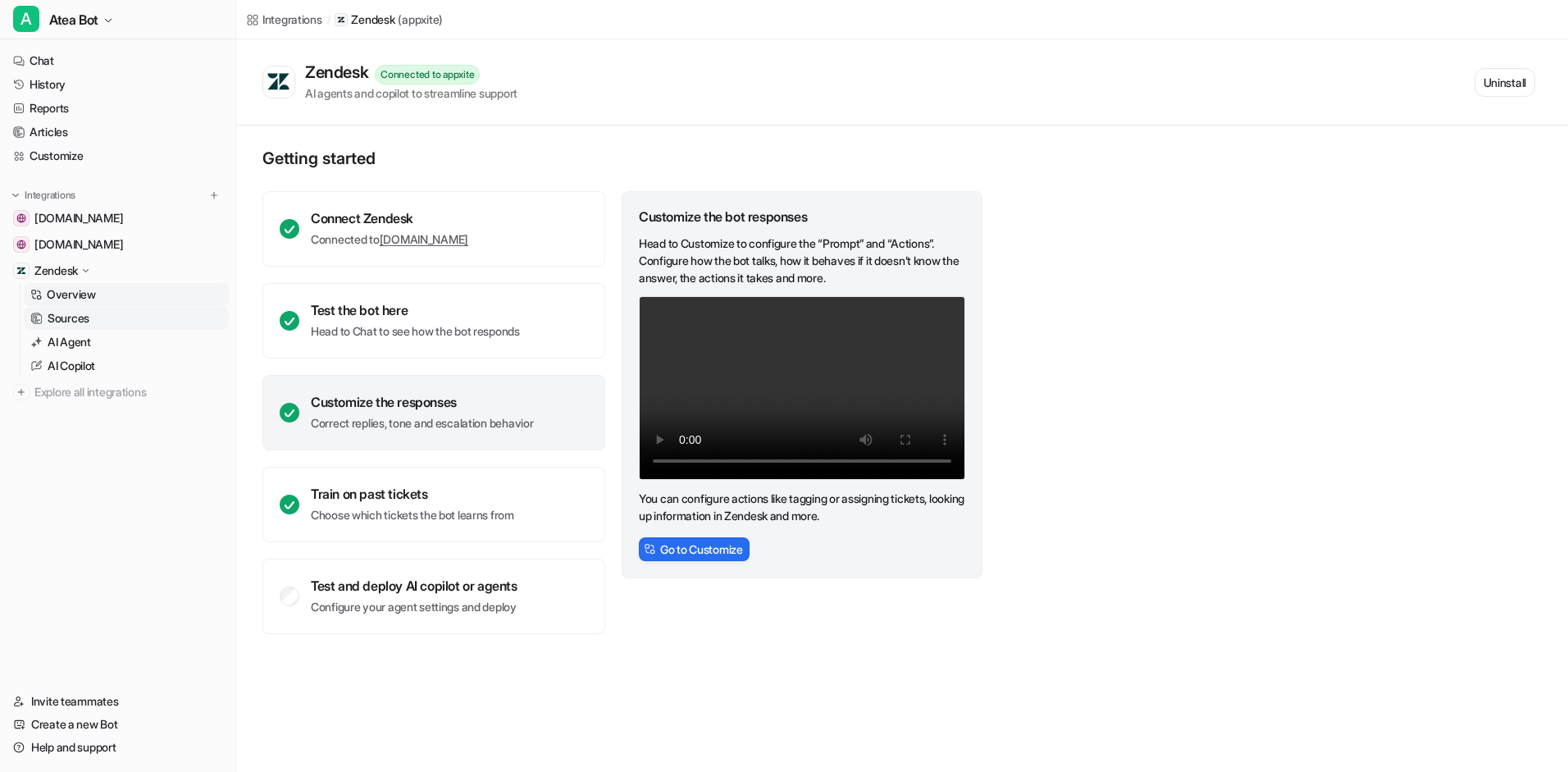
click at [81, 310] on p "Sources" at bounding box center [68, 318] width 42 height 17
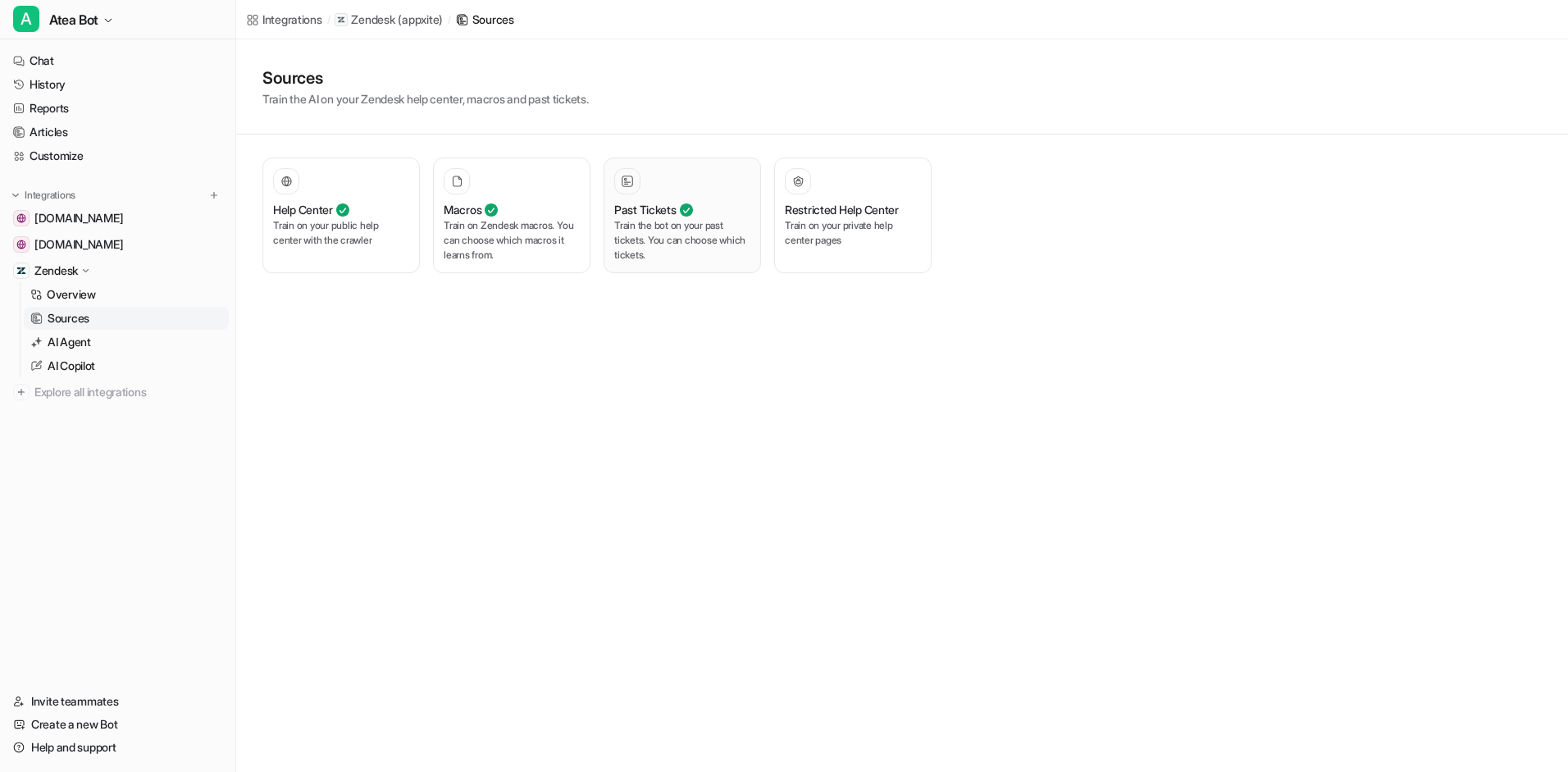
click at [626, 246] on p "Train the bot on your past tickets. You can choose which tickets." at bounding box center [681, 240] width 136 height 45
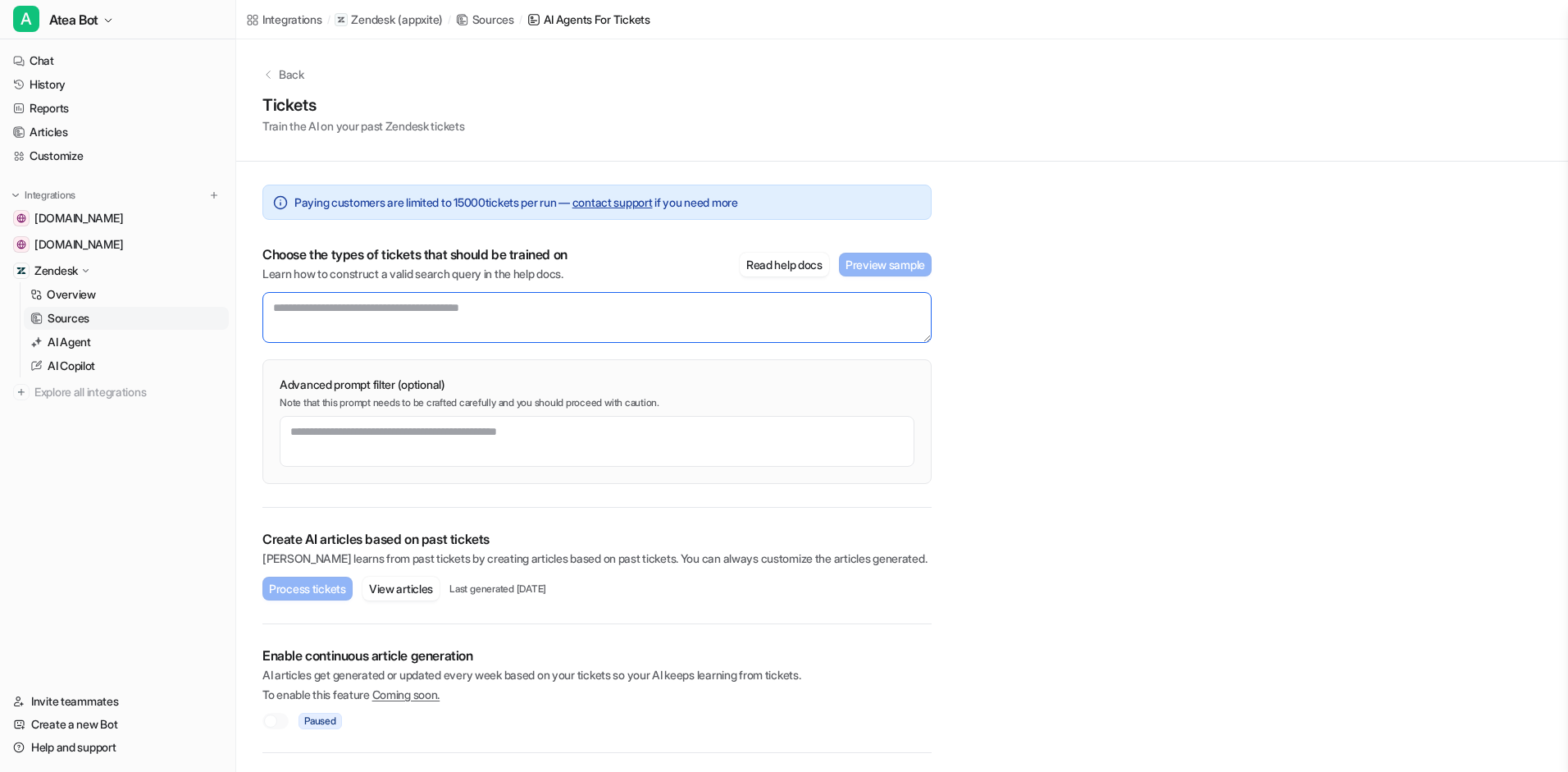
click at [360, 307] on textarea at bounding box center [597, 317] width 670 height 51
paste textarea "**********"
type textarea "**********"
click at [866, 268] on button "Preview sample" at bounding box center [886, 265] width 93 height 24
drag, startPoint x: 369, startPoint y: 300, endPoint x: 236, endPoint y: 287, distance: 133.6
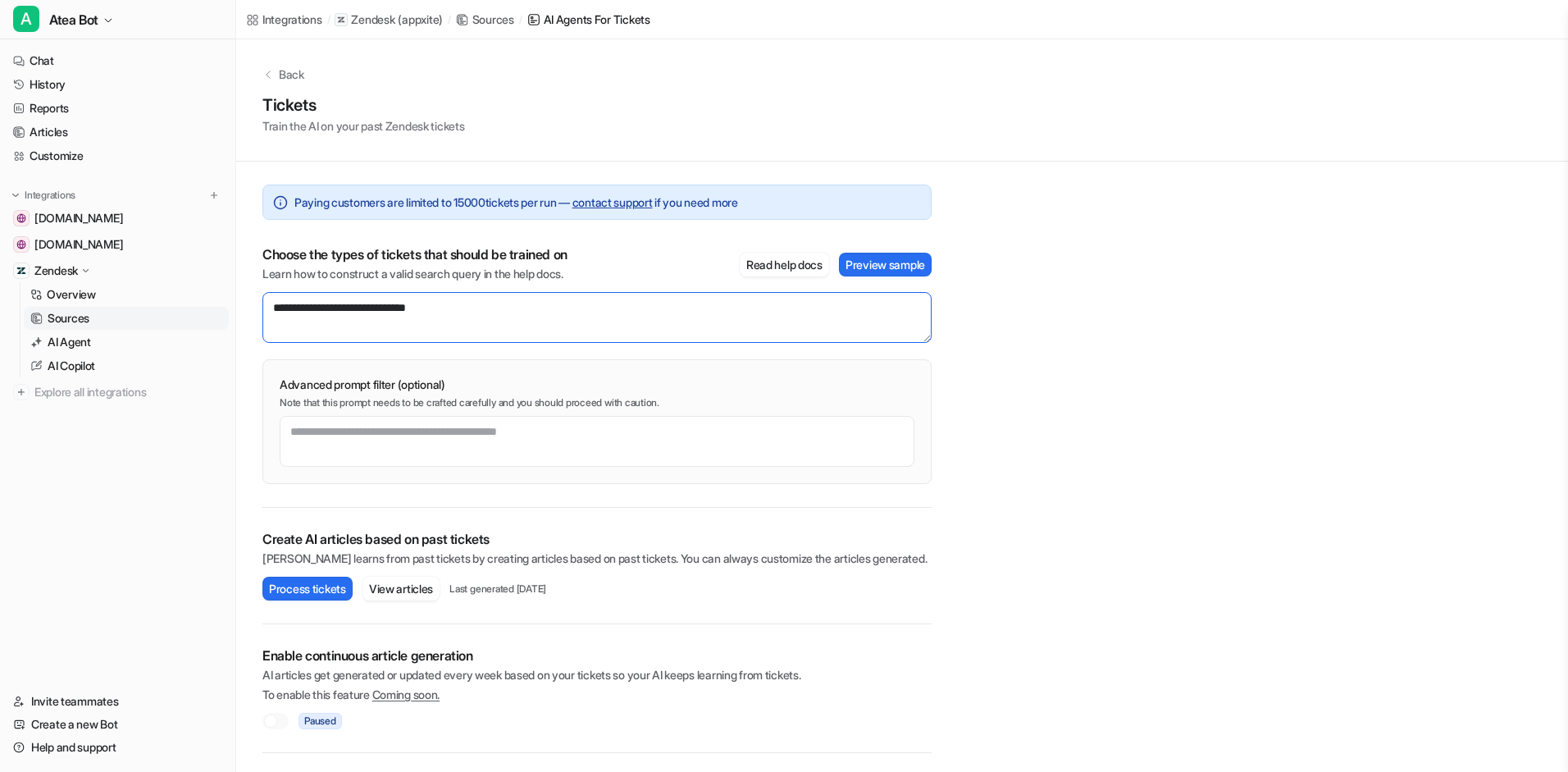
click at [238, 287] on div "**********" at bounding box center [596, 457] width 722 height 592
click at [119, 24] on button "A Atea Bot" at bounding box center [118, 20] width 236 height 40
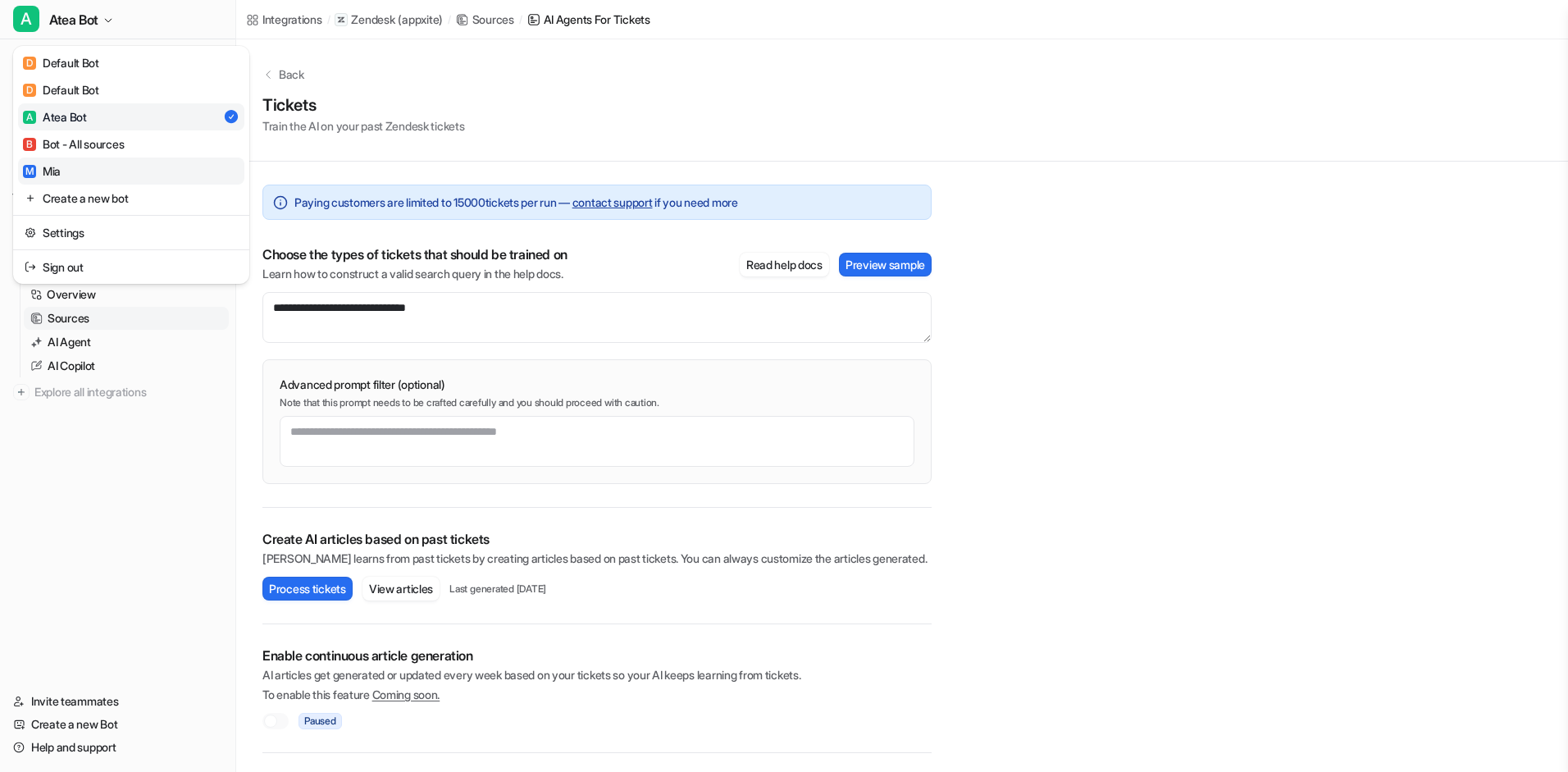
click at [107, 170] on link "M [PERSON_NAME]" at bounding box center [131, 170] width 227 height 27
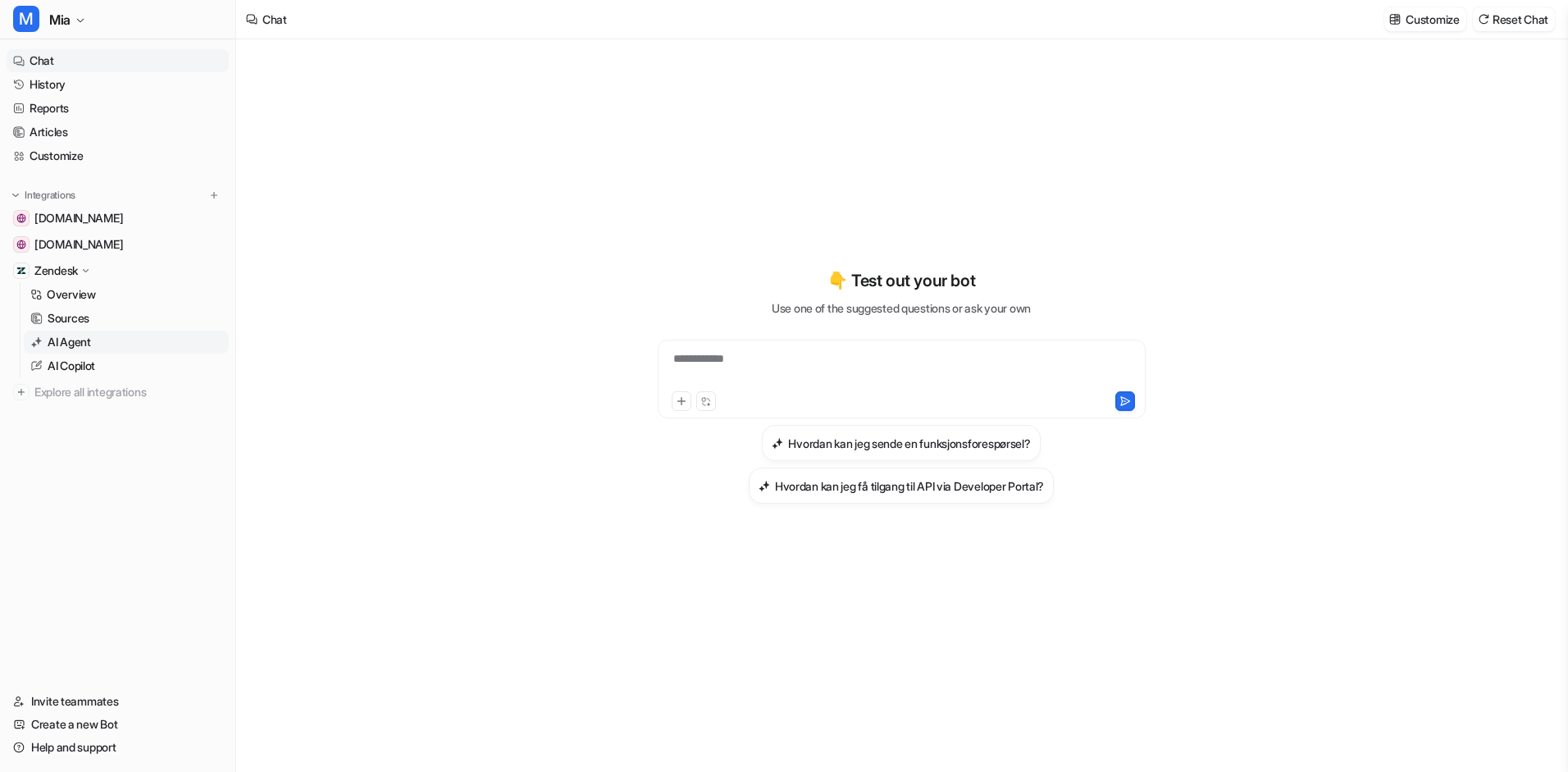
click at [99, 343] on link "AI Agent" at bounding box center [126, 342] width 205 height 23
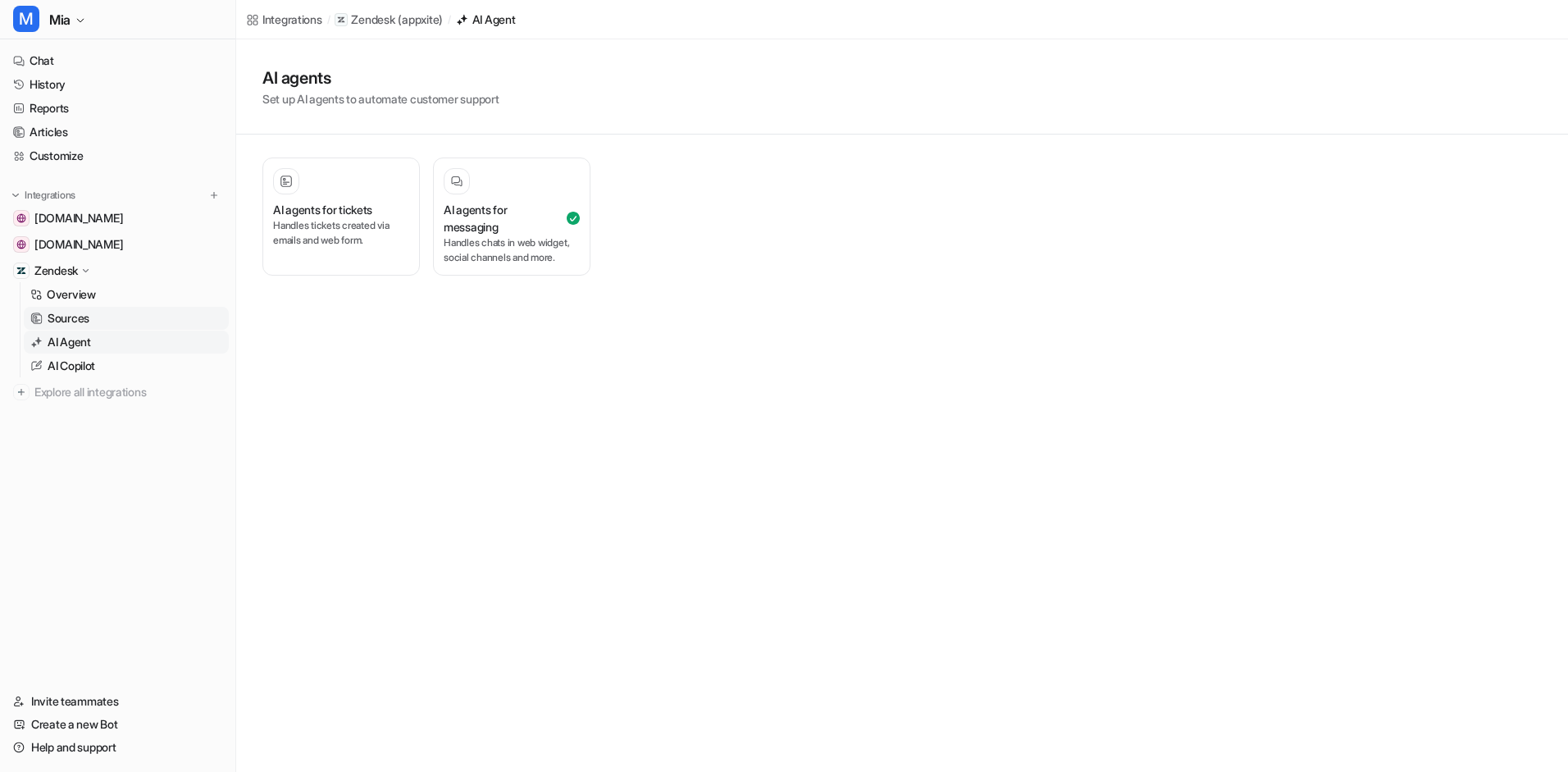
click at [138, 316] on link "Sources" at bounding box center [126, 318] width 205 height 23
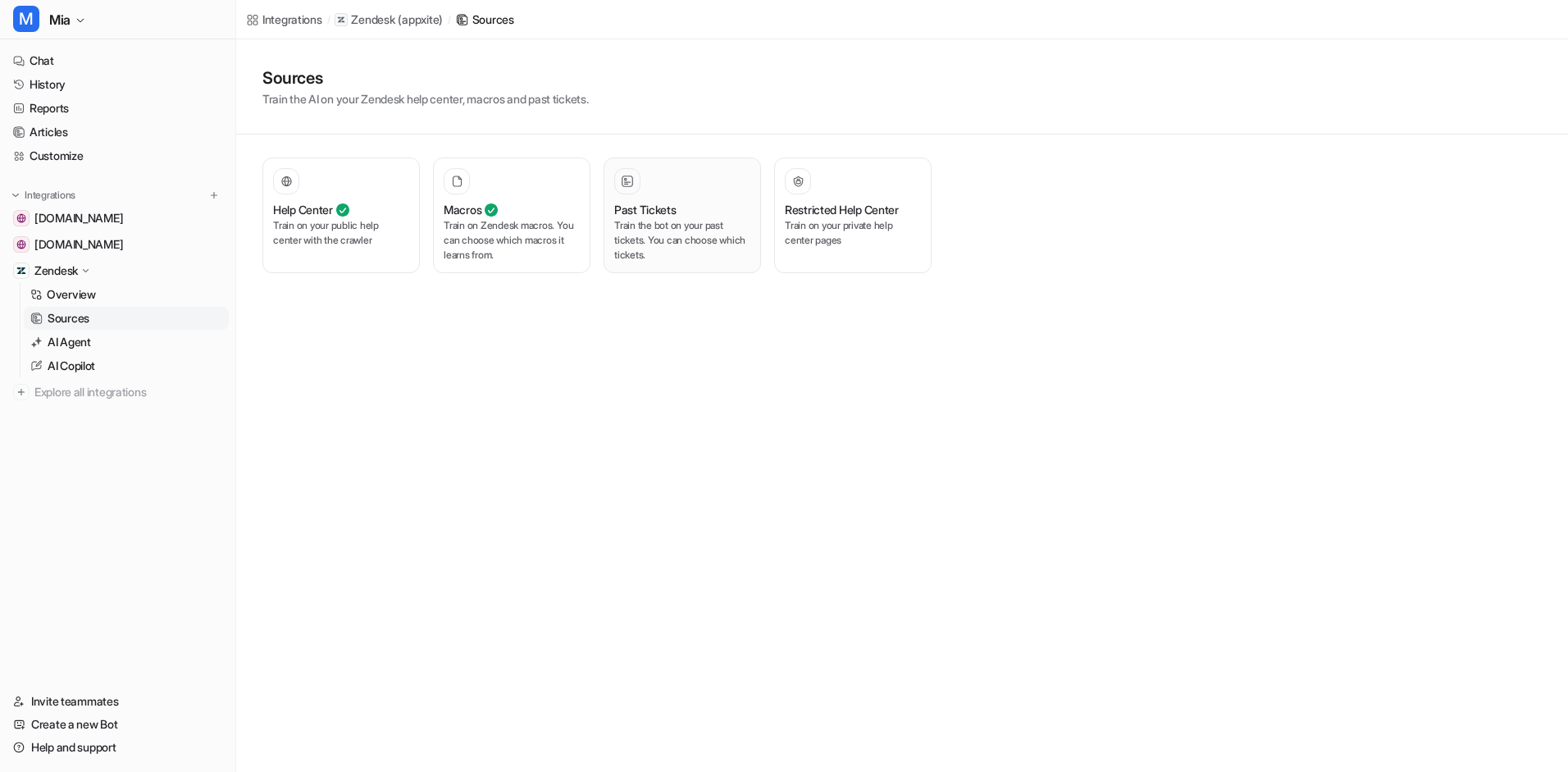
click at [642, 261] on p "Train the bot on your past tickets. You can choose which tickets." at bounding box center [681, 240] width 136 height 45
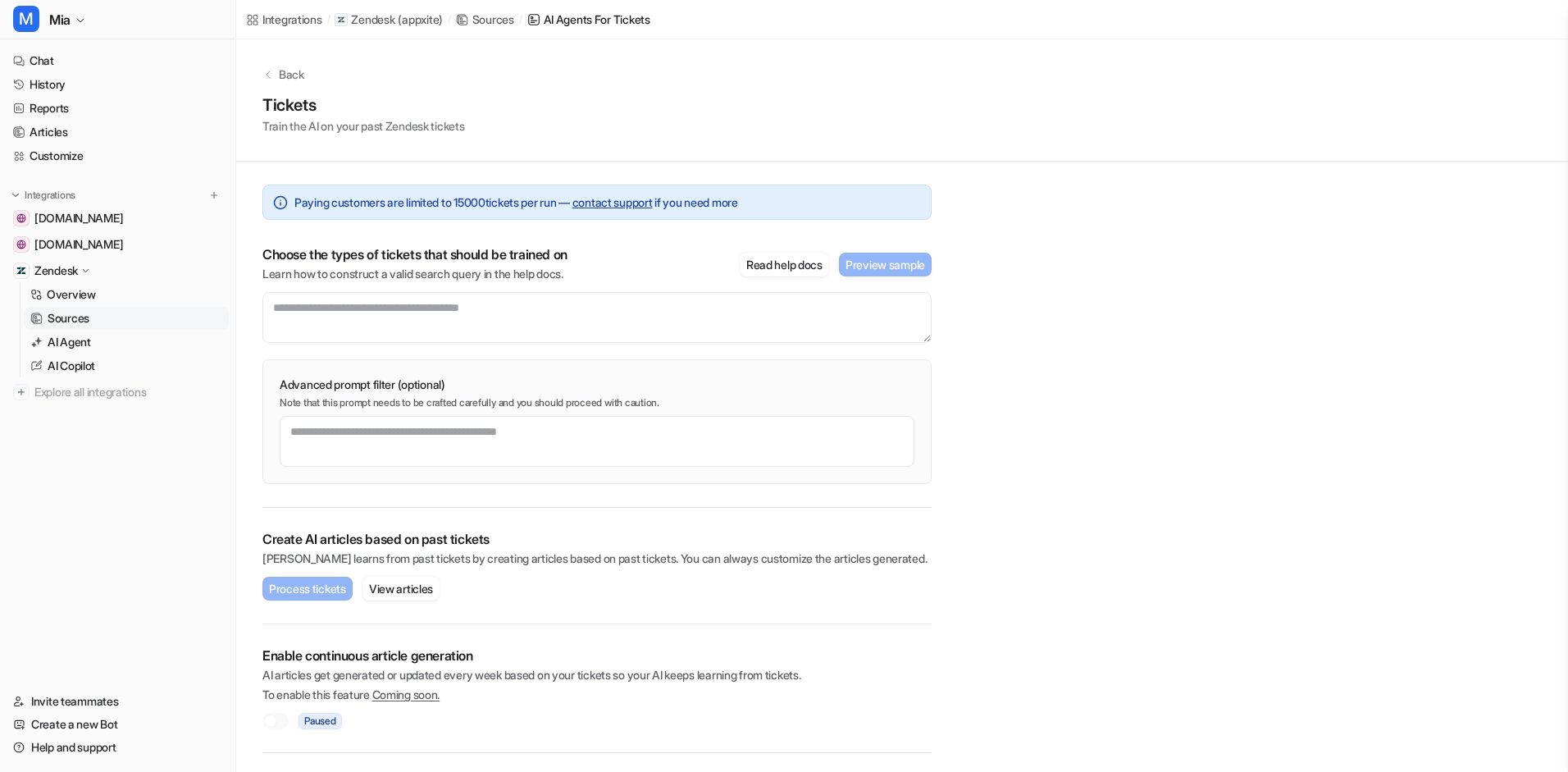
click at [638, 238] on div "Paying customers are limited to 15000 tickets per run — contact support if you …" at bounding box center [597, 334] width 670 height 346
click at [440, 317] on textarea at bounding box center [597, 317] width 670 height 51
paste textarea "**********"
type textarea "**********"
click at [905, 272] on button "Preview sample" at bounding box center [886, 265] width 93 height 24
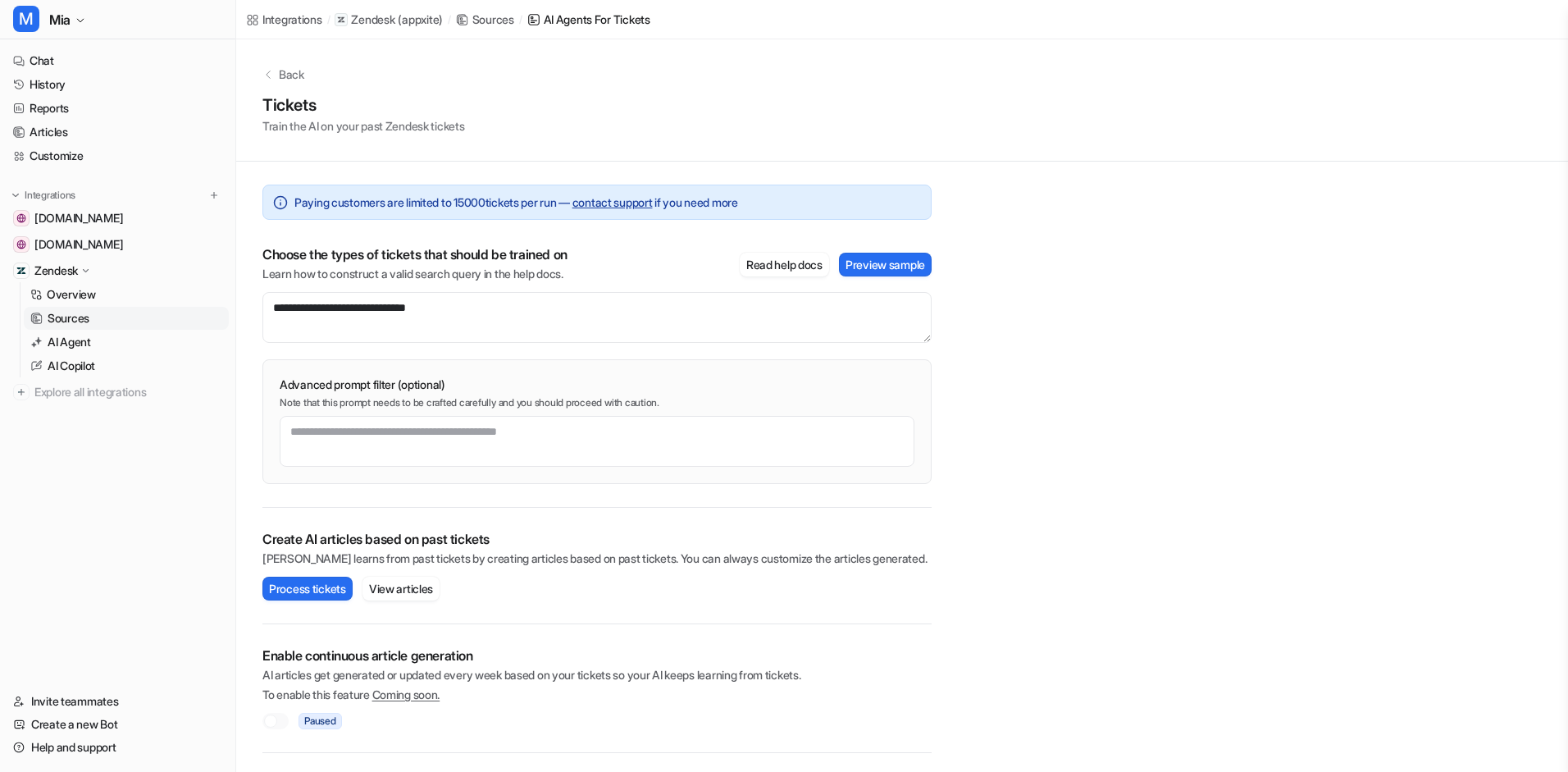
click at [85, 319] on p "Sources" at bounding box center [68, 318] width 42 height 17
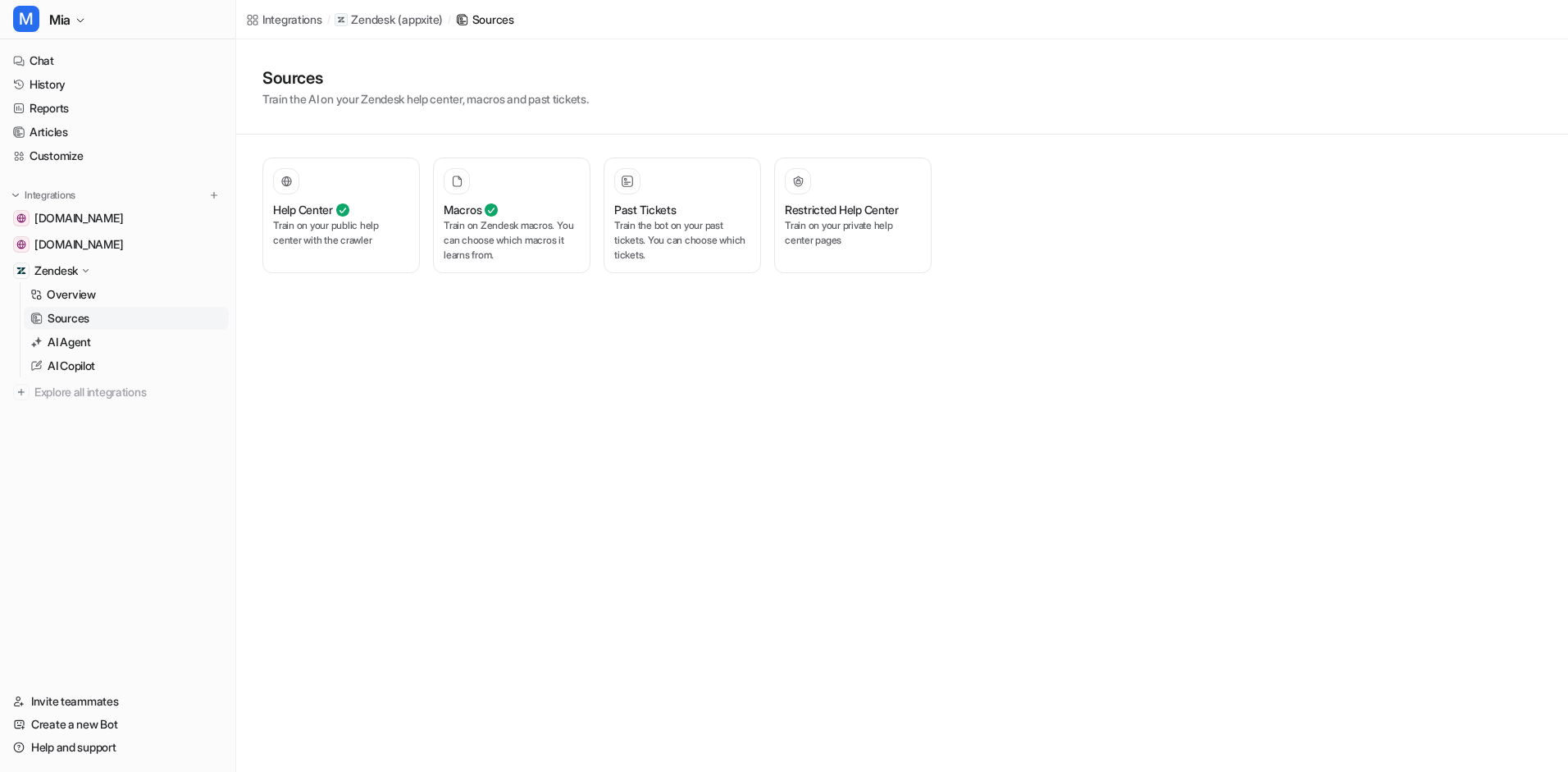
click at [136, 328] on link "Sources" at bounding box center [126, 318] width 205 height 23
click at [111, 293] on link "Overview" at bounding box center [126, 294] width 205 height 23
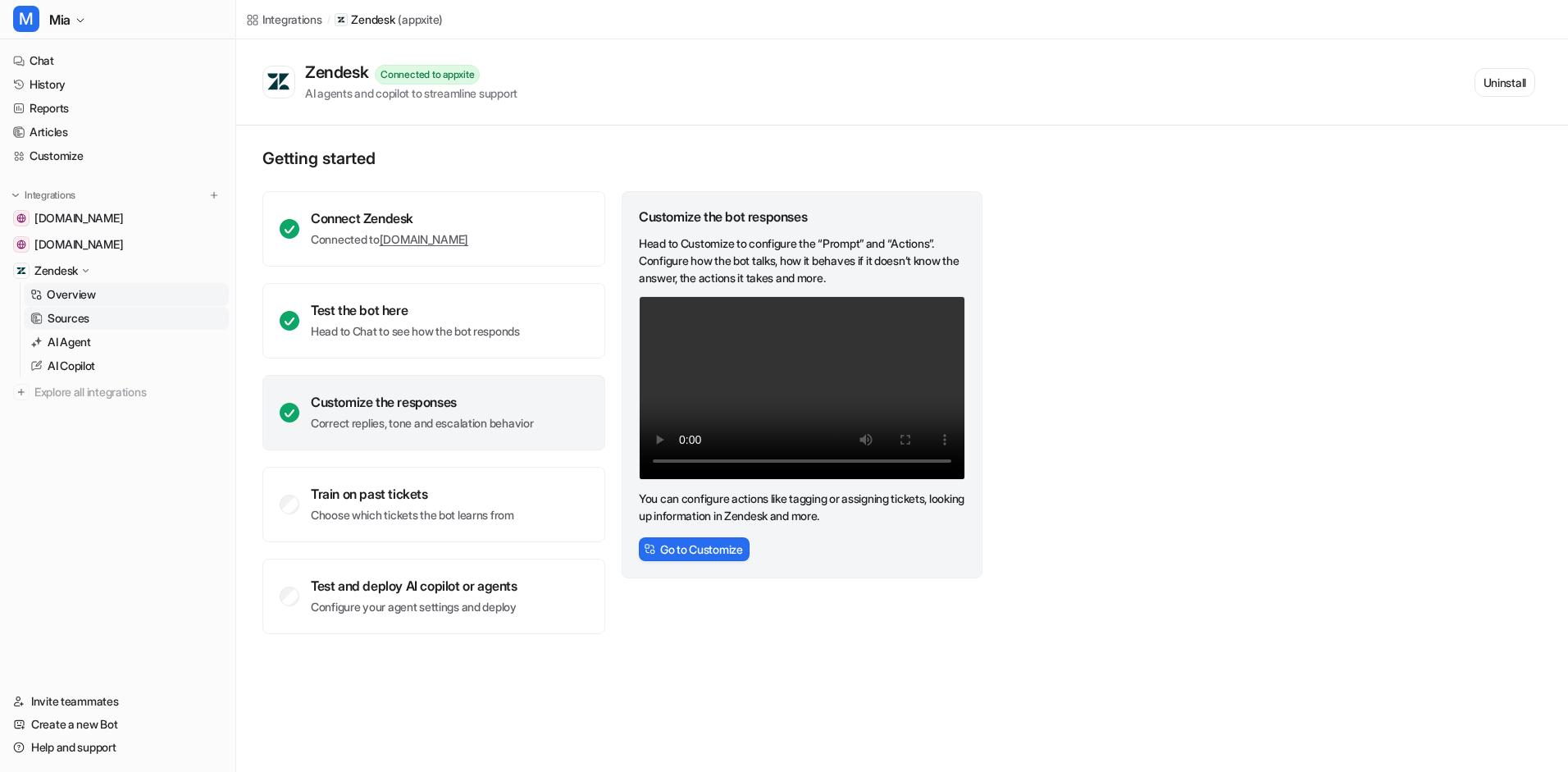
click at [92, 308] on link "Sources" at bounding box center [126, 318] width 205 height 23
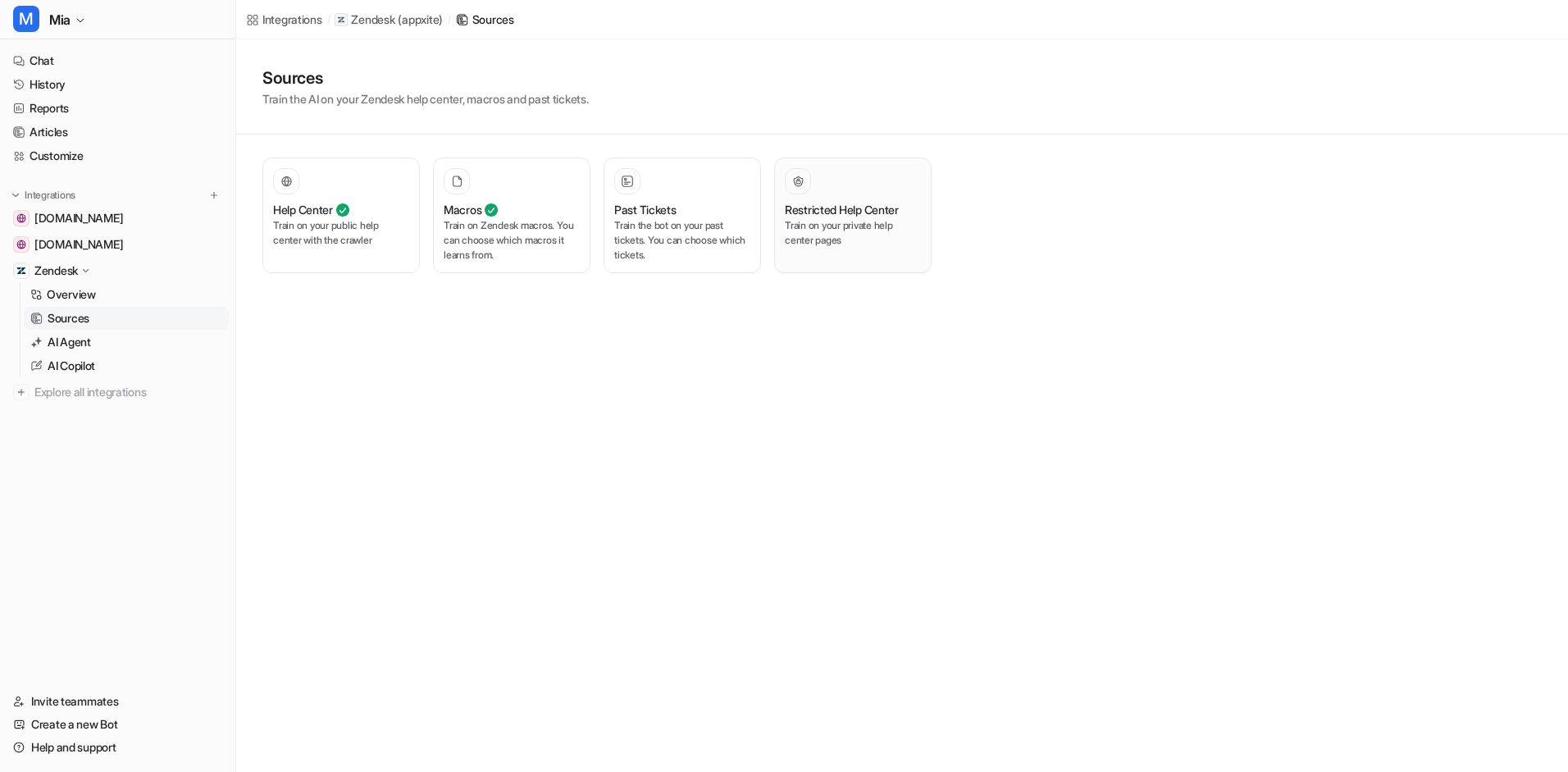
click at [884, 190] on div at bounding box center [852, 181] width 136 height 26
click at [880, 192] on div at bounding box center [852, 181] width 136 height 26
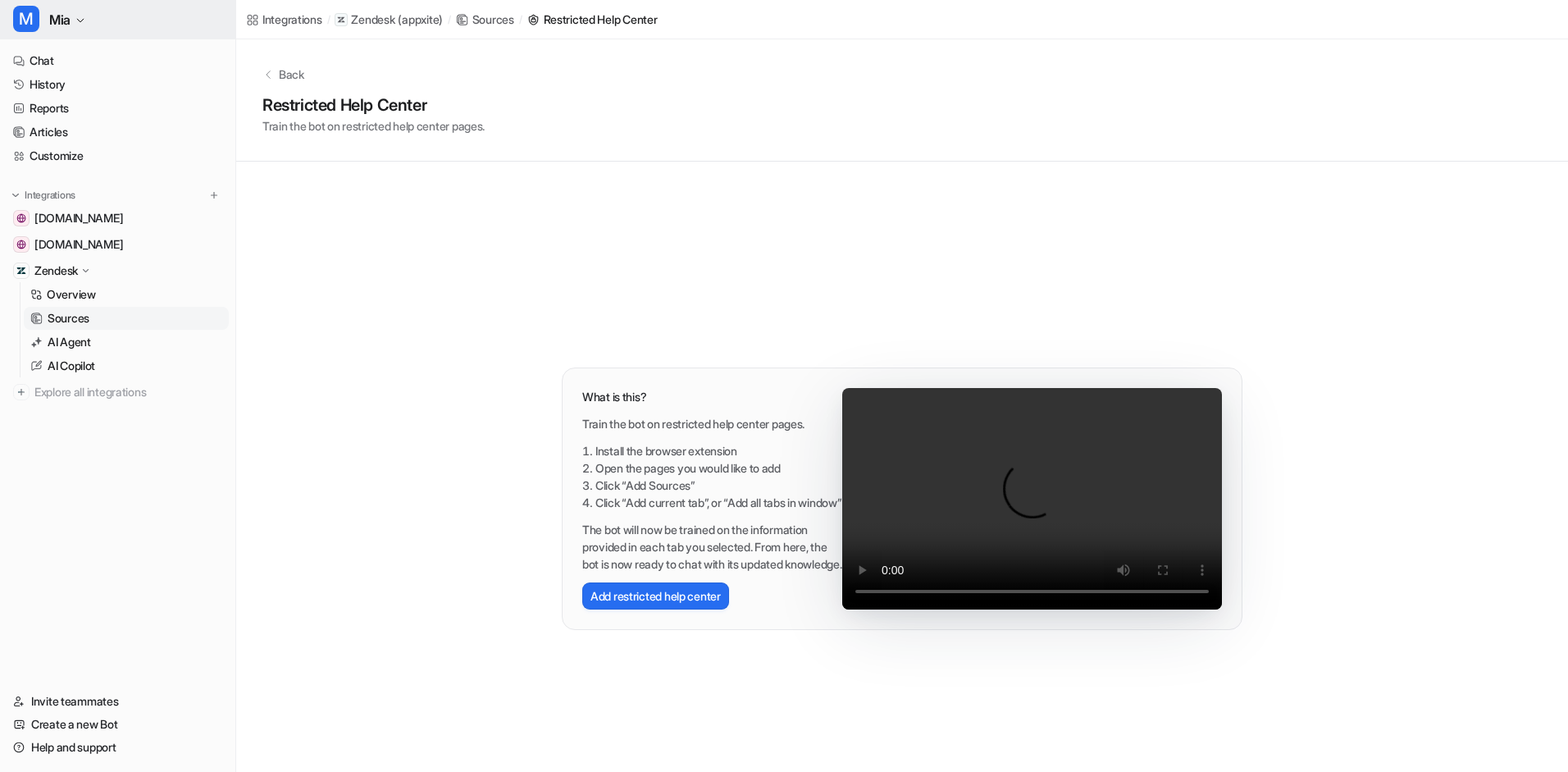
click at [80, 23] on icon "button" at bounding box center [80, 21] width 10 height 10
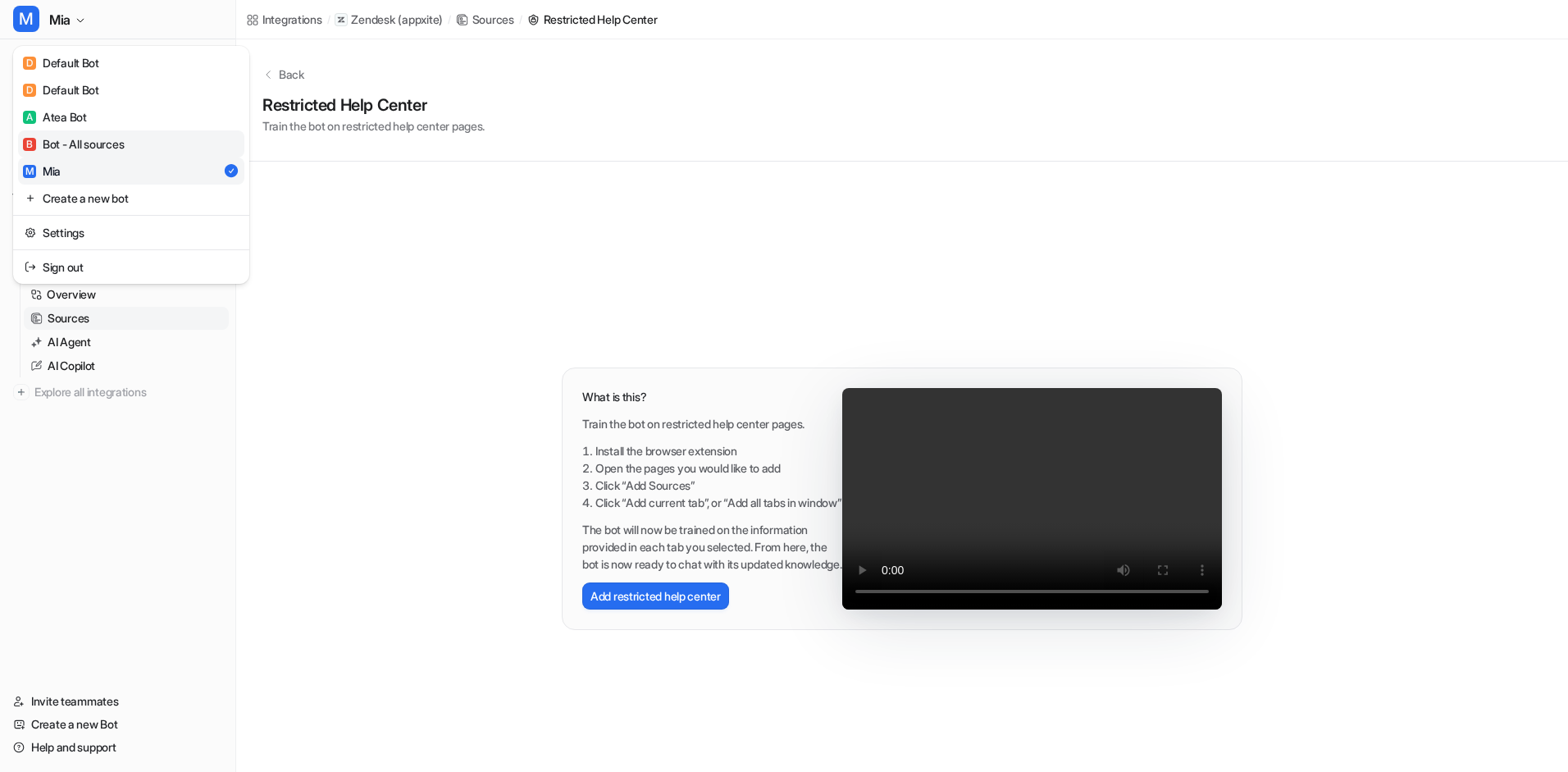
click at [83, 154] on link "B Bot - All sources" at bounding box center [131, 144] width 227 height 27
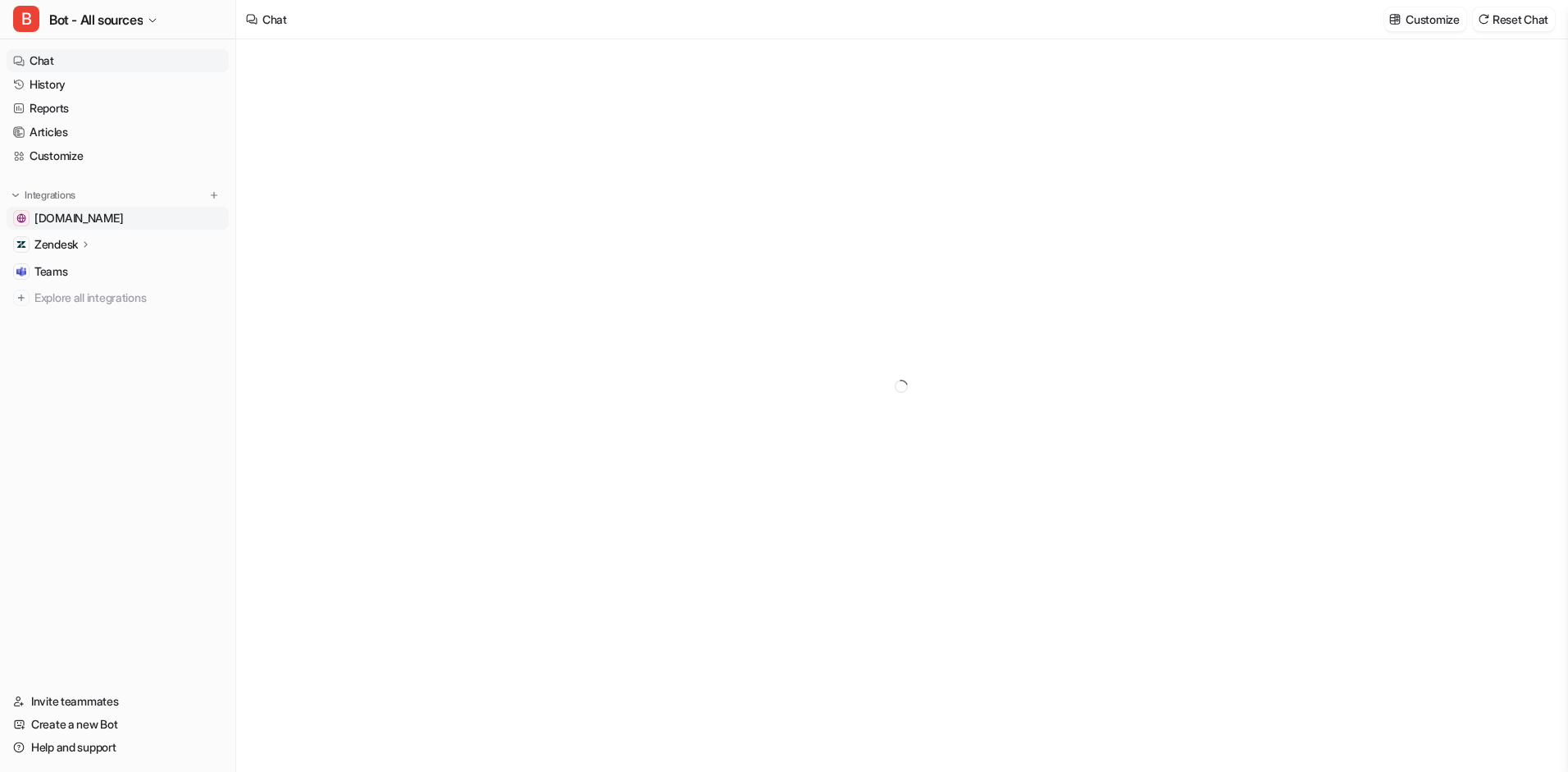
type textarea "**********"
click at [66, 241] on p "Zendesk" at bounding box center [56, 244] width 44 height 17
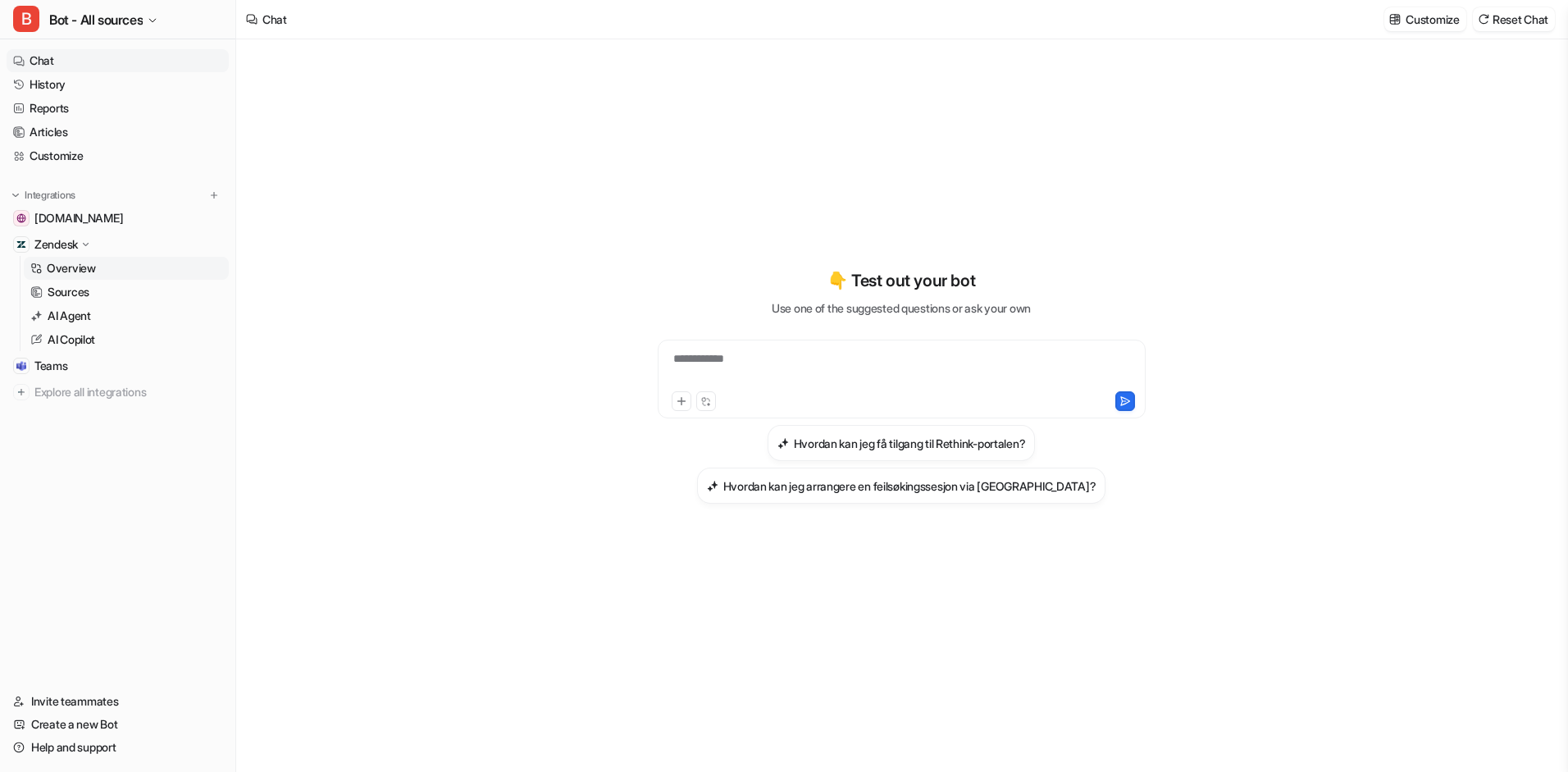
click at [77, 273] on p "Overview" at bounding box center [71, 268] width 50 height 17
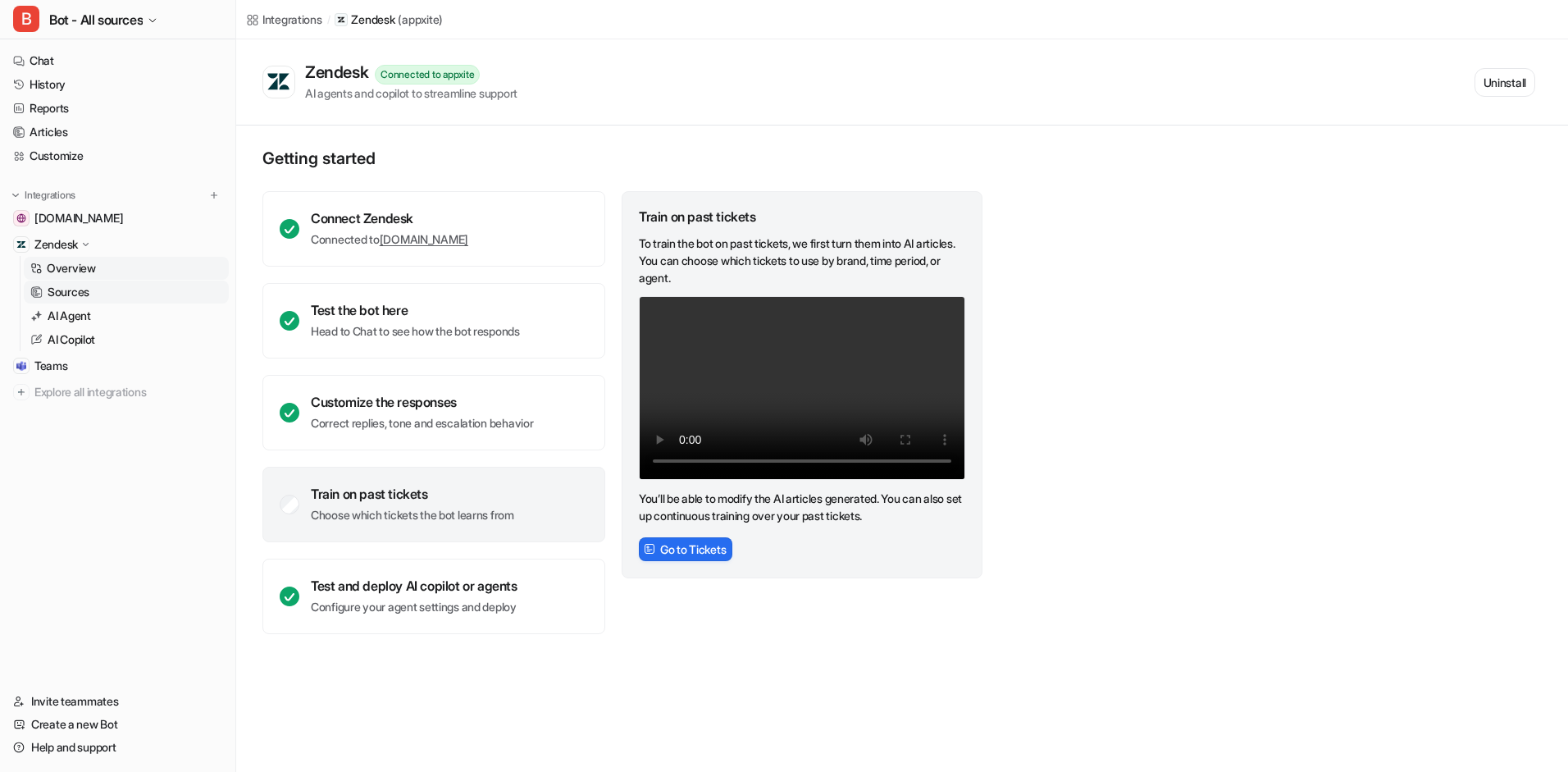
click at [83, 294] on p "Sources" at bounding box center [68, 291] width 42 height 17
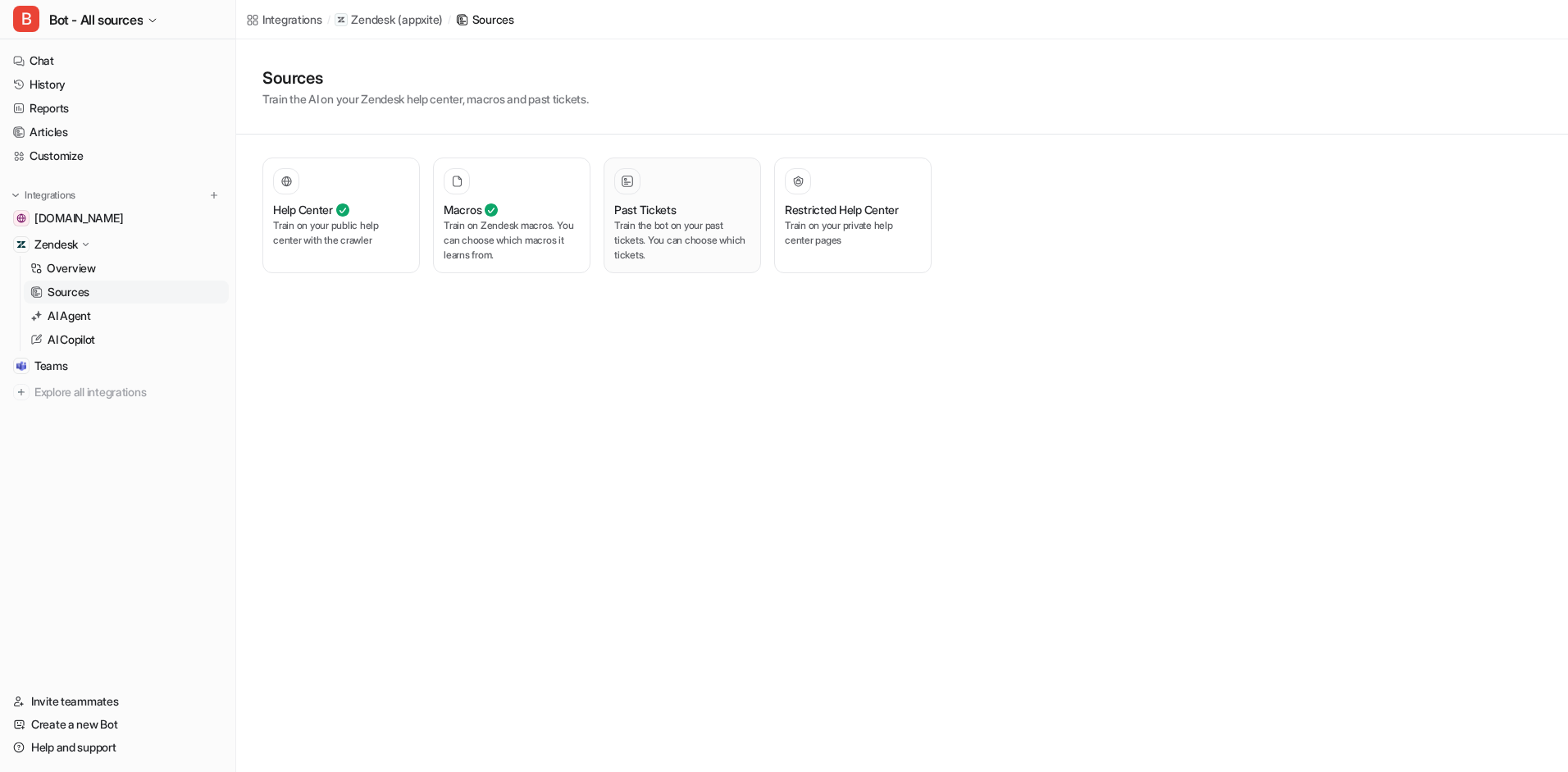
click at [700, 254] on p "Train the bot on your past tickets. You can choose which tickets." at bounding box center [681, 240] width 136 height 45
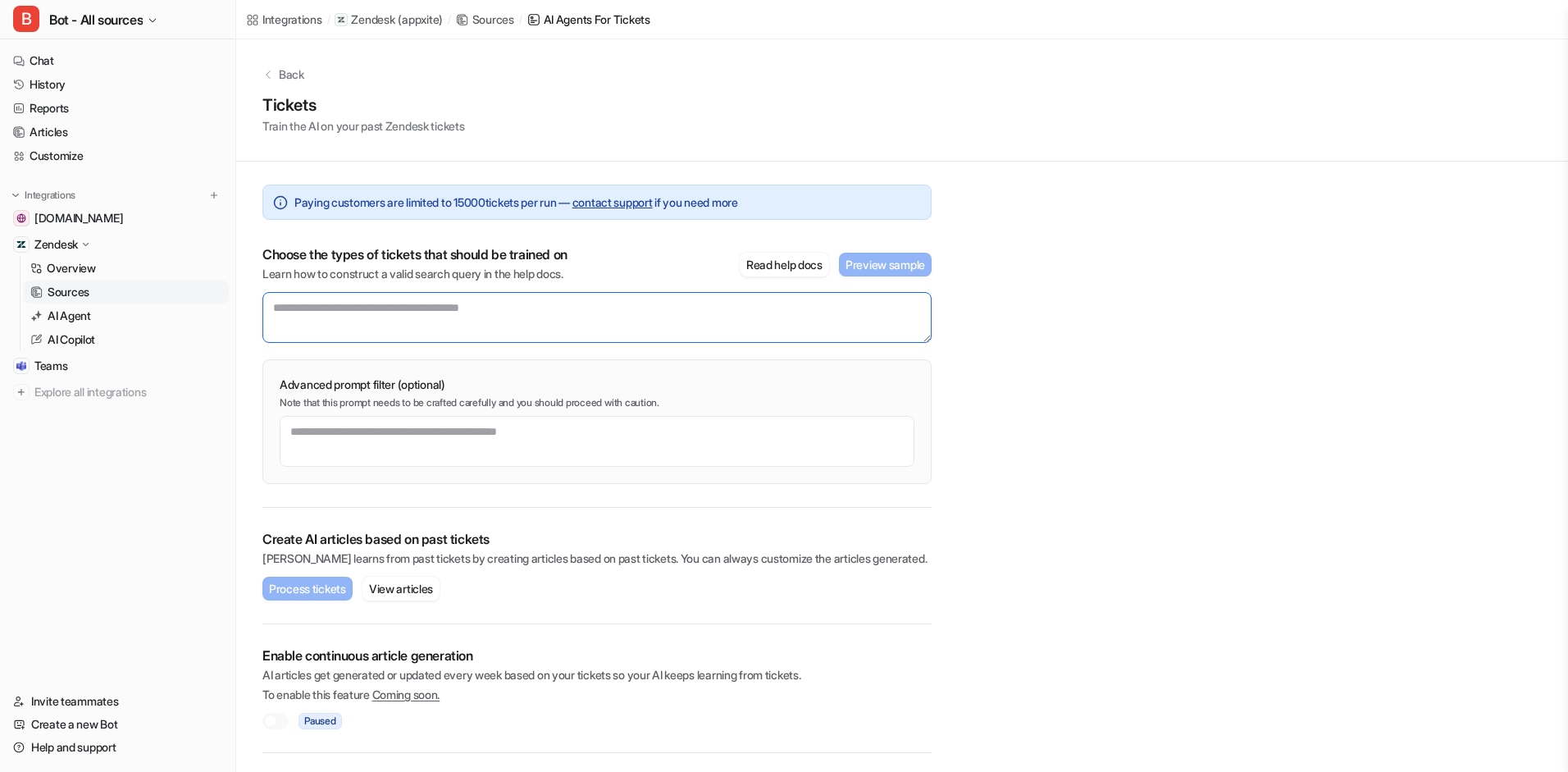
click at [478, 308] on textarea at bounding box center [597, 317] width 670 height 51
click at [863, 268] on button "Preview sample" at bounding box center [886, 265] width 93 height 24
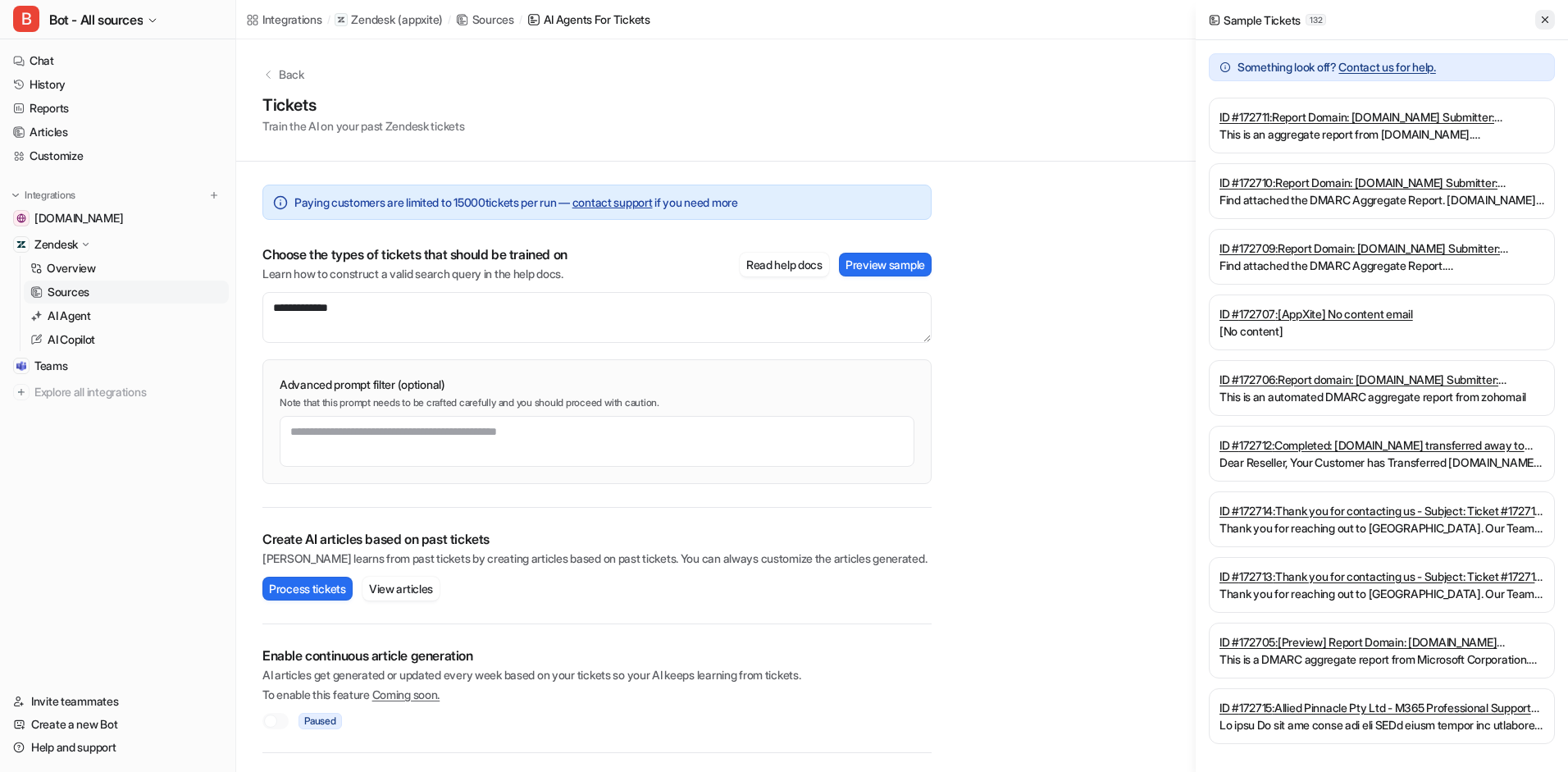
click at [1544, 24] on icon at bounding box center [1545, 20] width 12 height 12
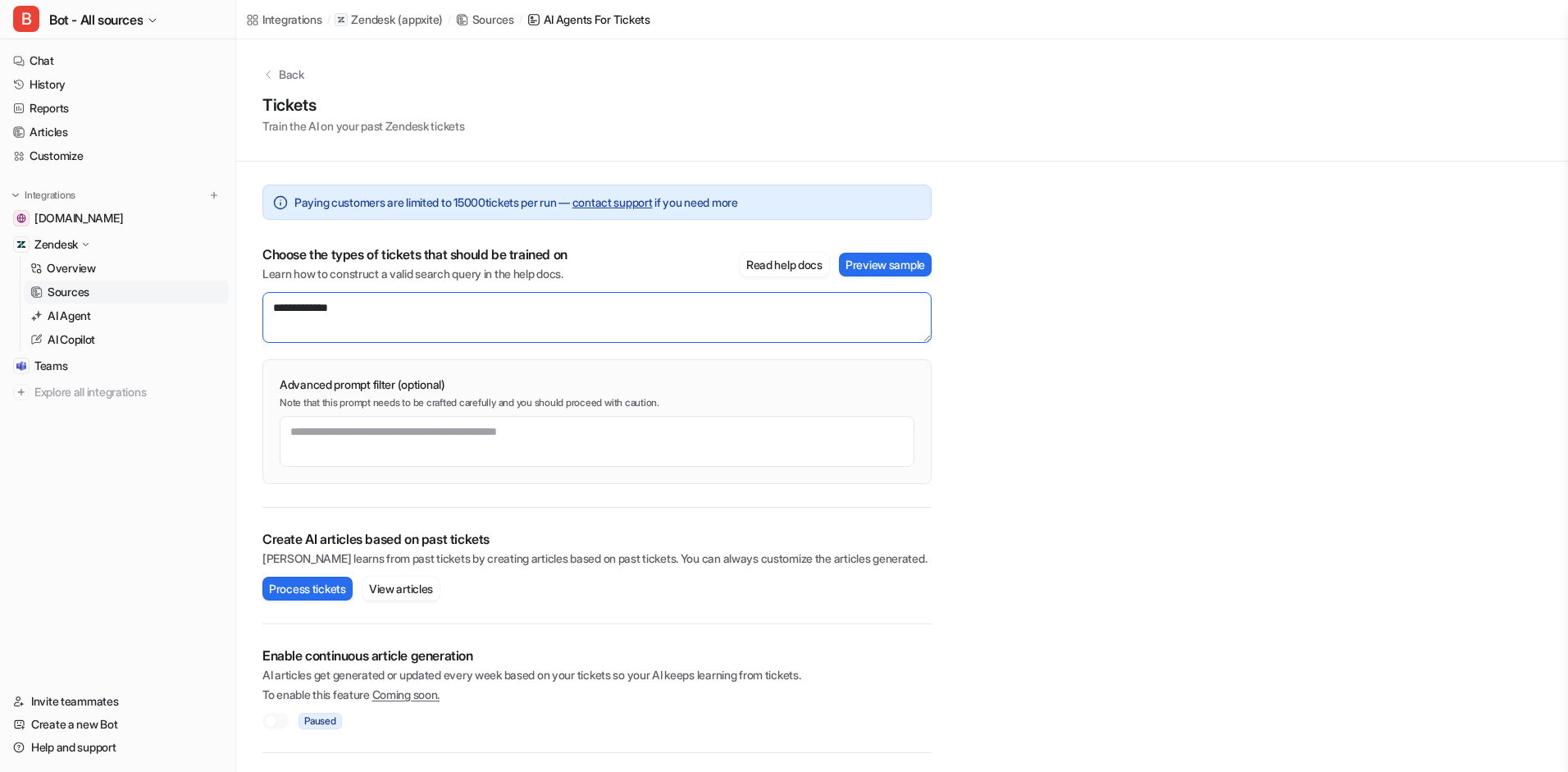
click at [382, 309] on textarea "**********" at bounding box center [597, 317] width 670 height 51
click at [909, 260] on button "Preview sample" at bounding box center [886, 265] width 93 height 24
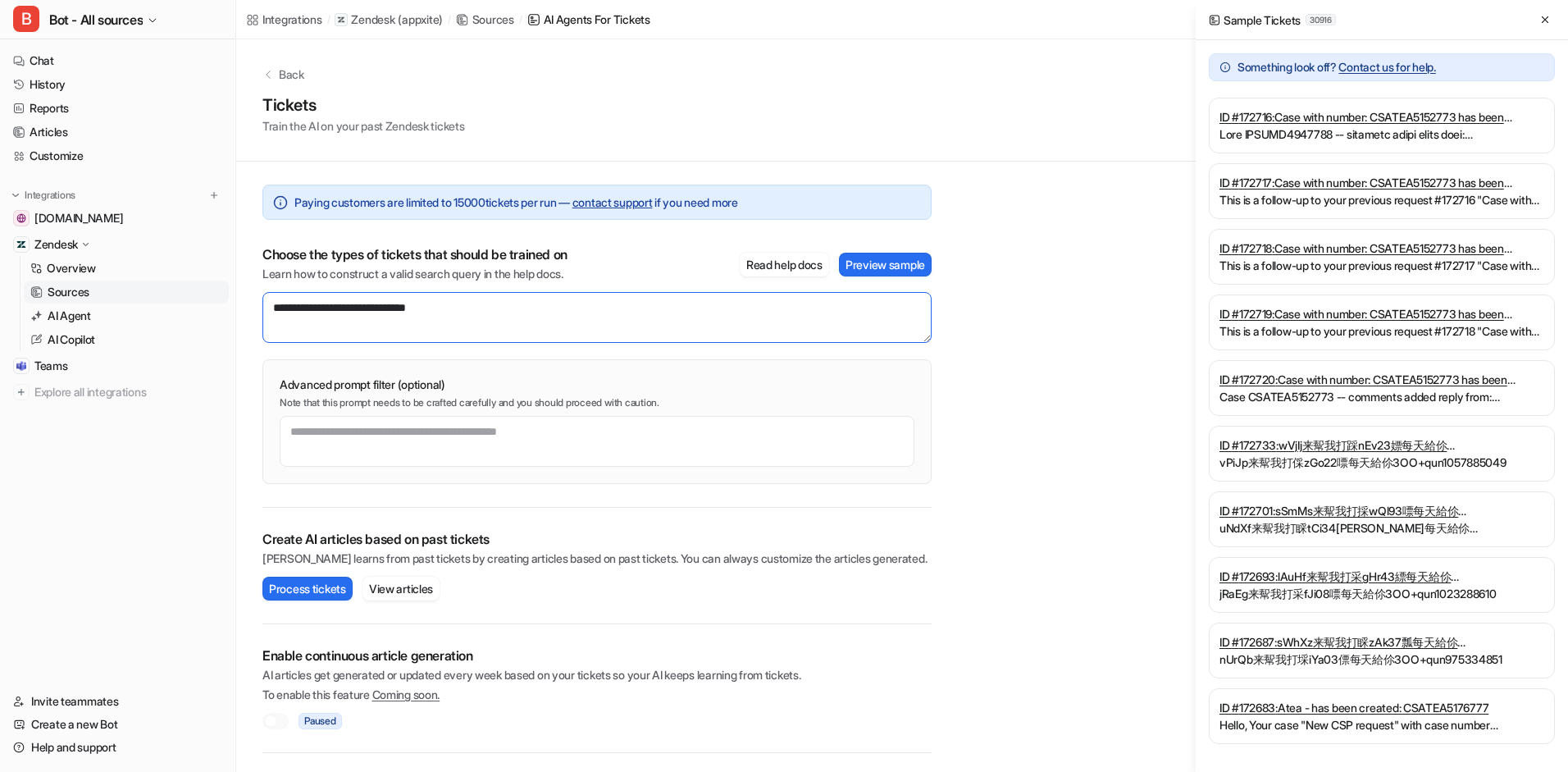
click at [509, 301] on textarea "**********" at bounding box center [597, 317] width 670 height 51
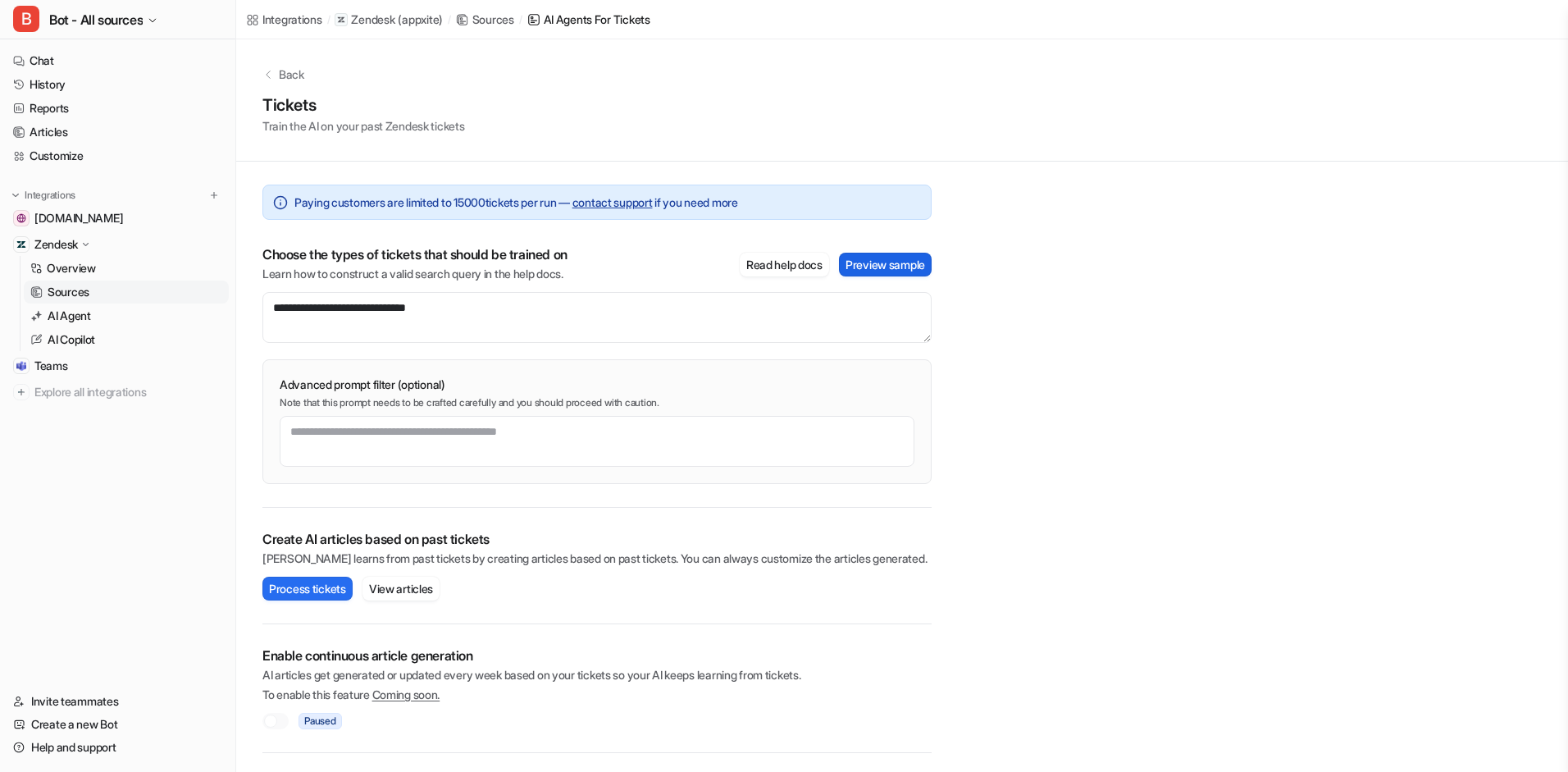
click at [856, 268] on button "Preview sample" at bounding box center [886, 265] width 93 height 24
click at [517, 317] on textarea "**********" at bounding box center [597, 317] width 670 height 51
click at [864, 254] on button "Preview sample" at bounding box center [886, 265] width 93 height 24
click at [346, 308] on textarea "**********" at bounding box center [597, 317] width 670 height 51
type textarea "**********"
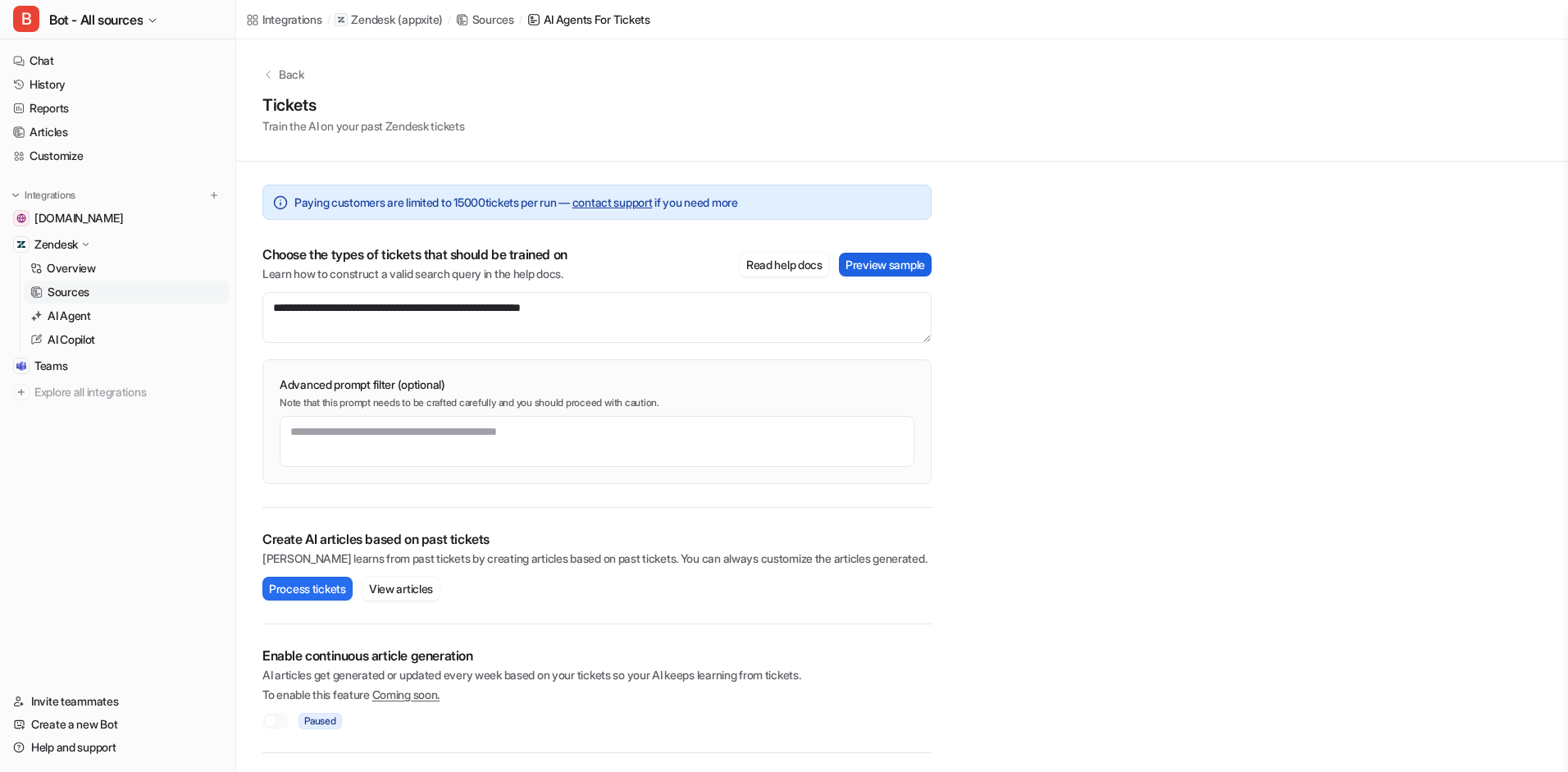
click at [872, 262] on button "Preview sample" at bounding box center [886, 265] width 93 height 24
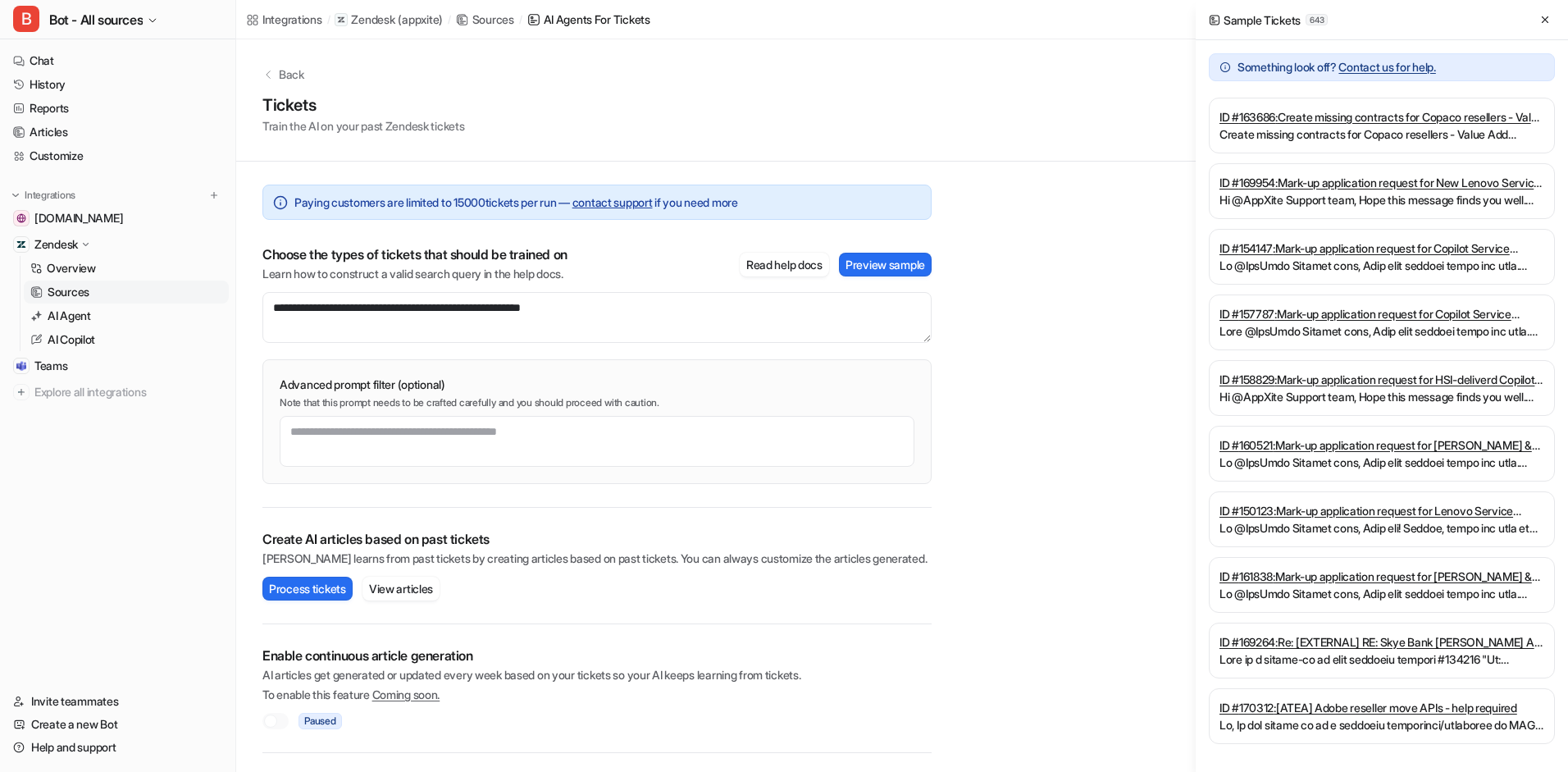
click at [1331, 352] on div "ID # 163686 : Create missing contracts for Copaco resellers - Value Add PayGo S…" at bounding box center [1381, 421] width 346 height 646
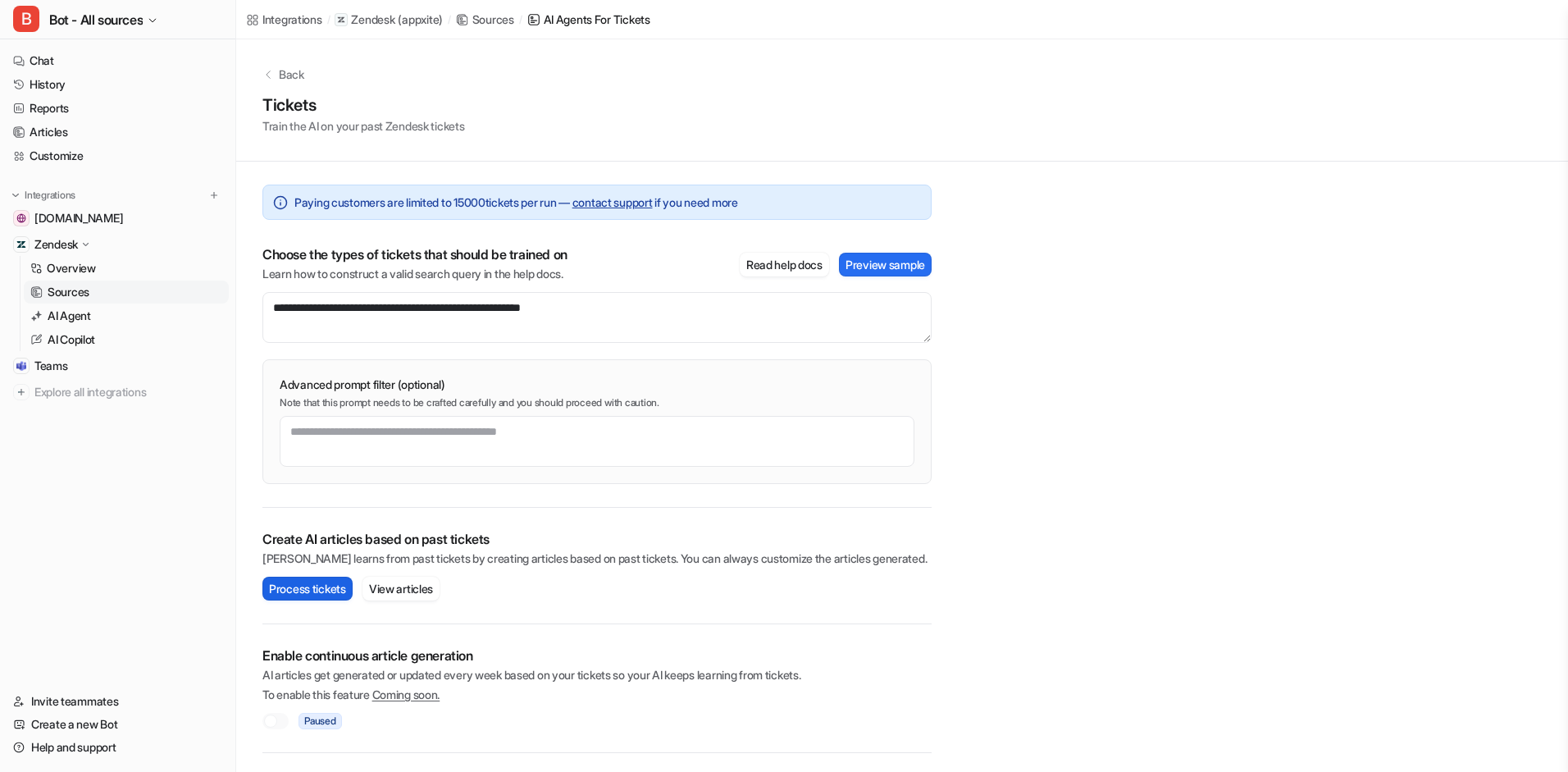
click at [342, 584] on button "Process tickets" at bounding box center [307, 589] width 90 height 24
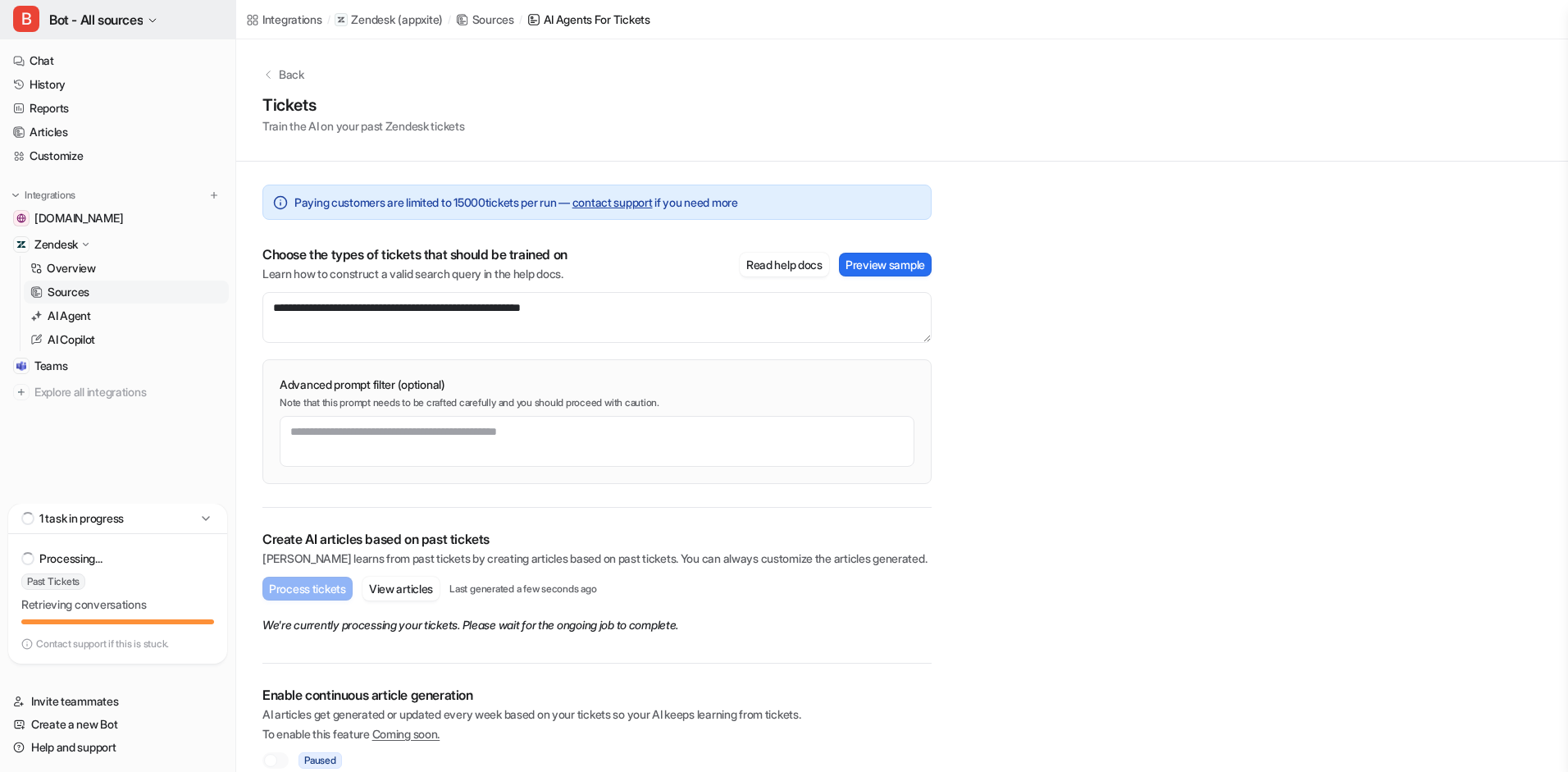
click at [149, 23] on button "B Bot - All sources" at bounding box center [118, 20] width 236 height 40
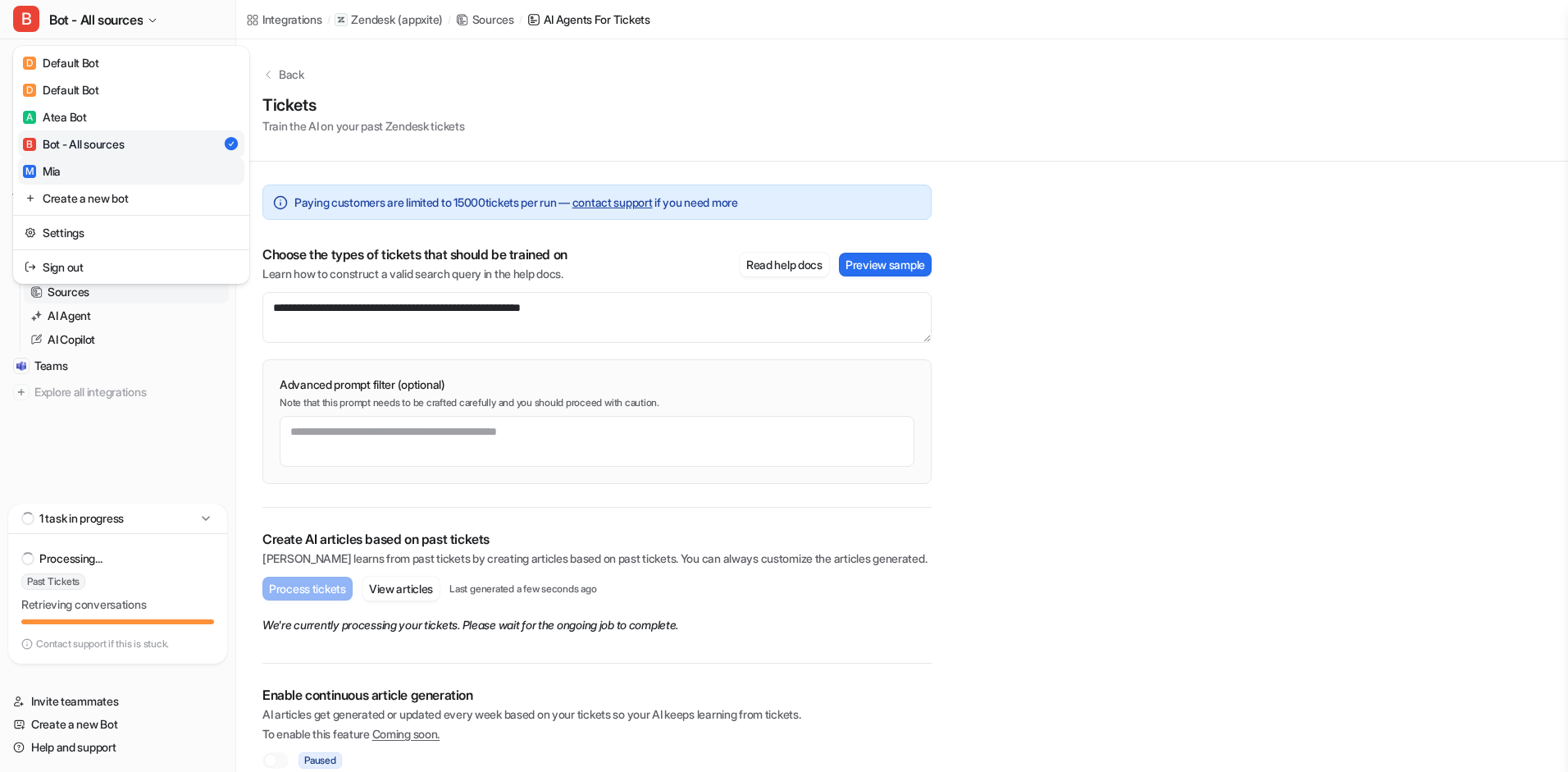
click at [77, 166] on link "M [PERSON_NAME]" at bounding box center [131, 170] width 227 height 27
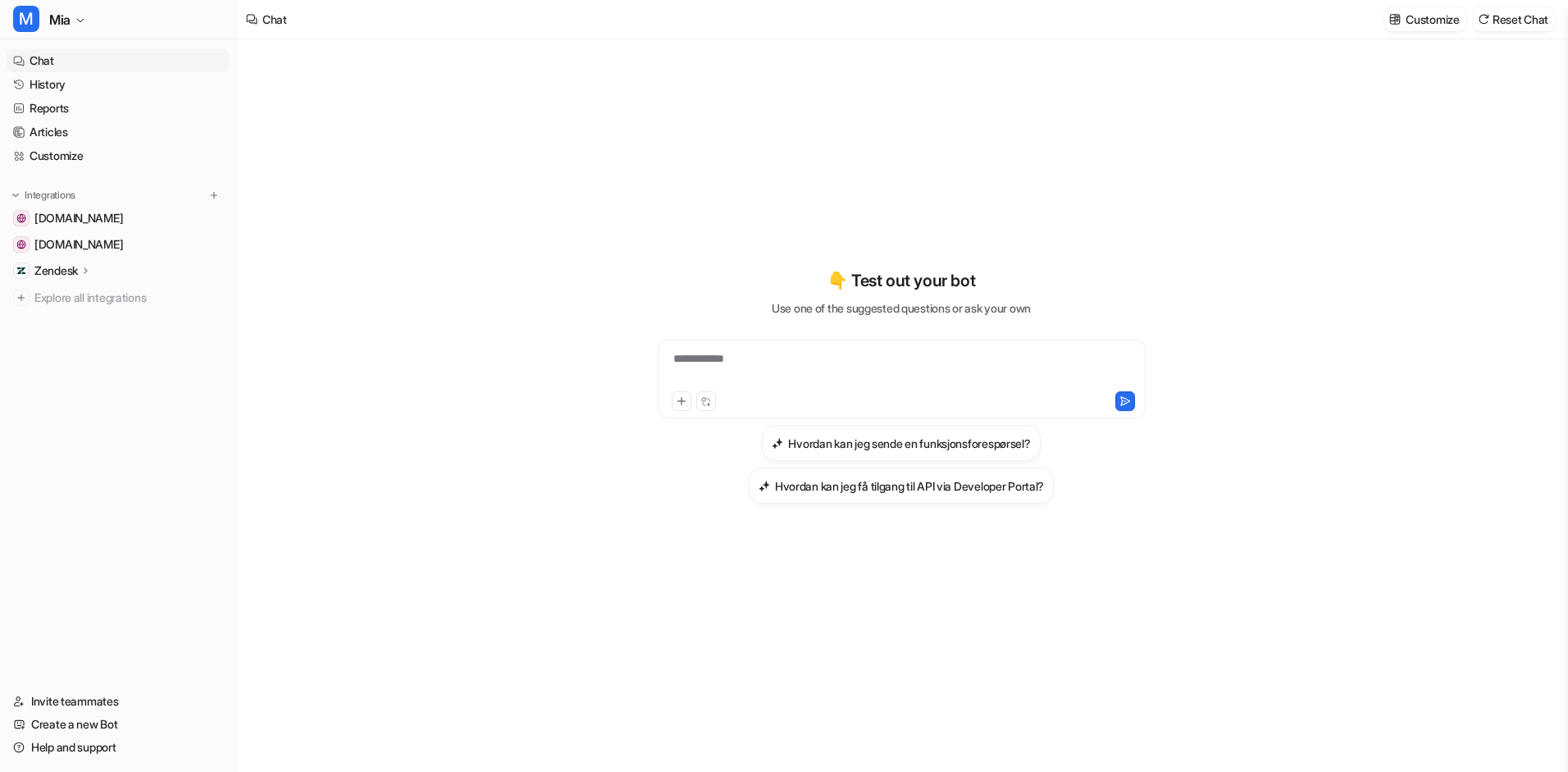
click at [72, 270] on p "Zendesk" at bounding box center [56, 271] width 44 height 17
click at [73, 297] on p "Overview" at bounding box center [71, 294] width 50 height 17
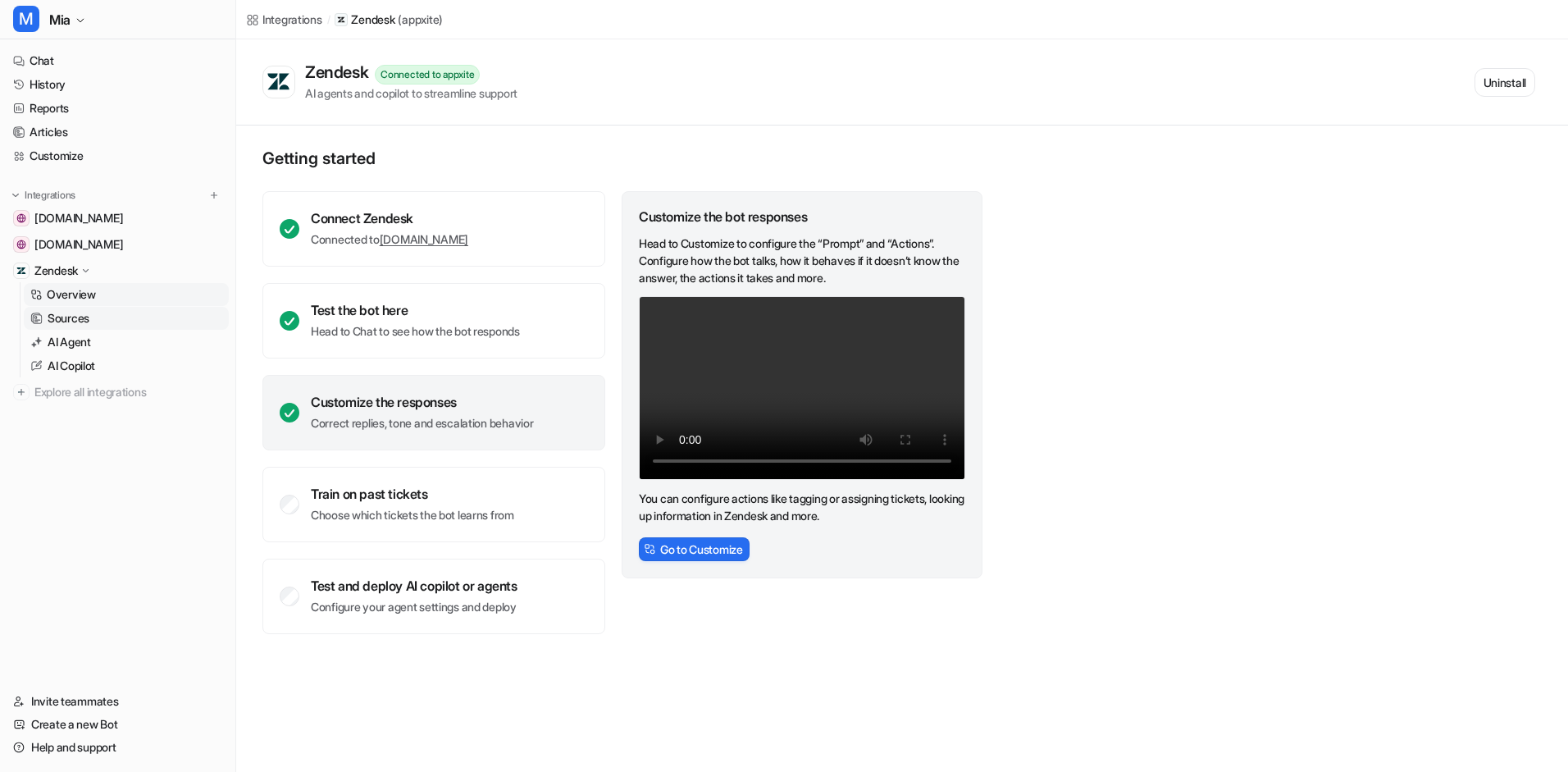
click at [70, 315] on p "Sources" at bounding box center [68, 318] width 42 height 17
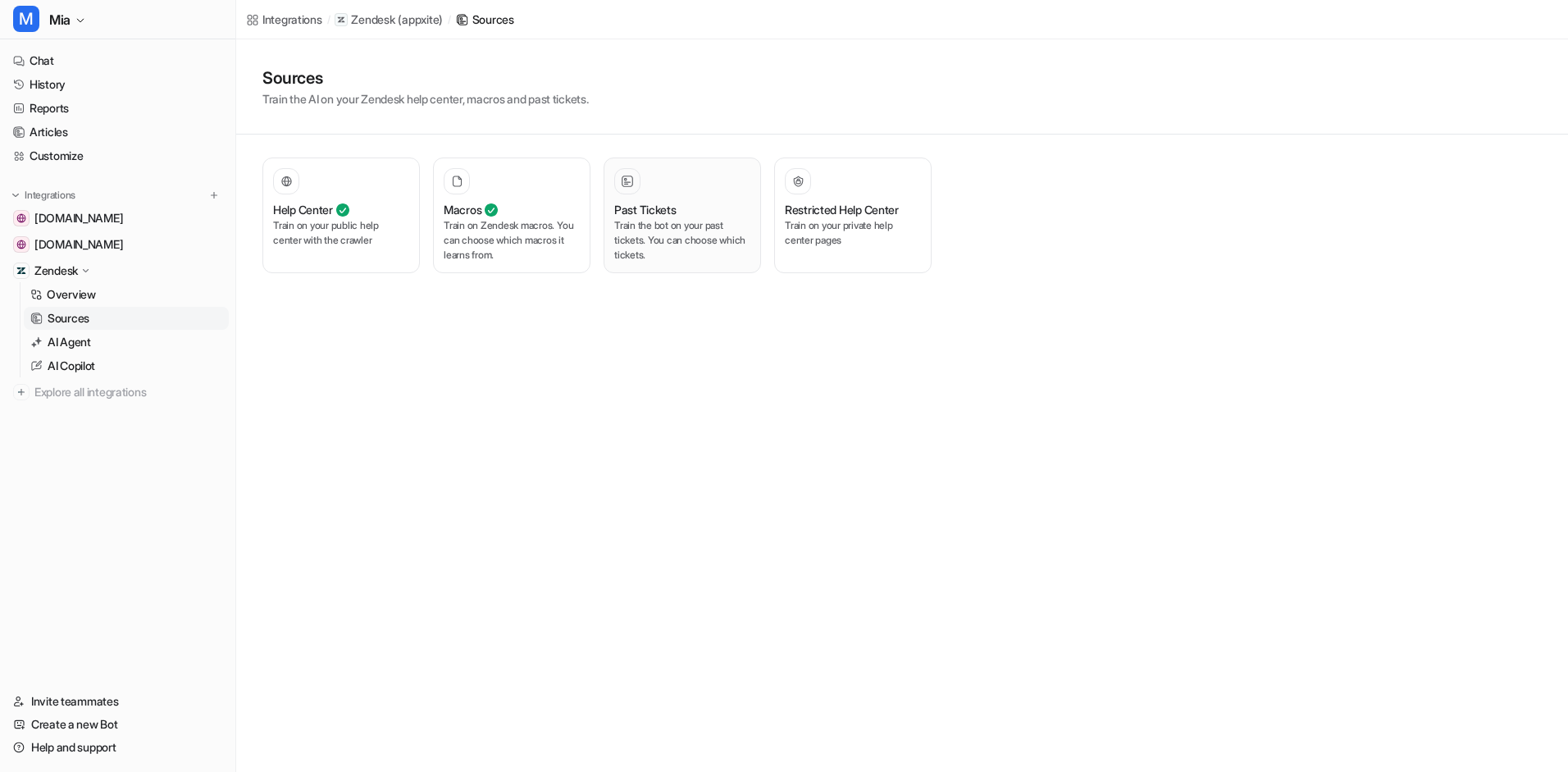
click at [679, 248] on p "Train the bot on your past tickets. You can choose which tickets." at bounding box center [681, 240] width 136 height 45
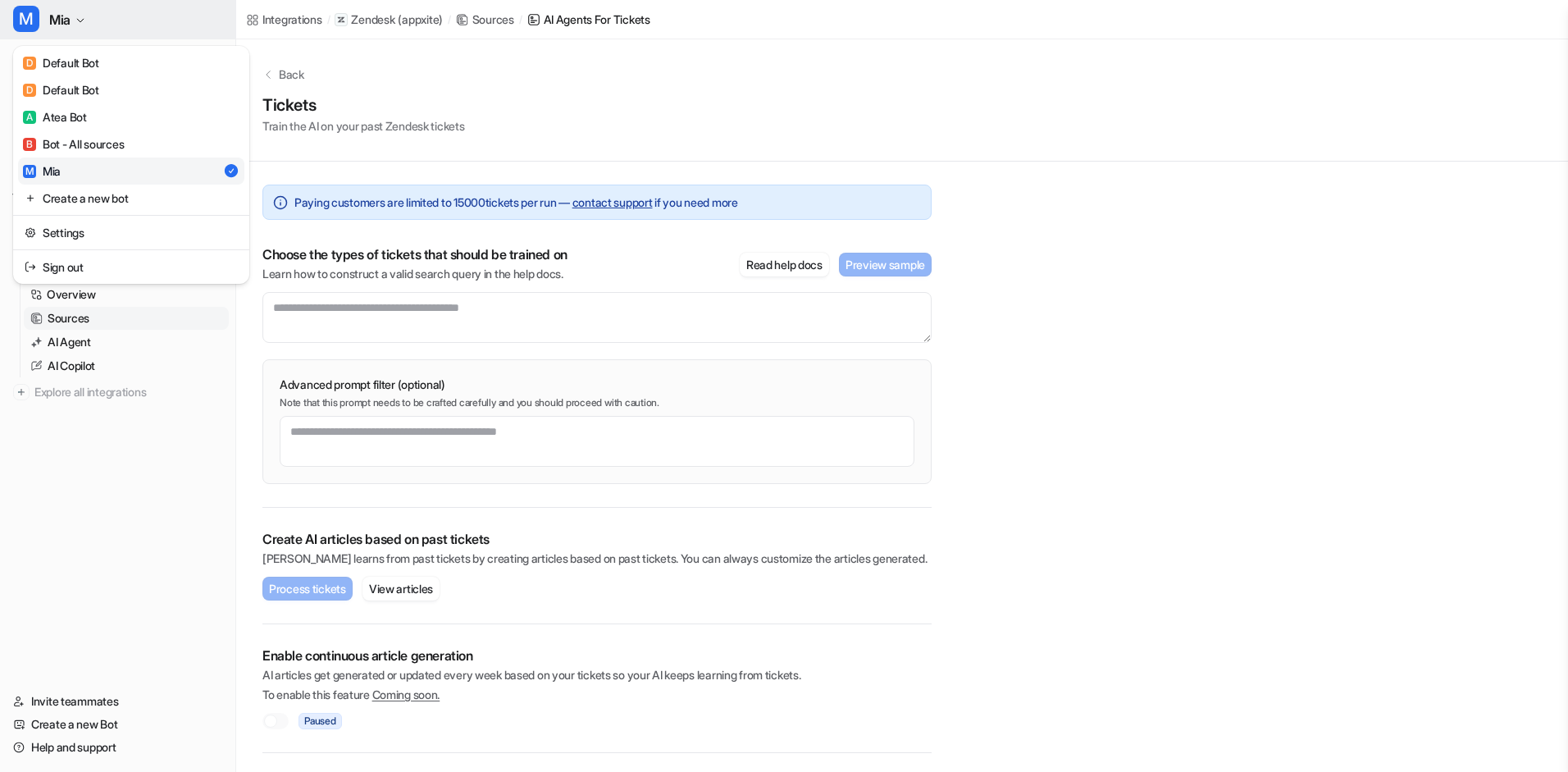
click at [74, 25] on button "M [PERSON_NAME]" at bounding box center [118, 20] width 236 height 40
click at [65, 151] on div "B Bot - All sources" at bounding box center [73, 144] width 101 height 17
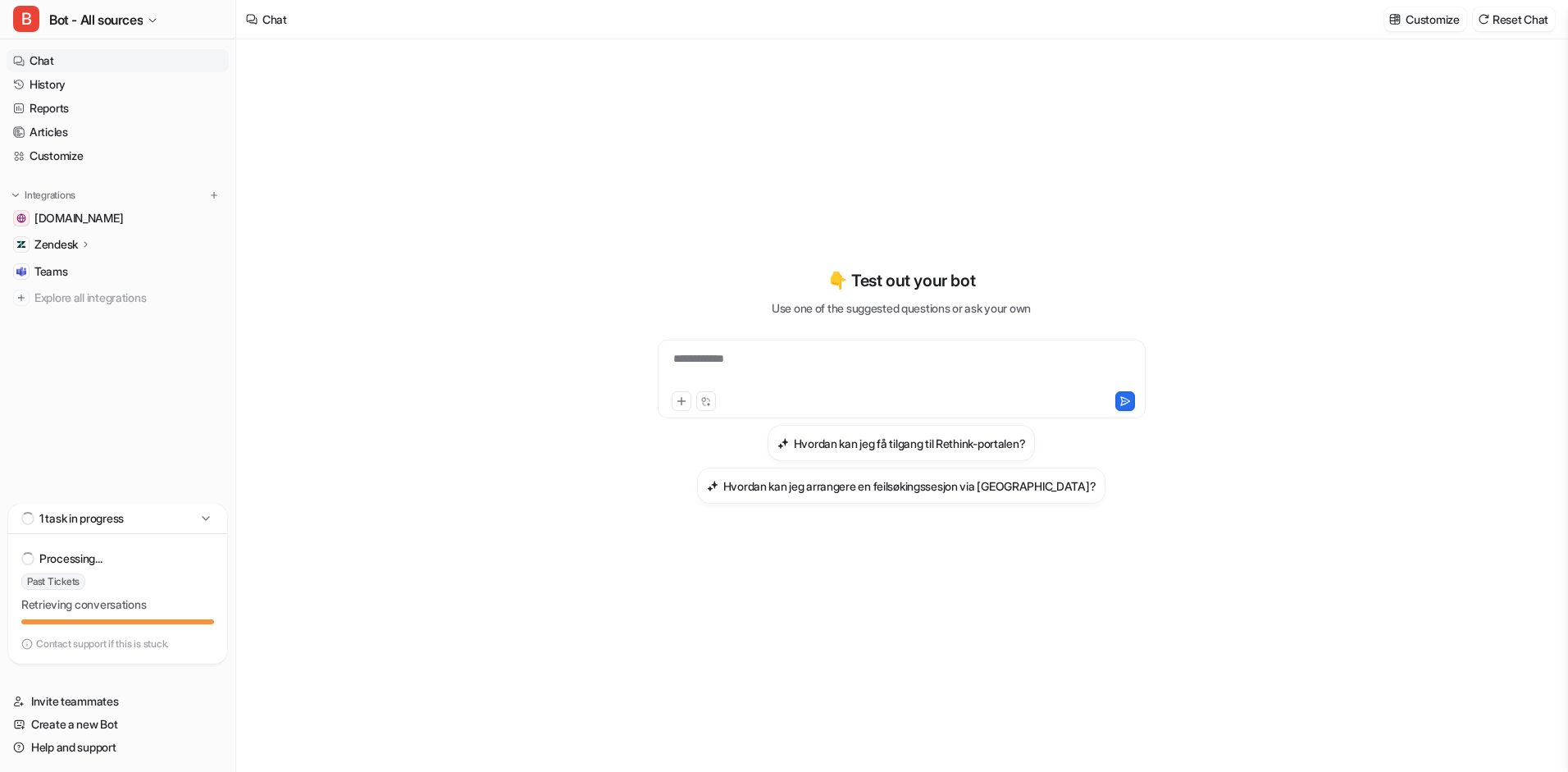
click at [77, 244] on p "Zendesk" at bounding box center [56, 244] width 44 height 17
click at [75, 262] on p "Overview" at bounding box center [71, 268] width 50 height 17
click at [75, 271] on p "Overview" at bounding box center [71, 268] width 50 height 17
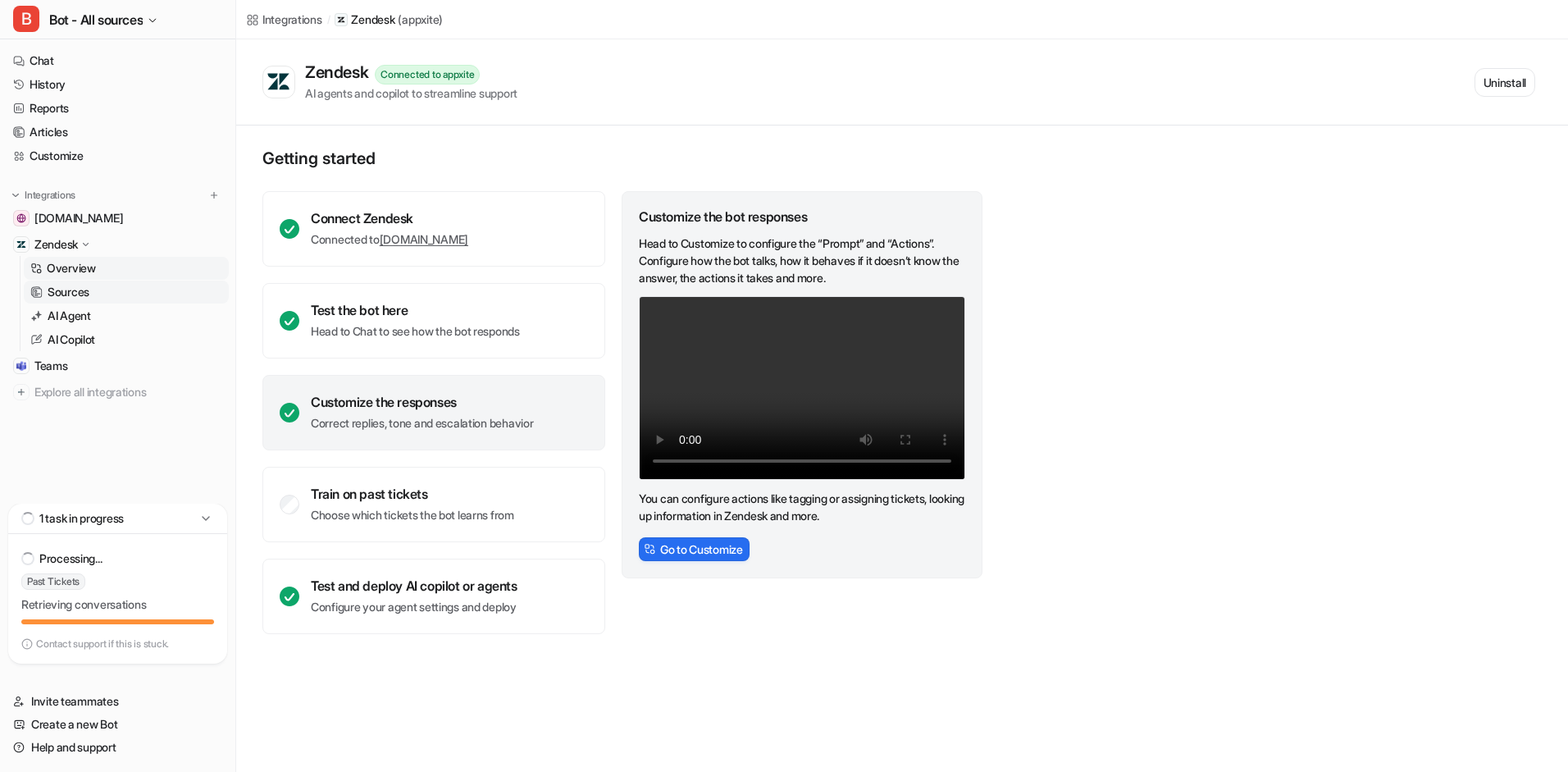
click at [74, 288] on p "Sources" at bounding box center [68, 291] width 42 height 17
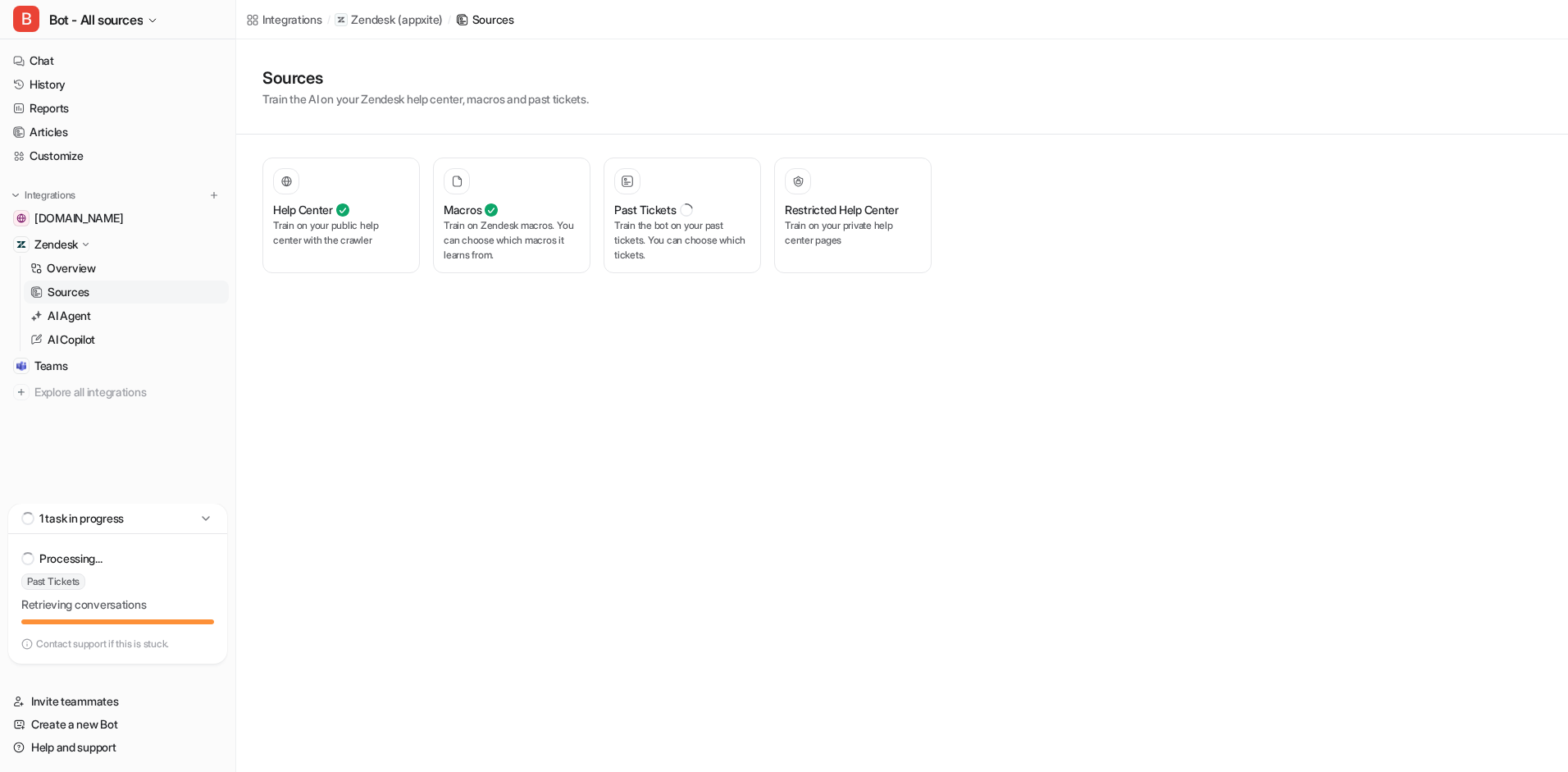
click at [117, 615] on div "Past Tickets Retrieving conversations" at bounding box center [118, 595] width 193 height 43
click at [740, 224] on p "Train the bot on your past tickets. You can choose which tickets." at bounding box center [681, 240] width 136 height 45
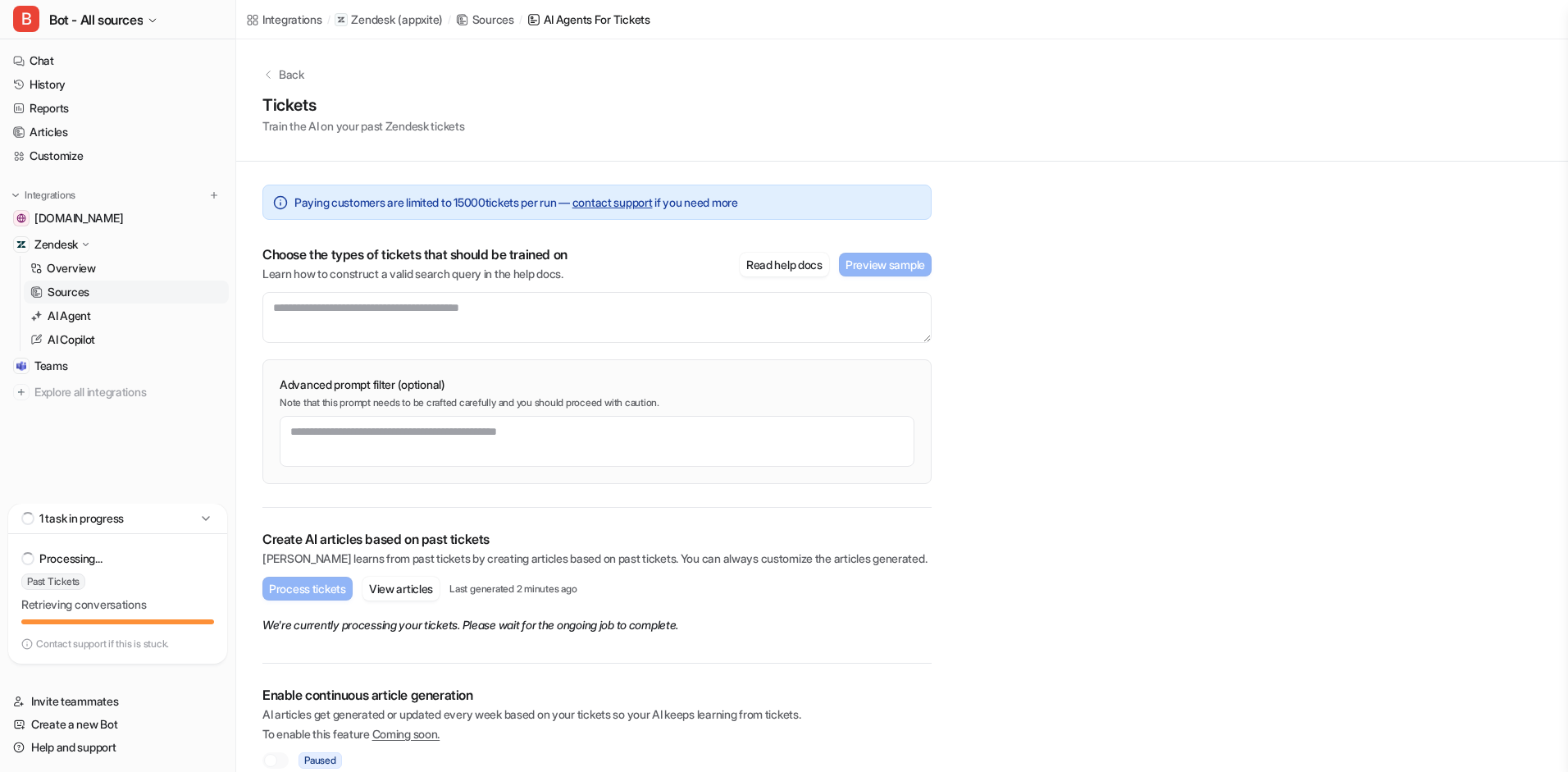
click at [716, 225] on div "Paying customers are limited to 15000 tickets per run — contact support if you …" at bounding box center [597, 334] width 670 height 346
click at [428, 590] on button "View articles" at bounding box center [401, 589] width 77 height 24
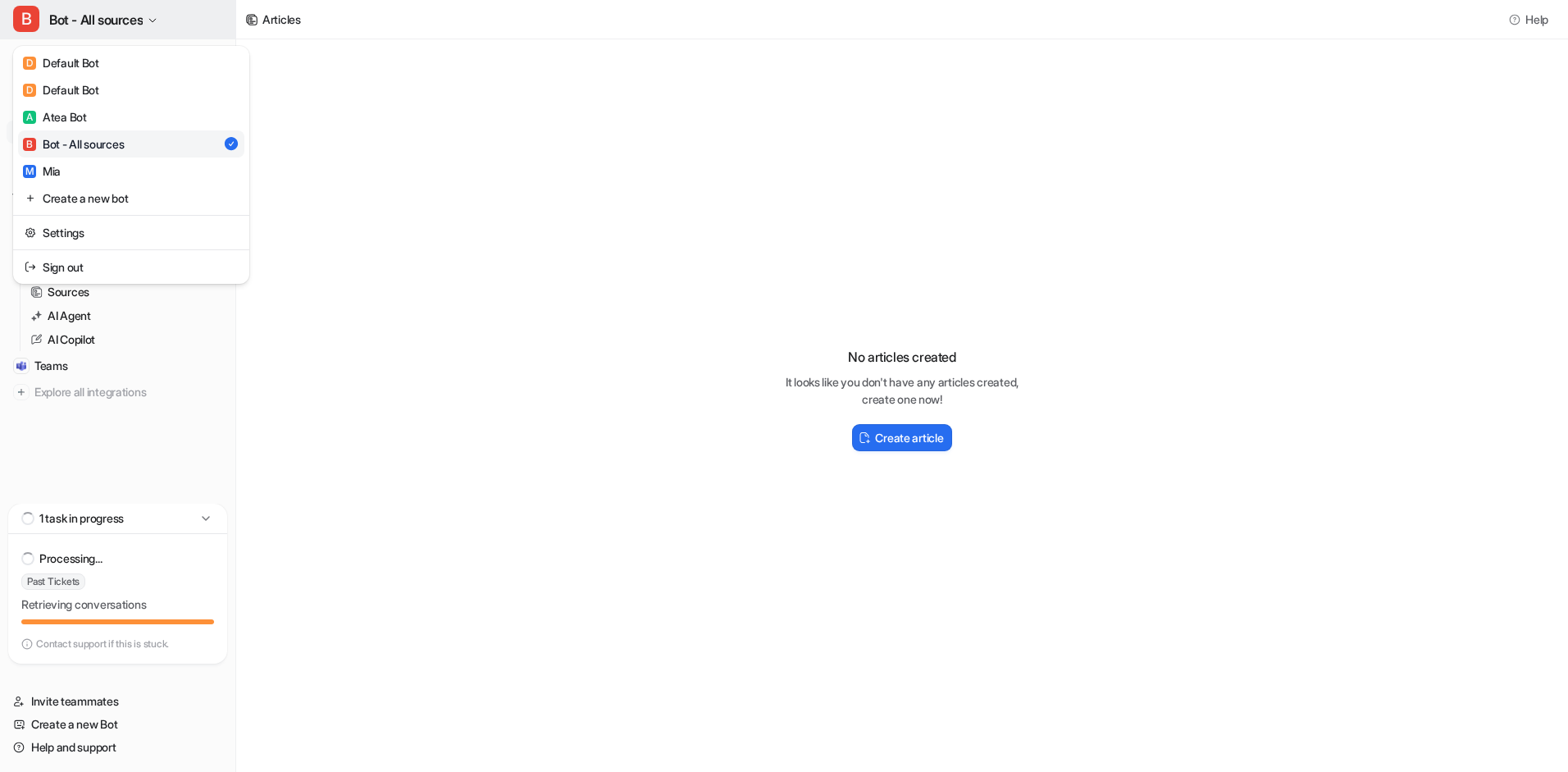
click at [142, 31] on button "B Bot - All sources" at bounding box center [118, 20] width 236 height 40
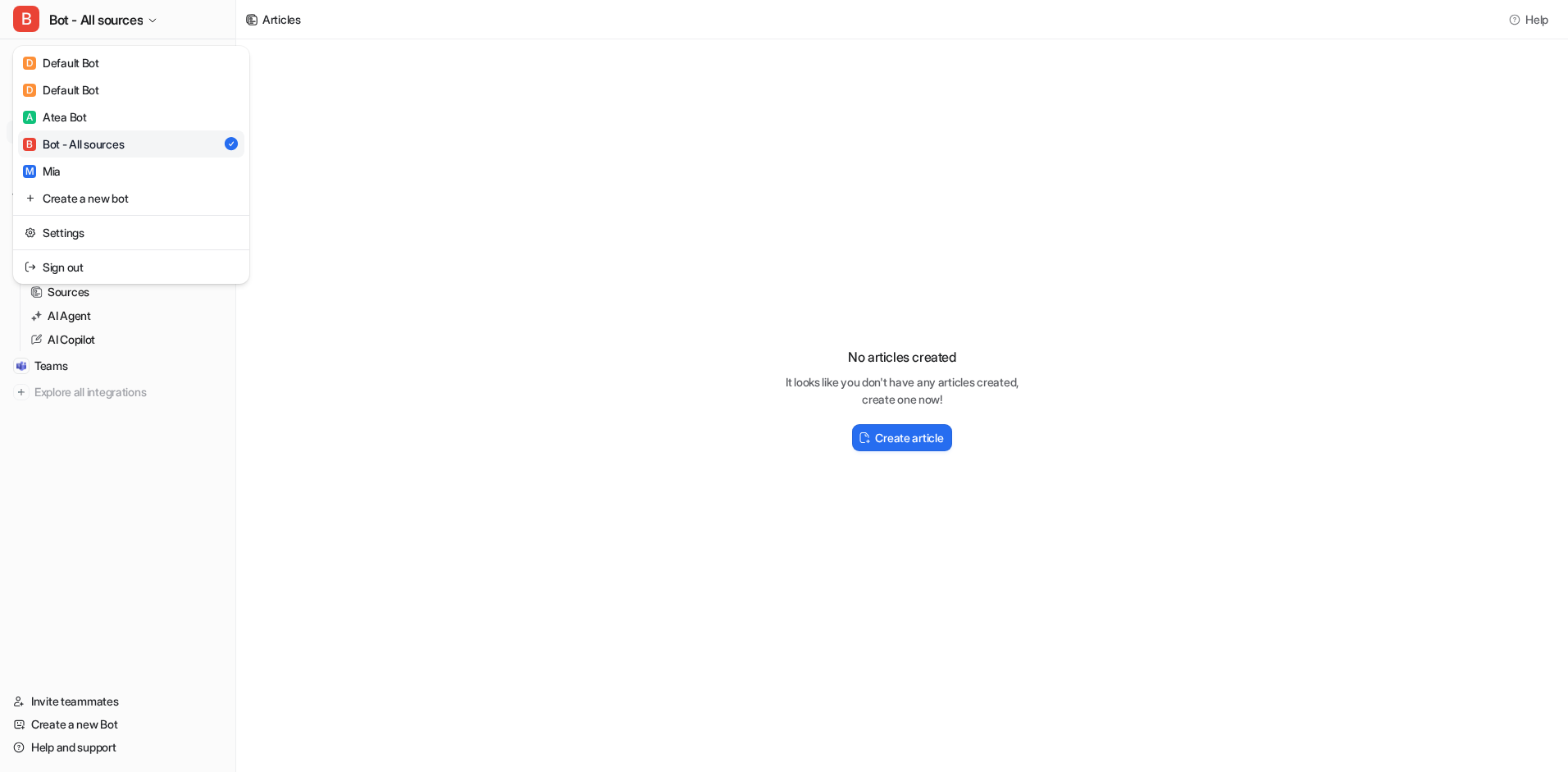
click at [241, 144] on link "B Bot - All sources" at bounding box center [131, 144] width 227 height 27
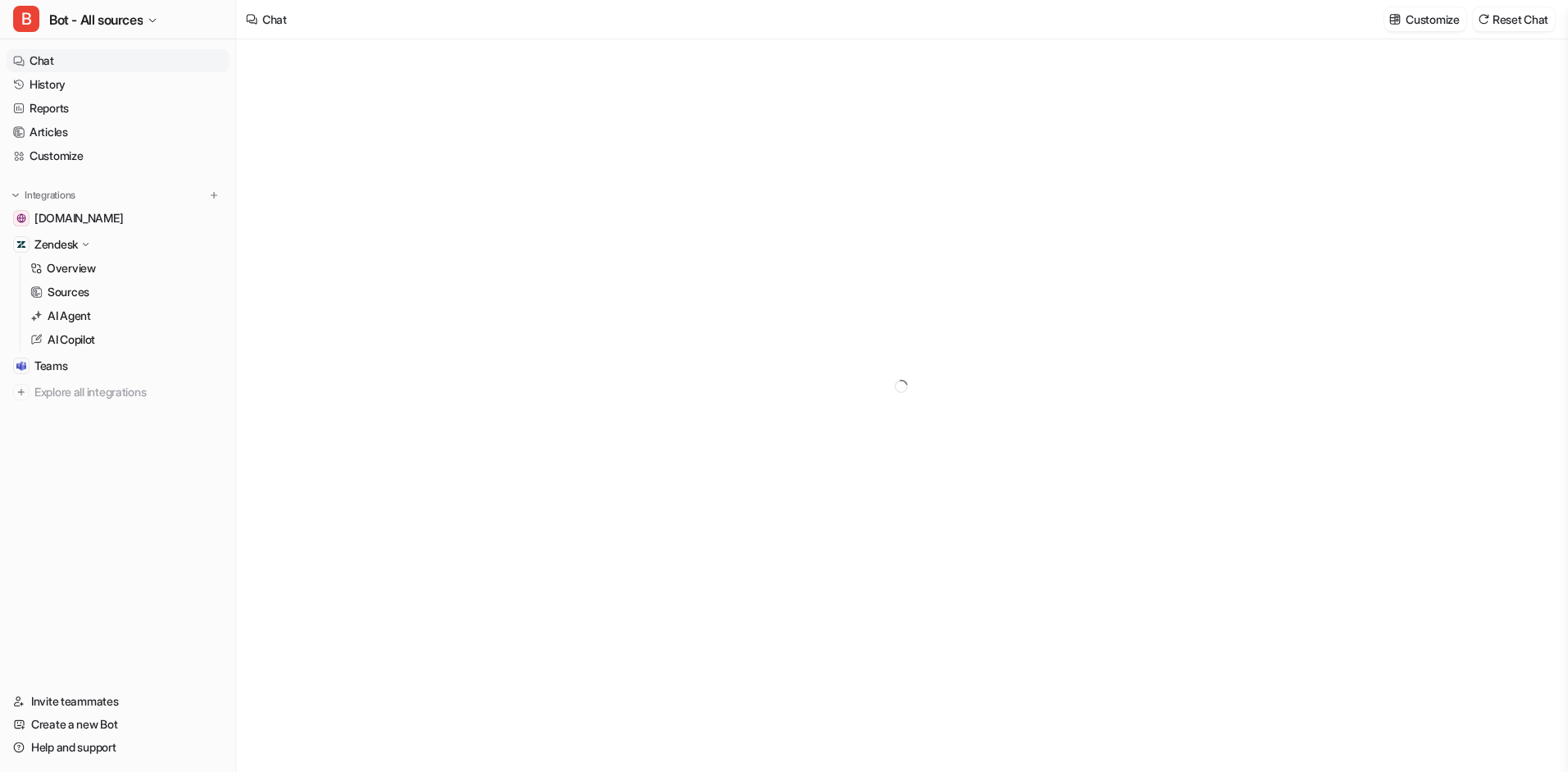
type textarea "**********"
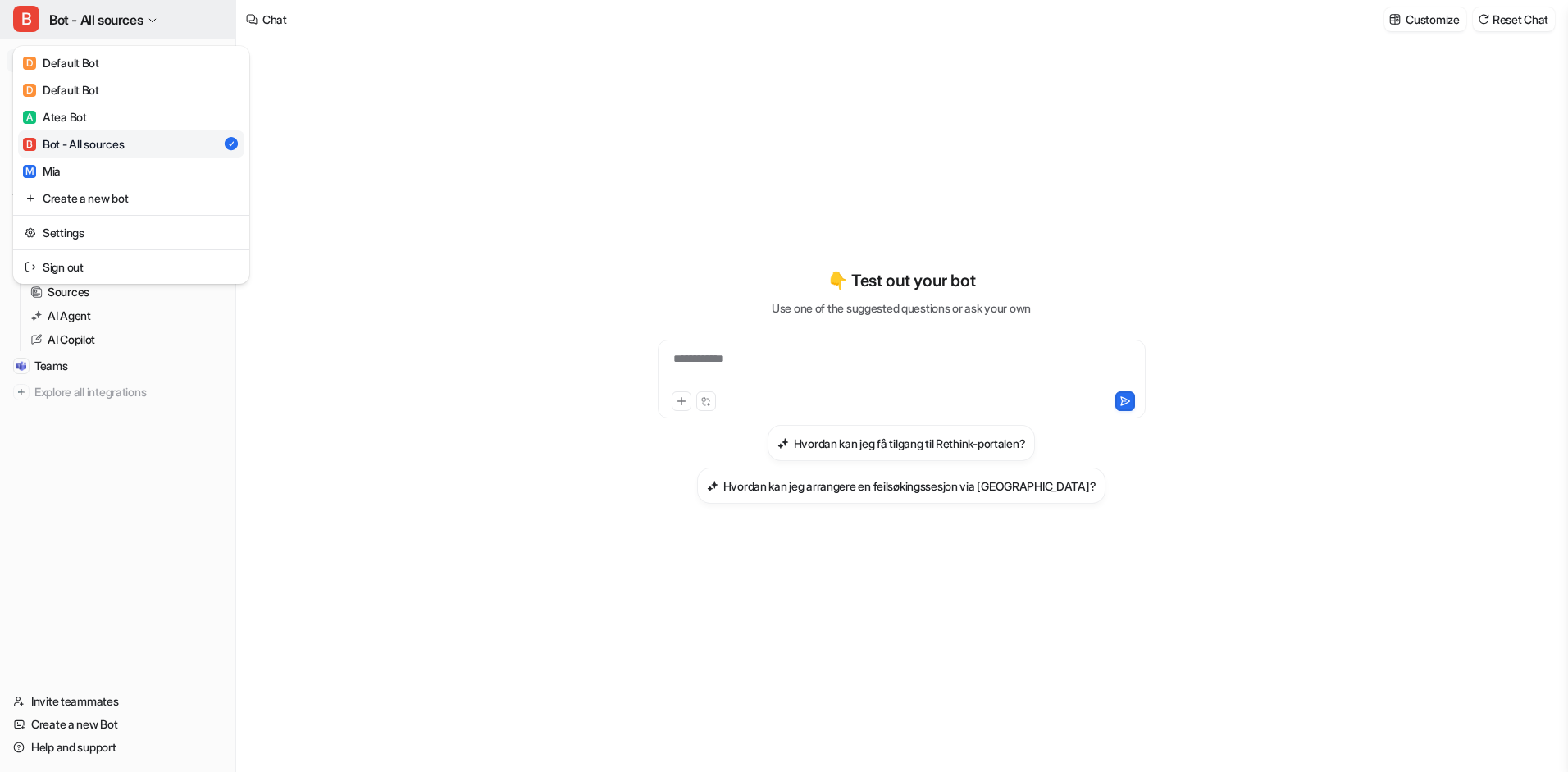
click at [164, 23] on button "B Bot - All sources" at bounding box center [118, 20] width 236 height 40
click at [91, 113] on link "A Atea Bot" at bounding box center [131, 116] width 227 height 27
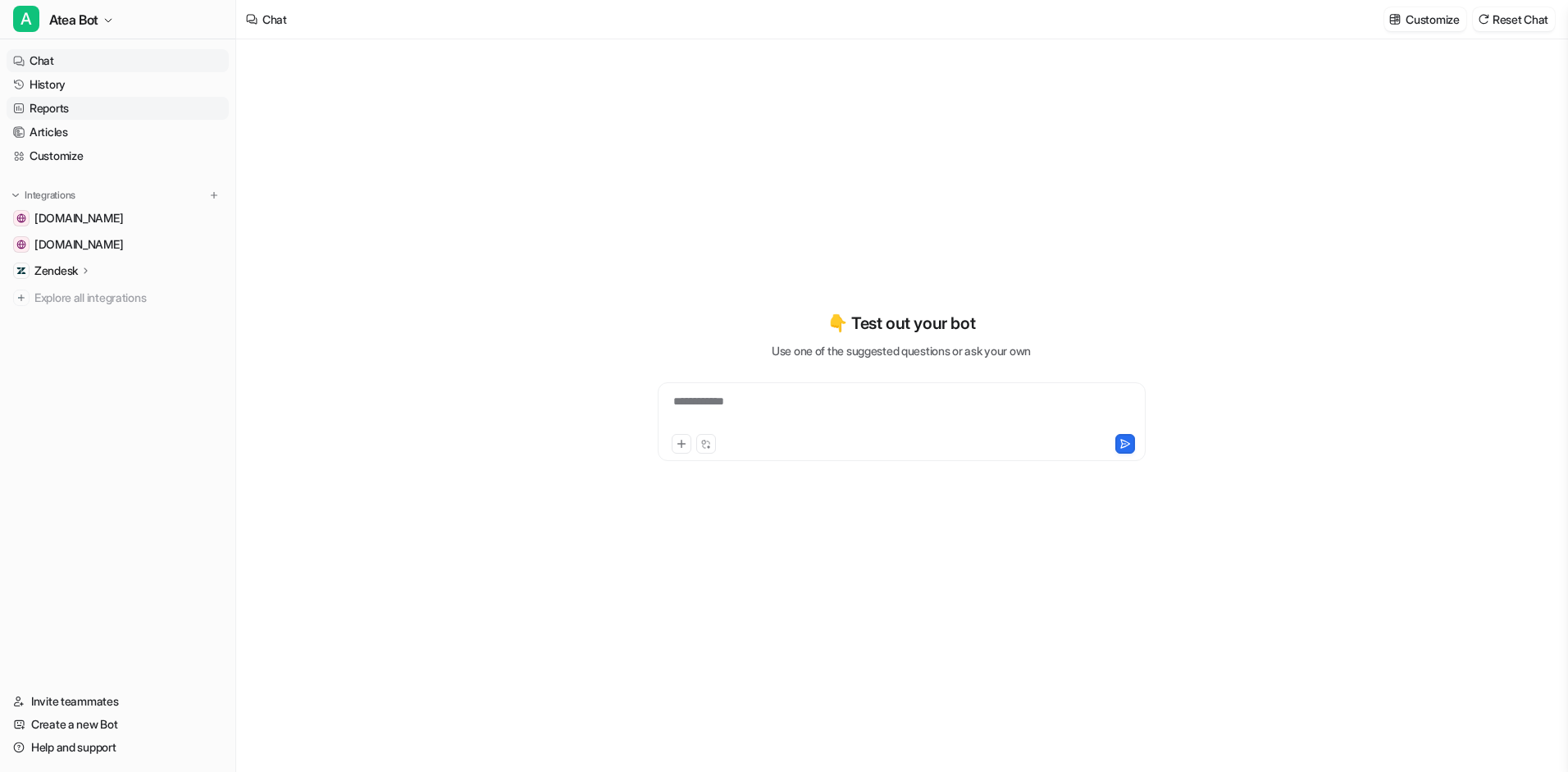
type textarea "**********"
click at [109, 23] on icon "button" at bounding box center [108, 21] width 10 height 10
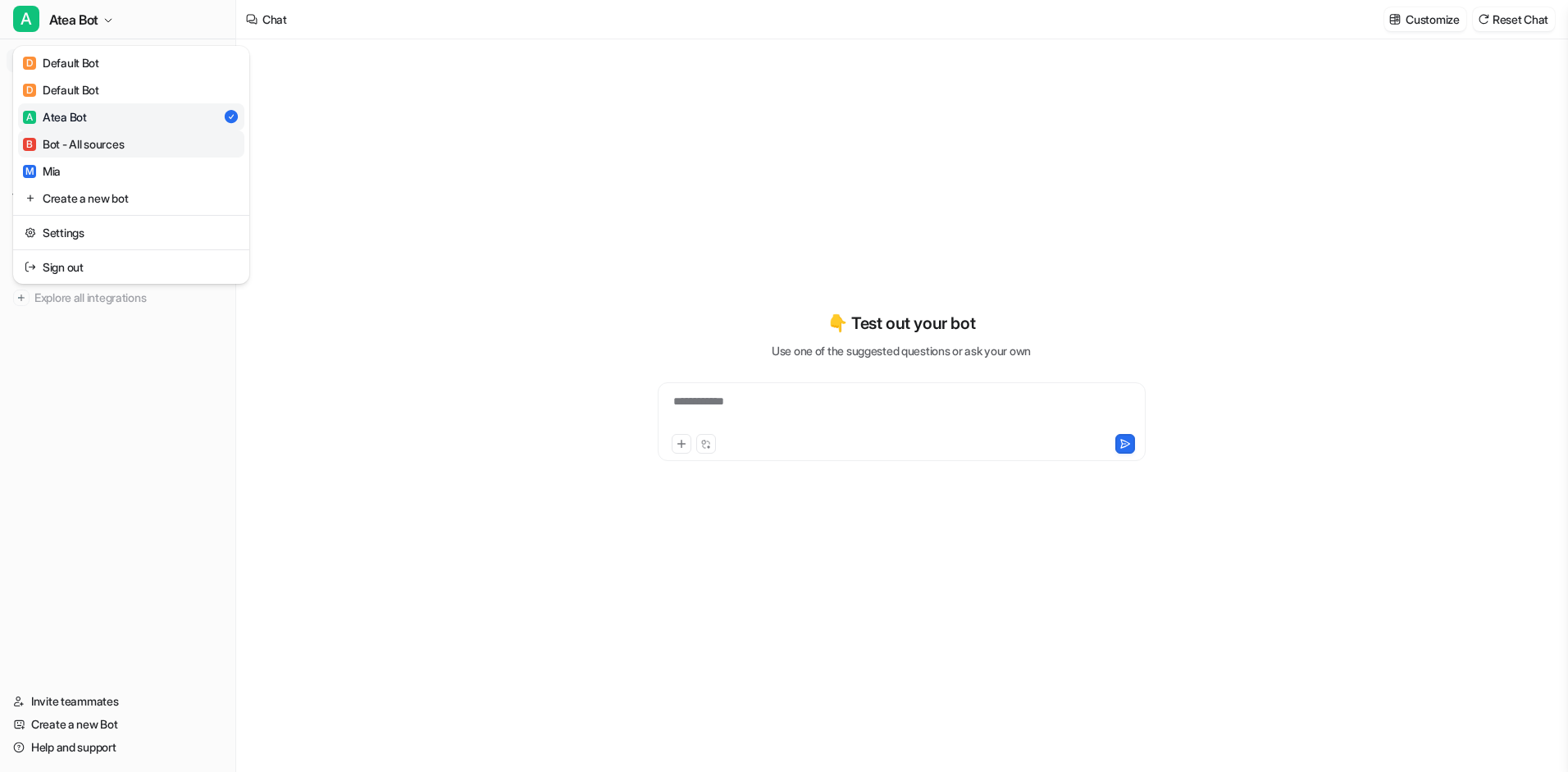
click at [89, 139] on div "B Bot - All sources" at bounding box center [73, 144] width 101 height 17
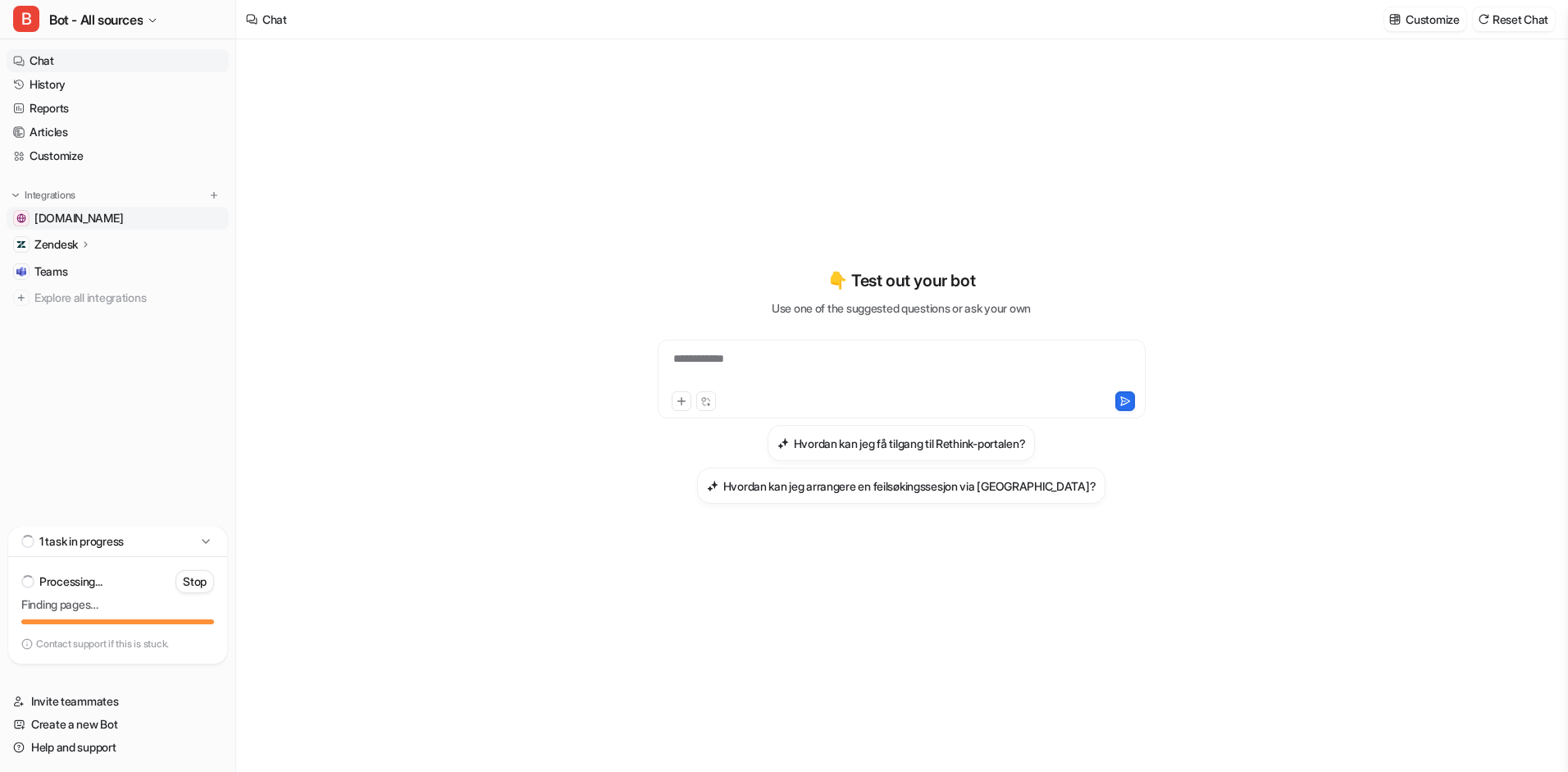
click at [117, 218] on span "[DOMAIN_NAME]" at bounding box center [78, 218] width 88 height 17
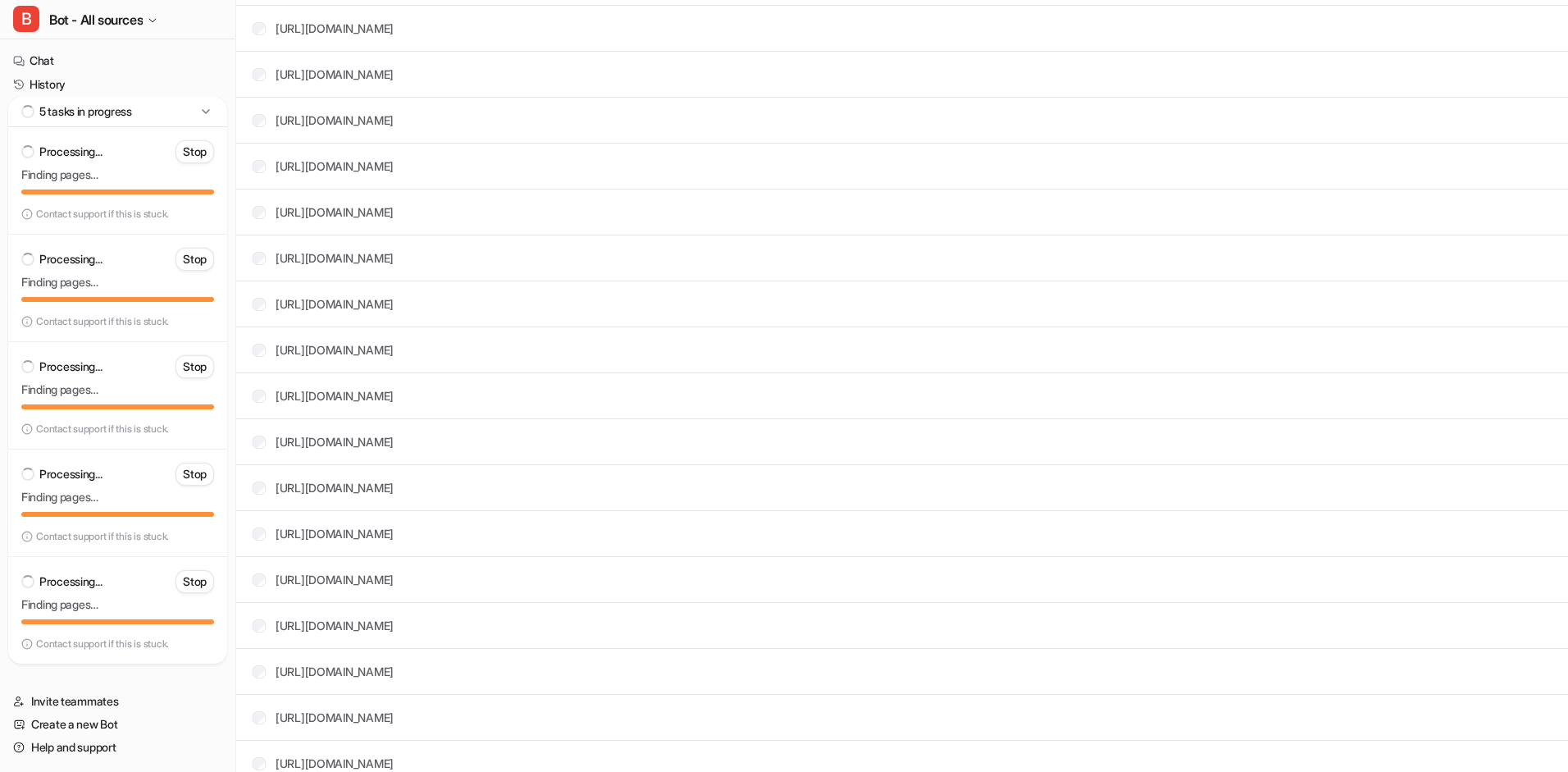
scroll to position [10544, 0]
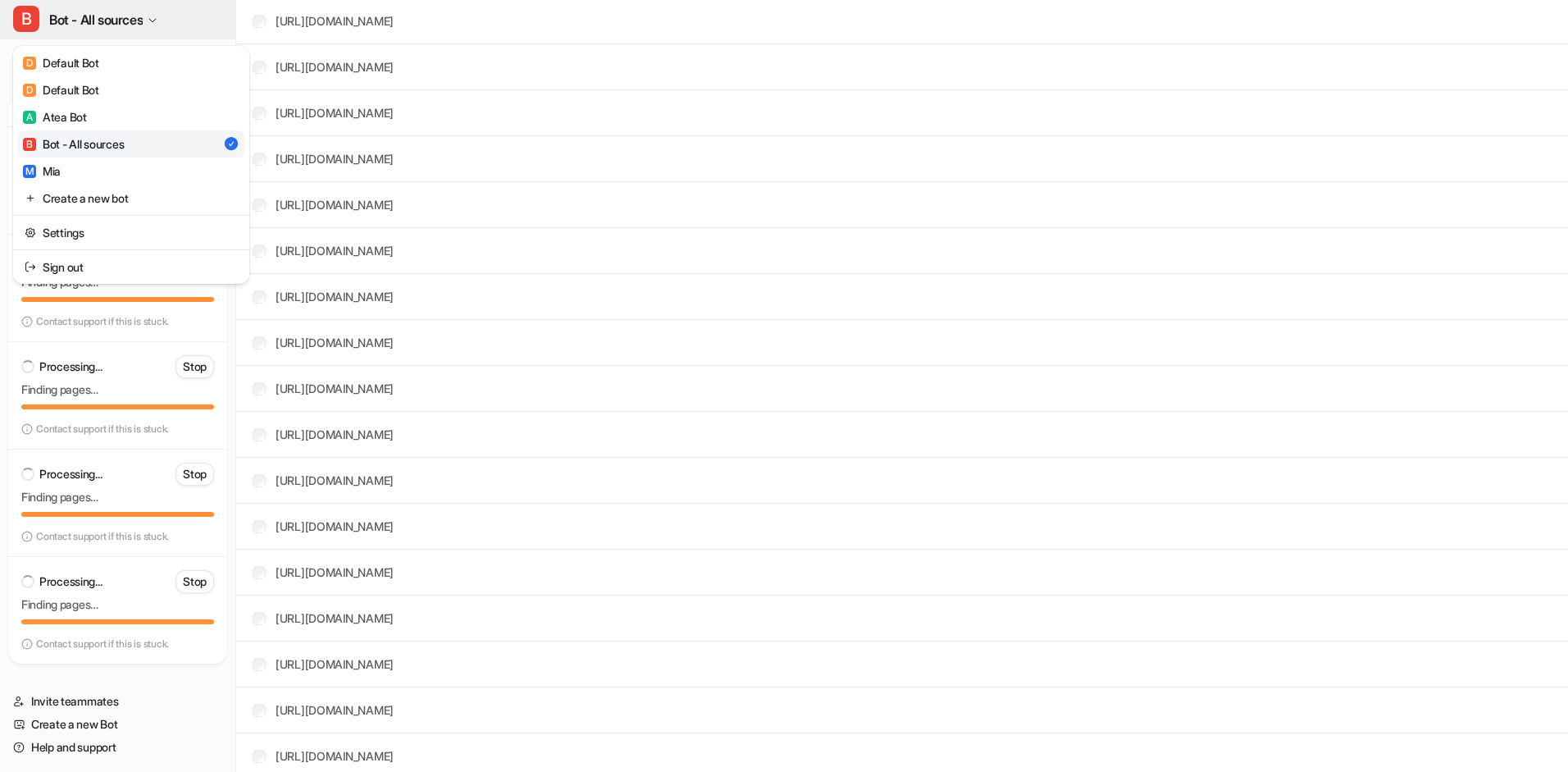
click at [152, 22] on button "B Bot - All sources" at bounding box center [118, 20] width 236 height 40
click at [81, 124] on div "A Atea Bot" at bounding box center [54, 116] width 64 height 17
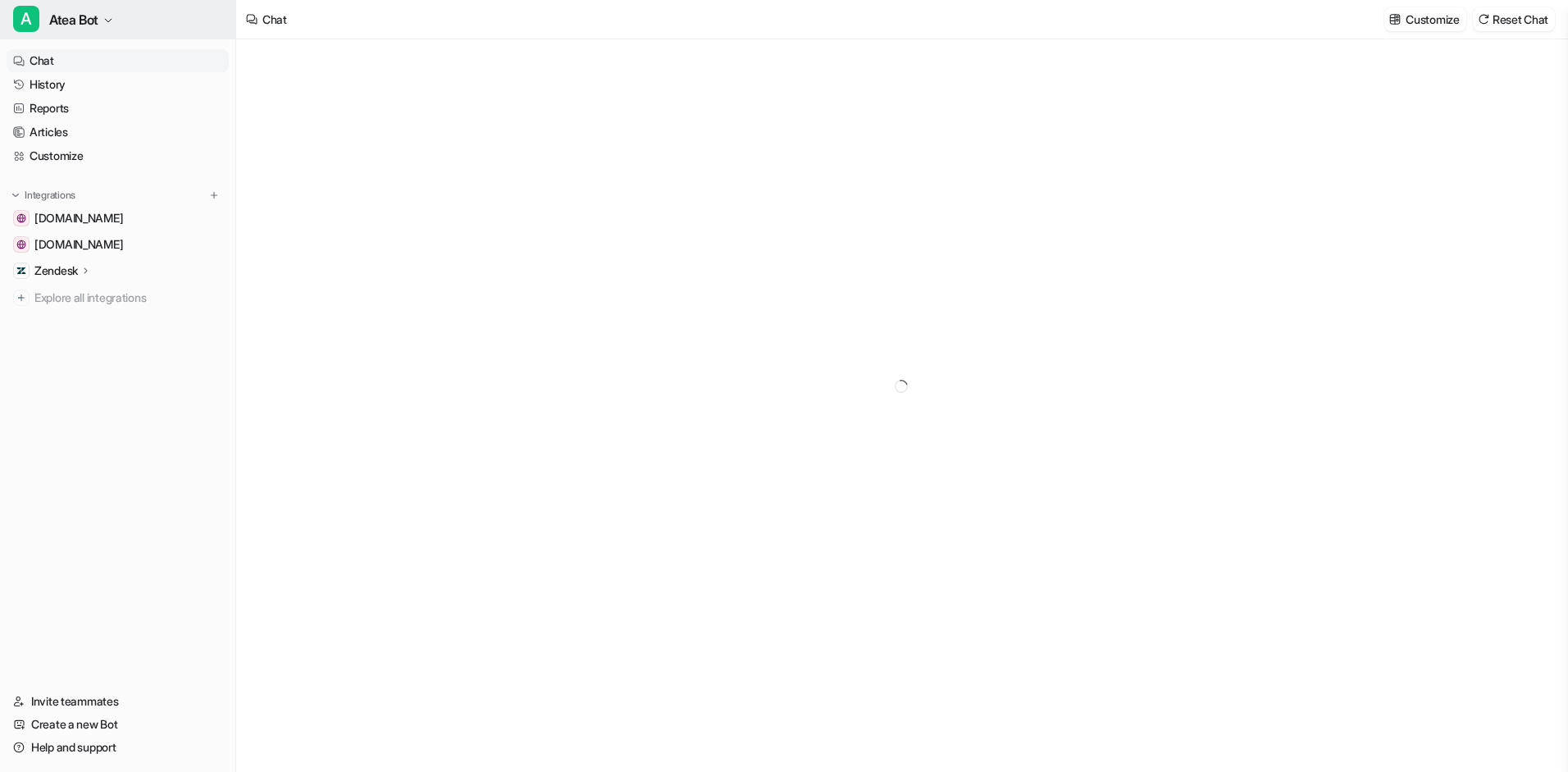
click at [111, 24] on icon "button" at bounding box center [108, 21] width 10 height 10
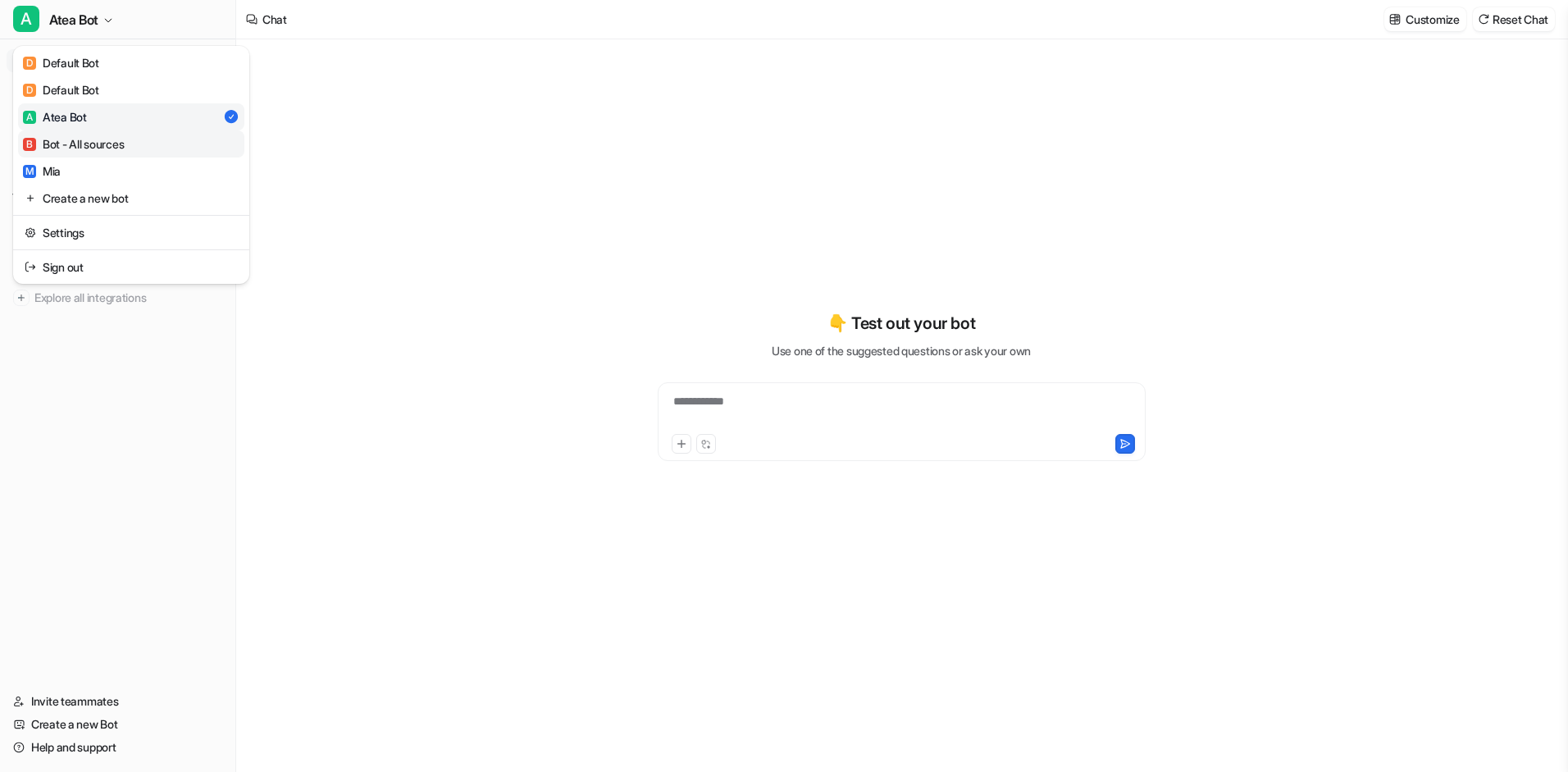
click at [93, 140] on div "B Bot - All sources" at bounding box center [73, 144] width 101 height 17
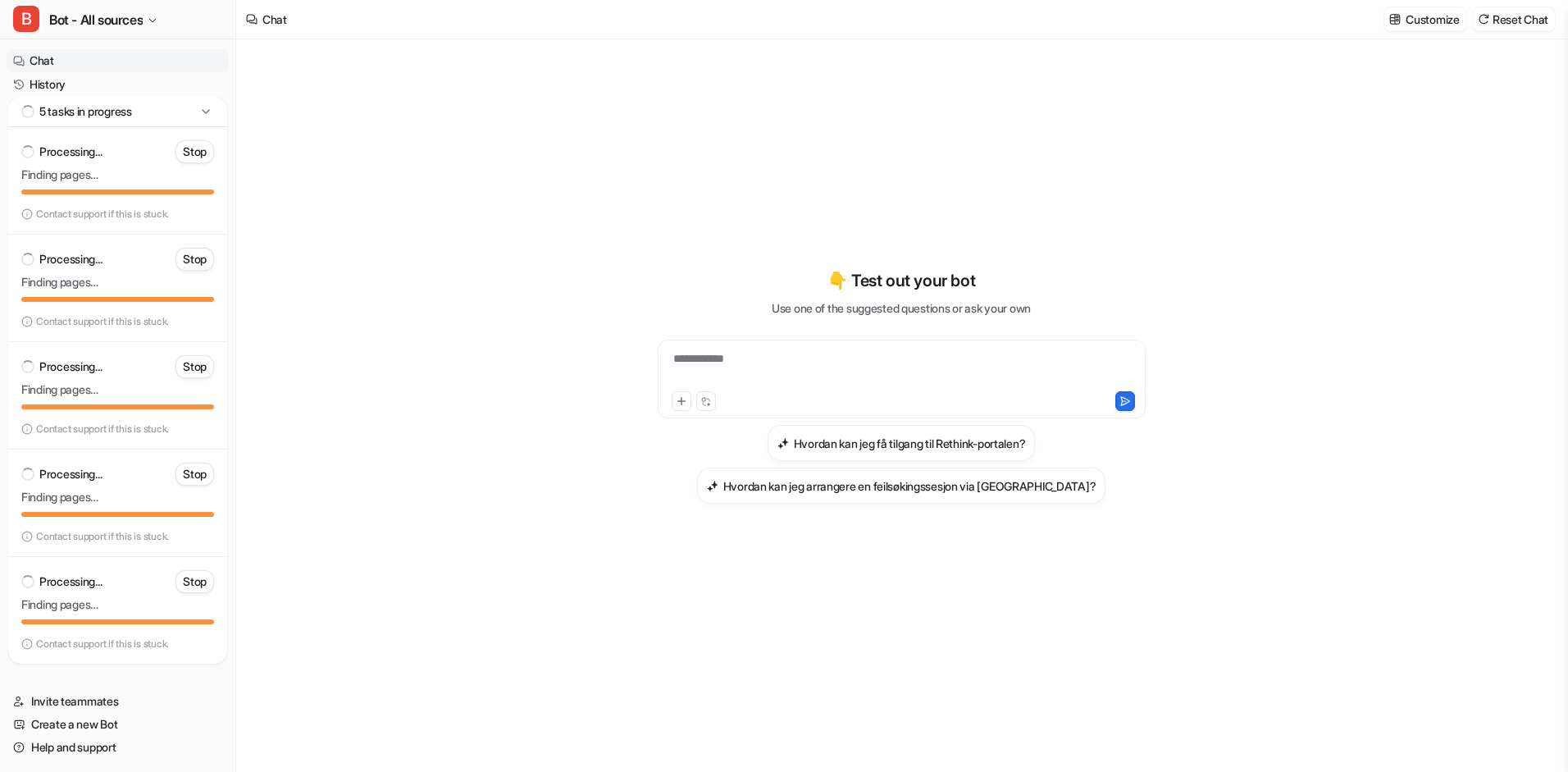
click at [198, 120] on div "5 tasks in progress" at bounding box center [117, 112] width 219 height 31
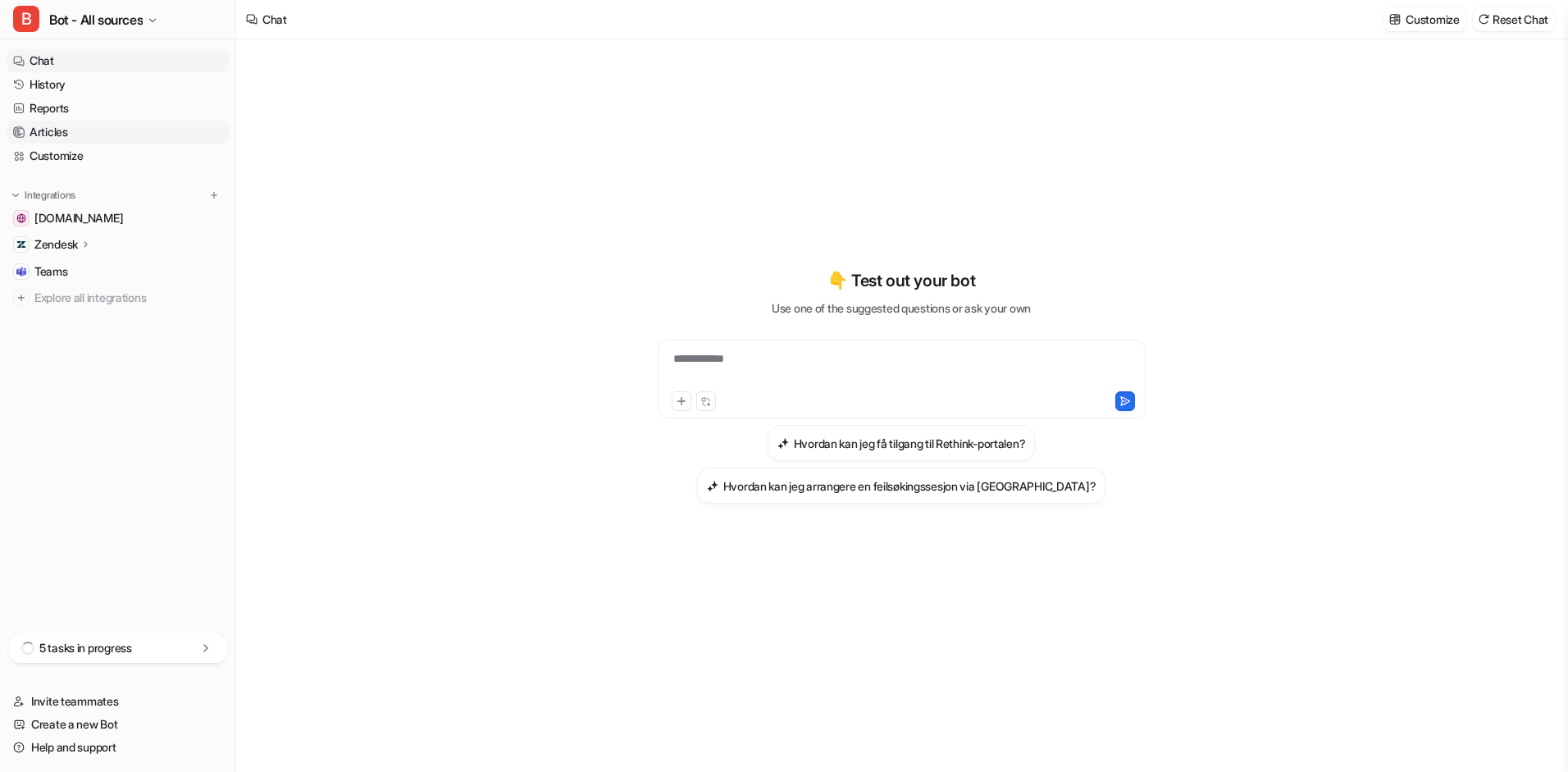
click at [176, 126] on link "Articles" at bounding box center [118, 132] width 222 height 23
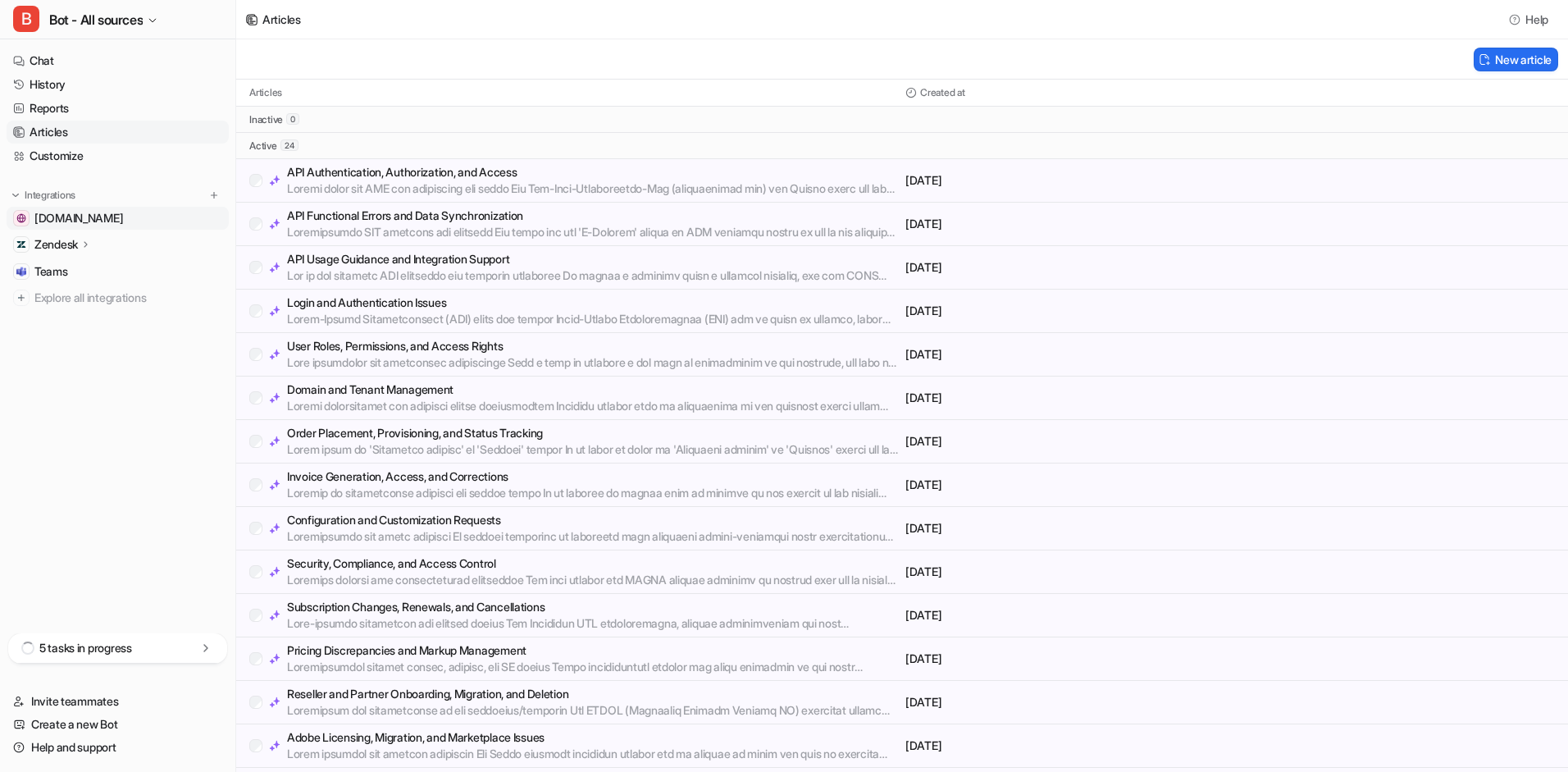
click at [84, 215] on span "[DOMAIN_NAME]" at bounding box center [78, 218] width 88 height 17
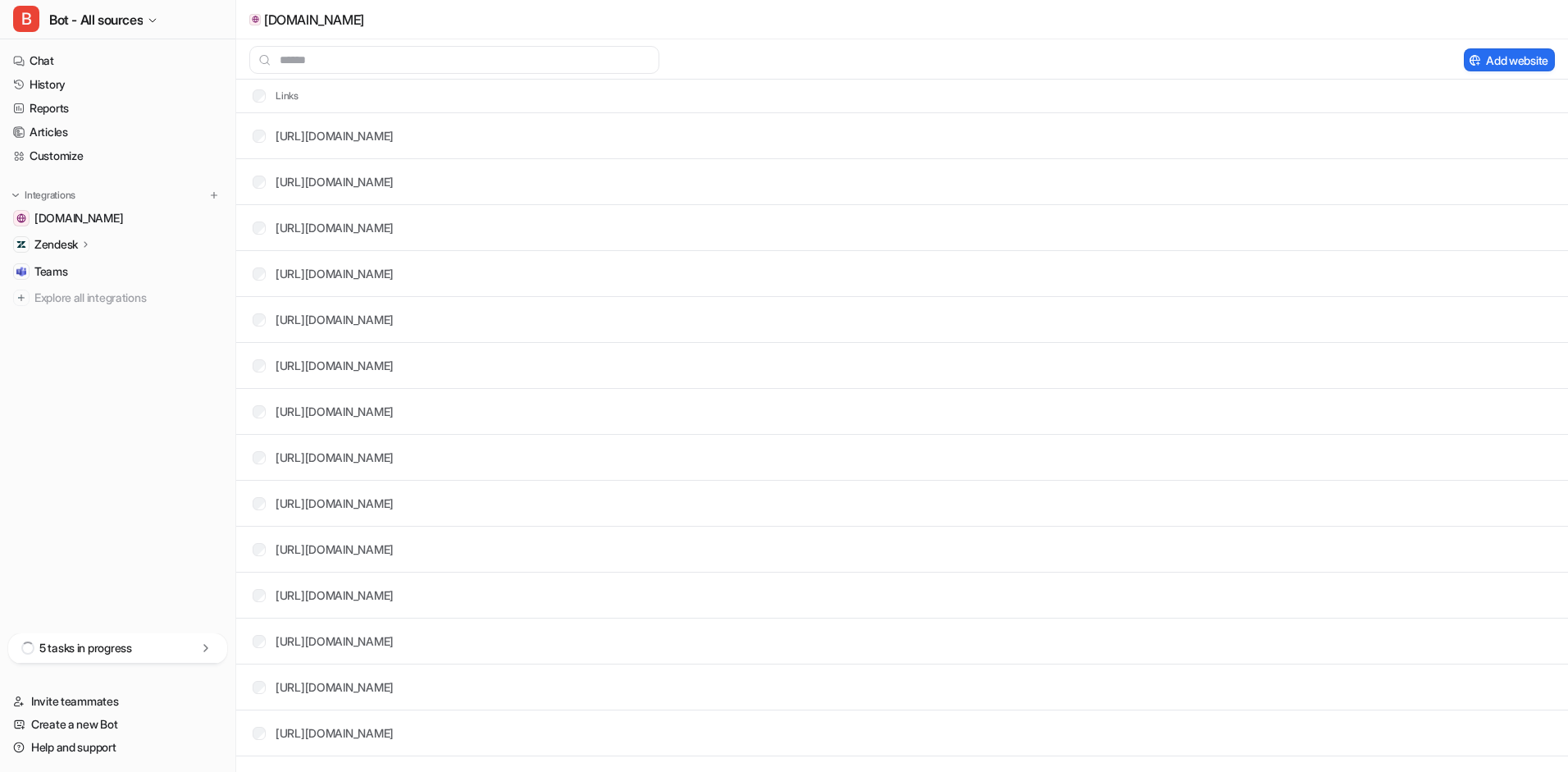
click at [77, 249] on p "Zendesk" at bounding box center [56, 244] width 44 height 17
click at [72, 296] on p "Sources" at bounding box center [68, 291] width 42 height 17
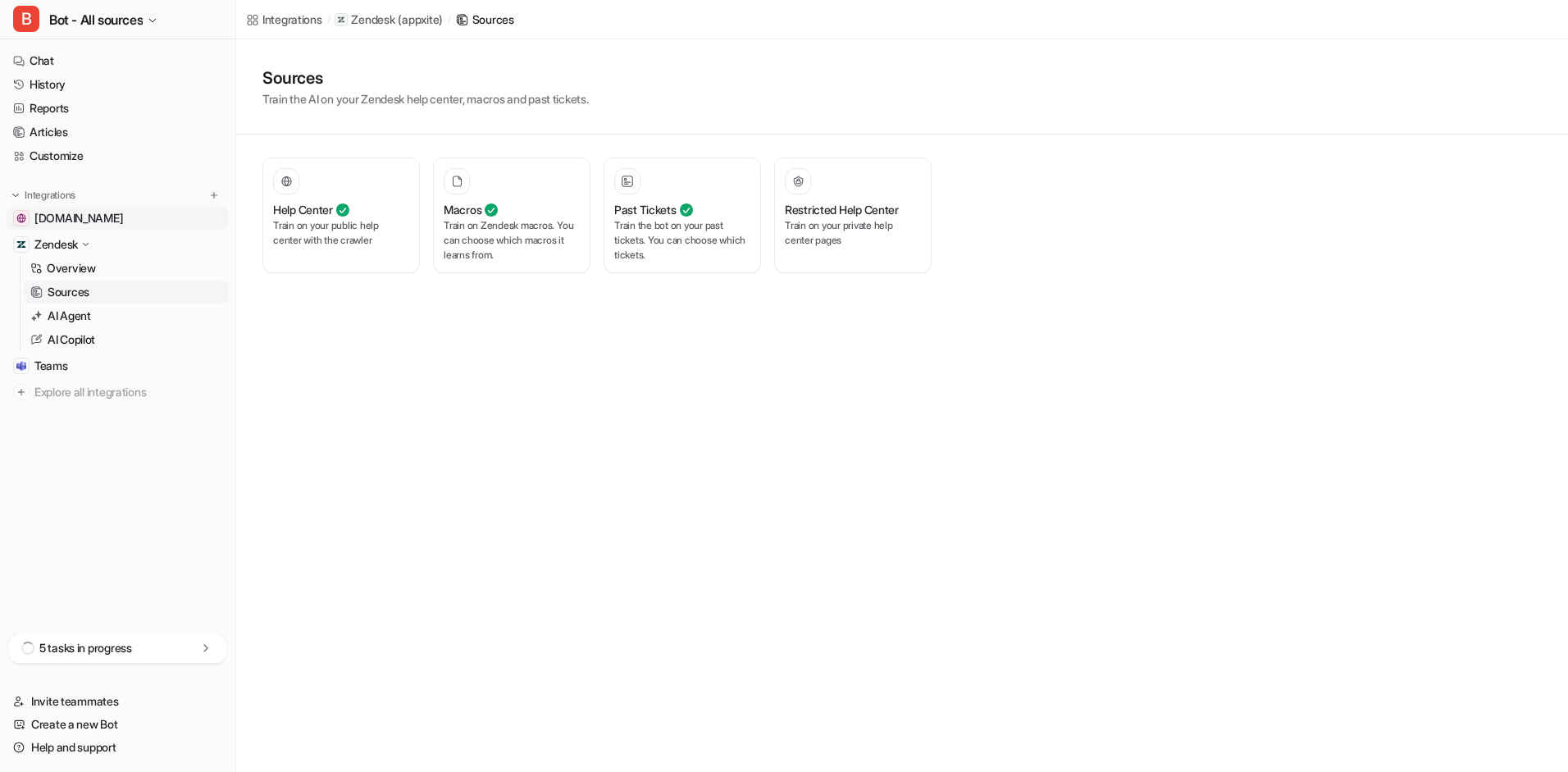
drag, startPoint x: 79, startPoint y: 214, endPoint x: 89, endPoint y: 212, distance: 10.2
click at [79, 214] on span "[DOMAIN_NAME]" at bounding box center [78, 218] width 88 height 17
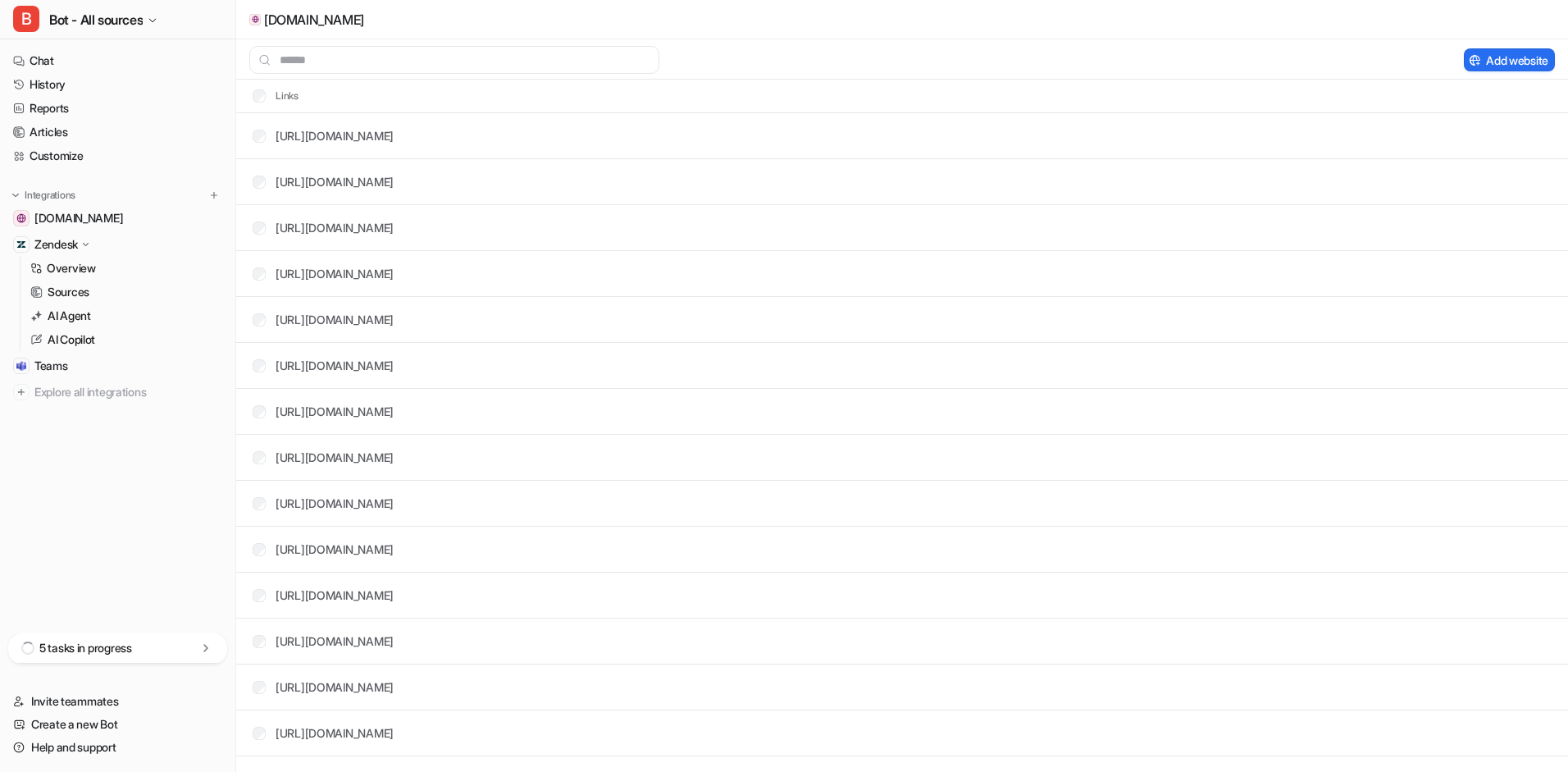
click at [911, 58] on div at bounding box center [849, 59] width 1227 height 28
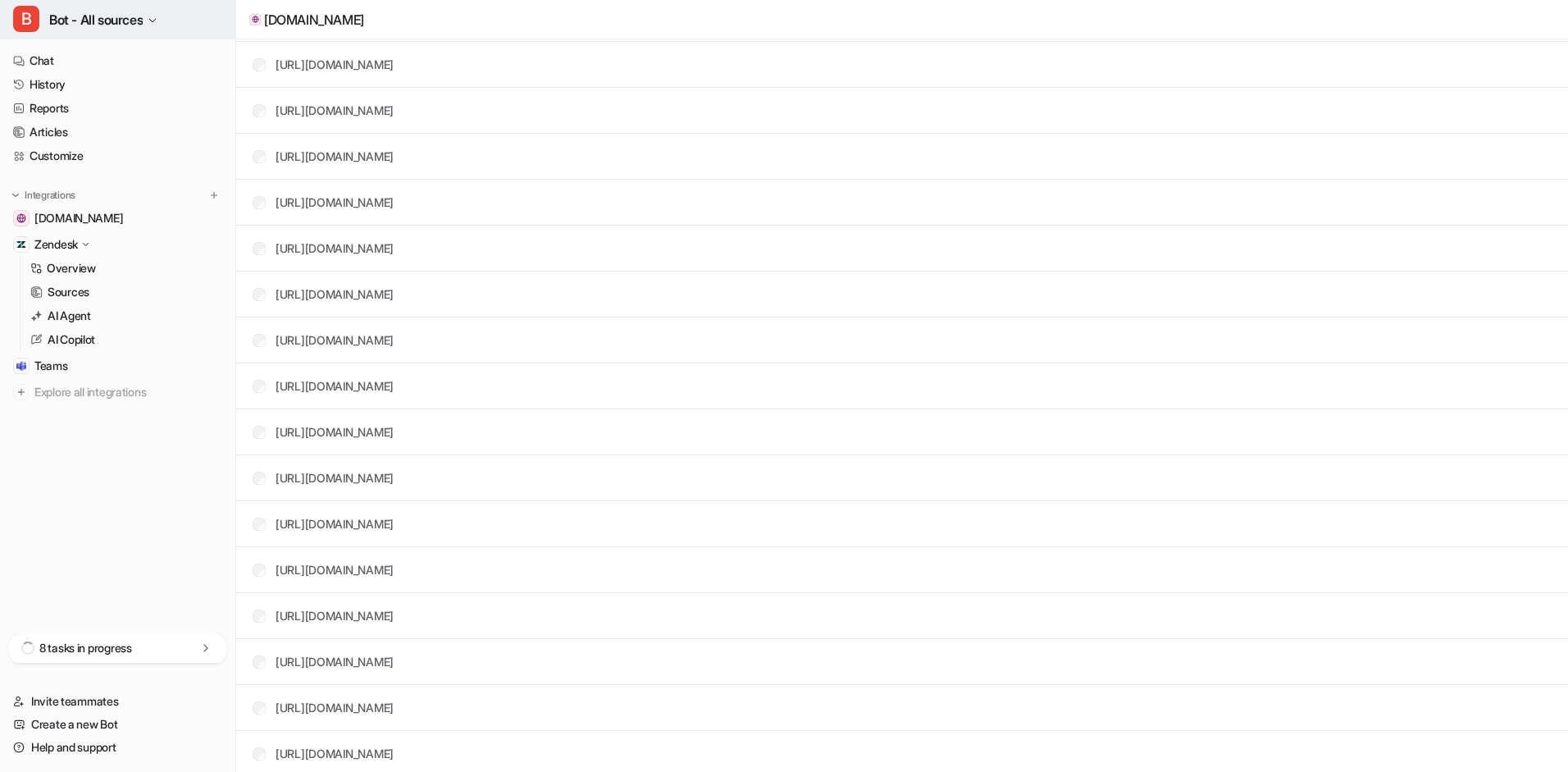
click at [117, 23] on span "Bot - All sources" at bounding box center [96, 19] width 93 height 23
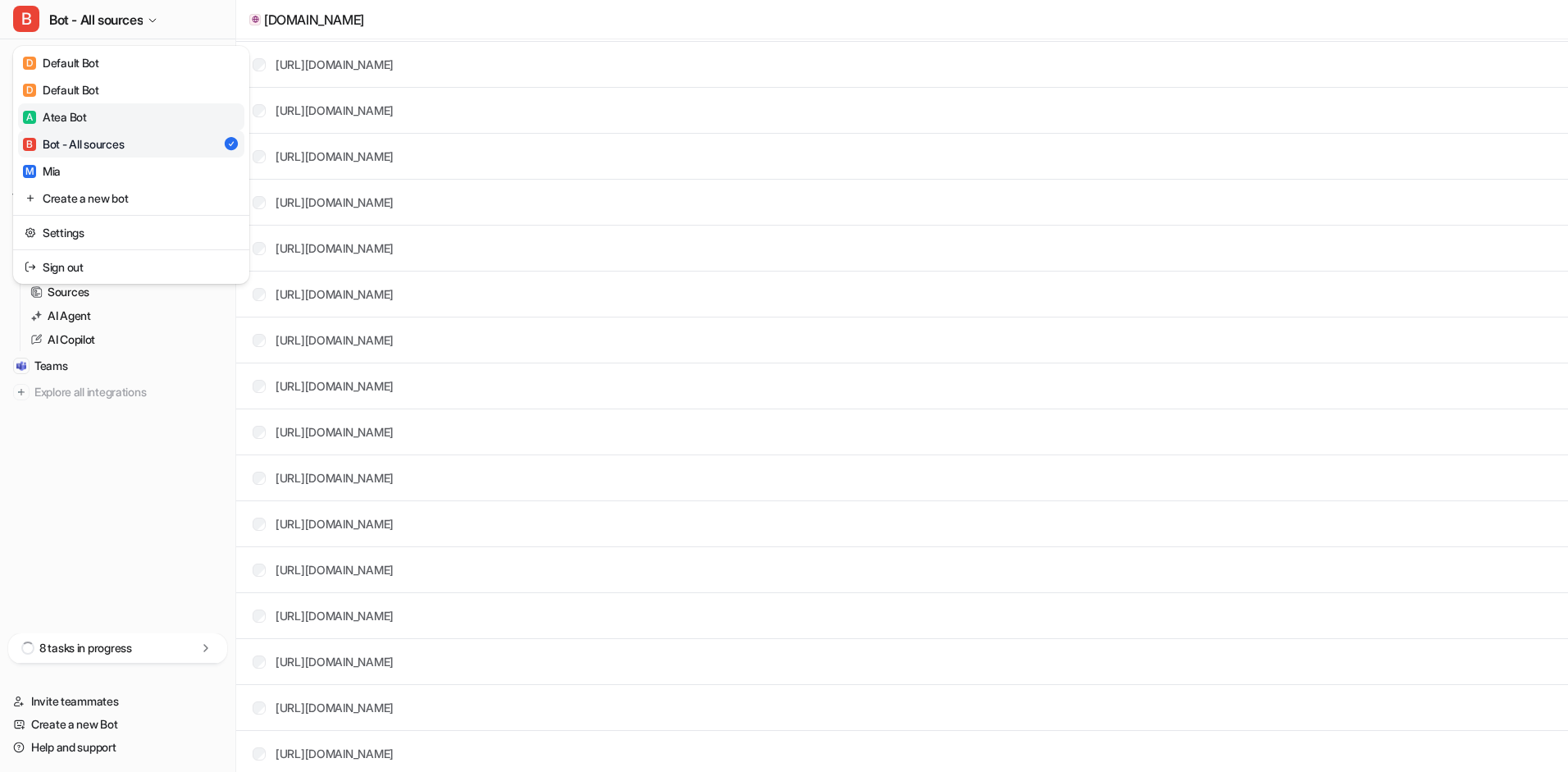
click at [68, 115] on div "A Atea Bot" at bounding box center [54, 116] width 64 height 17
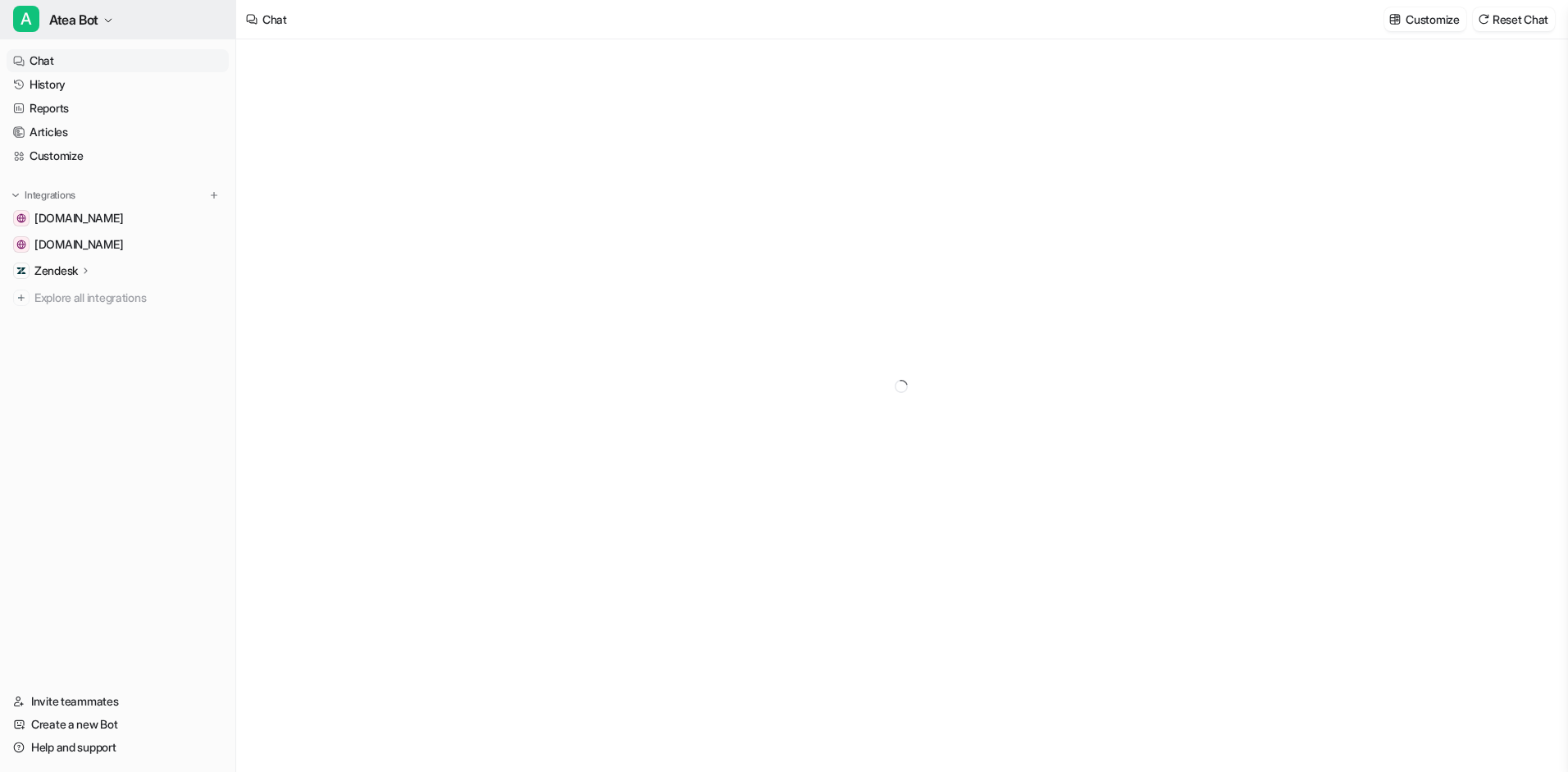
click at [106, 24] on icon "button" at bounding box center [108, 21] width 10 height 10
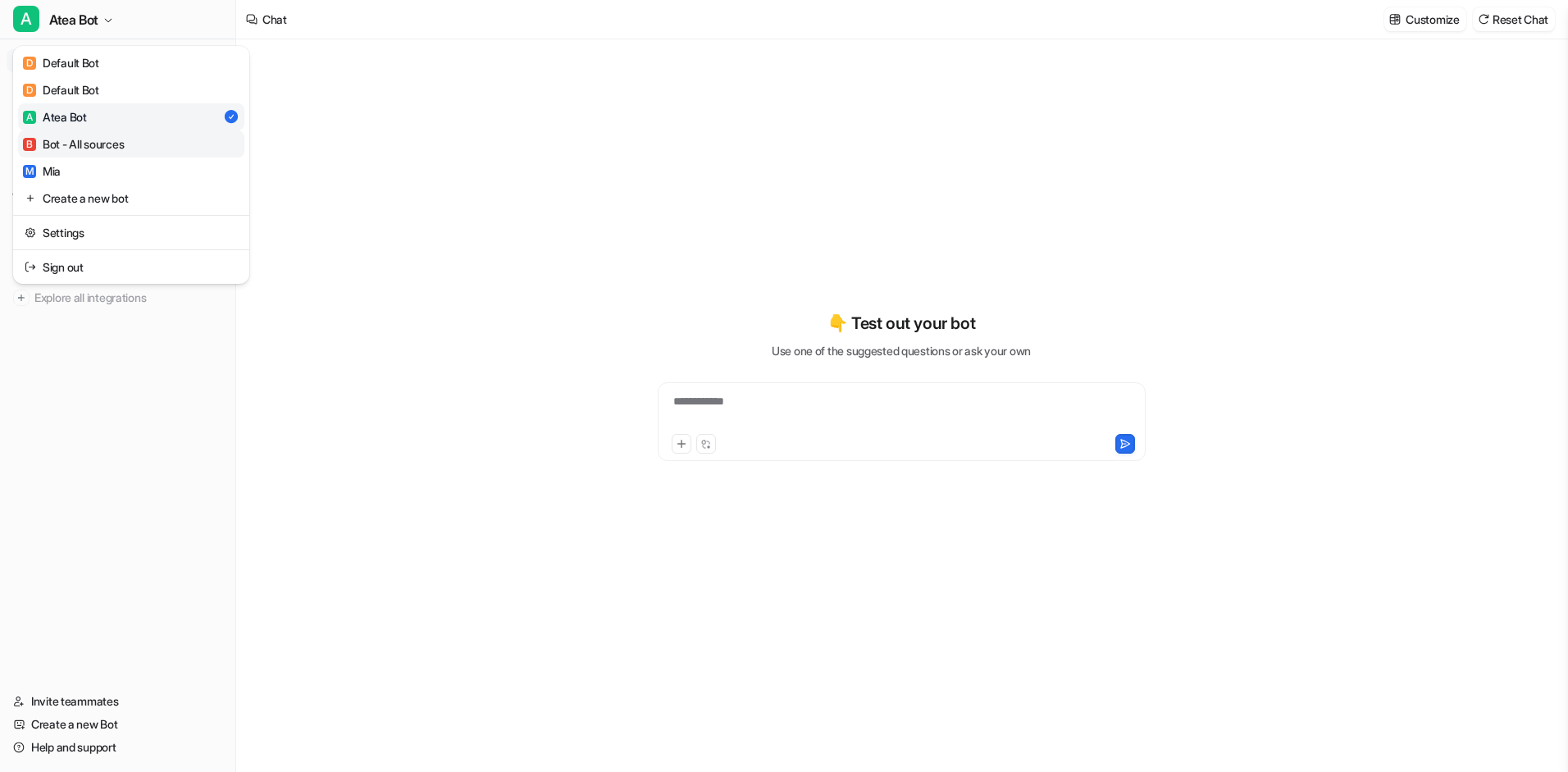
click at [70, 139] on div "B Bot - All sources" at bounding box center [73, 144] width 101 height 17
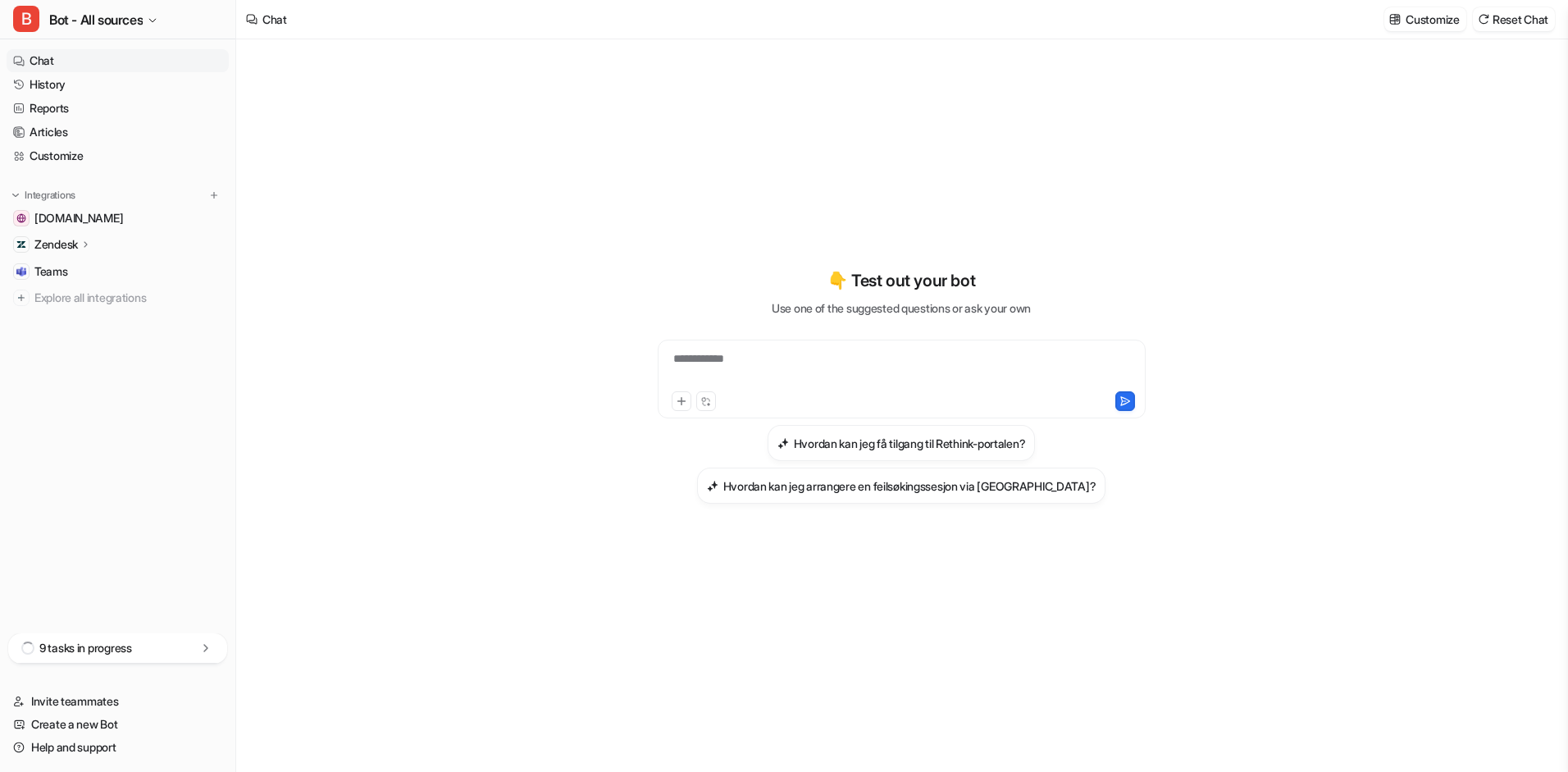
click at [151, 652] on div "9 tasks in progress" at bounding box center [117, 648] width 219 height 31
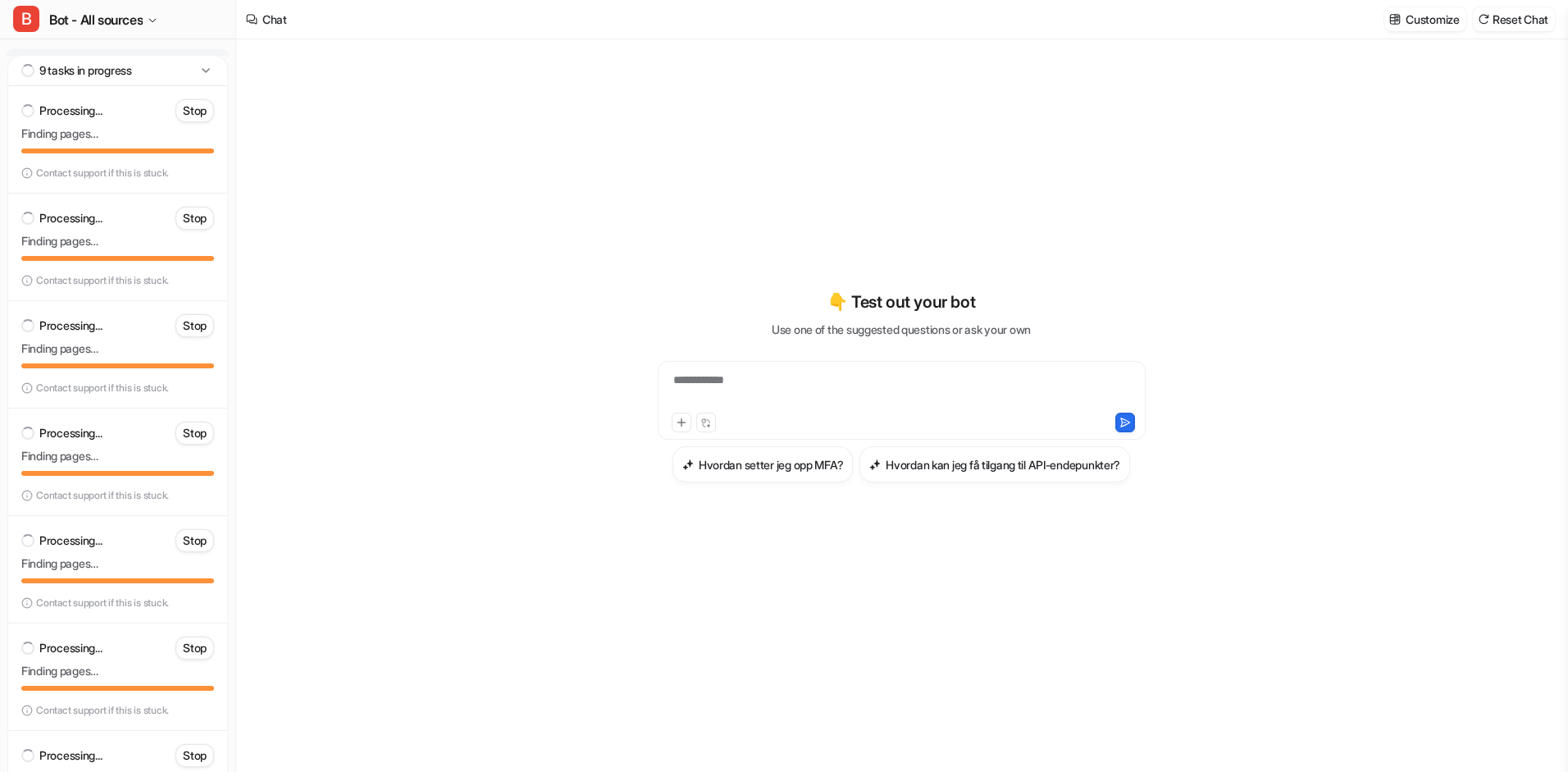
click at [204, 74] on icon at bounding box center [206, 70] width 17 height 17
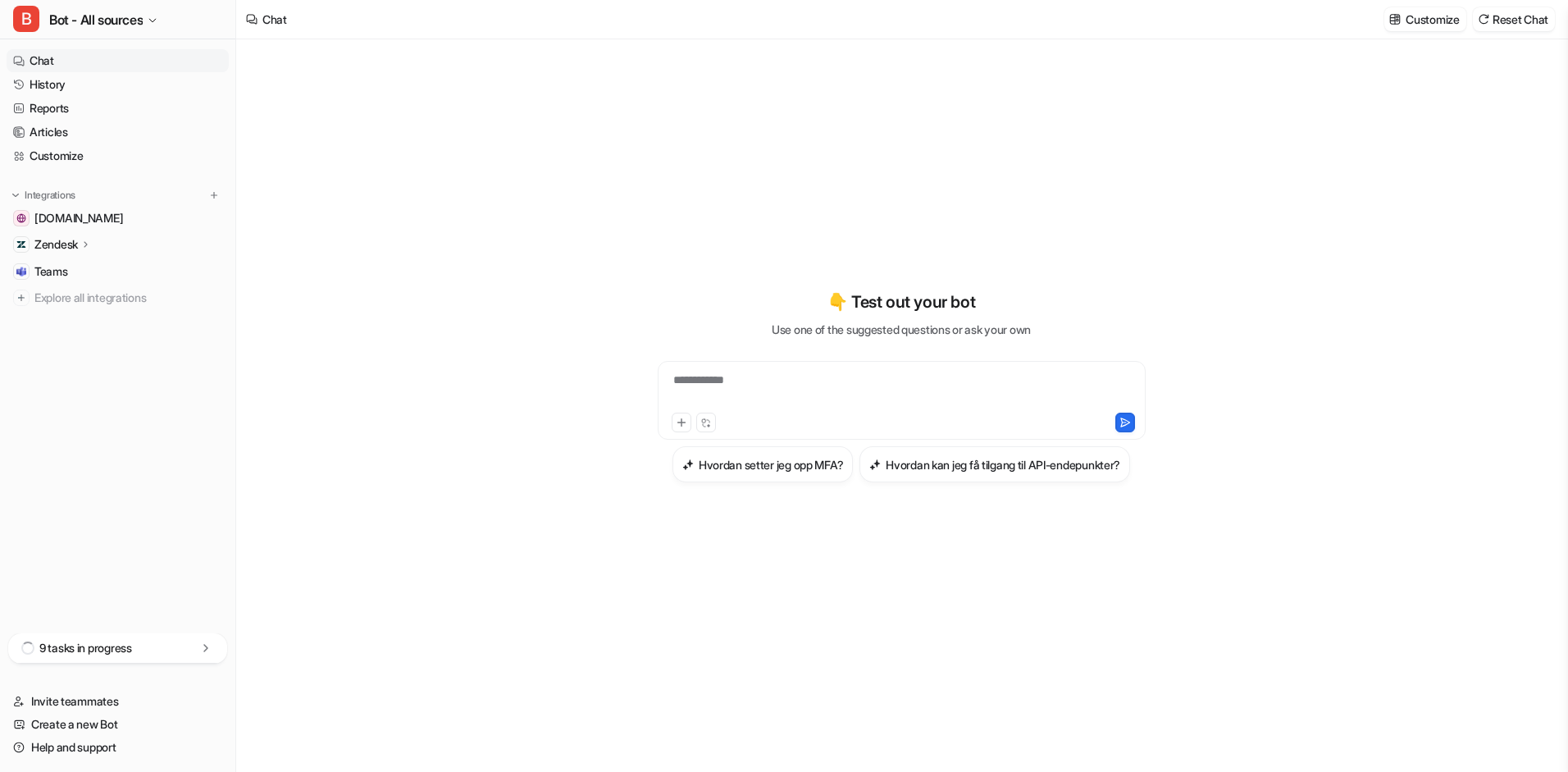
click at [203, 651] on icon at bounding box center [206, 648] width 17 height 17
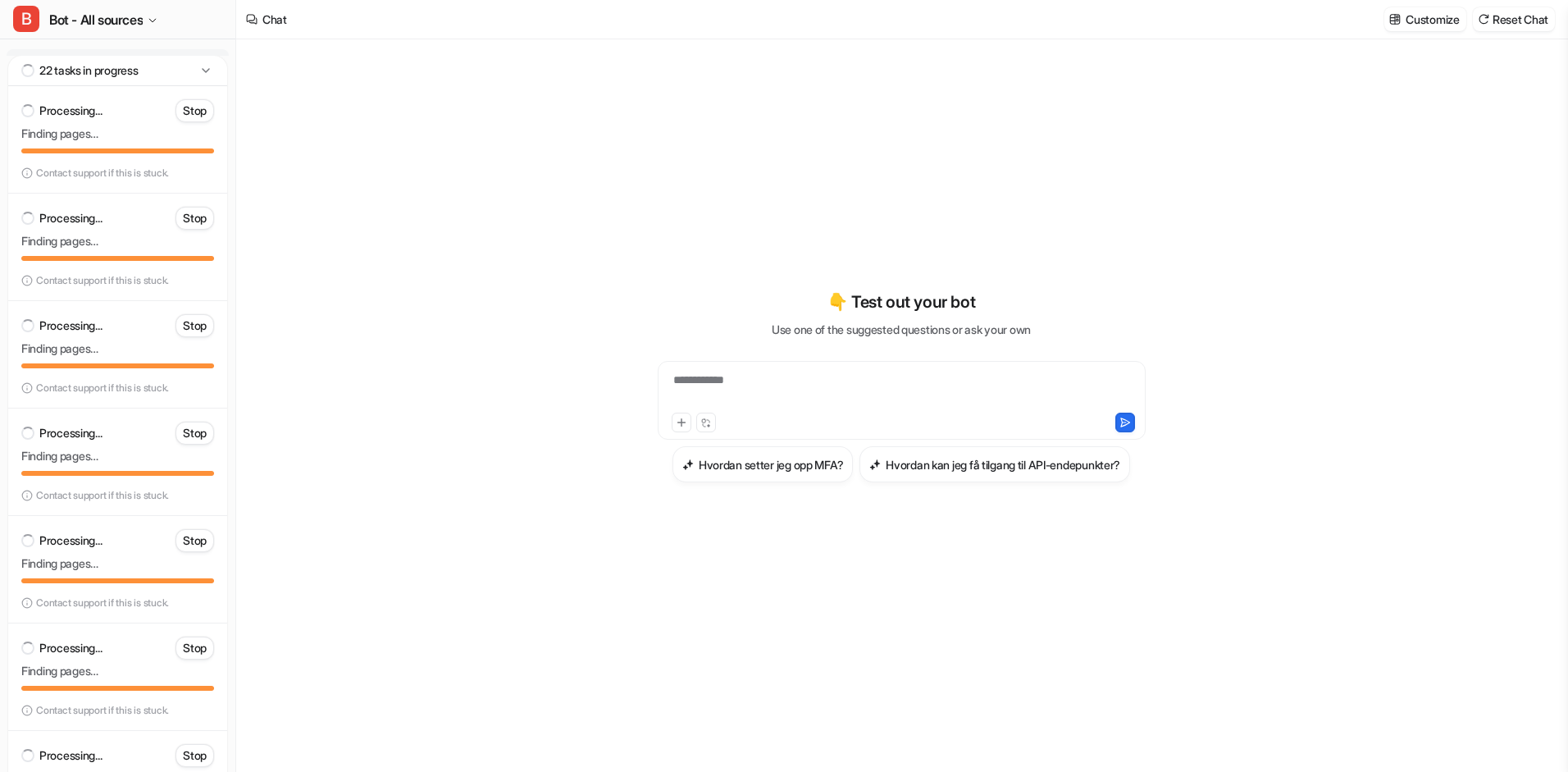
click at [198, 69] on icon at bounding box center [206, 70] width 17 height 17
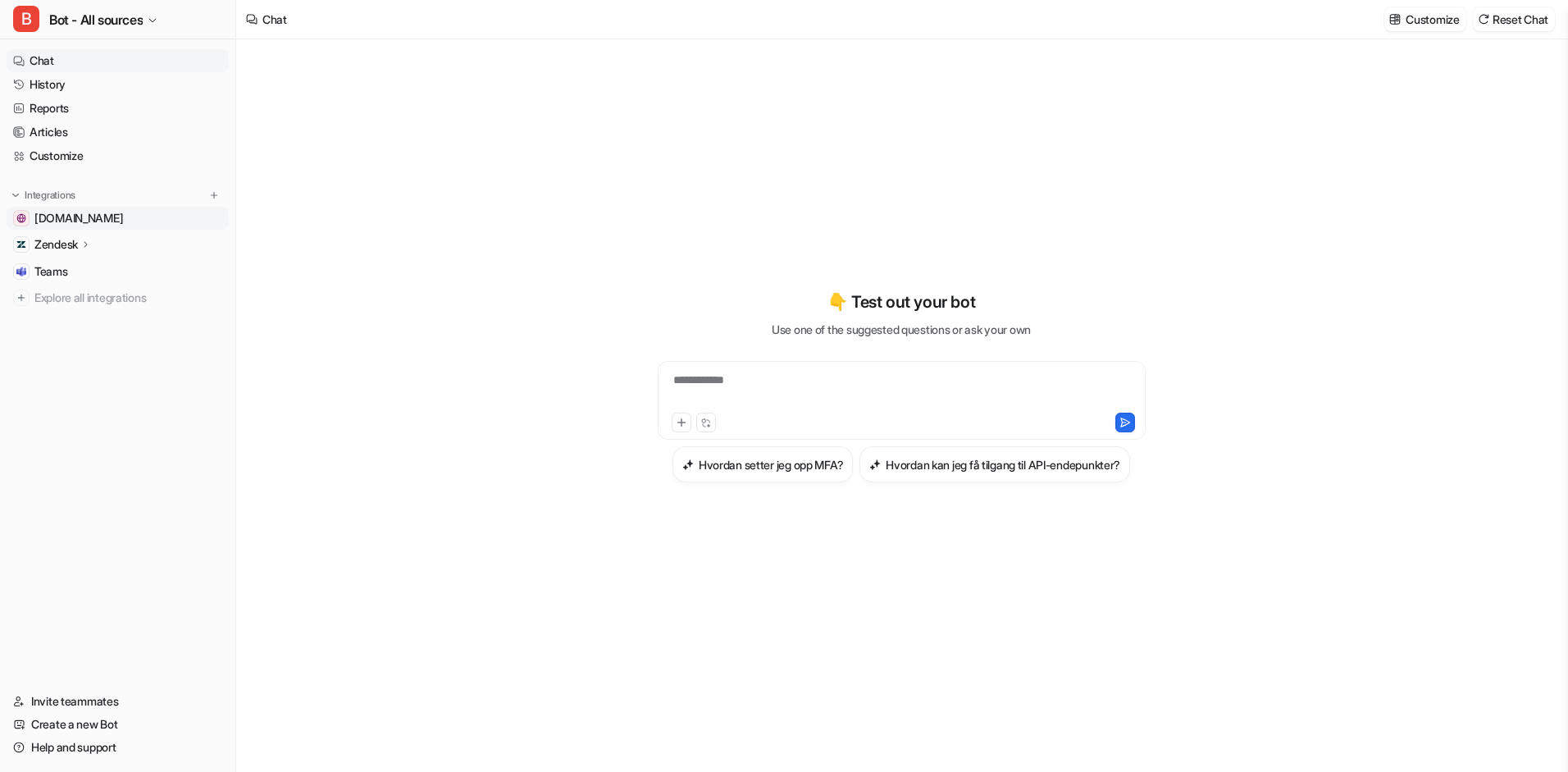
click at [93, 221] on span "[DOMAIN_NAME]" at bounding box center [78, 218] width 88 height 17
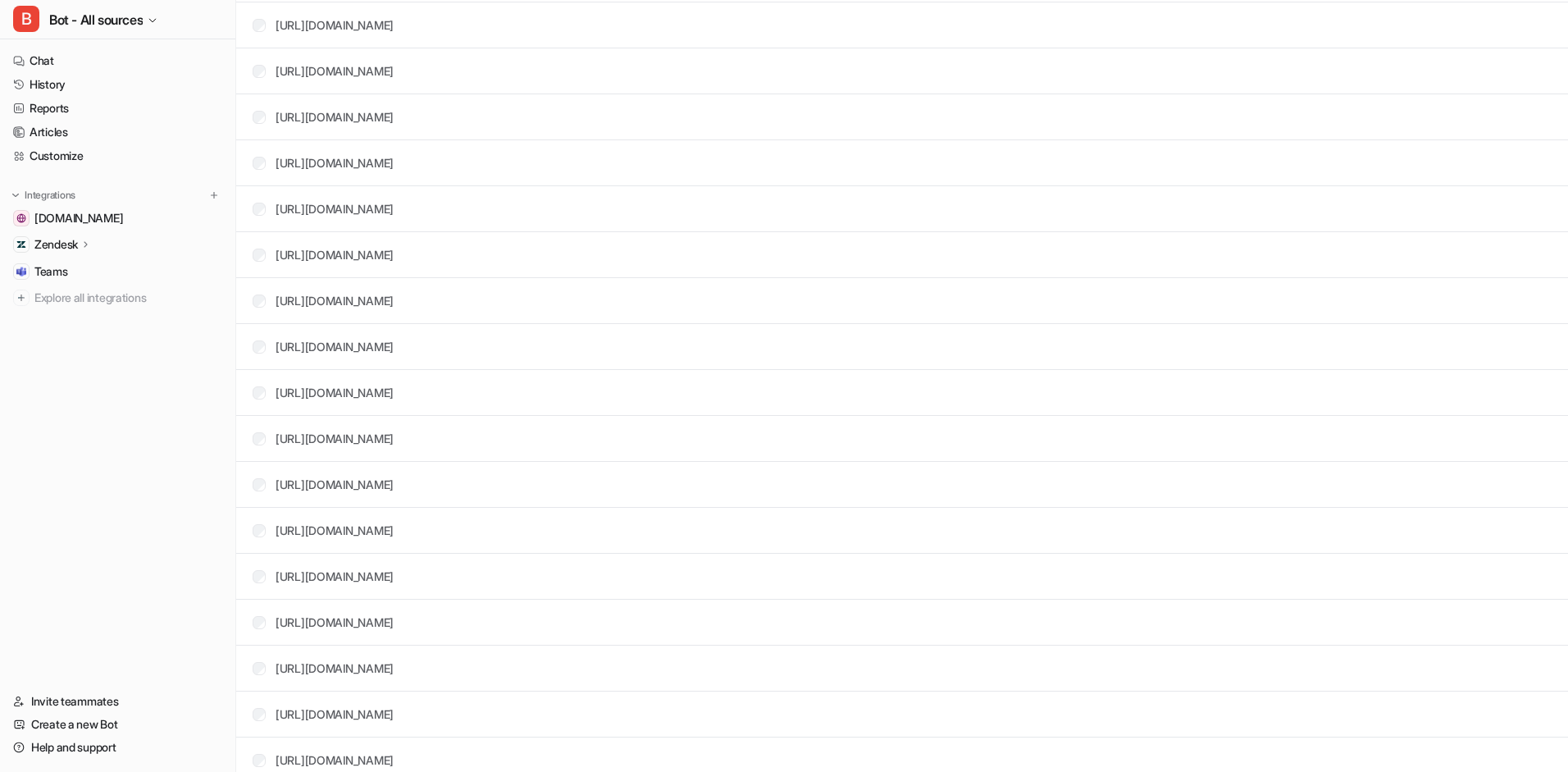
scroll to position [26, 0]
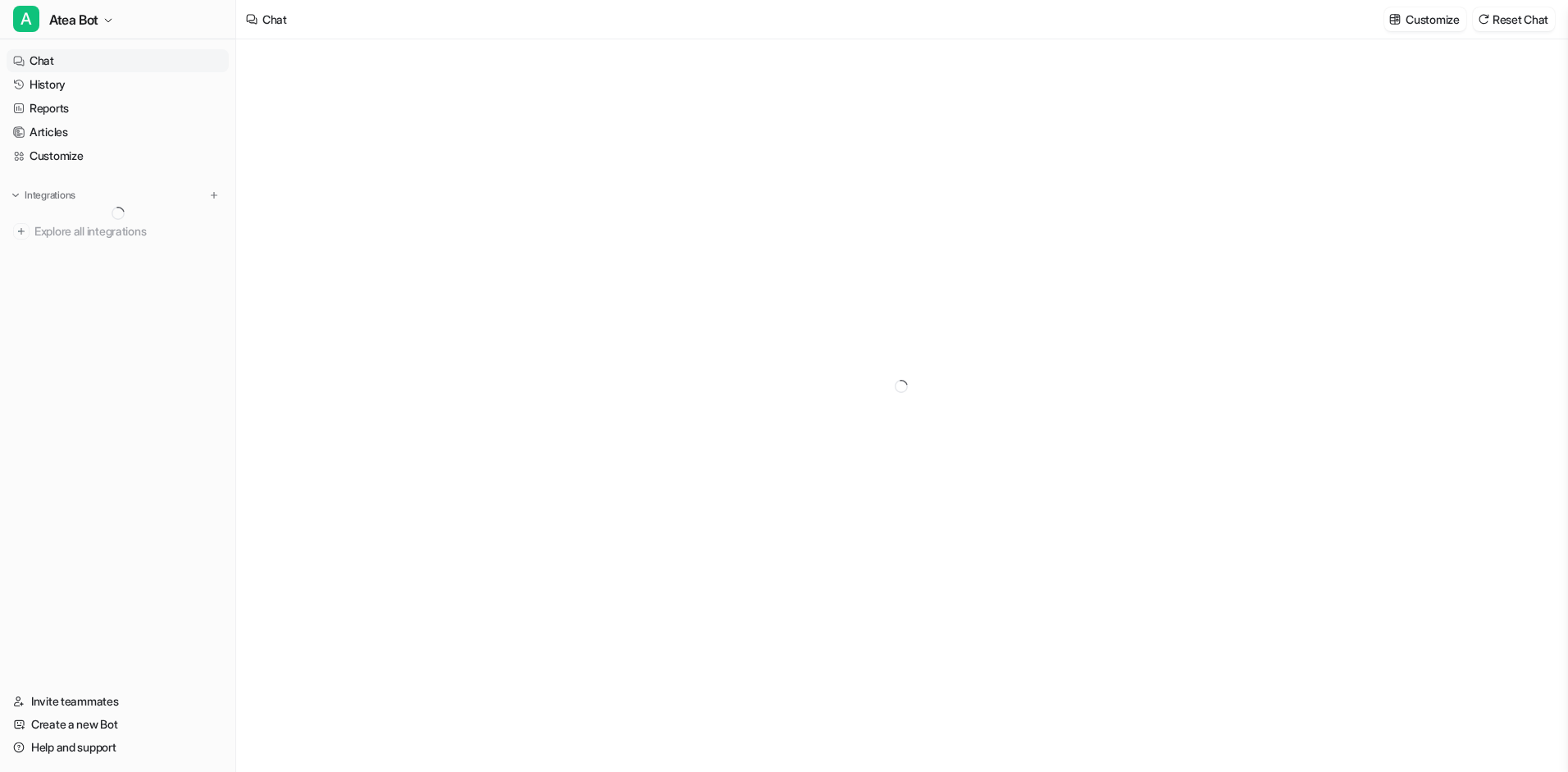
type textarea "**********"
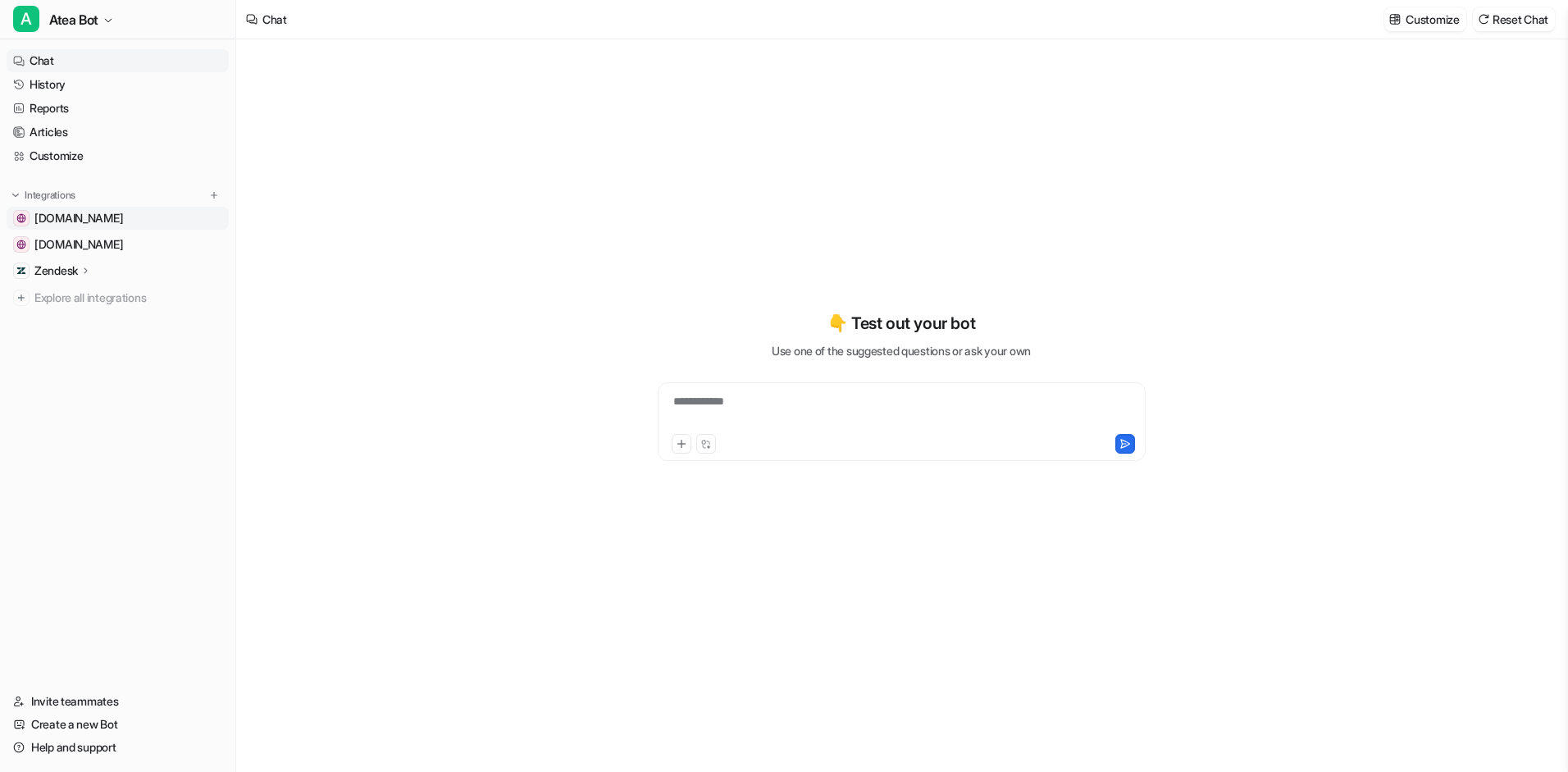
click at [123, 218] on span "[DOMAIN_NAME]" at bounding box center [78, 218] width 88 height 17
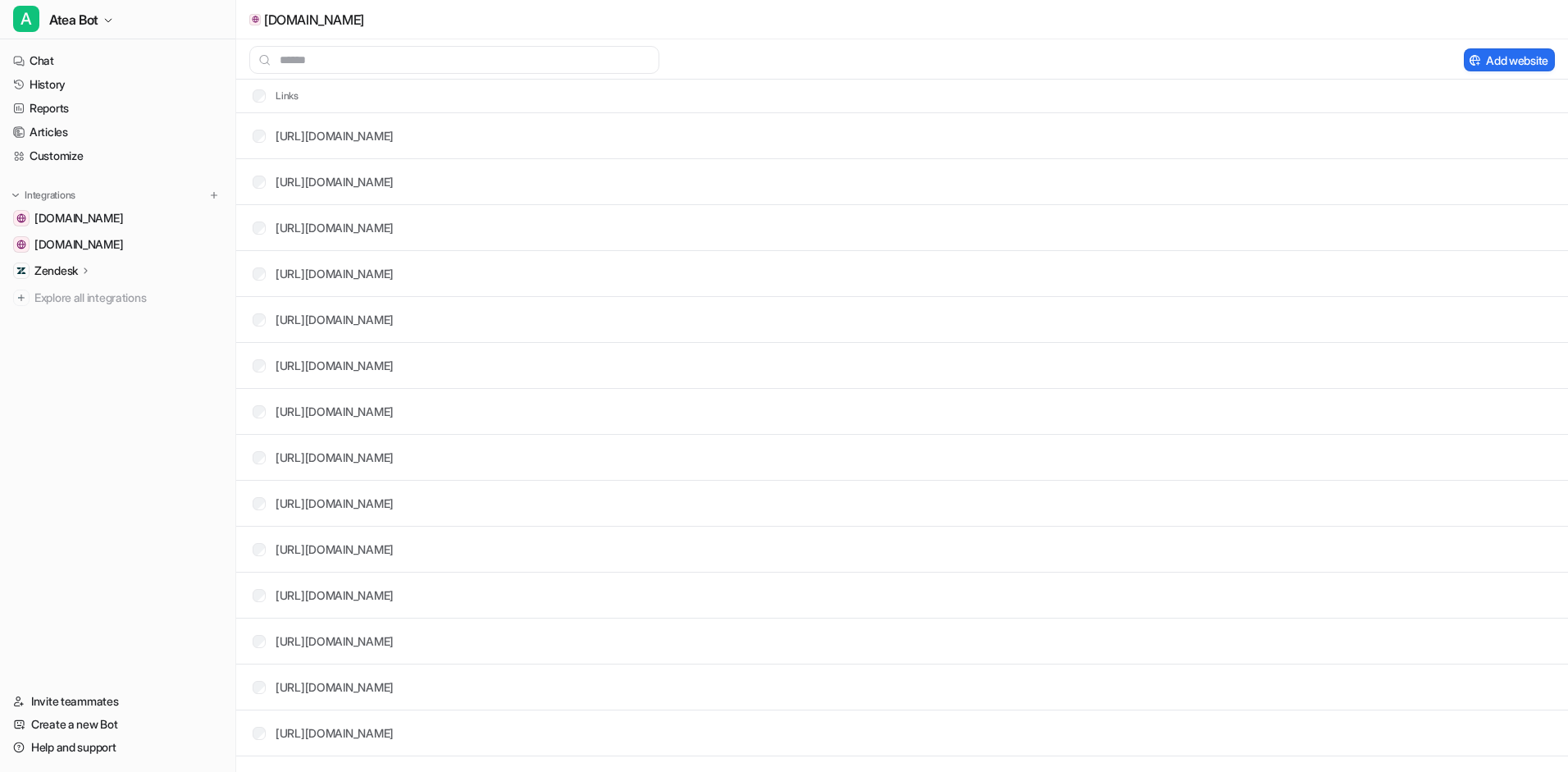
click at [260, 102] on th "Links" at bounding box center [269, 96] width 59 height 20
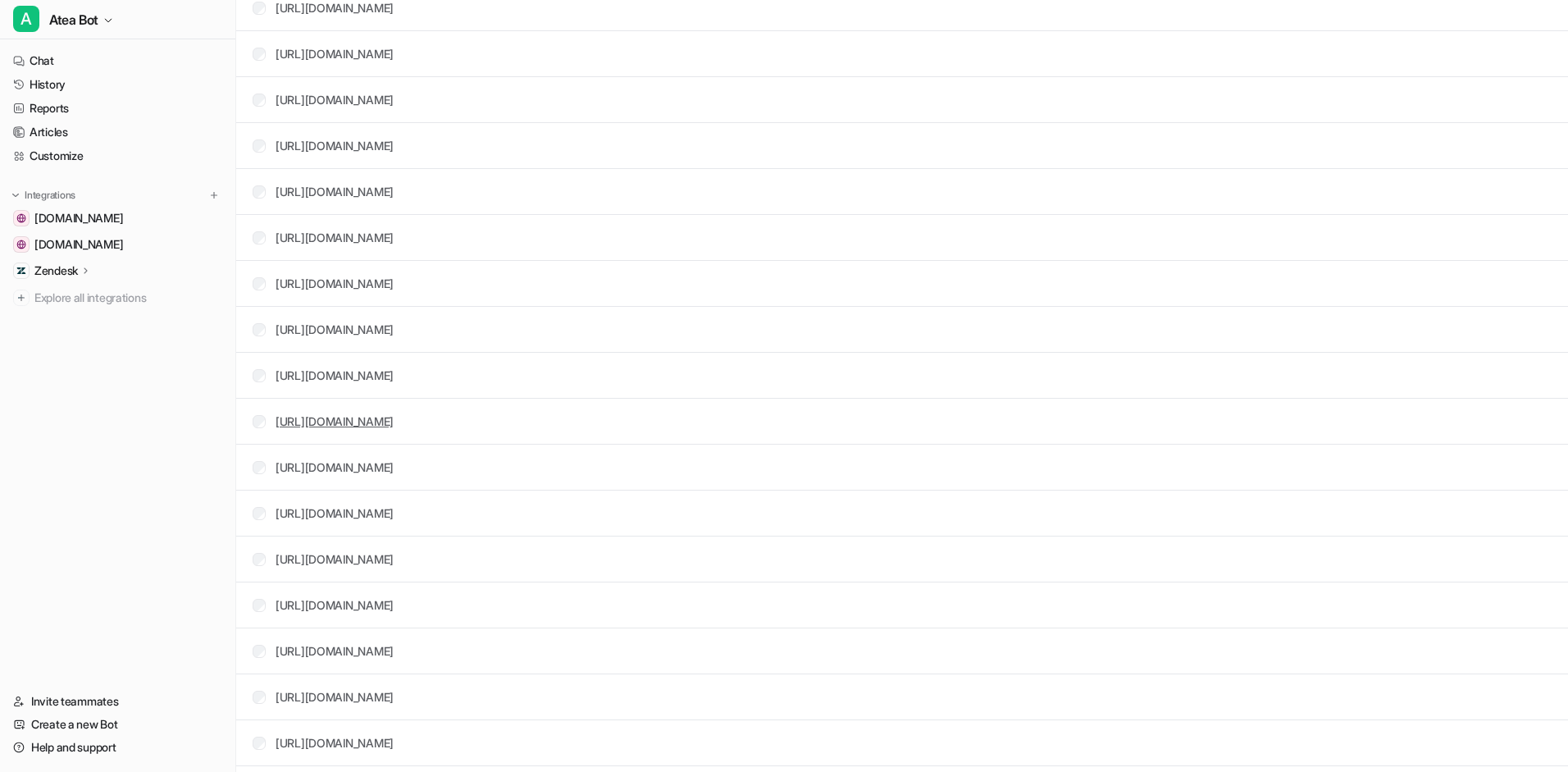
scroll to position [3333, 0]
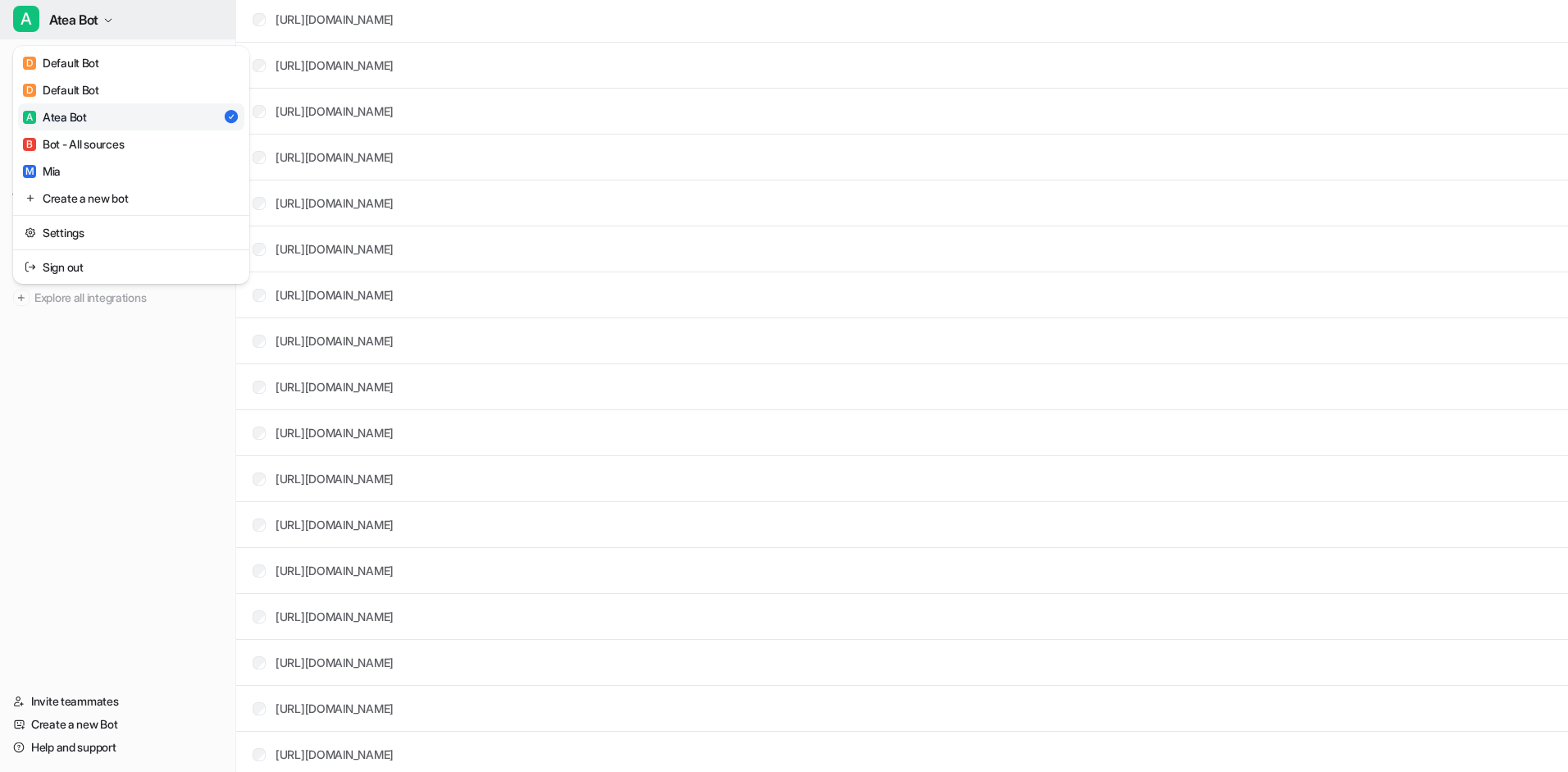
click at [108, 26] on button "A Atea Bot" at bounding box center [118, 20] width 236 height 40
click at [100, 150] on div "B Bot - All sources" at bounding box center [73, 144] width 101 height 17
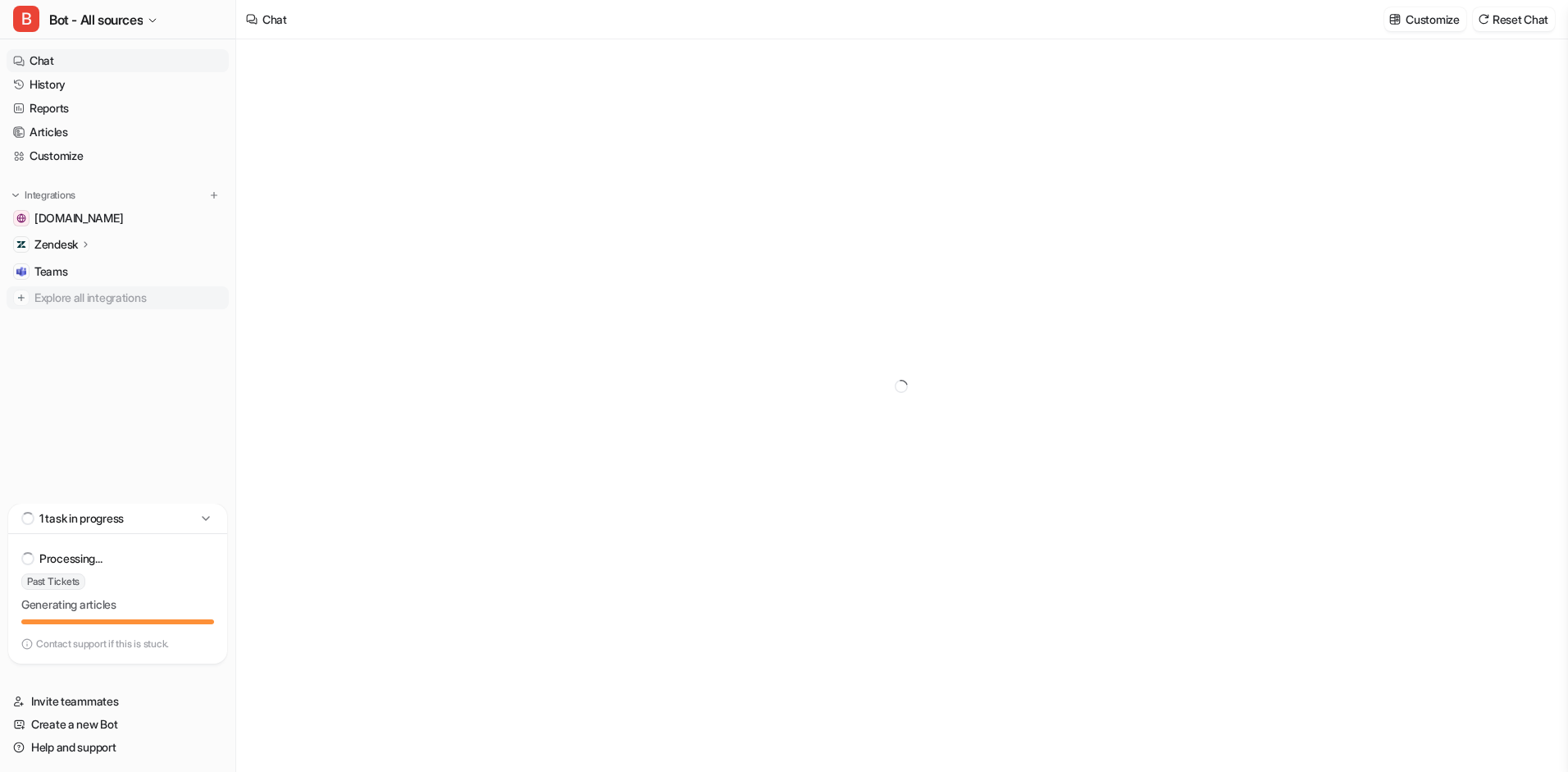
type textarea "**********"
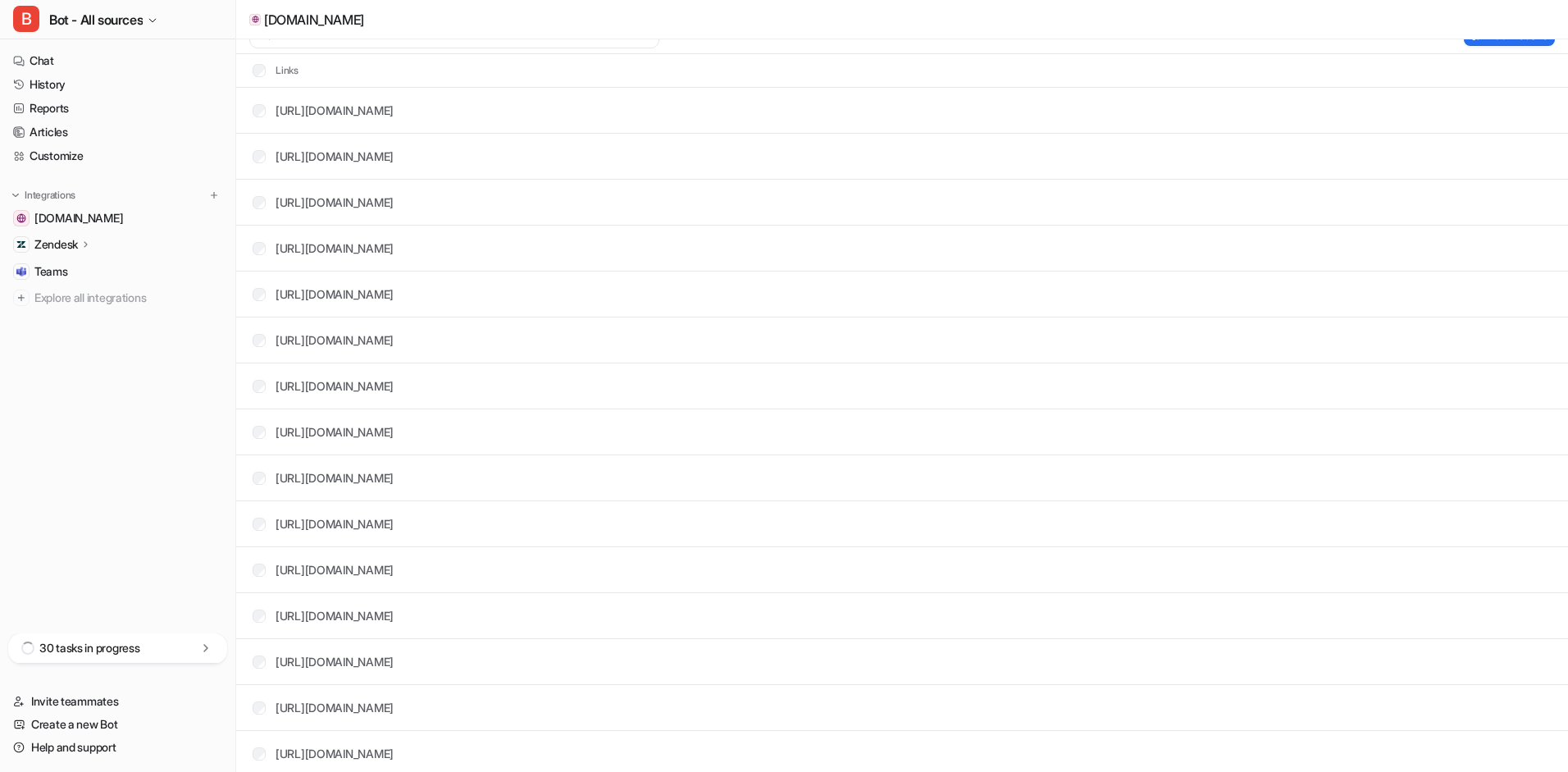
scroll to position [26, 0]
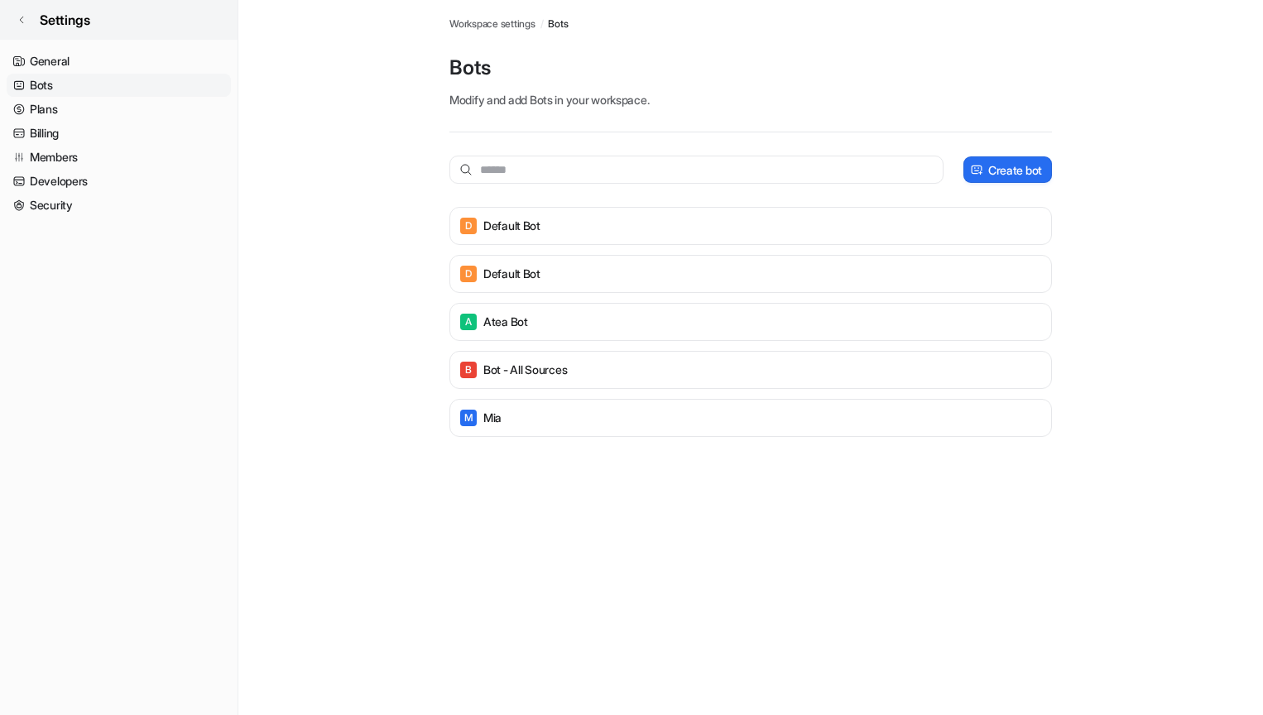
click at [29, 18] on link "Settings" at bounding box center [119, 20] width 238 height 40
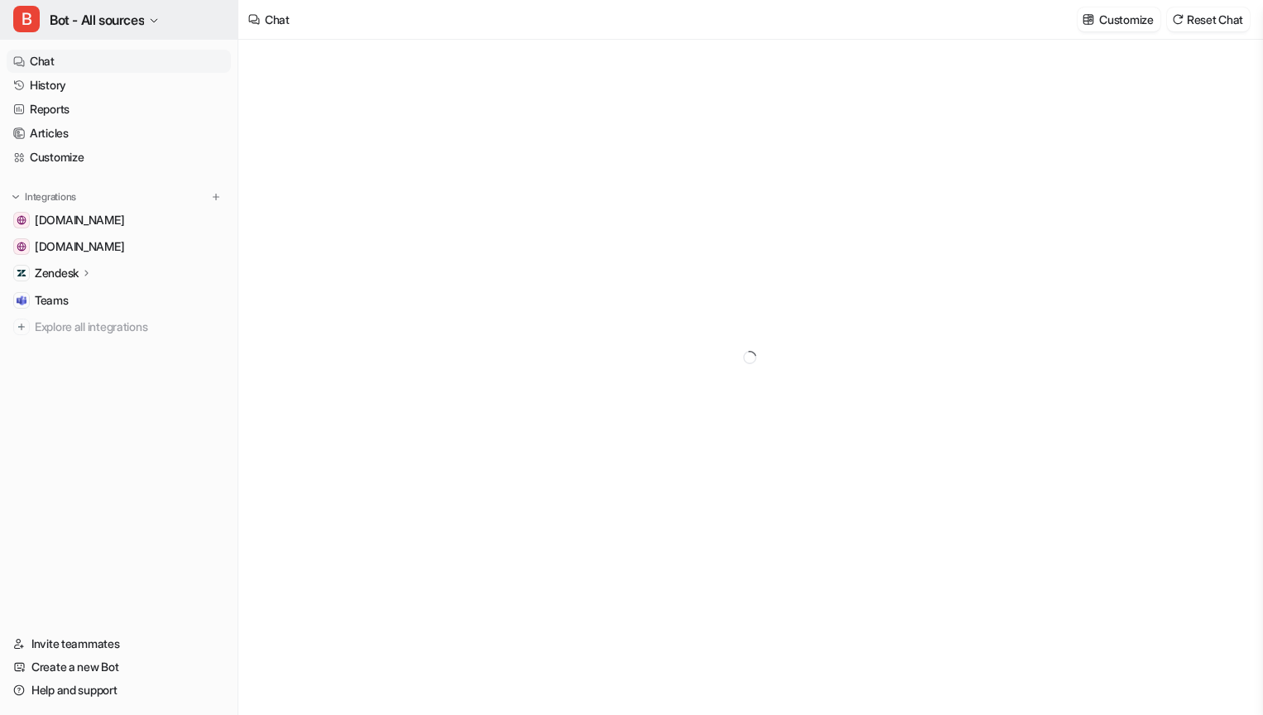
type textarea "**********"
click at [93, 274] on icon at bounding box center [87, 273] width 12 height 12
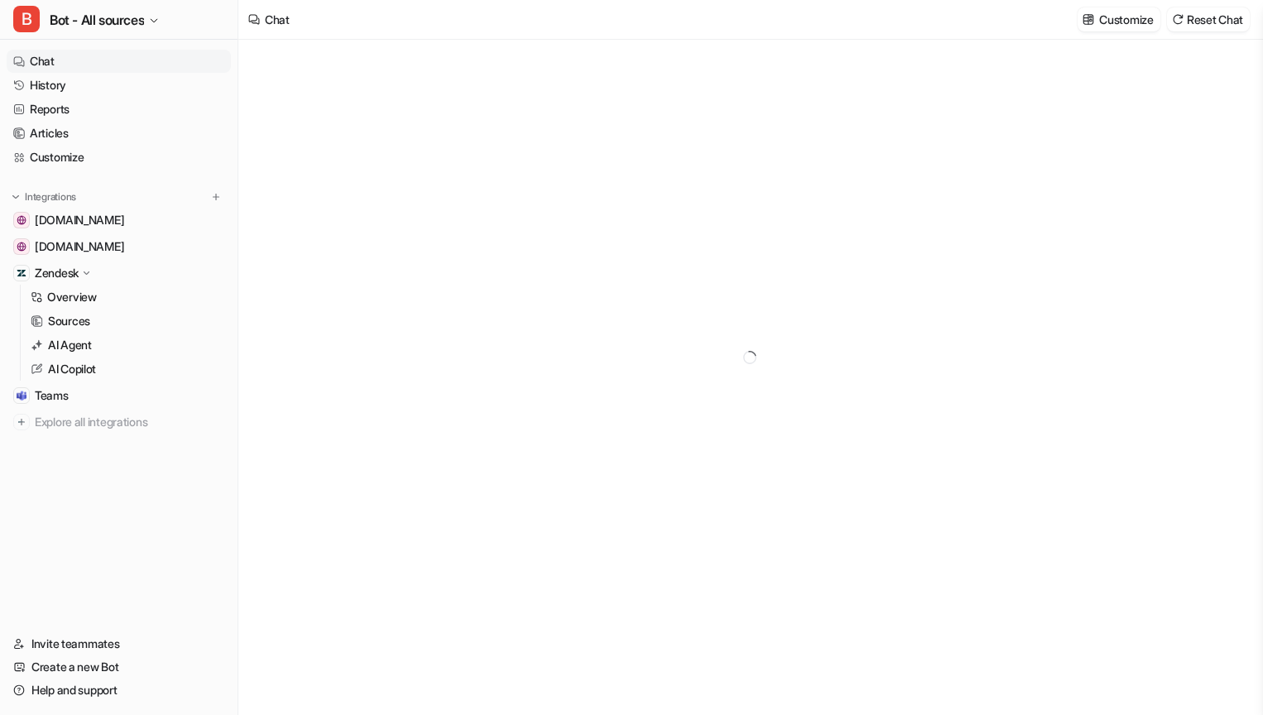
click at [93, 274] on icon at bounding box center [86, 273] width 12 height 12
click at [95, 333] on span "Explore all integrations" at bounding box center [130, 327] width 190 height 26
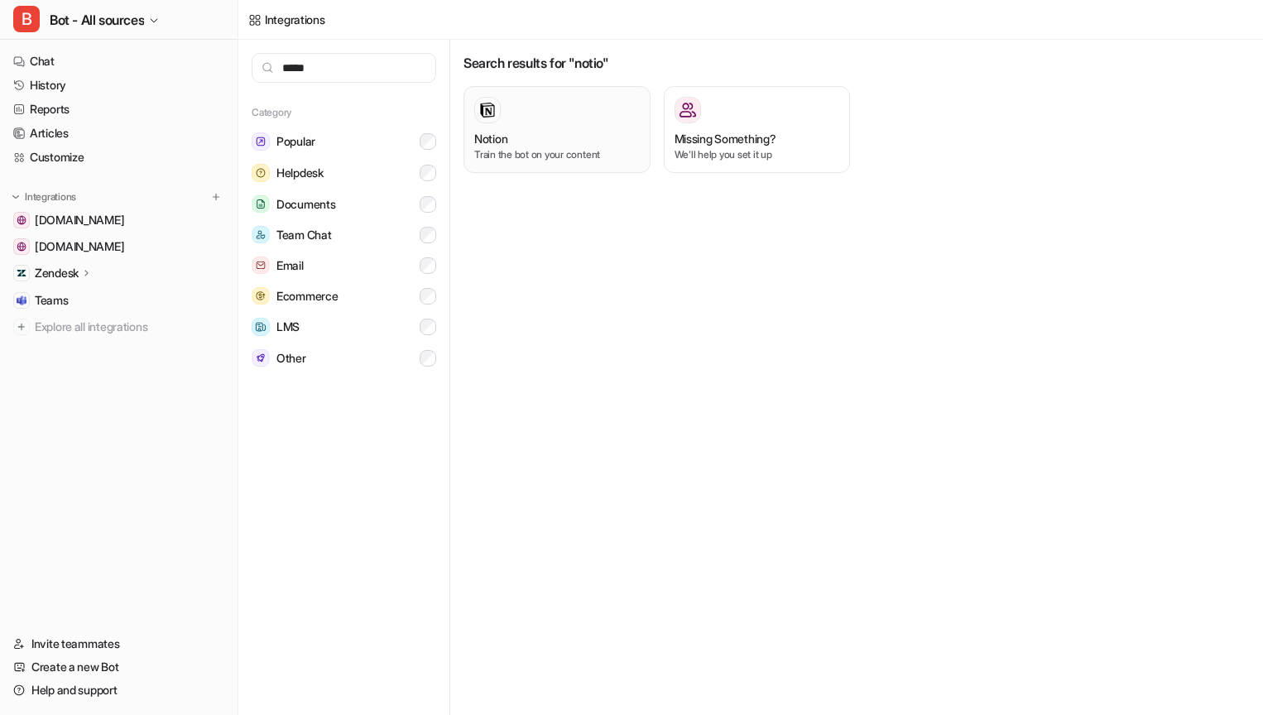
type input "*****"
click at [499, 161] on p "Train the bot on your content" at bounding box center [557, 154] width 166 height 15
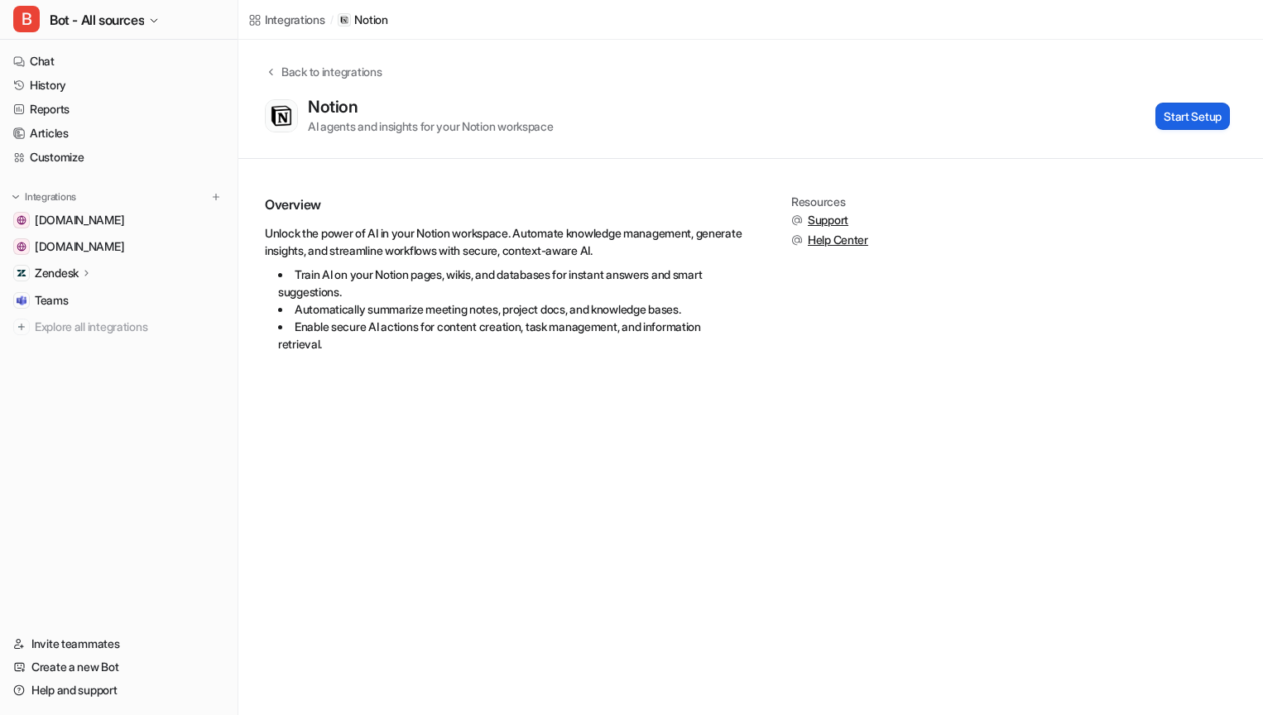
click at [1217, 121] on button "Start Setup" at bounding box center [1193, 116] width 75 height 27
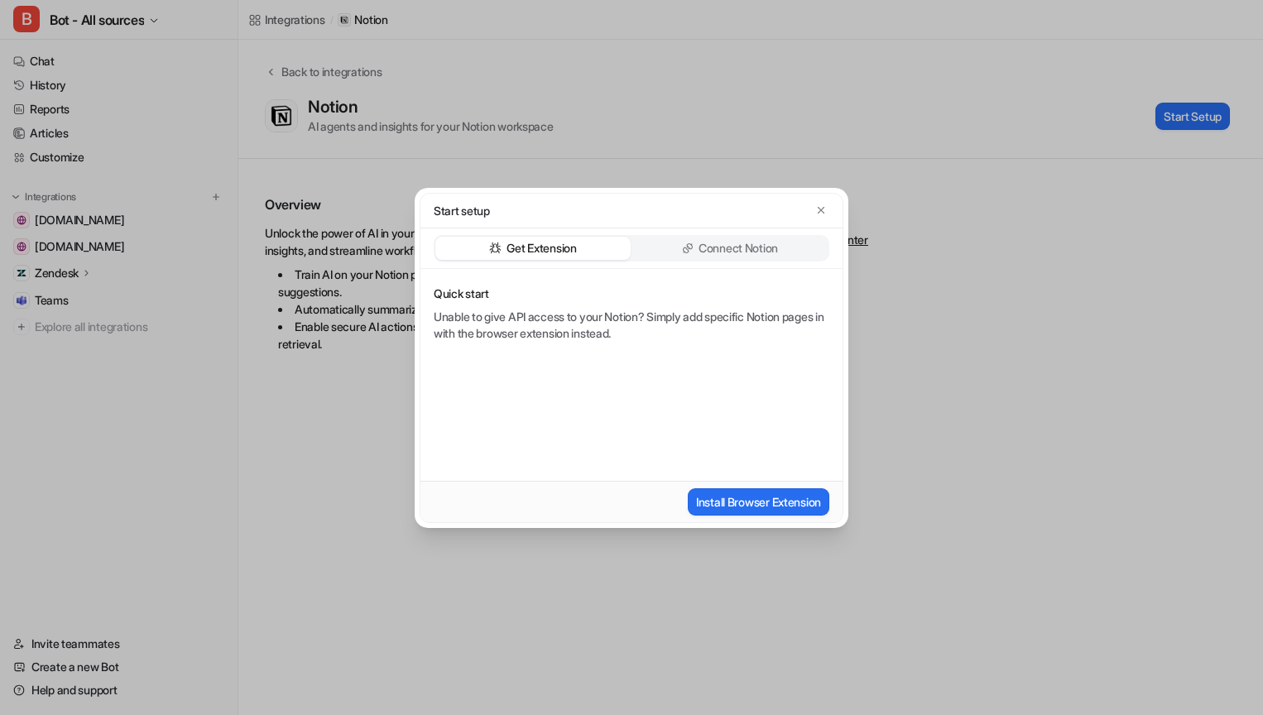
click at [729, 243] on p "Connect Notion" at bounding box center [738, 248] width 79 height 17
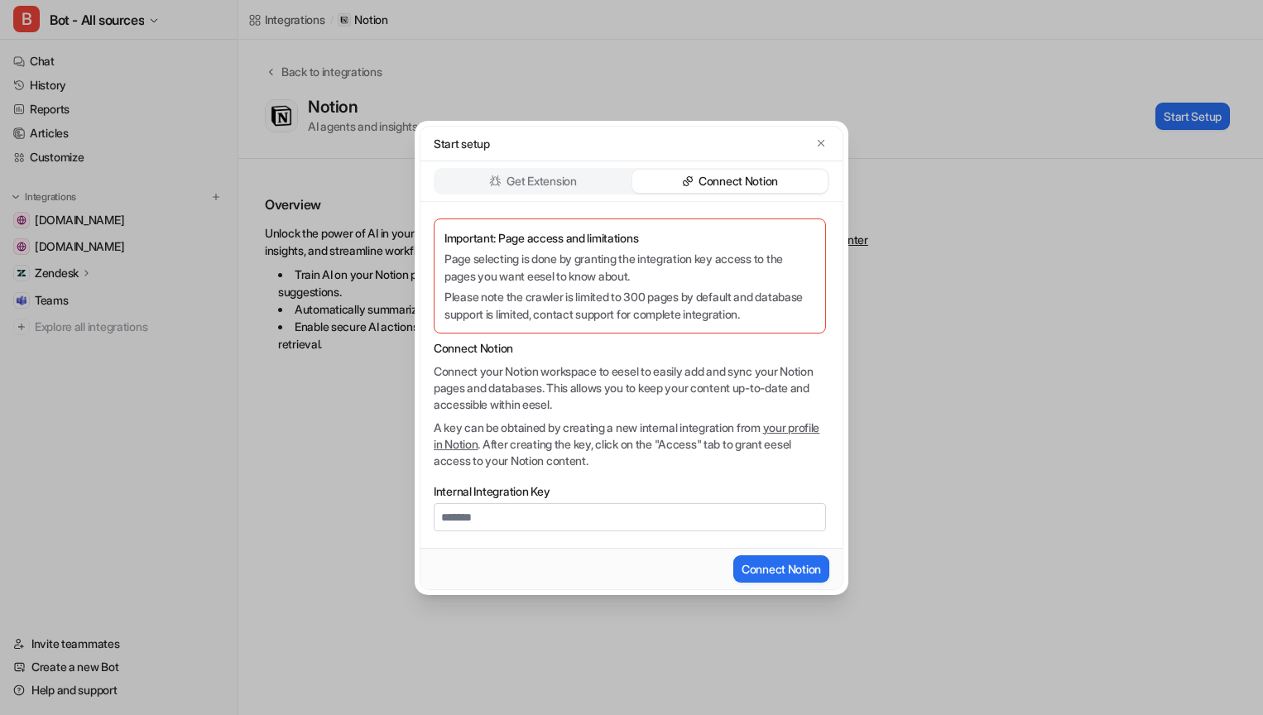
click at [580, 180] on div "Get Extension" at bounding box center [532, 181] width 195 height 23
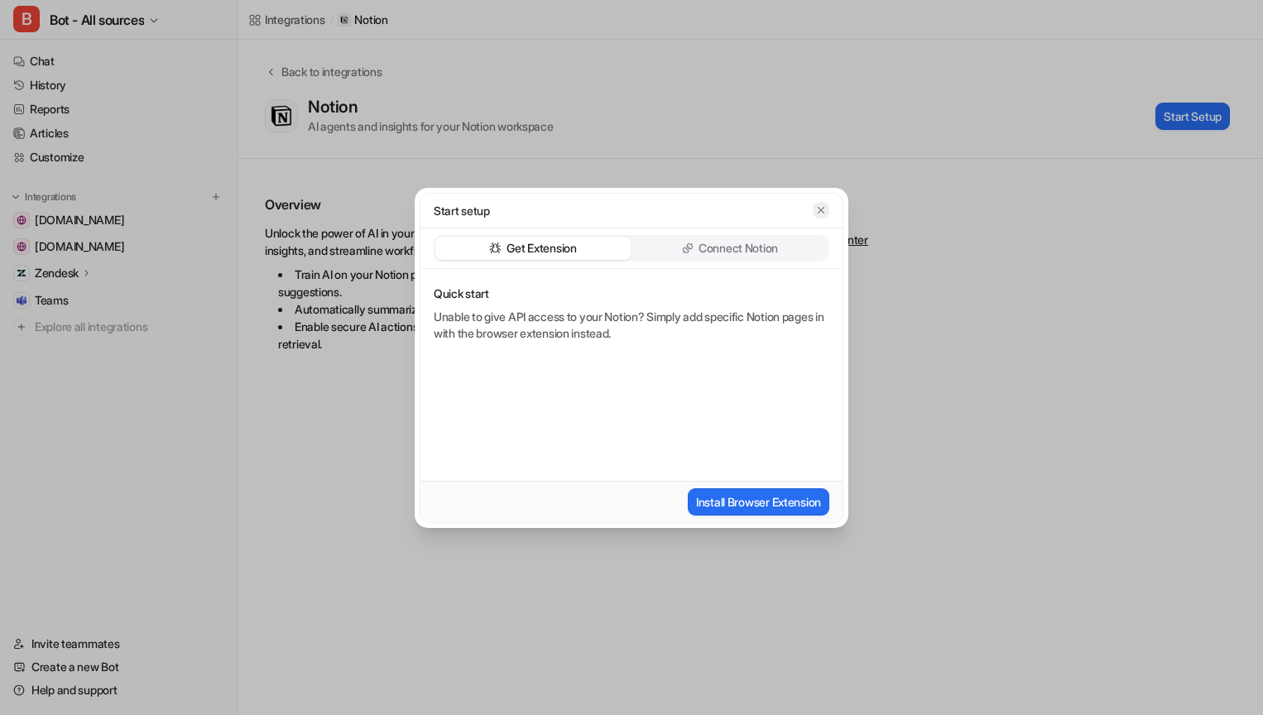
click at [828, 214] on button "button" at bounding box center [821, 210] width 17 height 17
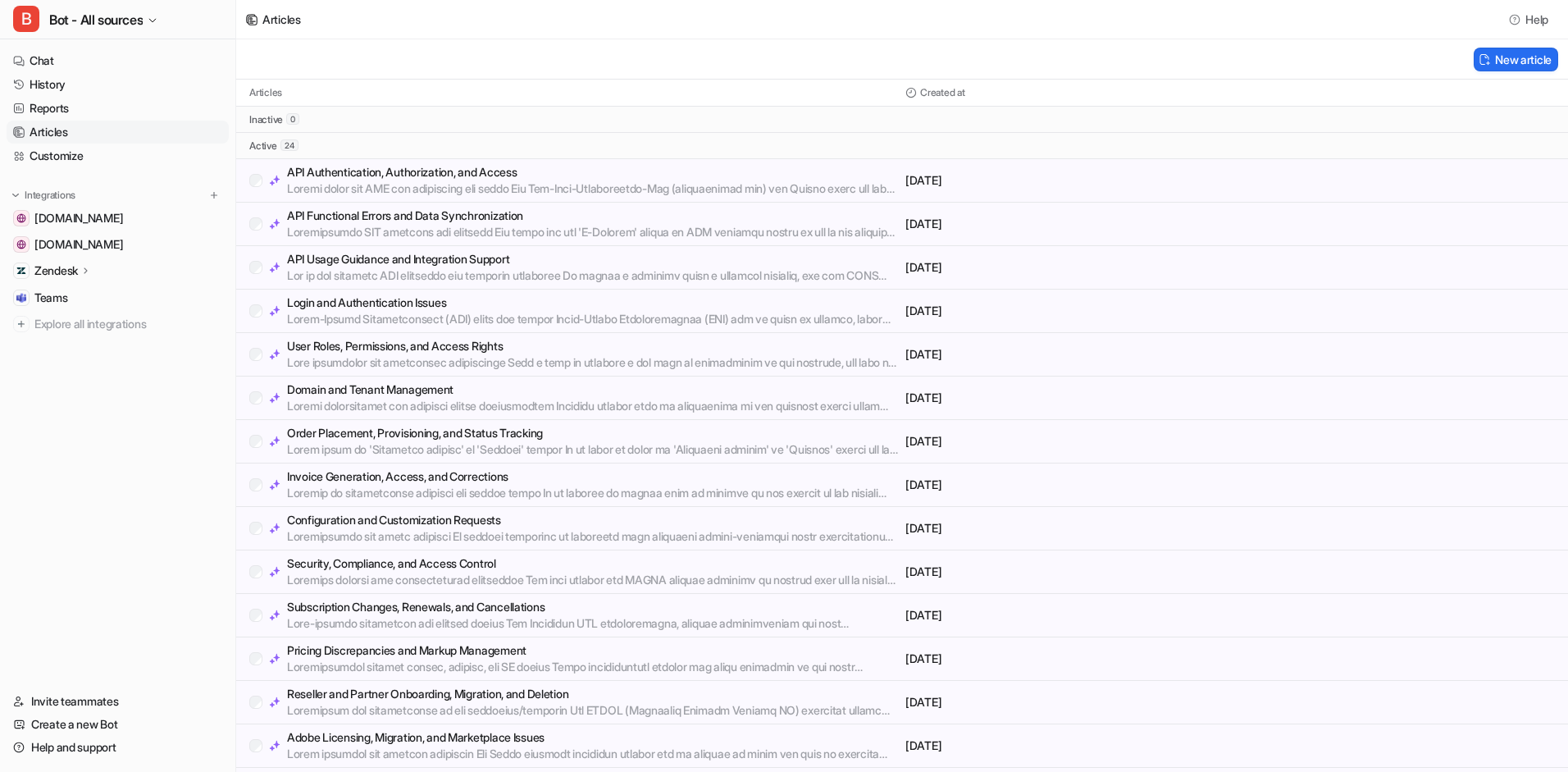
click at [455, 531] on p at bounding box center [593, 536] width 612 height 17
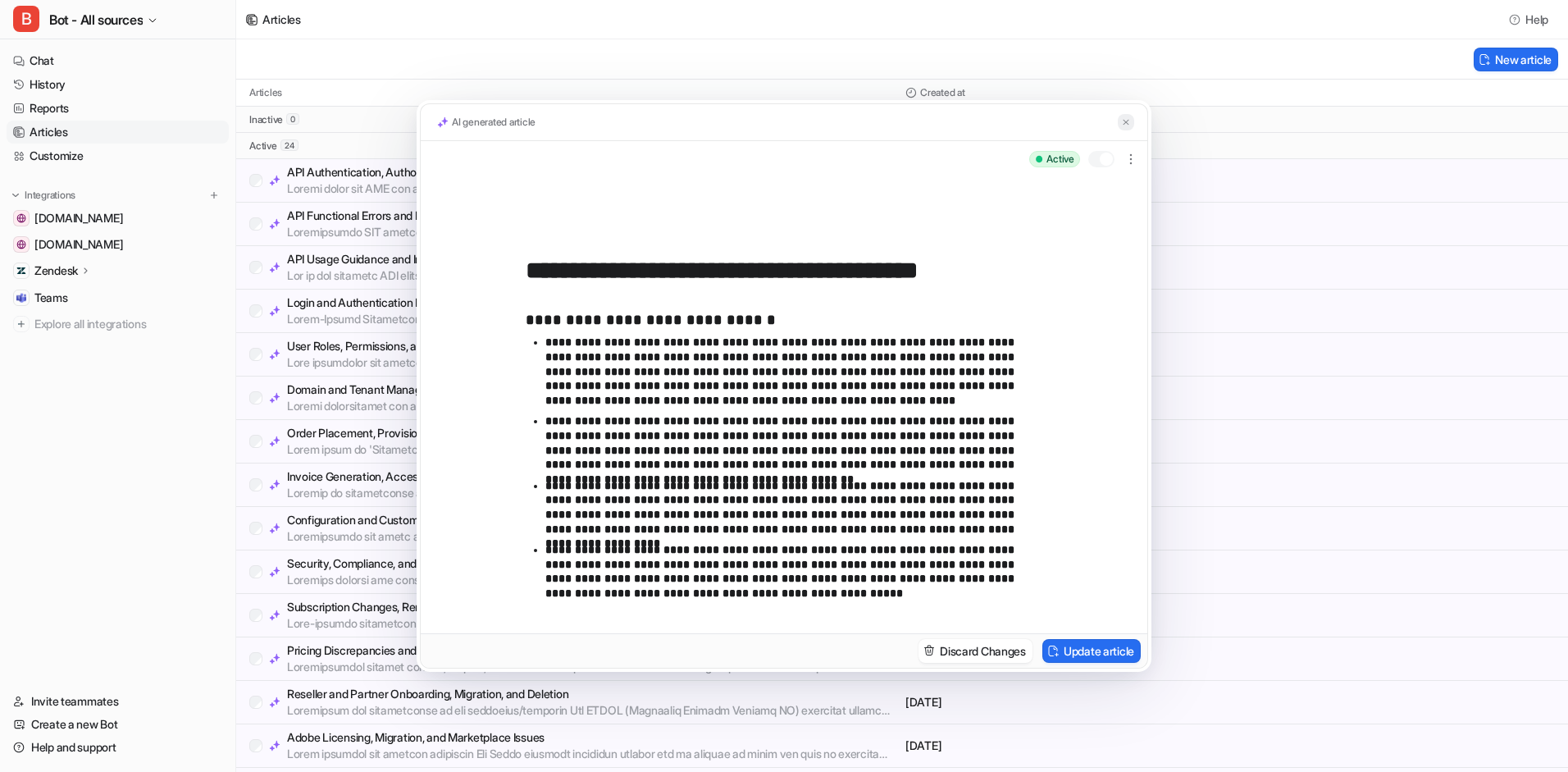
click at [1127, 123] on img at bounding box center [1126, 122] width 10 height 11
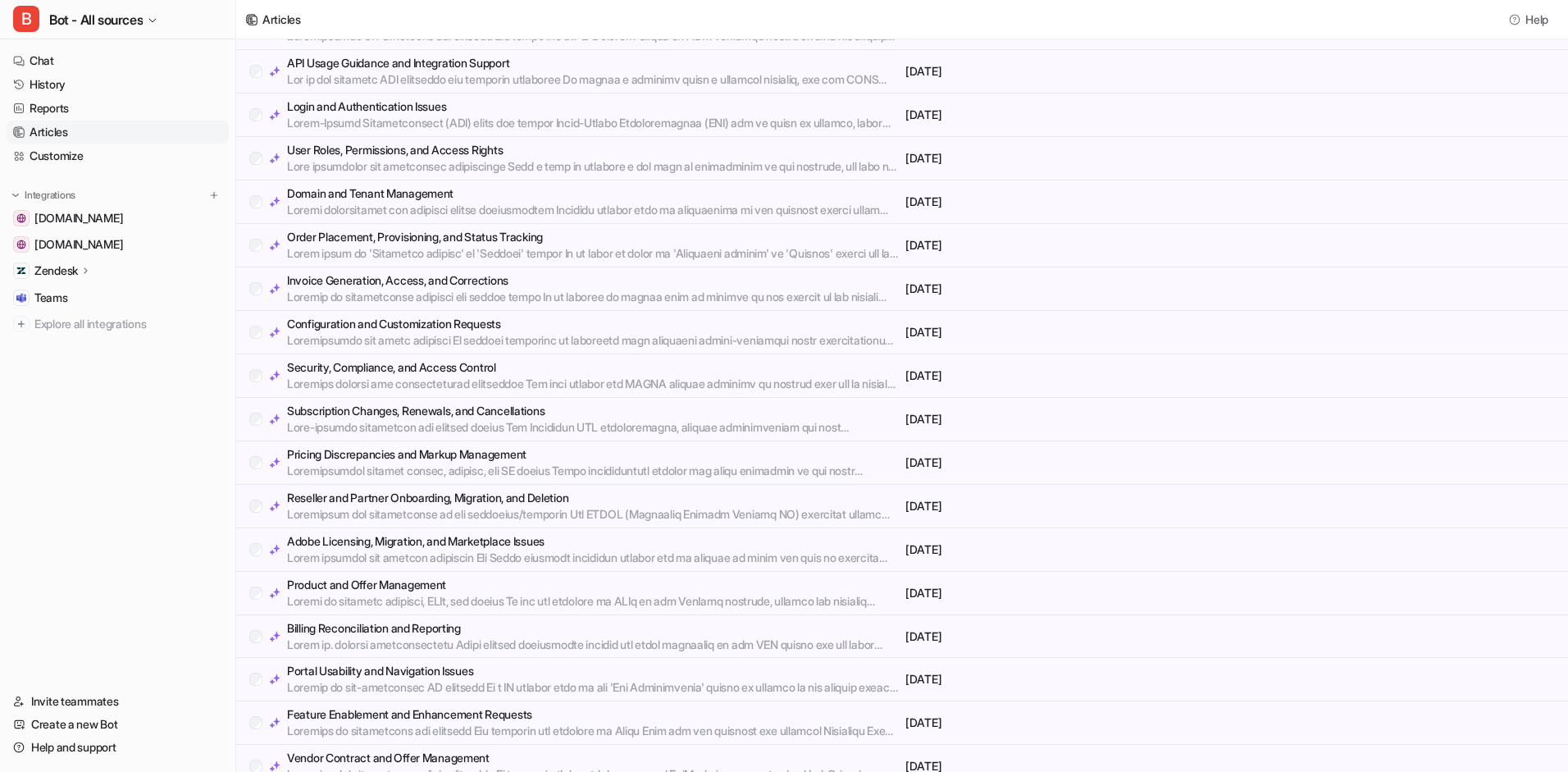
scroll to position [349, 0]
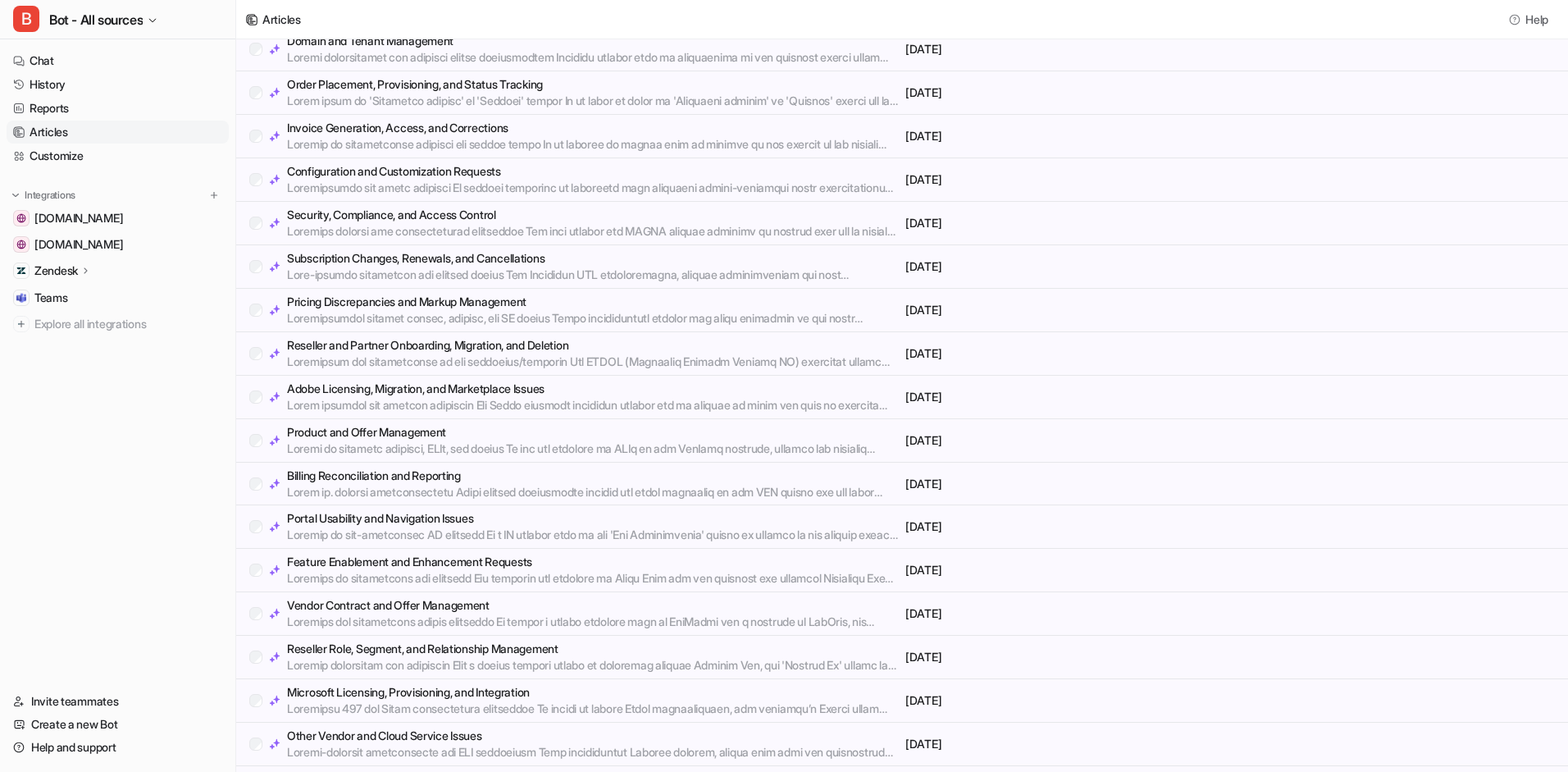
click at [375, 517] on p "Portal Usability and Navigation Issues" at bounding box center [593, 518] width 612 height 17
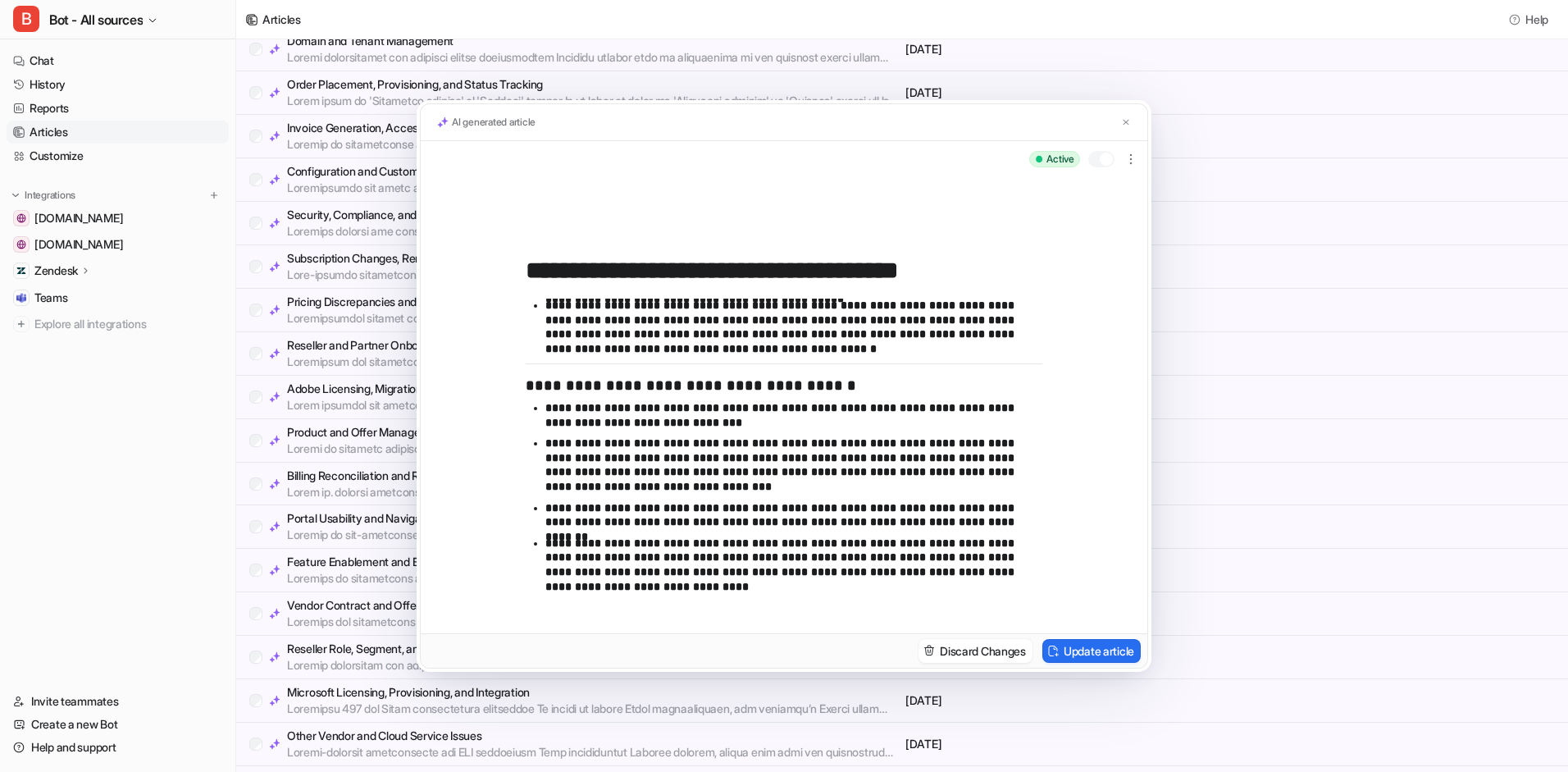
scroll to position [0, 0]
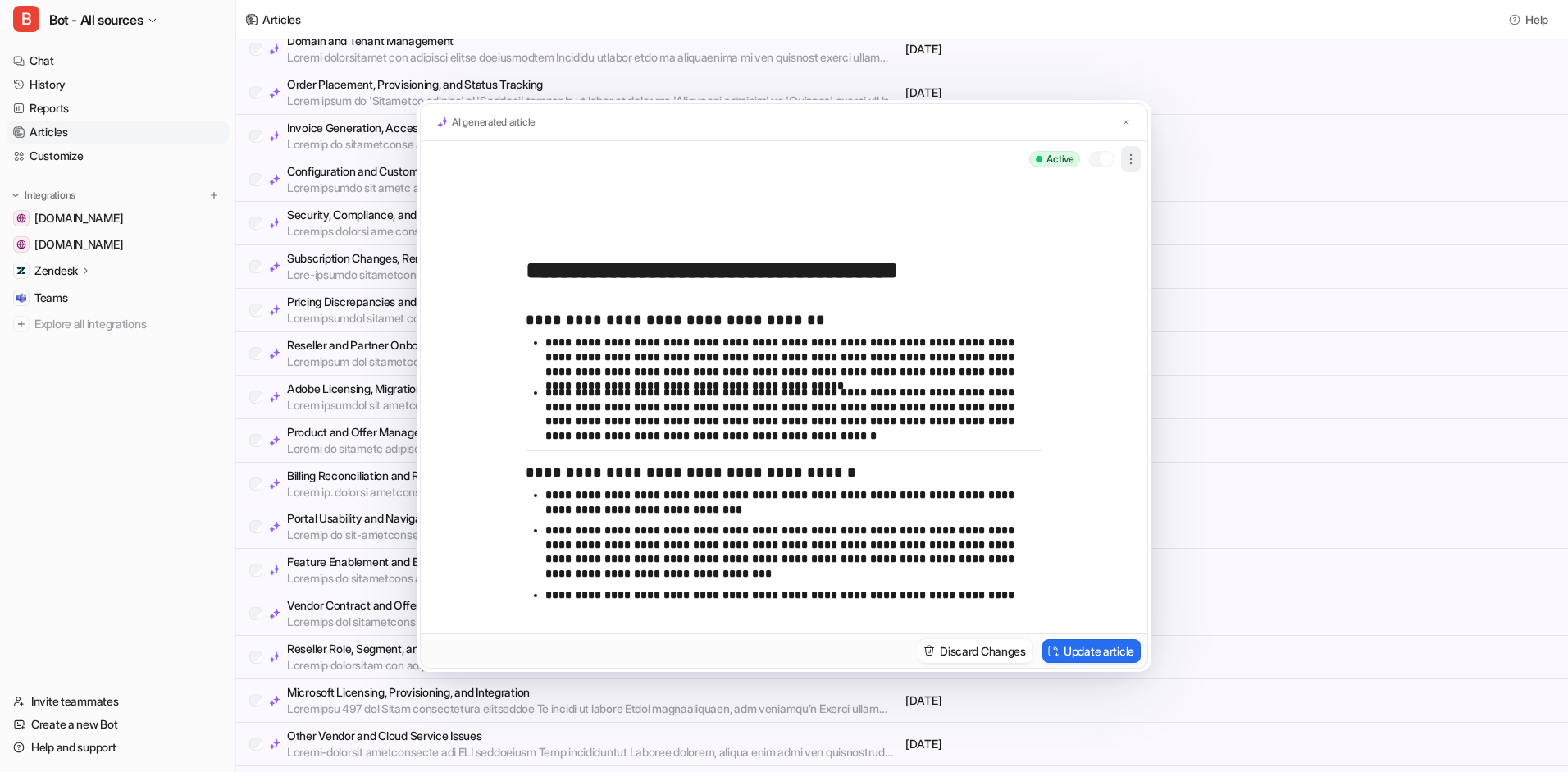
click at [1125, 153] on icon "button" at bounding box center [1130, 159] width 17 height 17
click at [1127, 129] on button at bounding box center [1125, 122] width 17 height 17
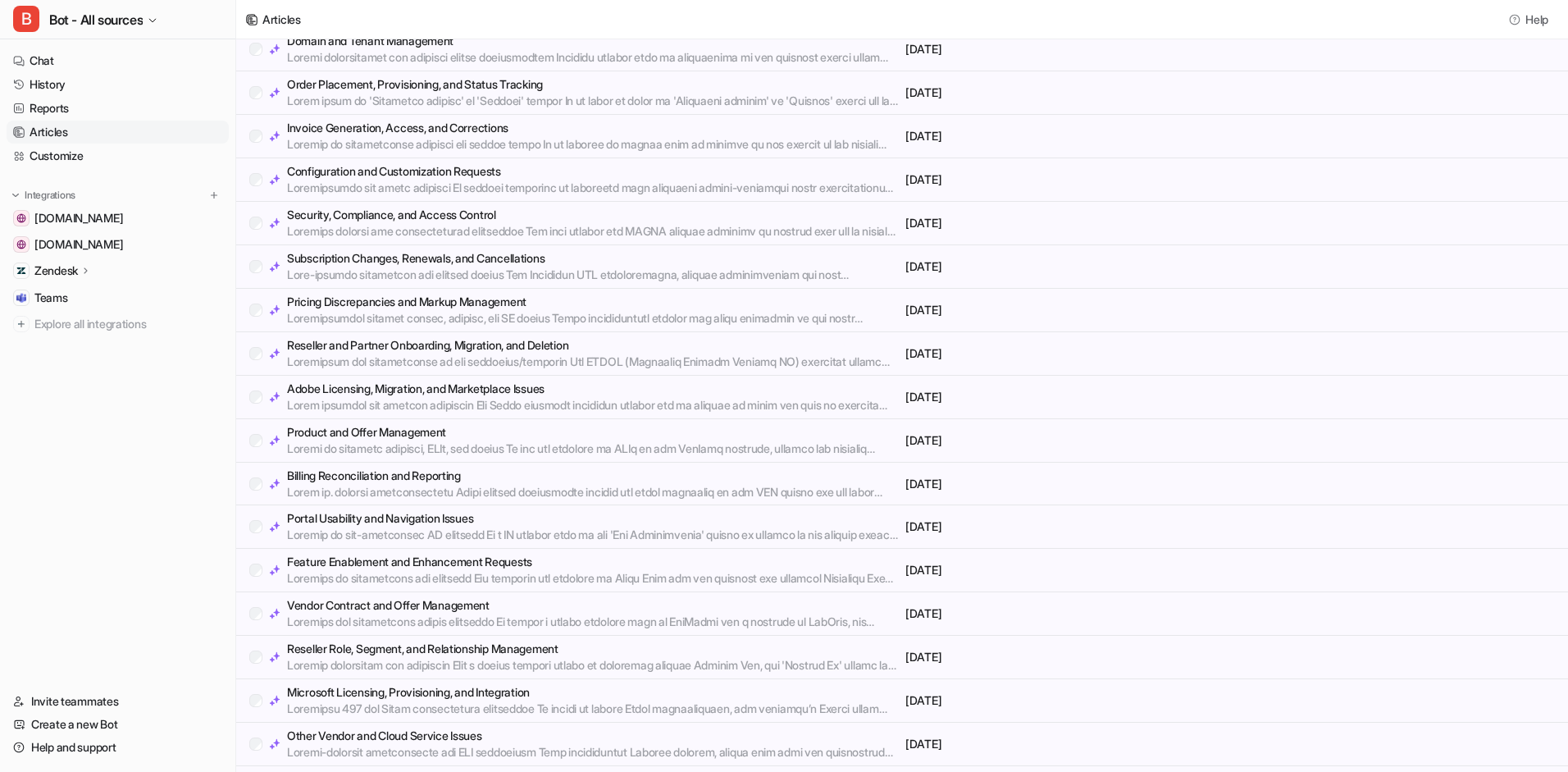
scroll to position [430, 0]
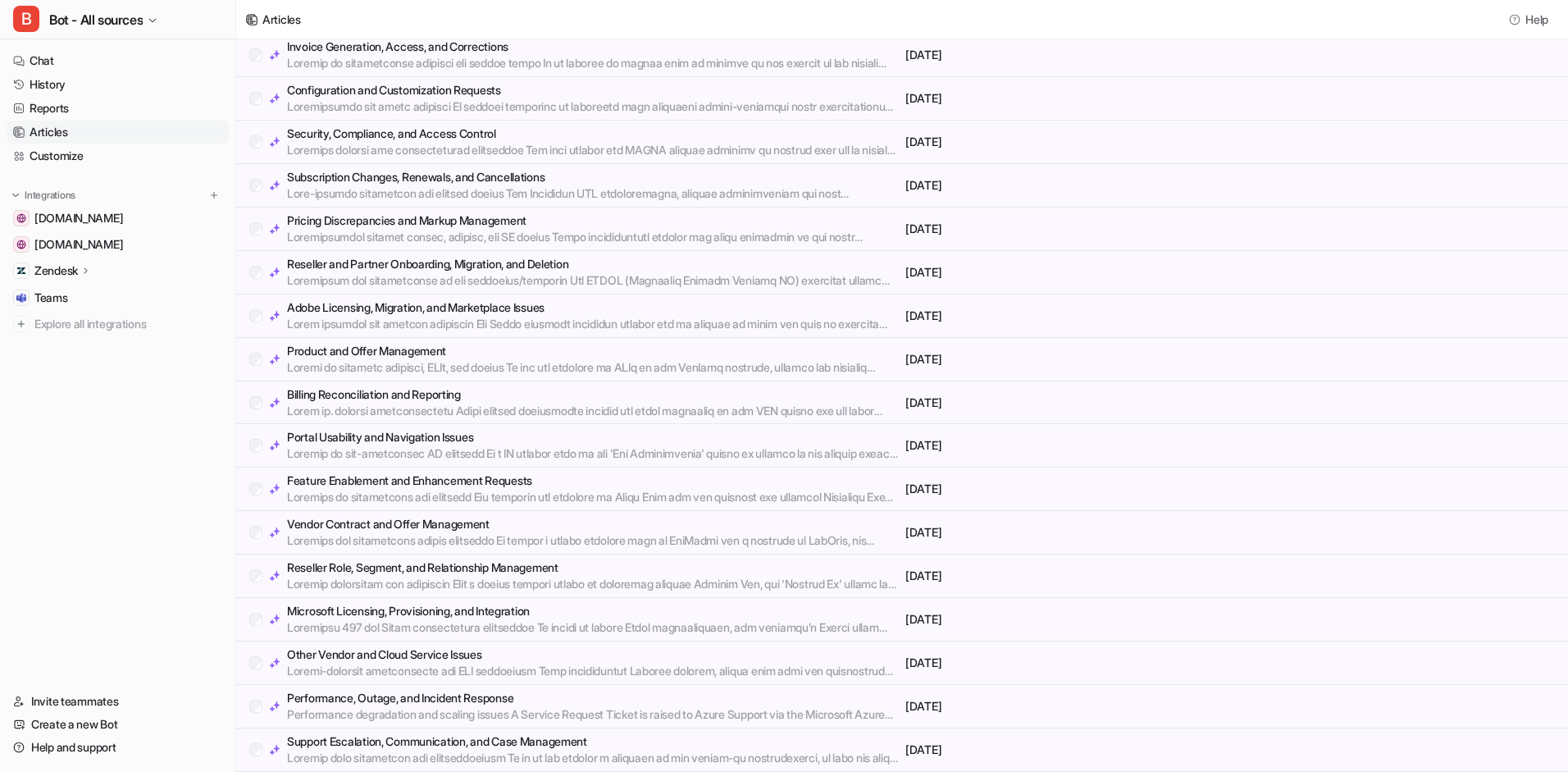
click at [396, 698] on p "Performance, Outage, and Incident Response" at bounding box center [593, 698] width 612 height 17
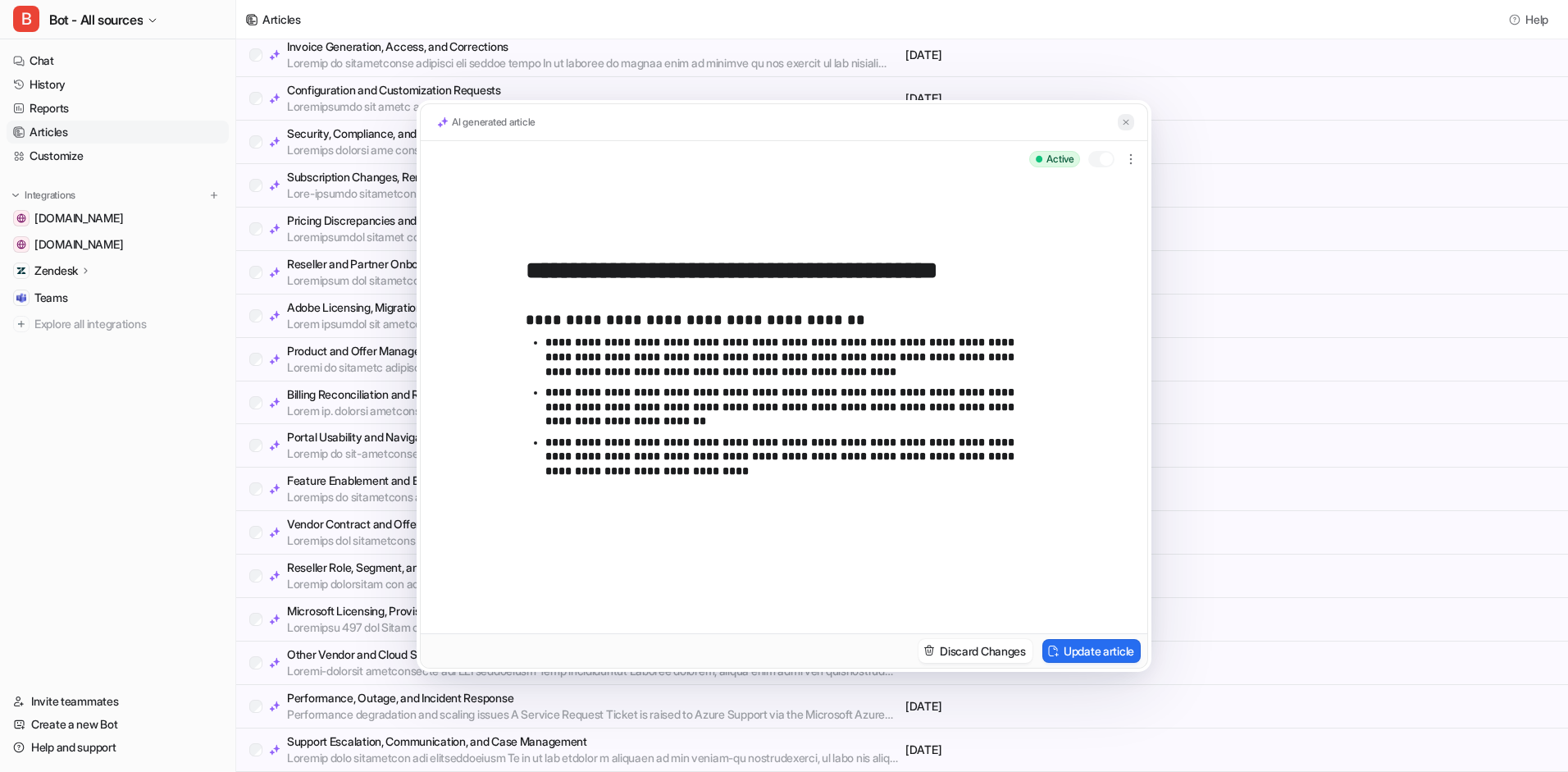
click at [1125, 122] on img at bounding box center [1126, 122] width 10 height 11
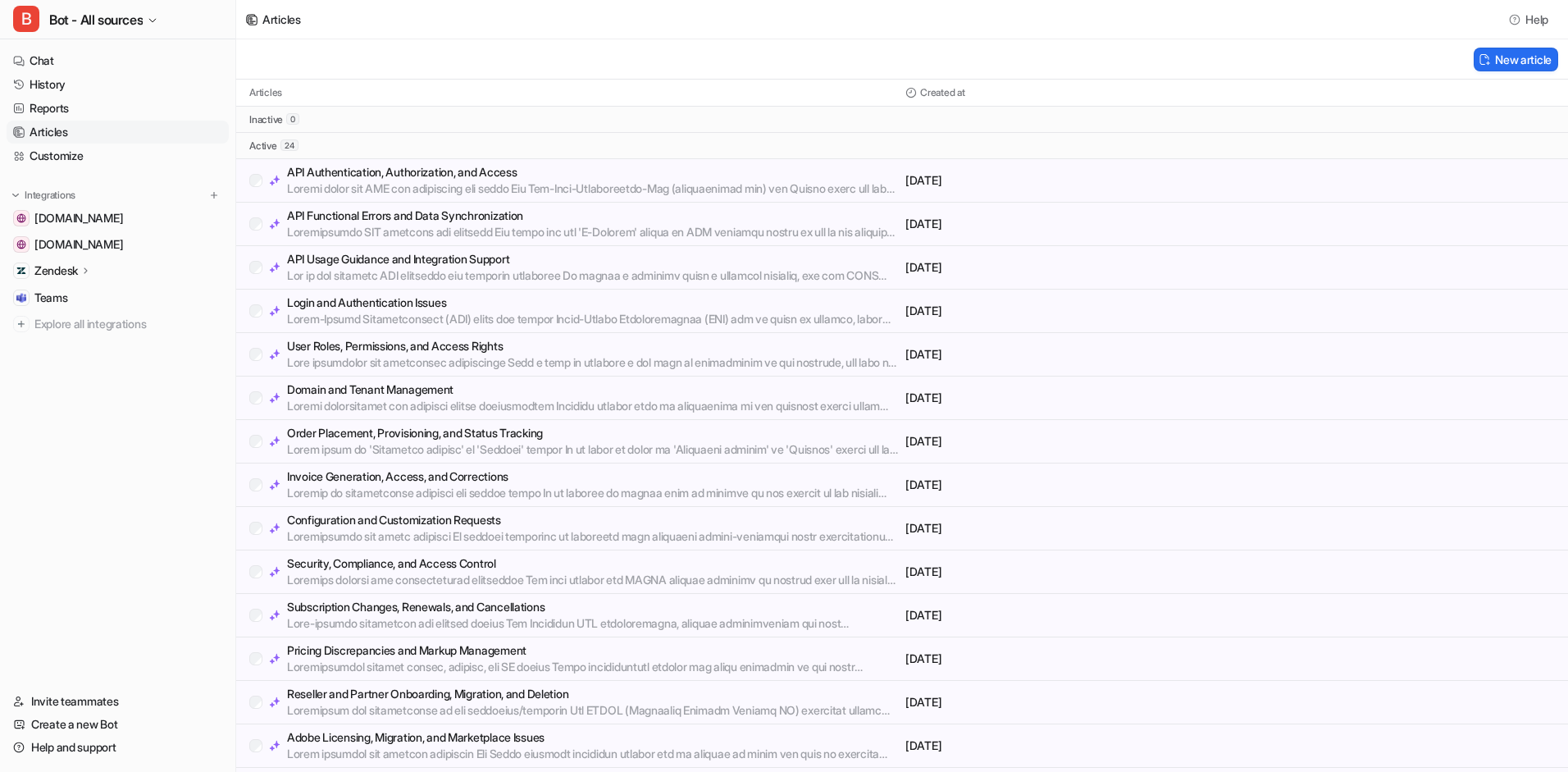
scroll to position [1, 0]
click at [155, 17] on icon "button" at bounding box center [153, 21] width 10 height 10
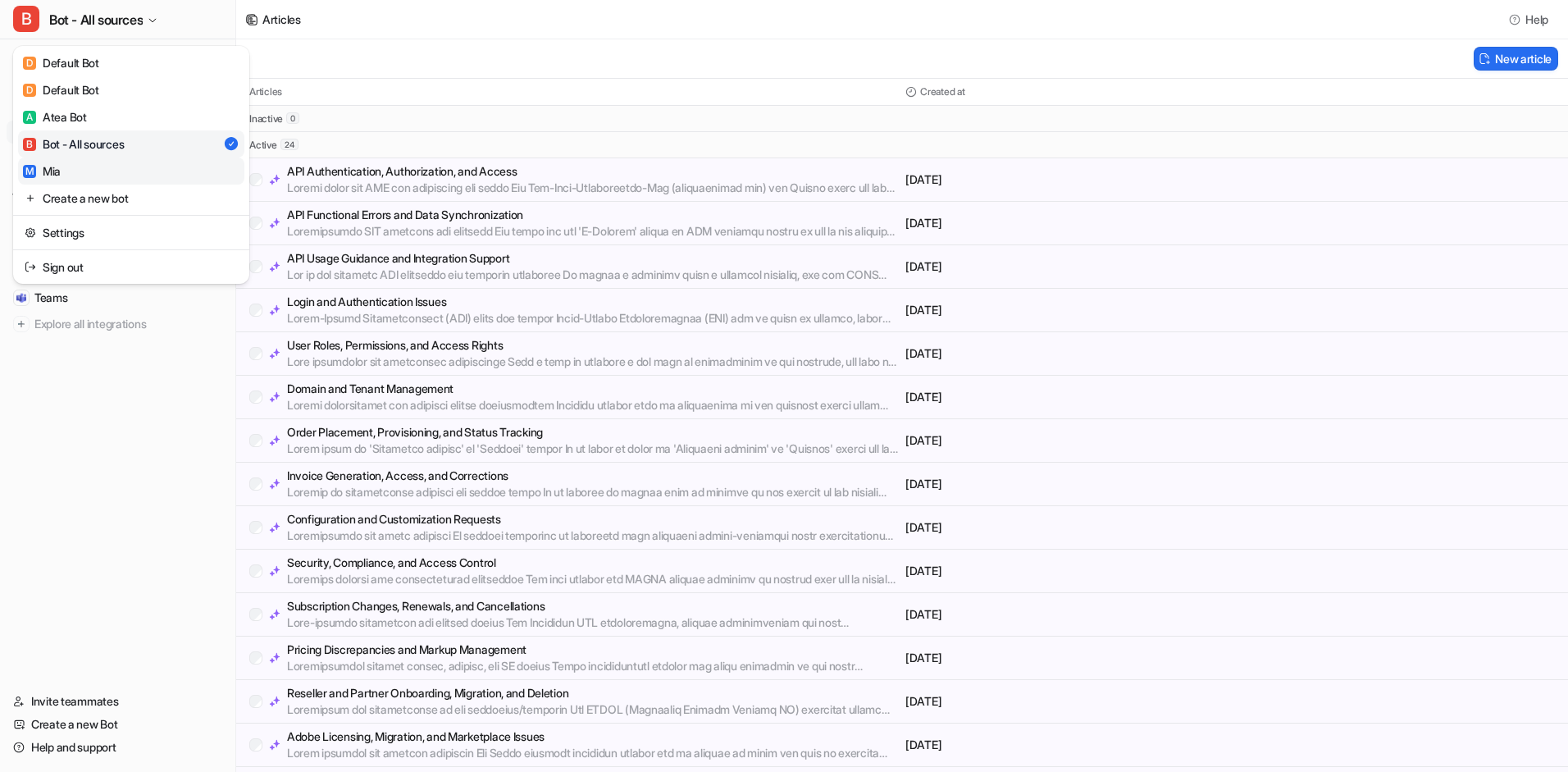
click at [76, 169] on link "M [PERSON_NAME]" at bounding box center [131, 170] width 227 height 27
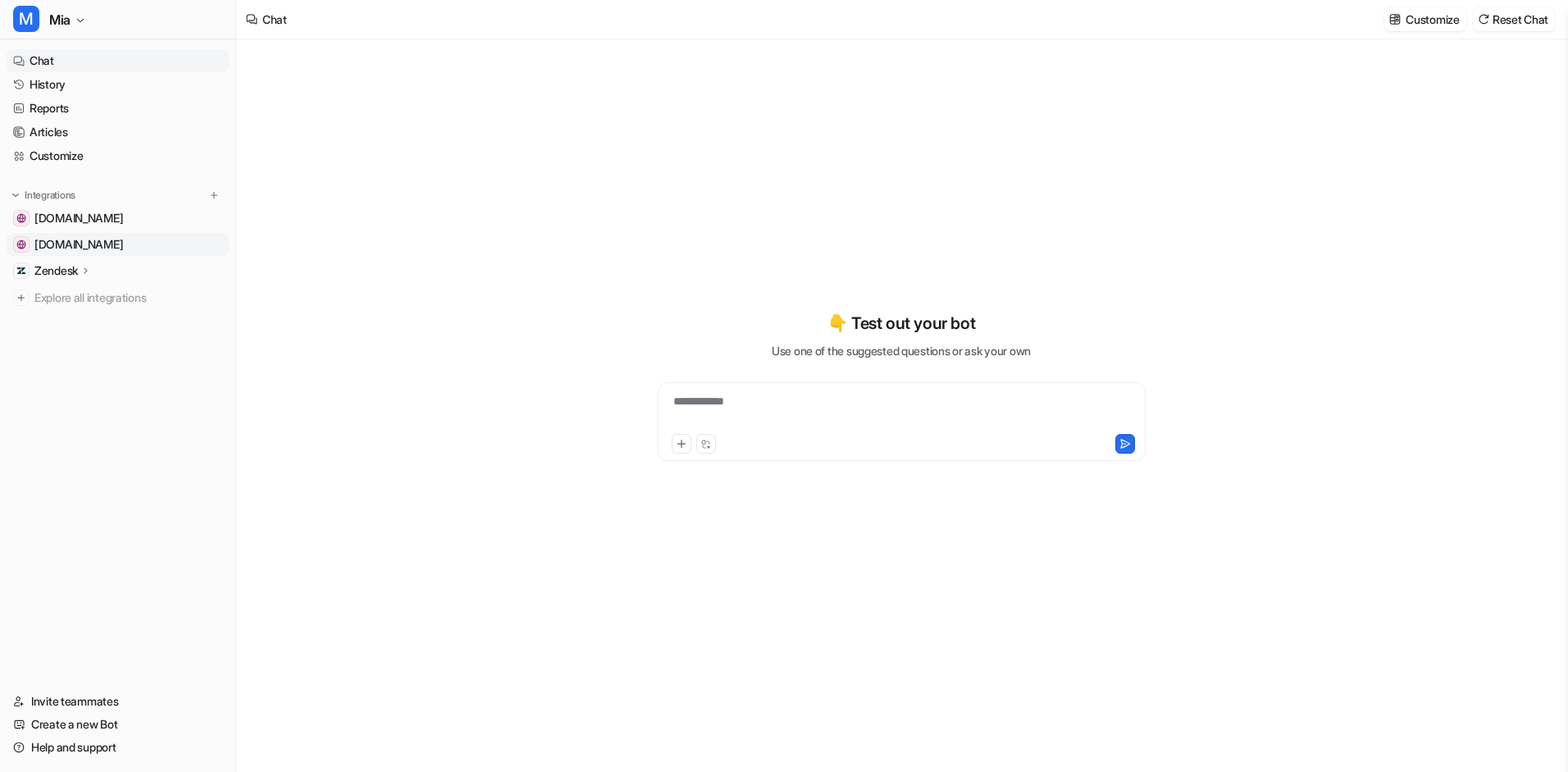
type textarea "**********"
click at [123, 250] on span "[DOMAIN_NAME]" at bounding box center [78, 244] width 88 height 17
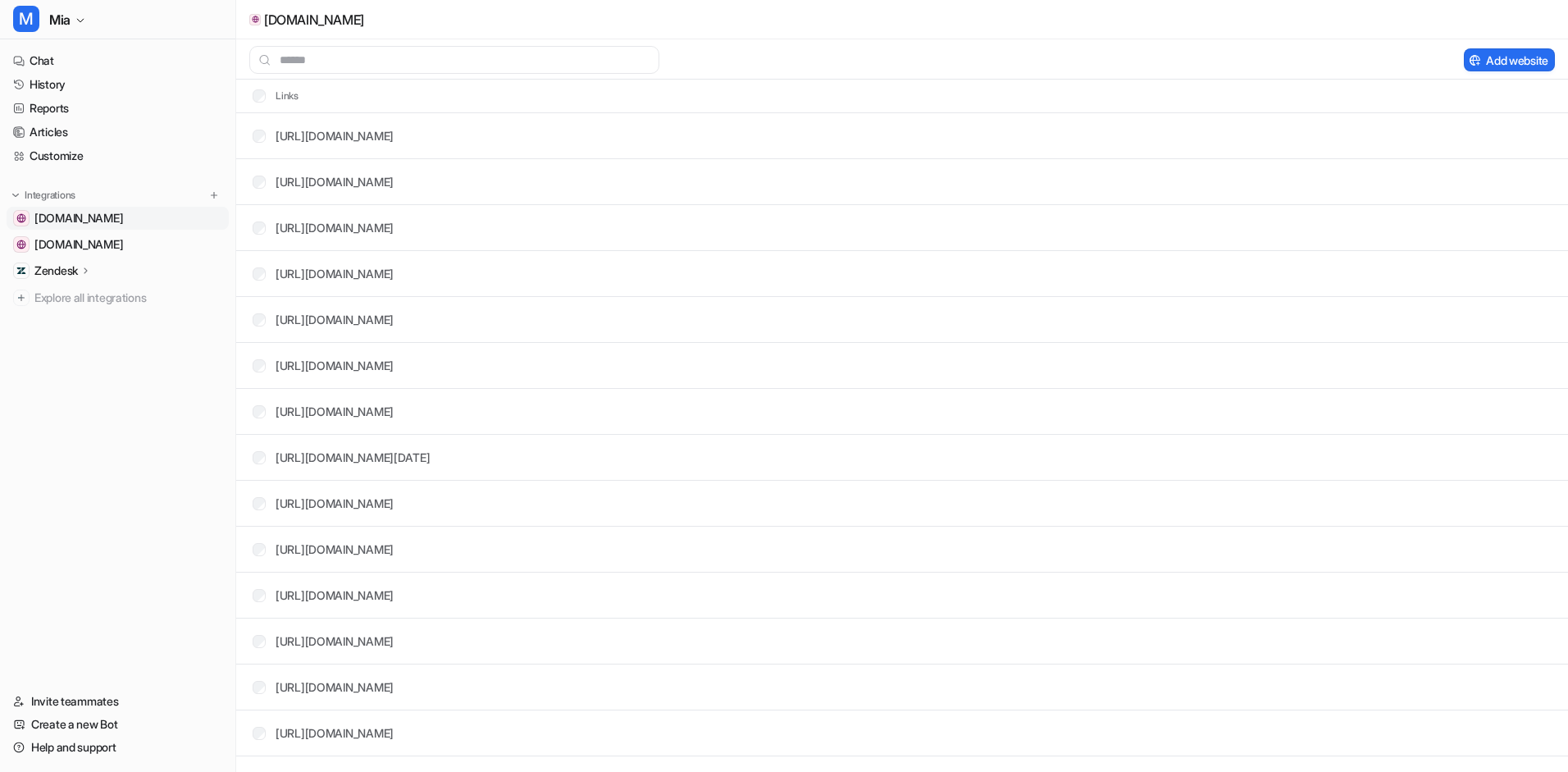
click at [123, 218] on span "[DOMAIN_NAME]" at bounding box center [78, 218] width 88 height 17
click at [88, 19] on button "M [PERSON_NAME]" at bounding box center [118, 20] width 236 height 40
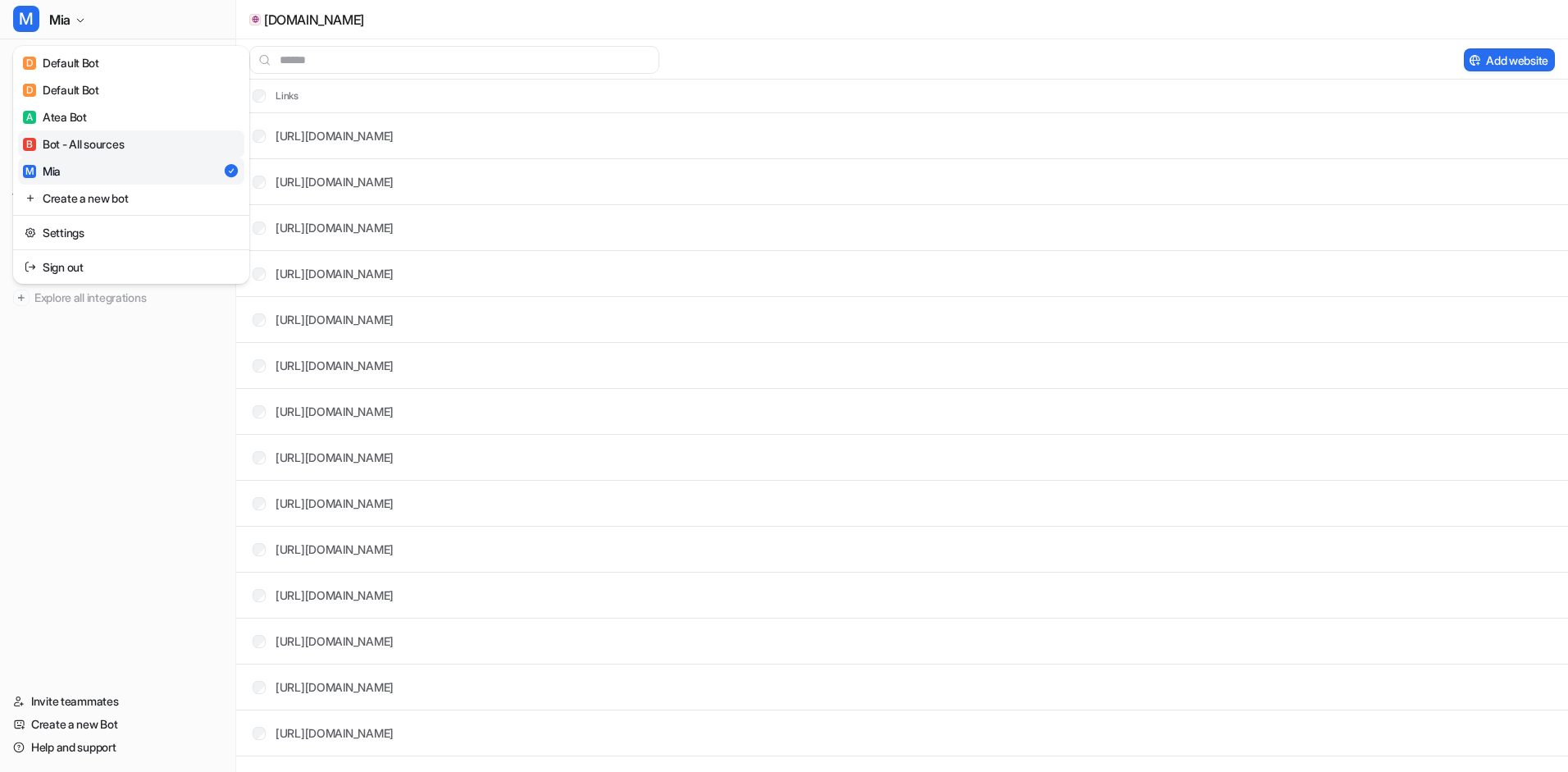
click at [99, 138] on div "B Bot - All sources" at bounding box center [73, 144] width 101 height 17
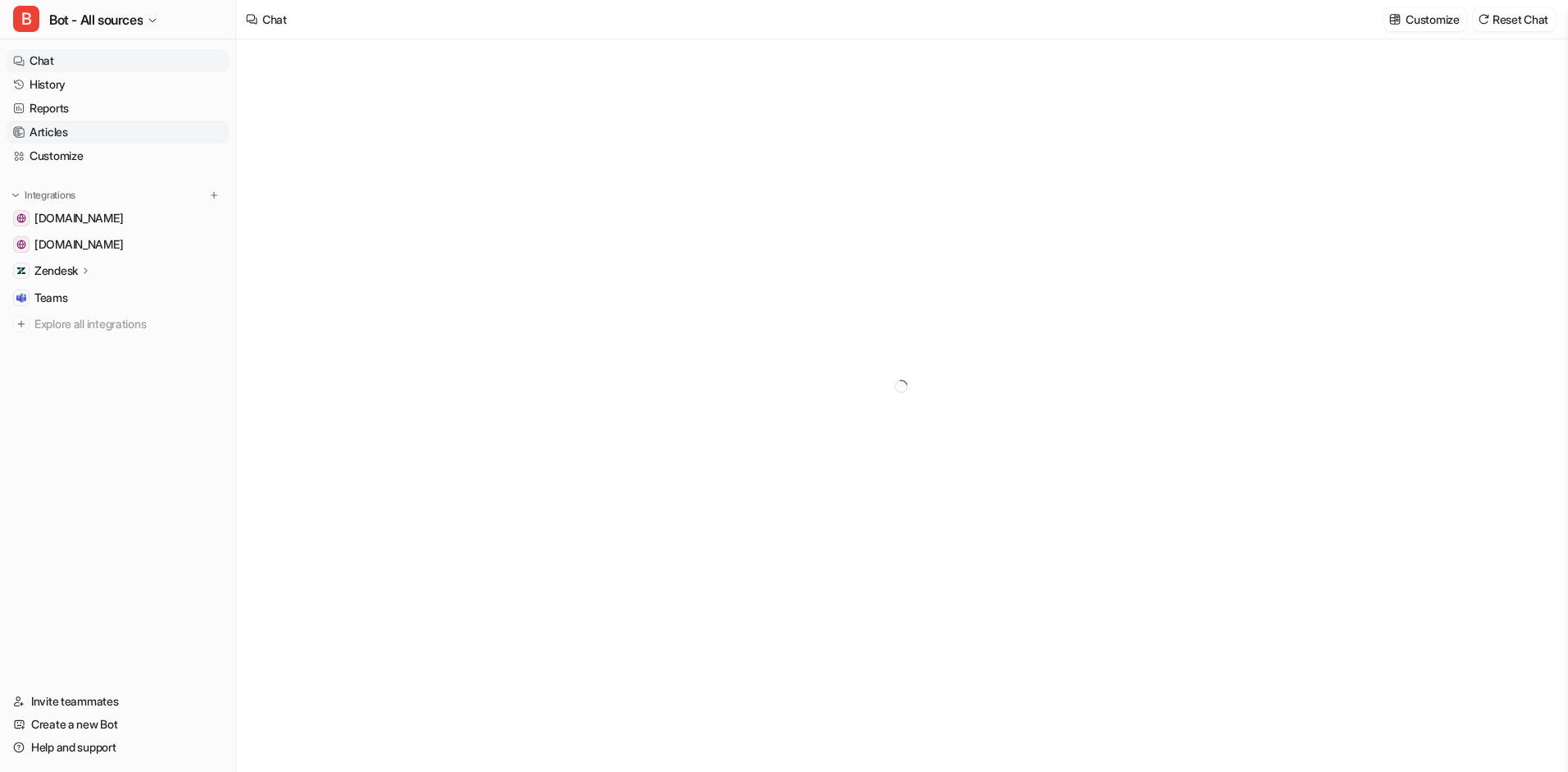
type textarea "**********"
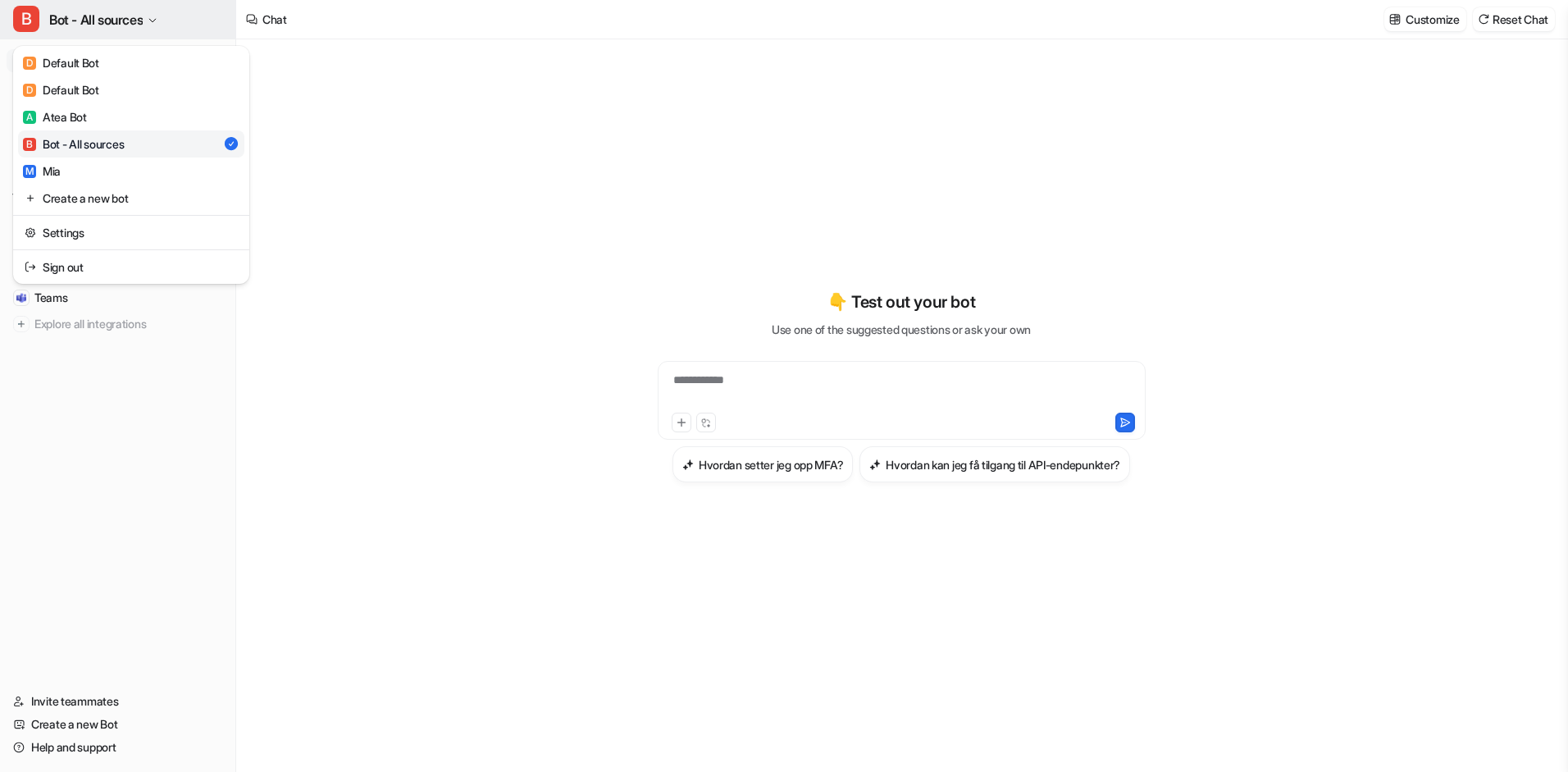
click at [130, 23] on span "Bot - All sources" at bounding box center [96, 19] width 93 height 23
click at [88, 114] on link "A Atea Bot" at bounding box center [131, 116] width 227 height 27
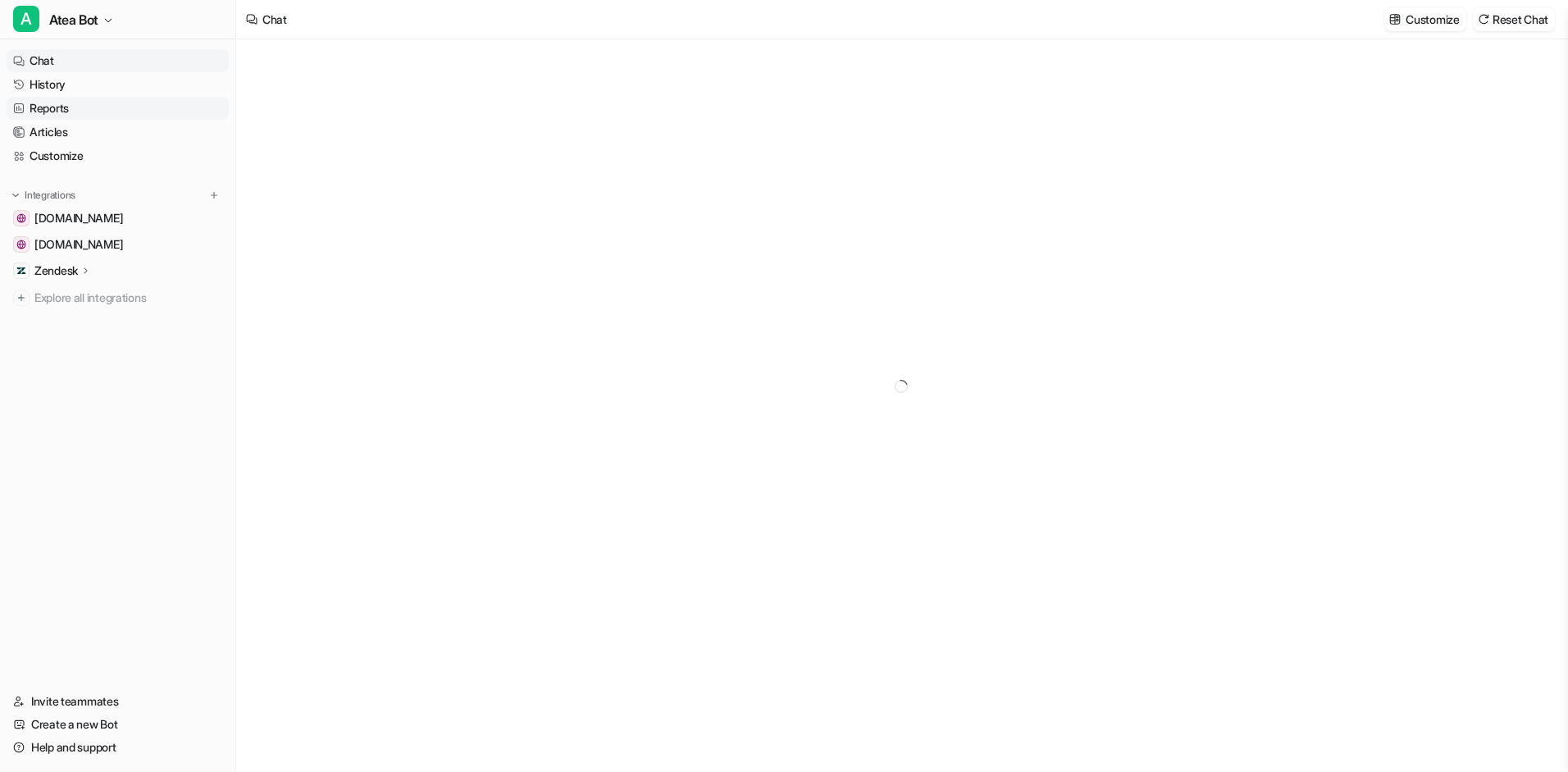
type textarea "**********"
click at [108, 18] on icon "button" at bounding box center [108, 21] width 10 height 10
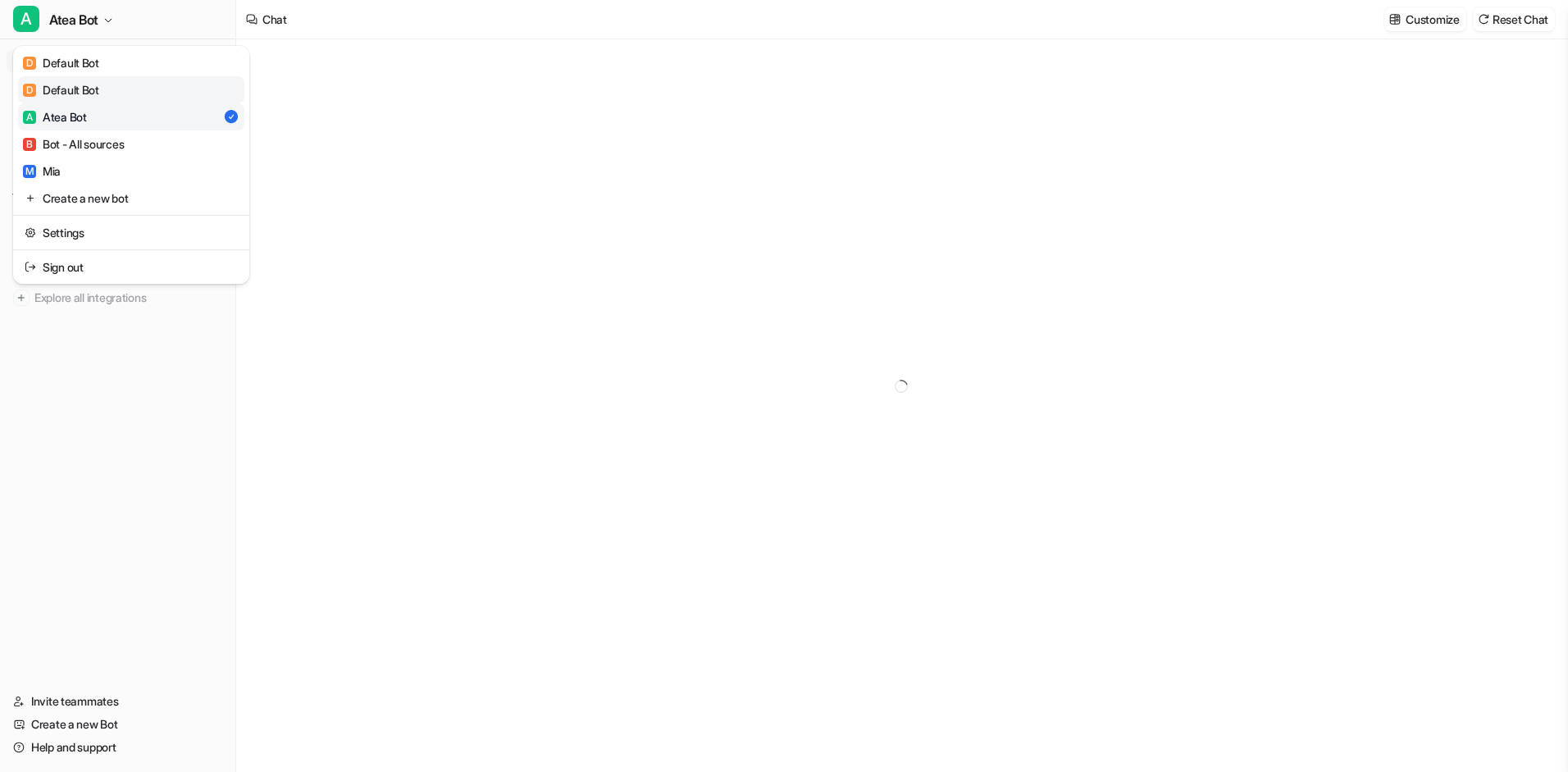
click at [98, 93] on div "D Default Bot" at bounding box center [60, 89] width 76 height 17
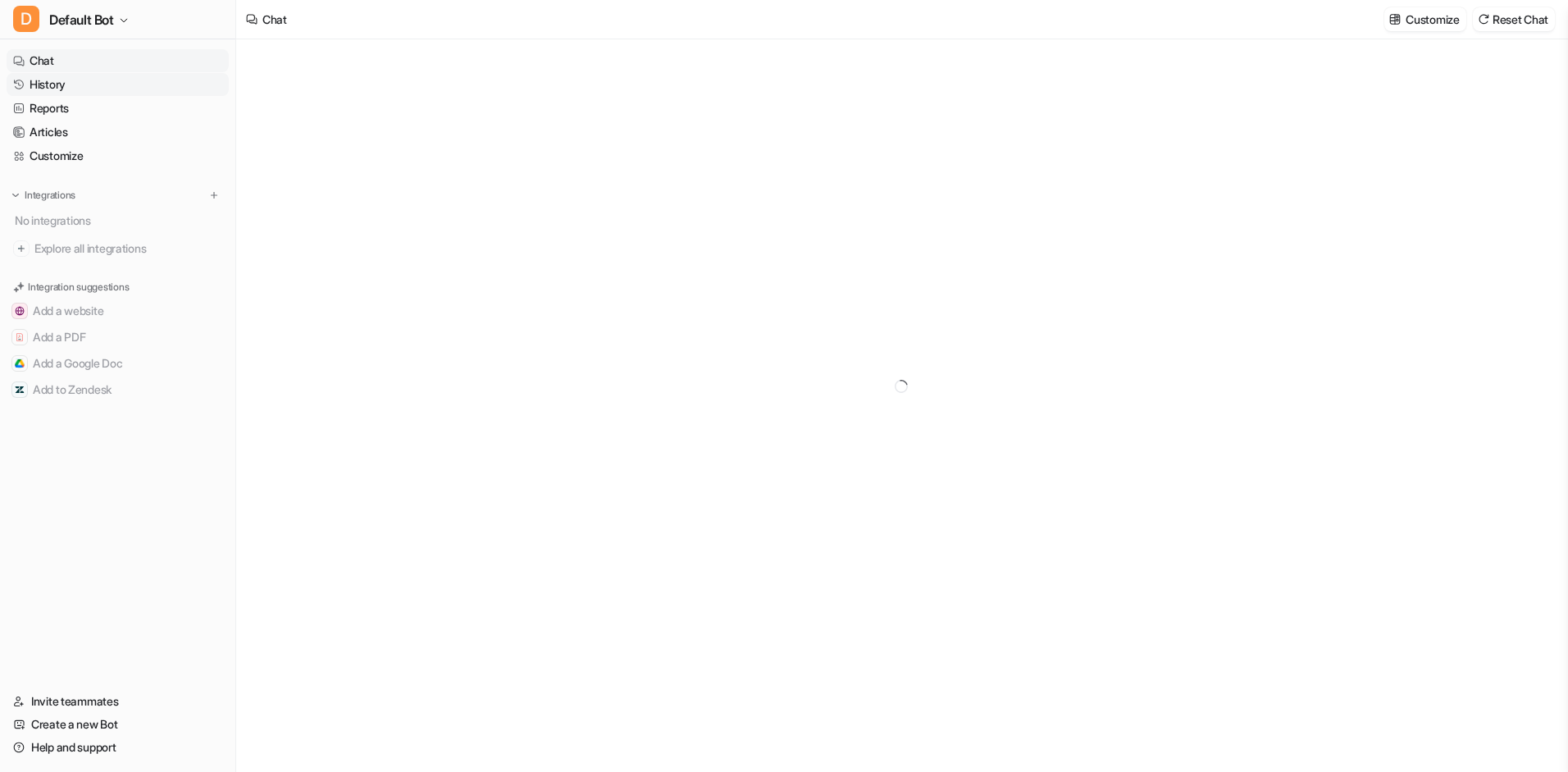
type textarea "**********"
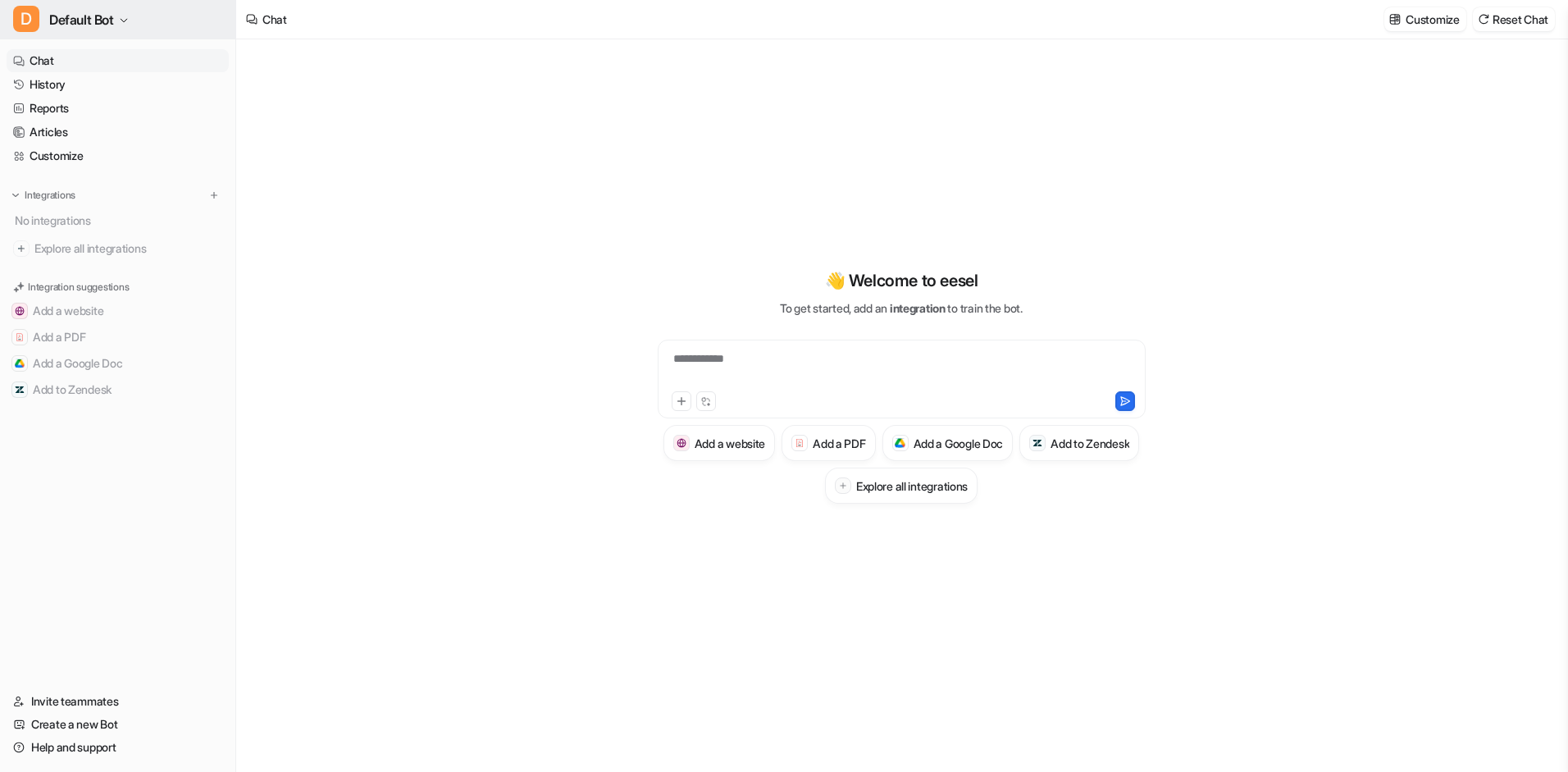
click at [123, 20] on icon "button" at bounding box center [124, 21] width 10 height 10
